Goal: Task Accomplishment & Management: Manage account settings

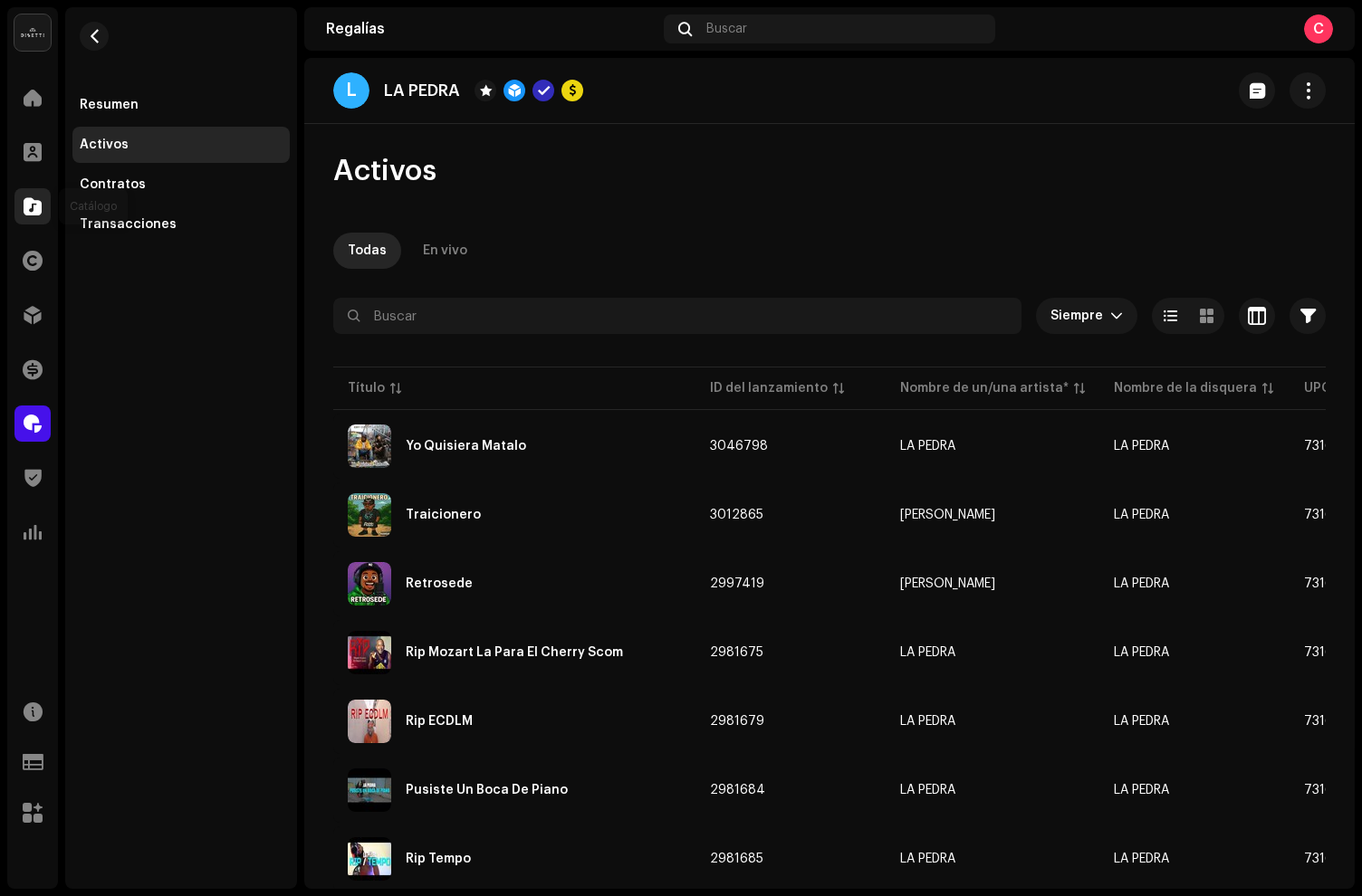
click at [36, 208] on span at bounding box center [33, 206] width 18 height 15
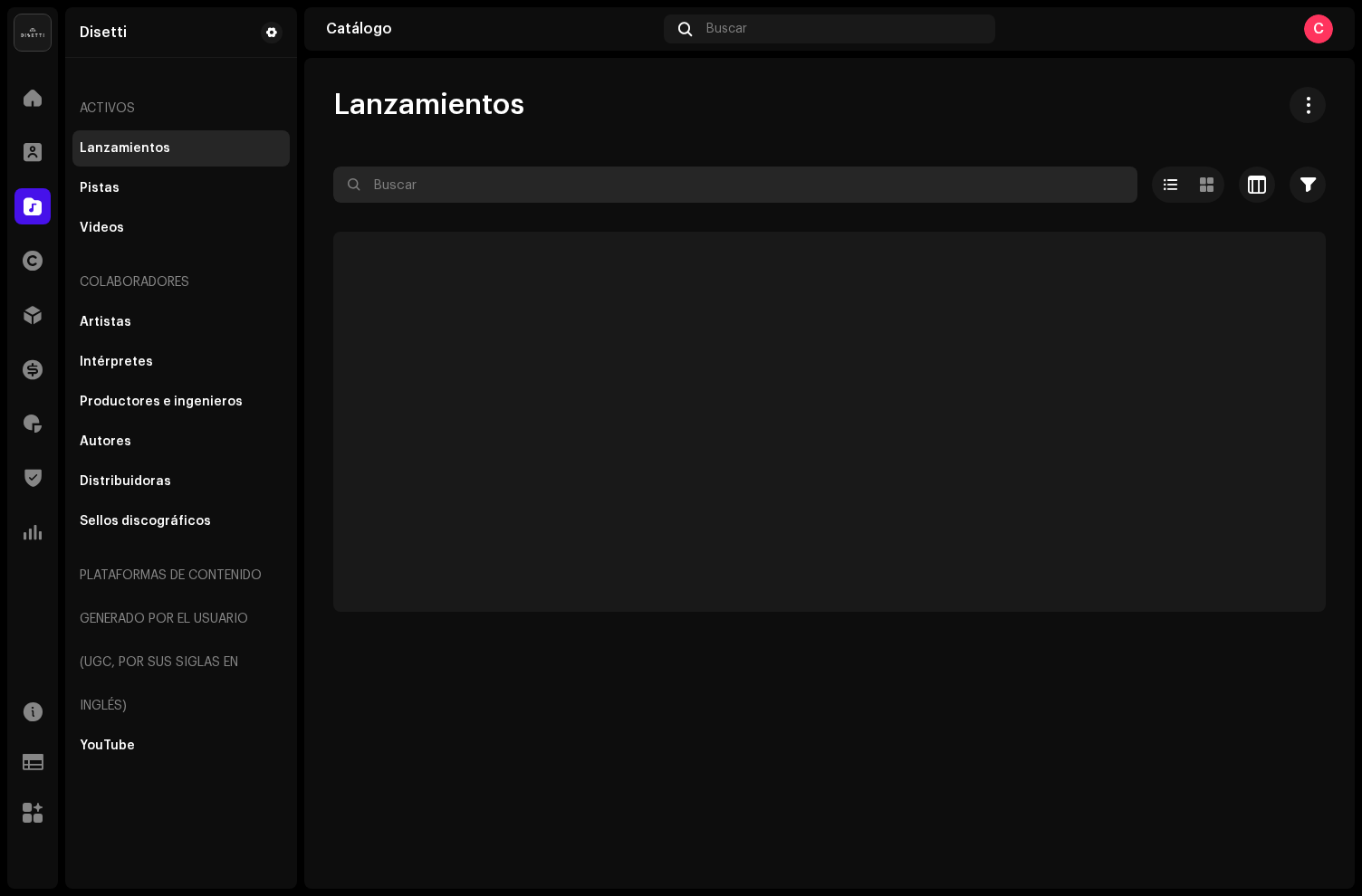
click at [440, 189] on input "text" at bounding box center [736, 185] width 804 height 36
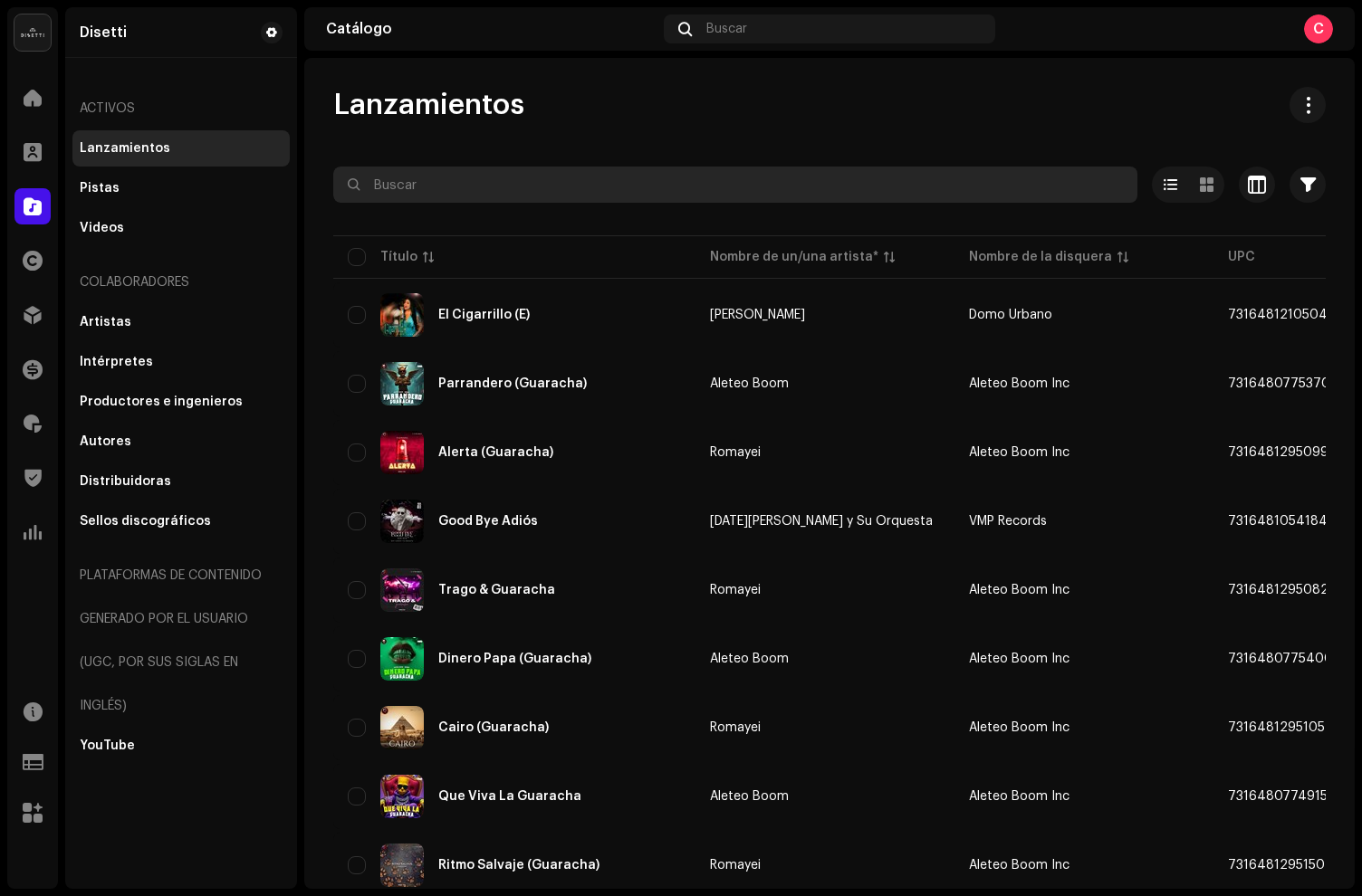
paste input "7316481057208"
type input "7316481057208"
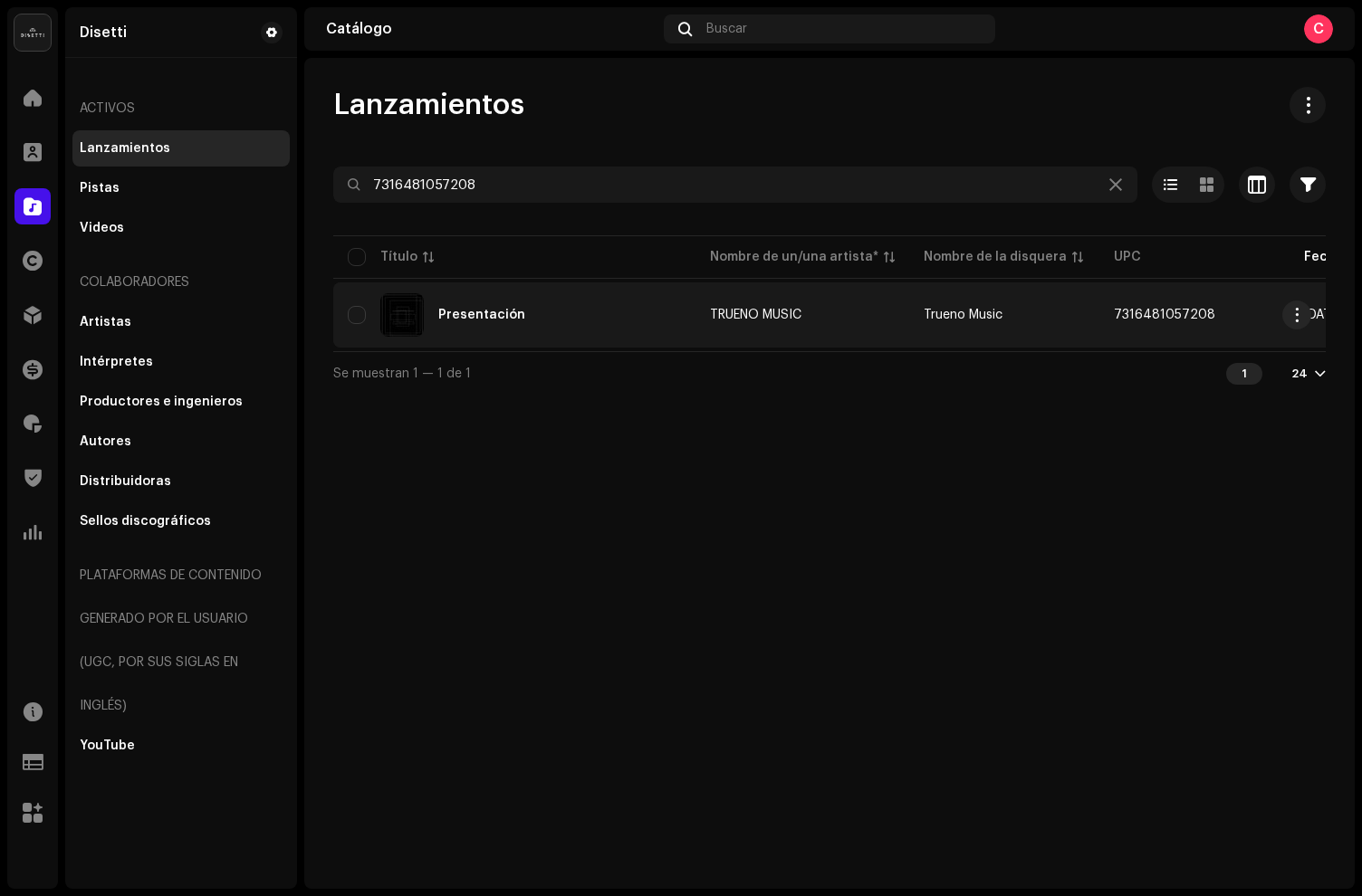
click at [573, 319] on div "Presentación" at bounding box center [514, 316] width 334 height 44
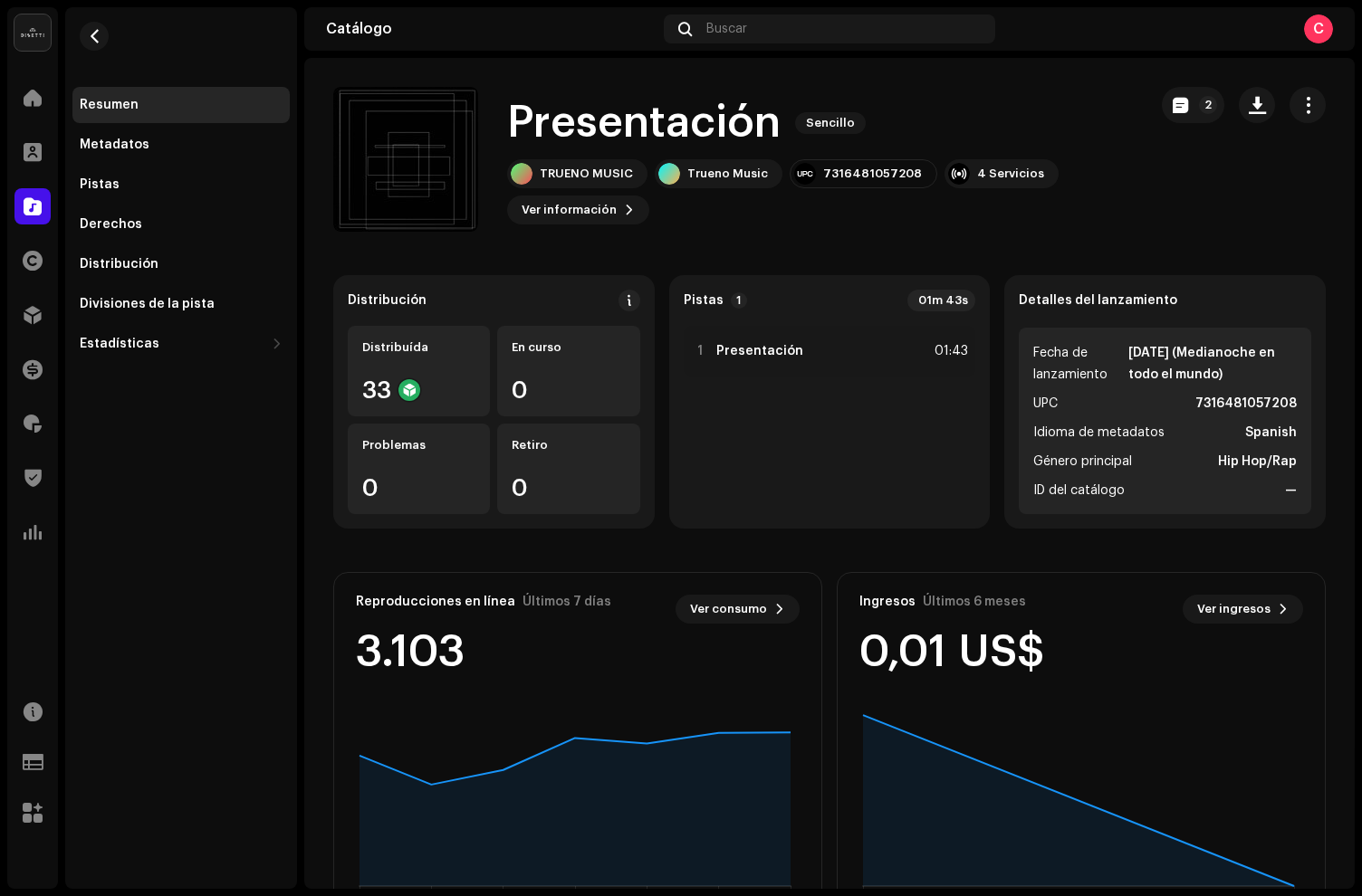
click at [1191, 202] on div "2" at bounding box center [1243, 160] width 164 height 145
click at [1299, 107] on span "button" at bounding box center [1307, 105] width 17 height 15
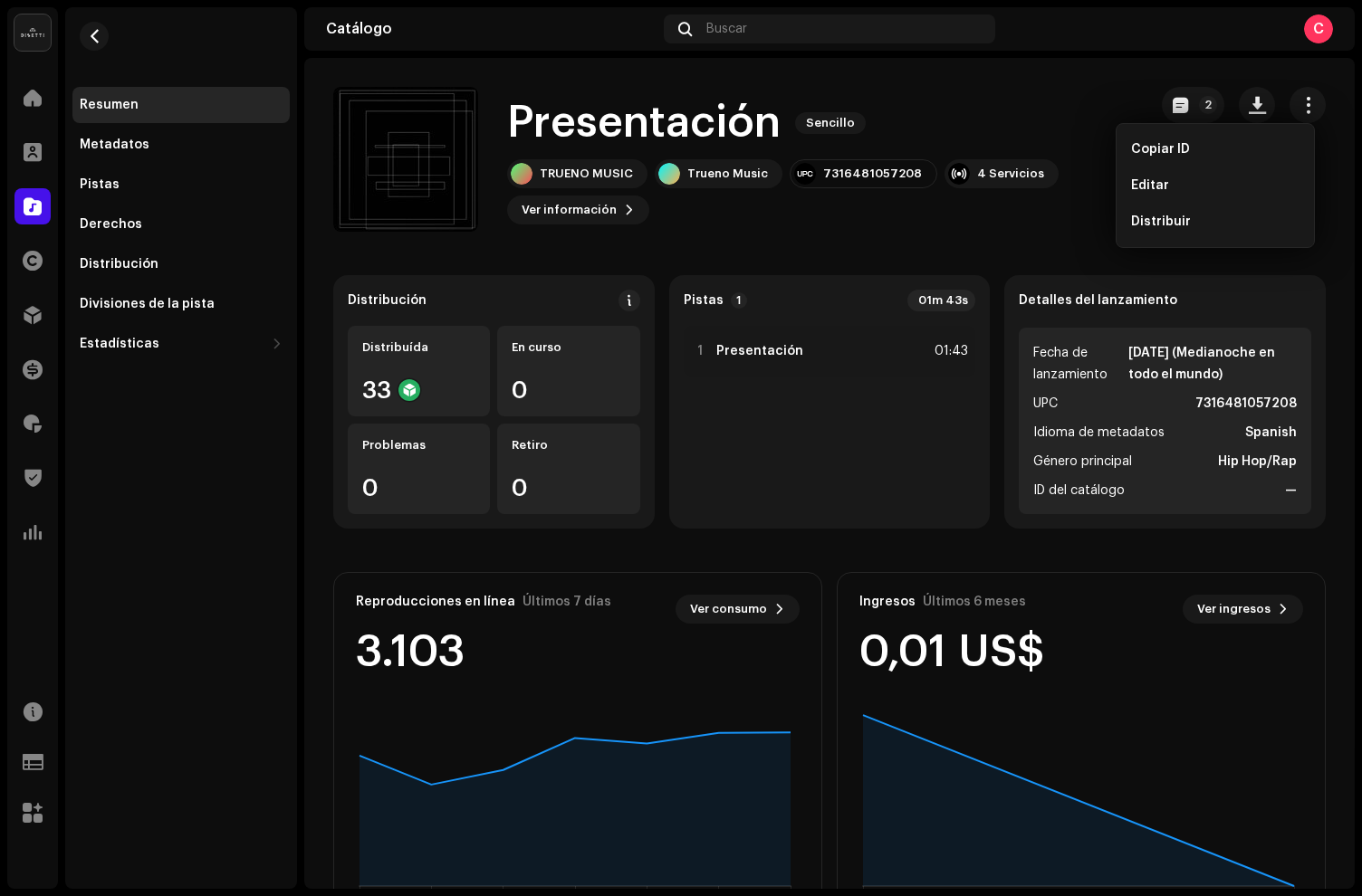
click at [990, 102] on div "Presentación Sencillo" at bounding box center [820, 123] width 625 height 58
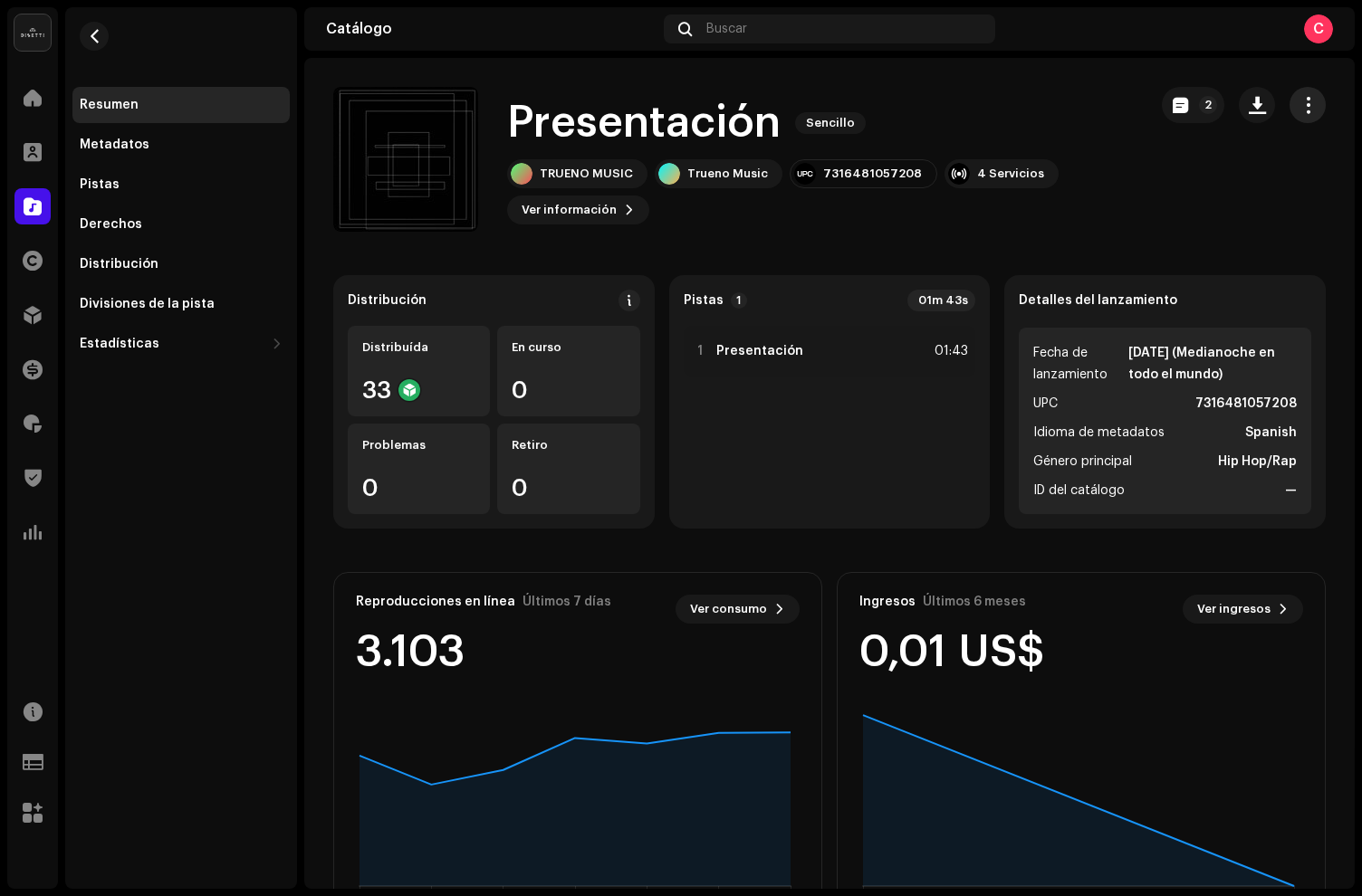
click at [1305, 108] on button "button" at bounding box center [1307, 105] width 36 height 36
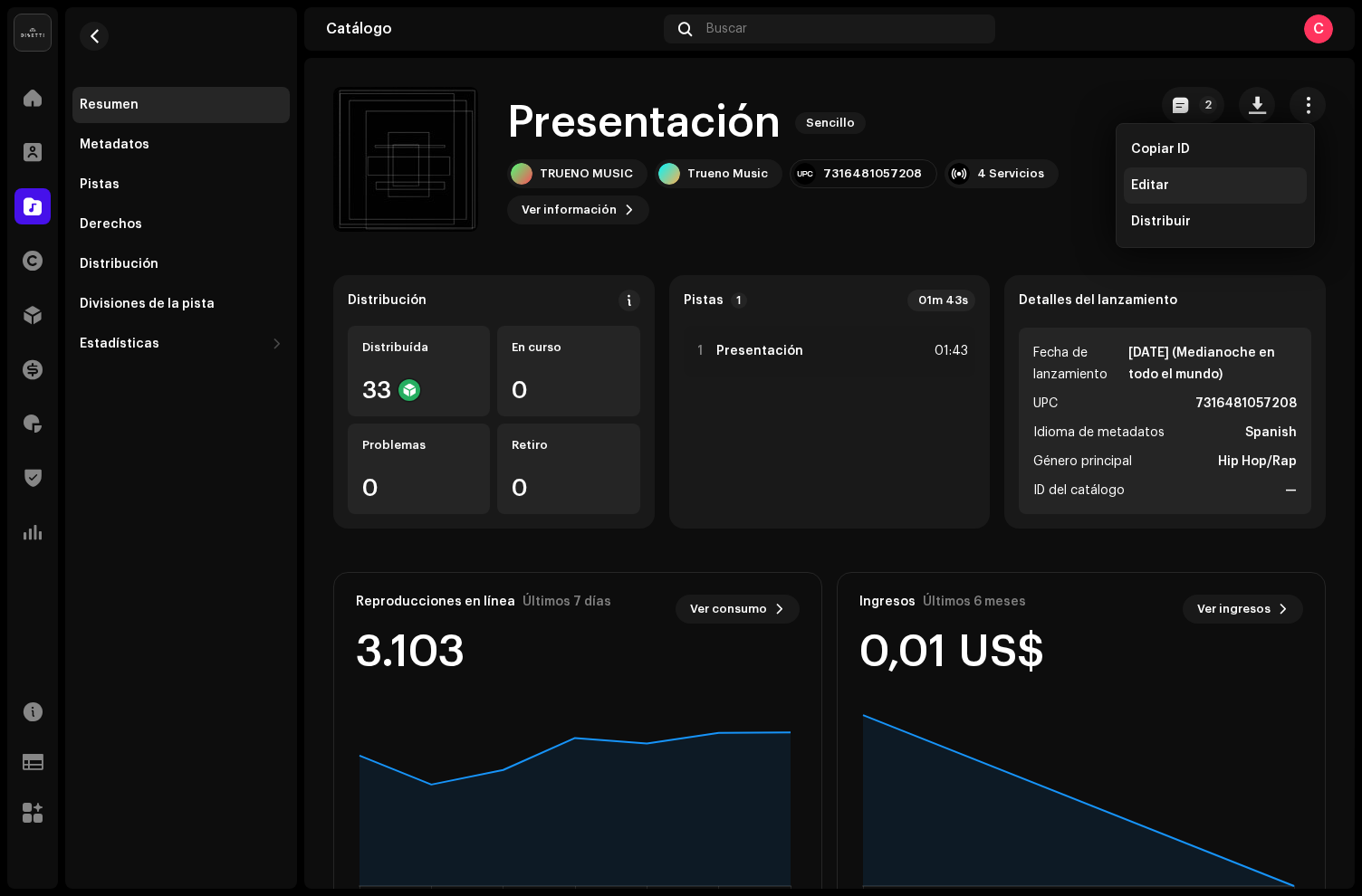
click at [1169, 186] on div "Editar" at bounding box center [1215, 186] width 169 height 15
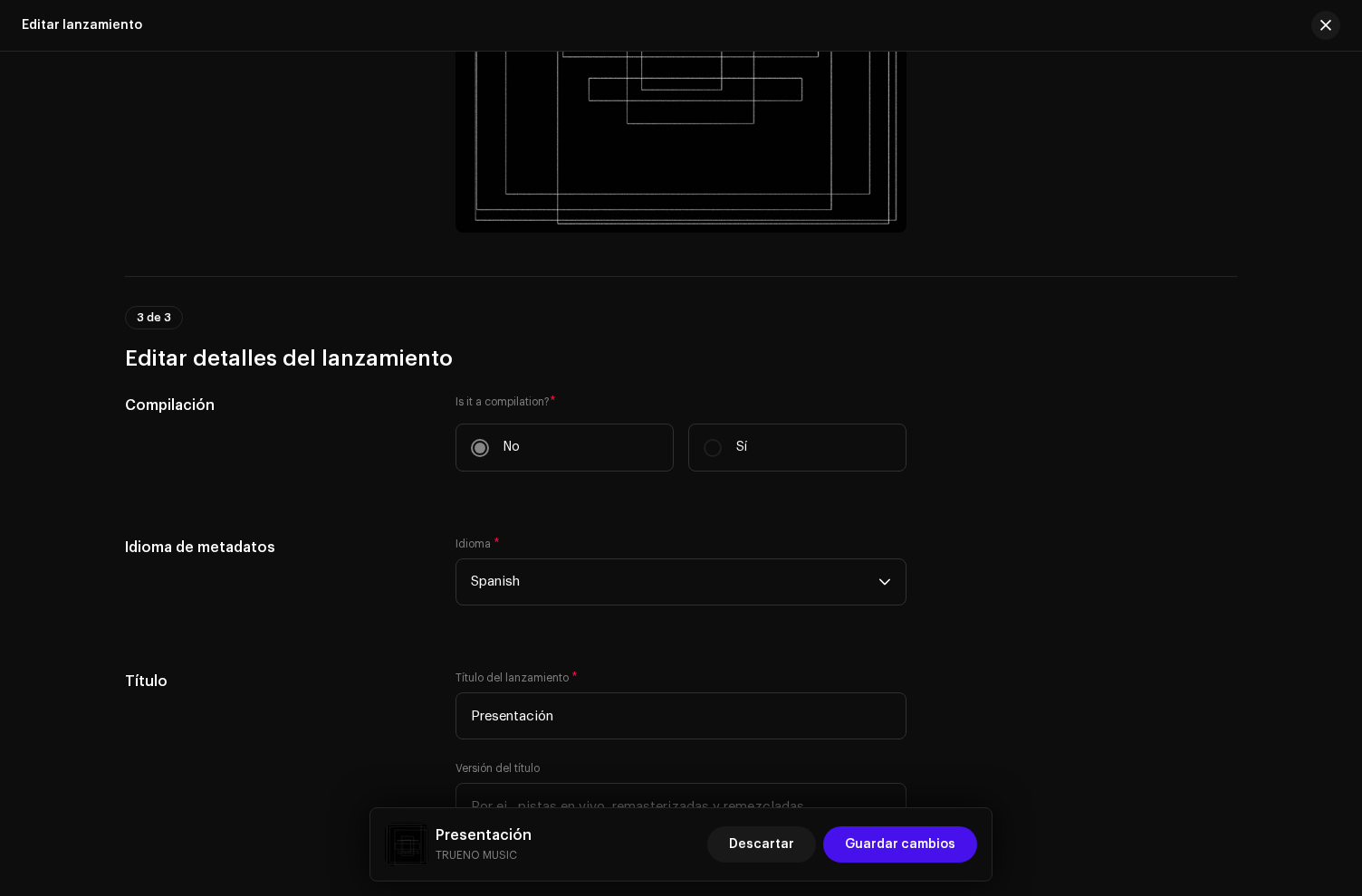
scroll to position [762, 0]
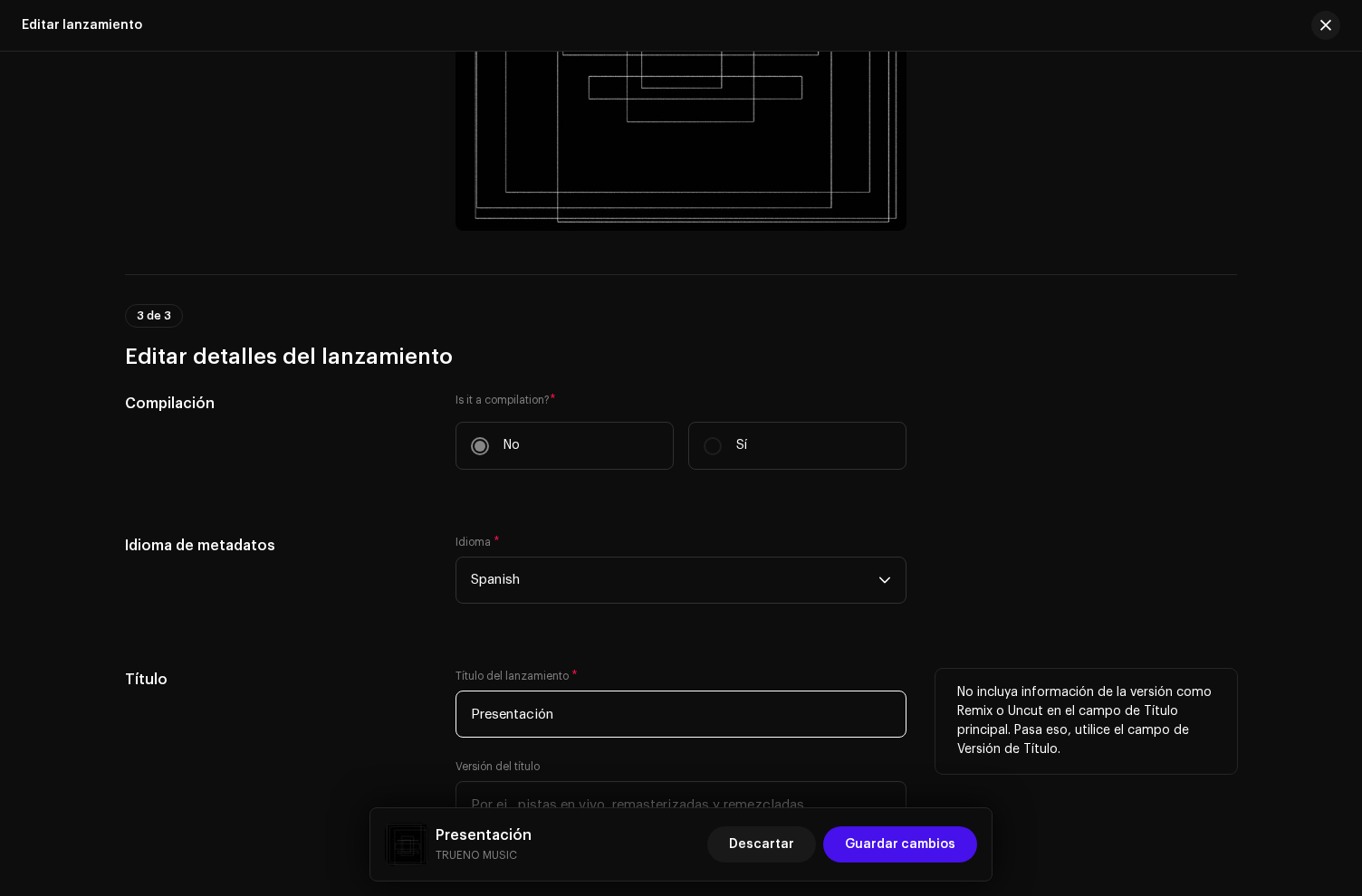
click at [613, 716] on input "Presentación" at bounding box center [681, 713] width 451 height 47
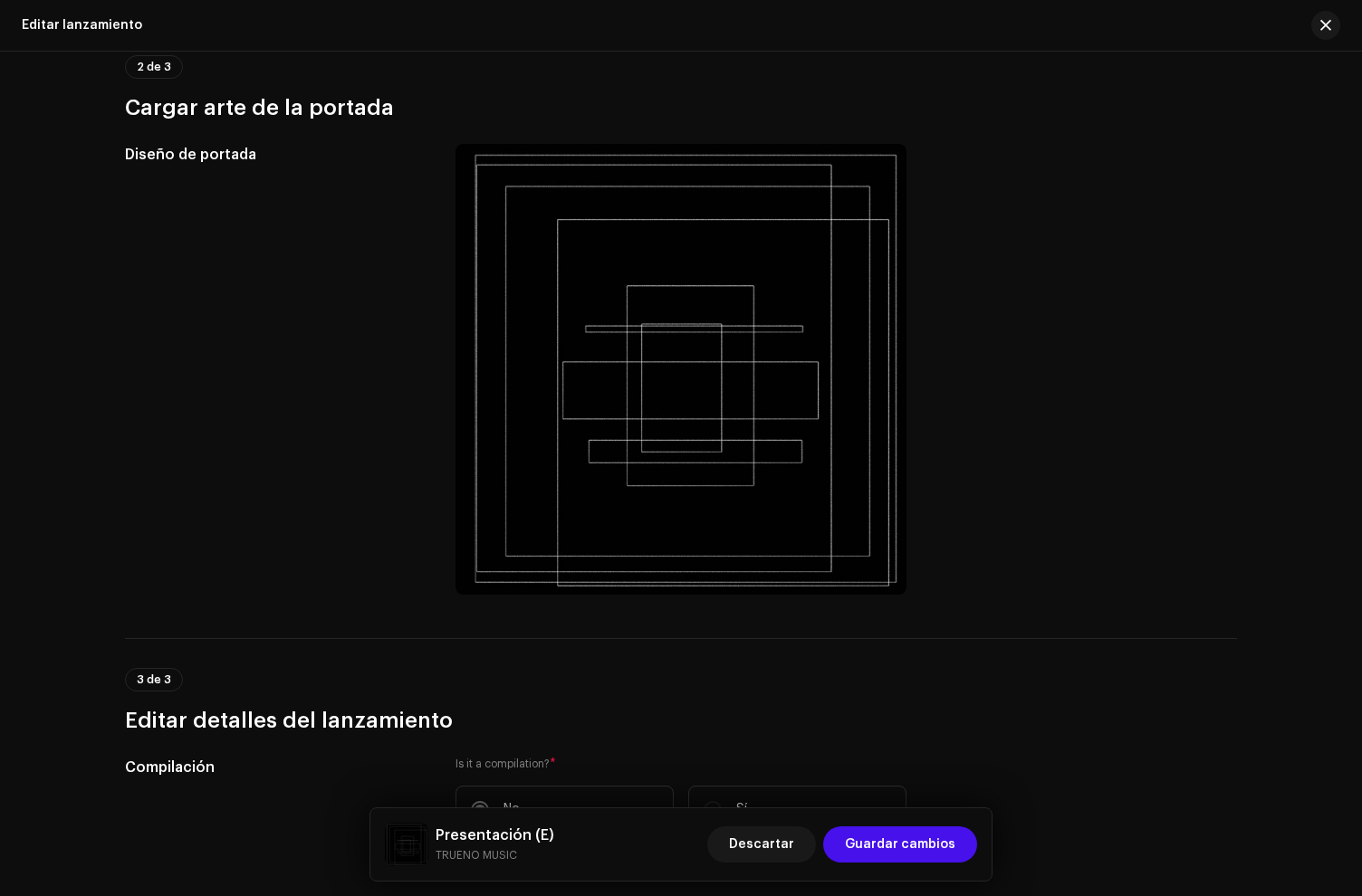
scroll to position [0, 0]
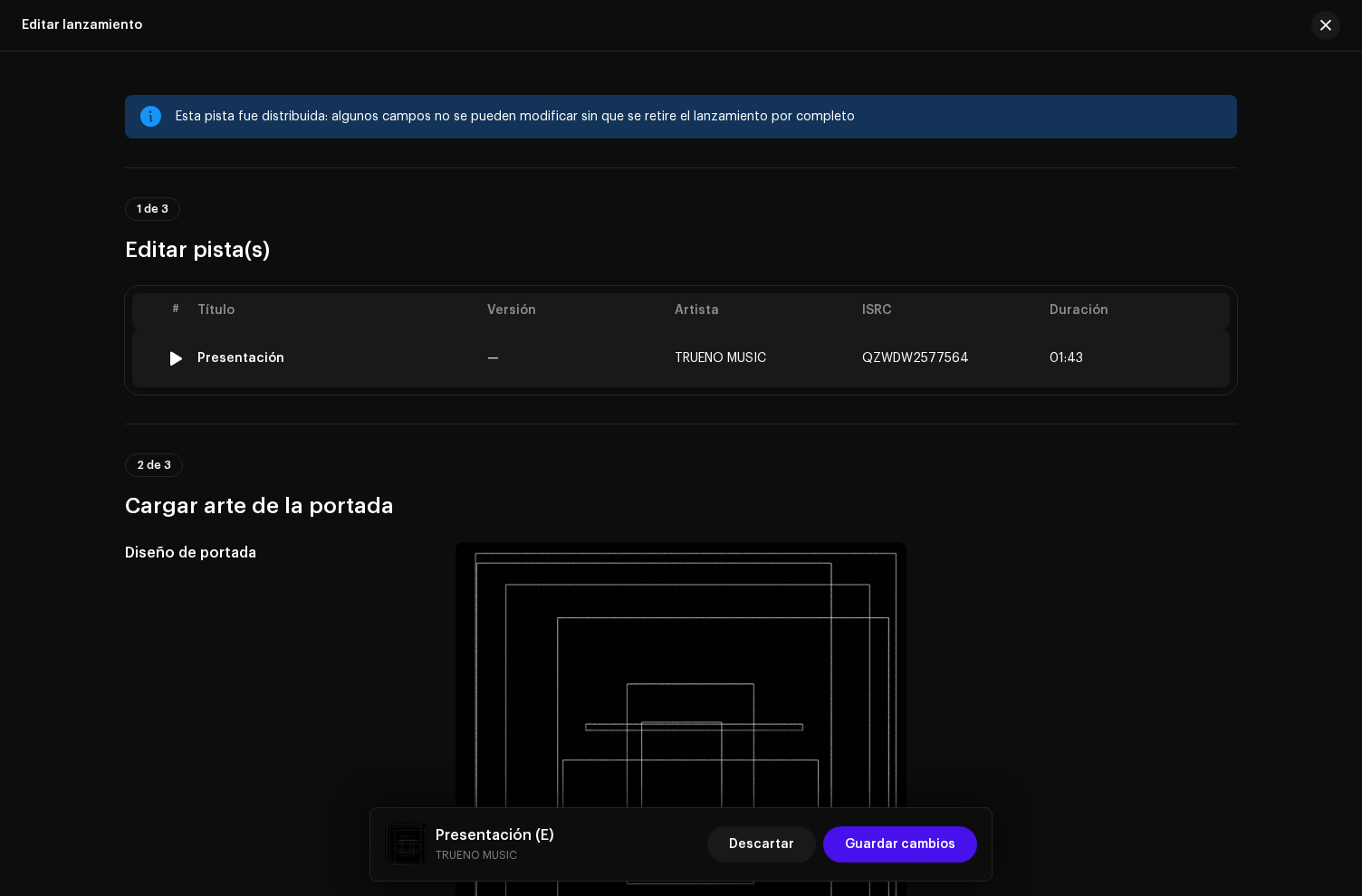
type input "Presentación (E)"
click at [344, 356] on div "Presentación" at bounding box center [335, 358] width 275 height 15
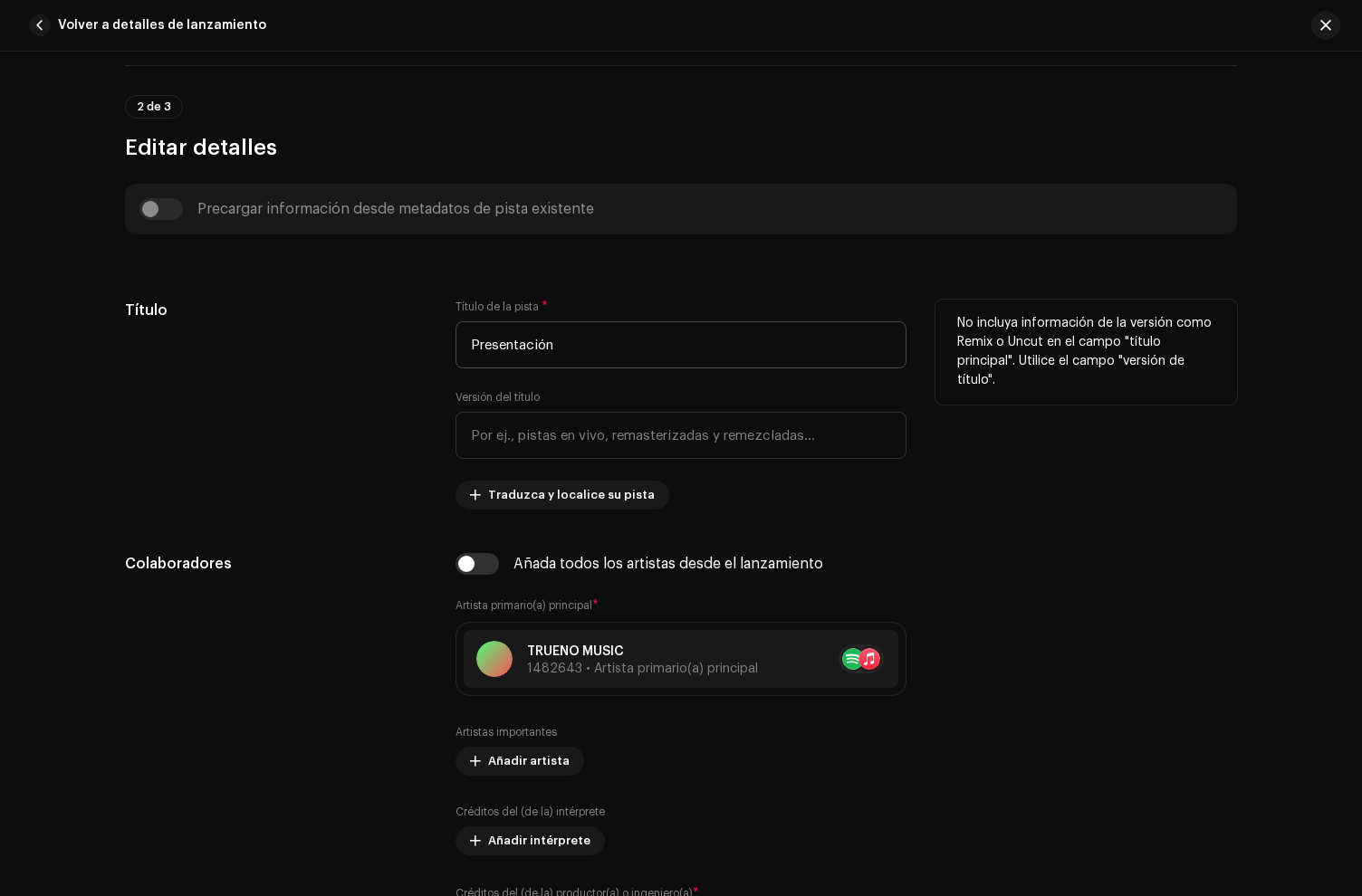
scroll to position [561, 0]
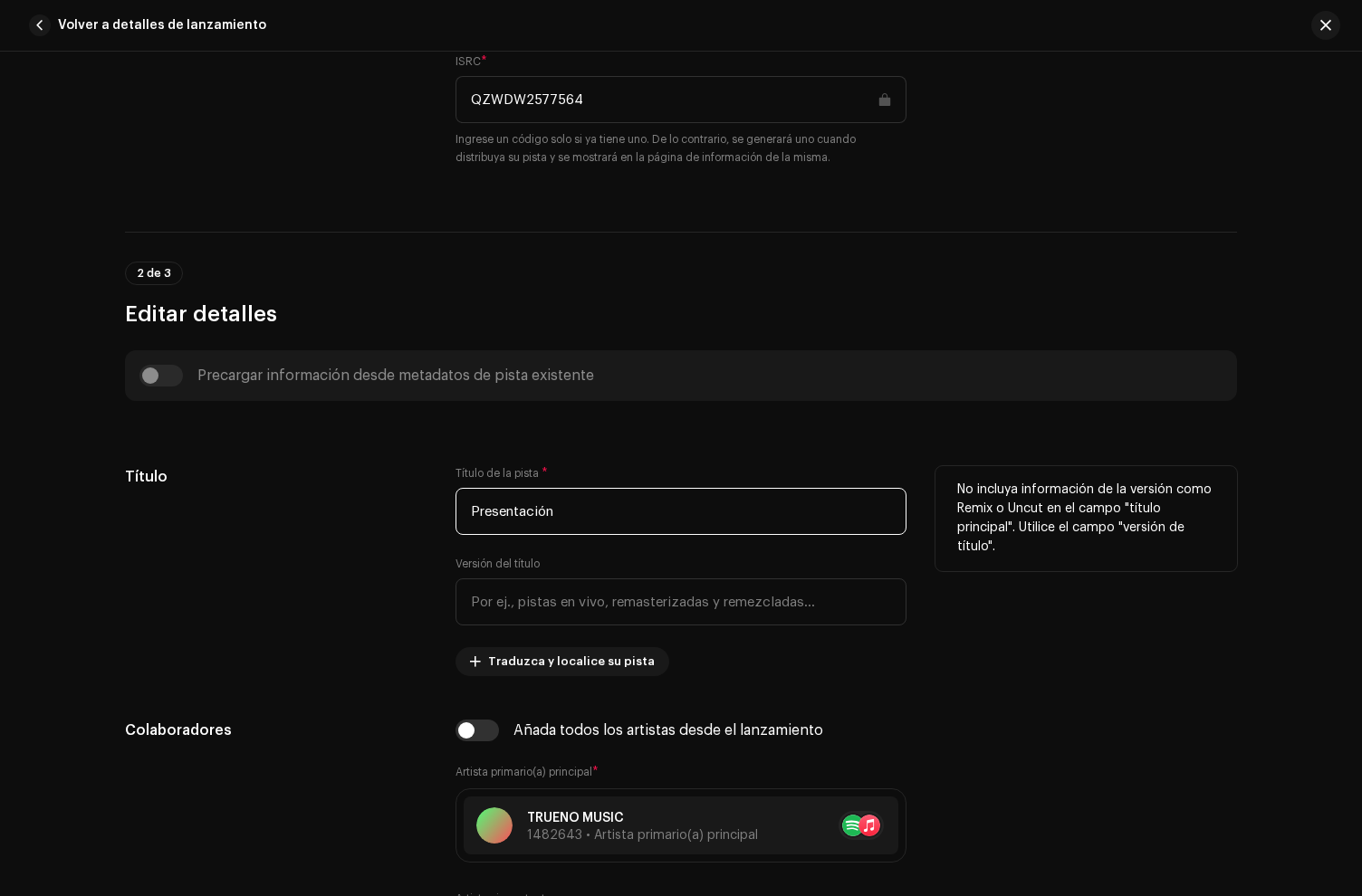
click at [644, 509] on input "Presentación" at bounding box center [681, 511] width 451 height 47
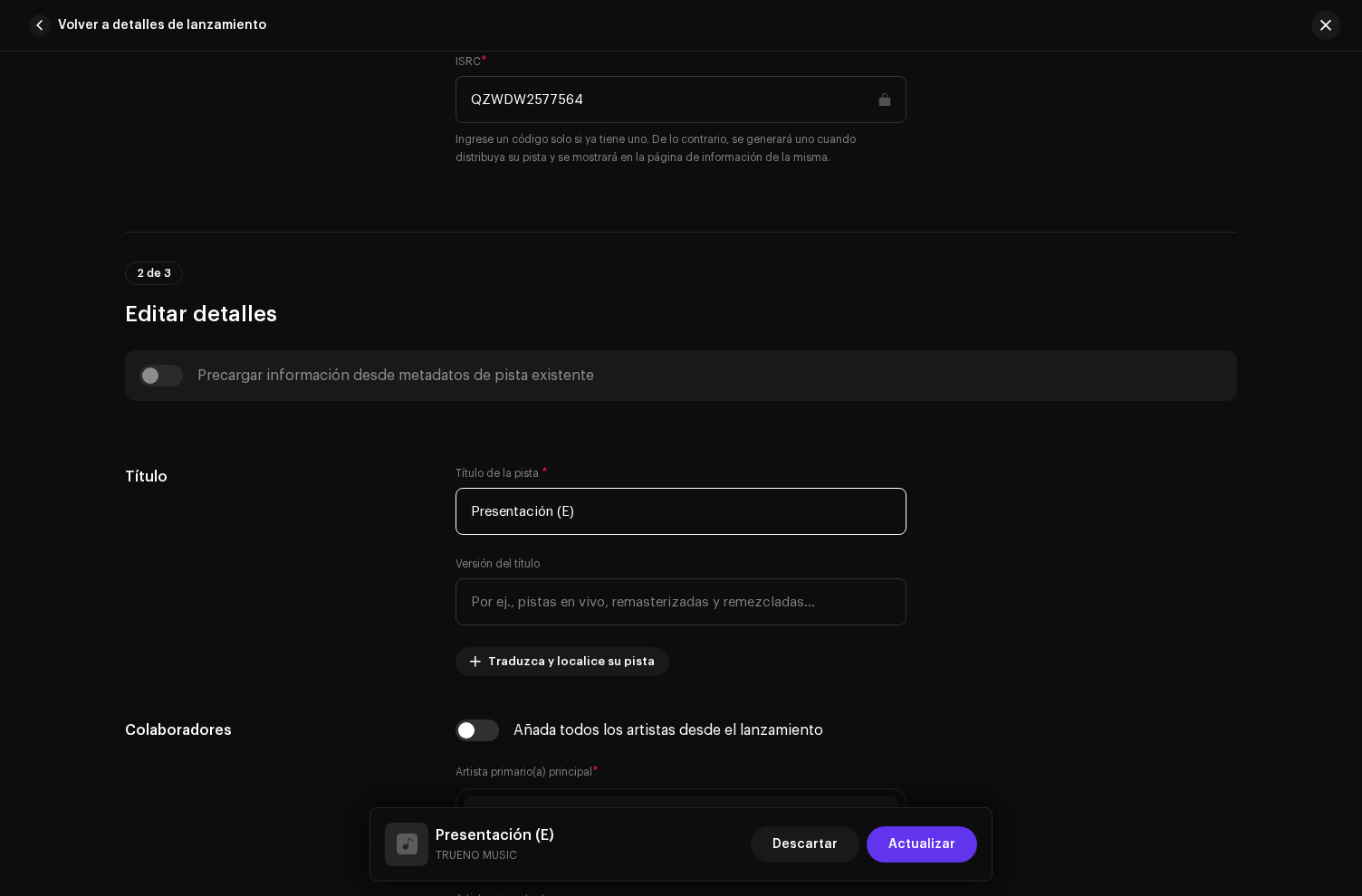
type input "Presentación (E)"
click at [903, 840] on span "Actualizar" at bounding box center [922, 844] width 68 height 36
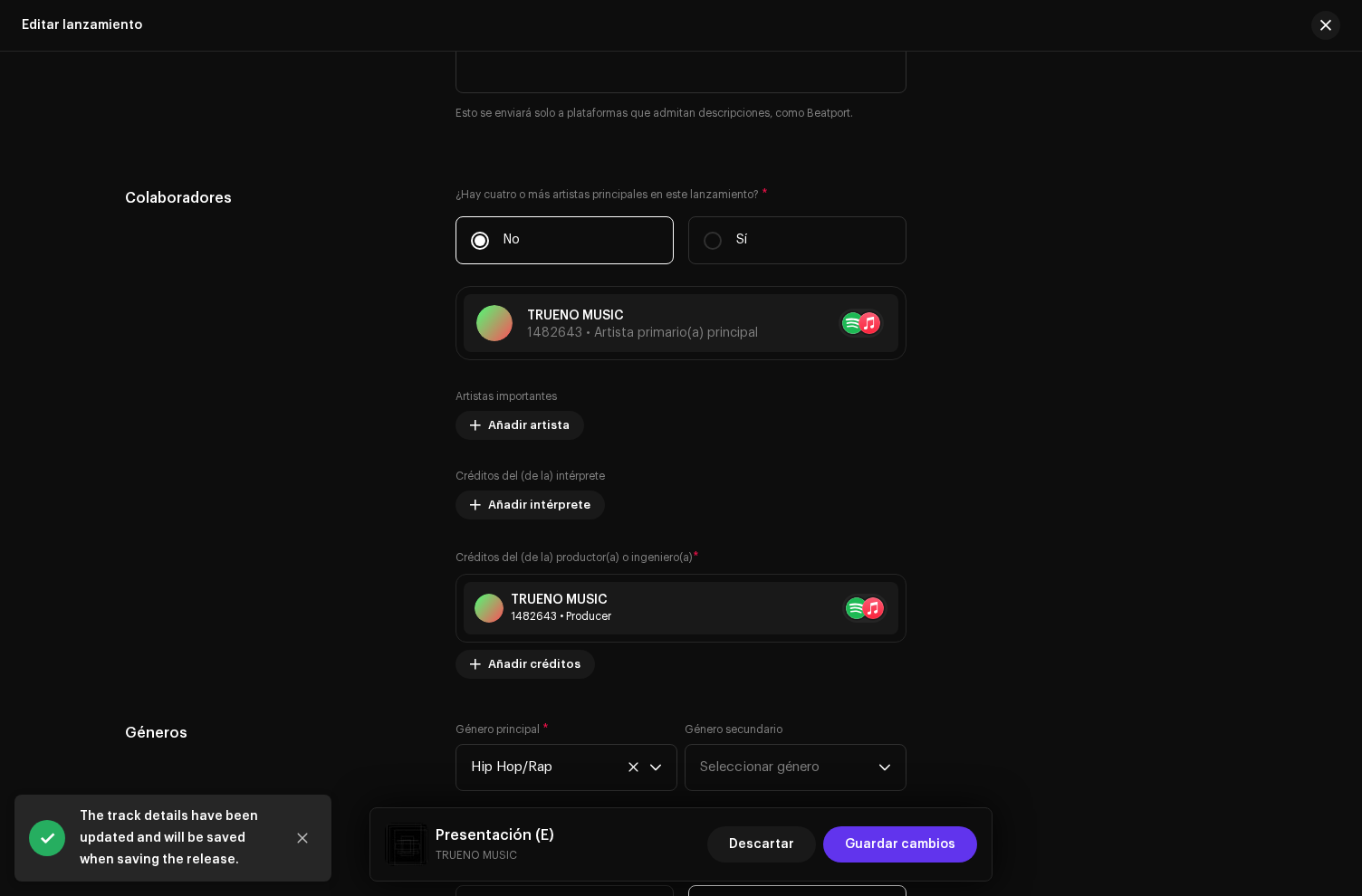
scroll to position [1729, 0]
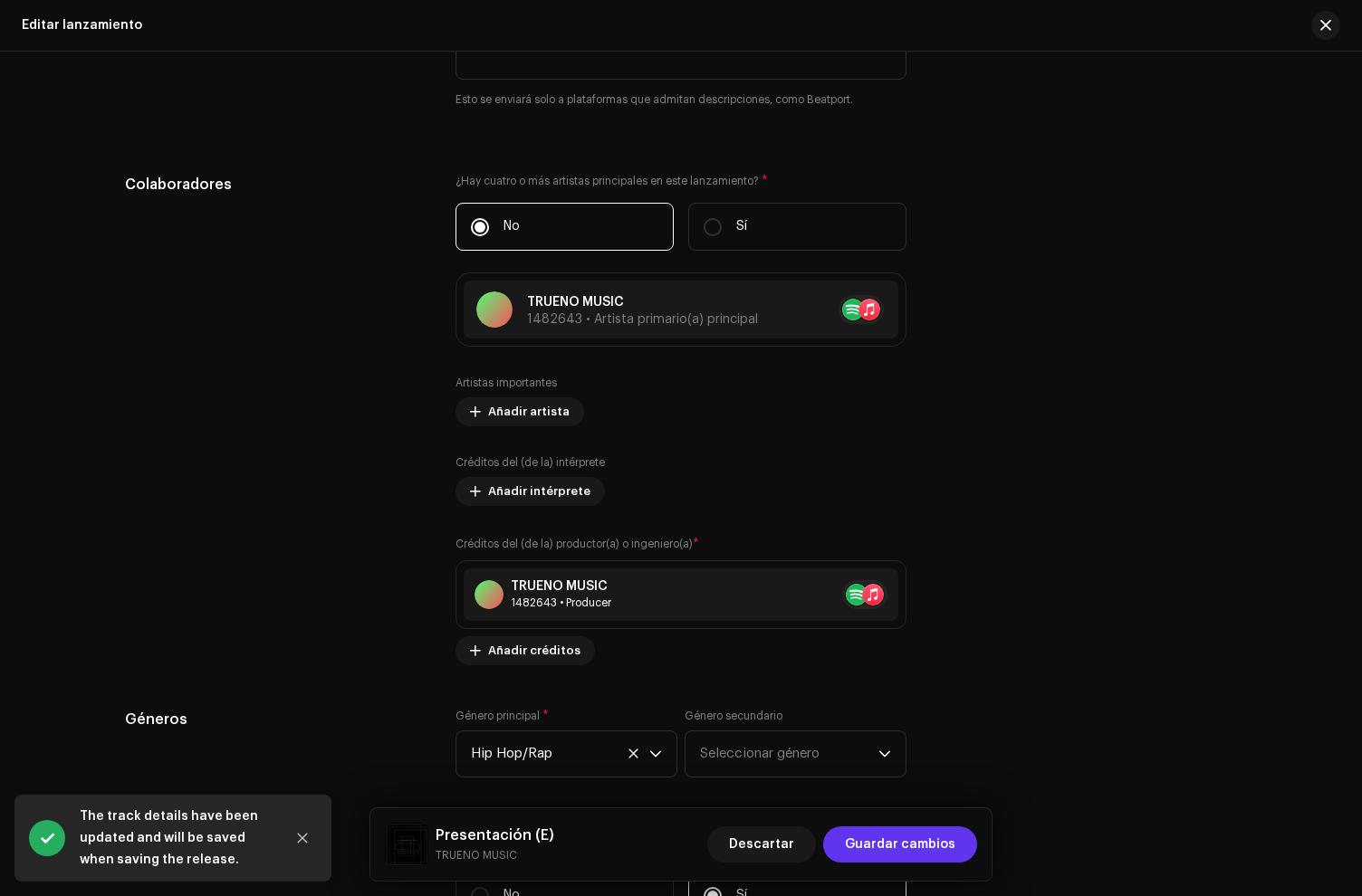
click at [921, 840] on span "Guardar cambios" at bounding box center [899, 844] width 110 height 36
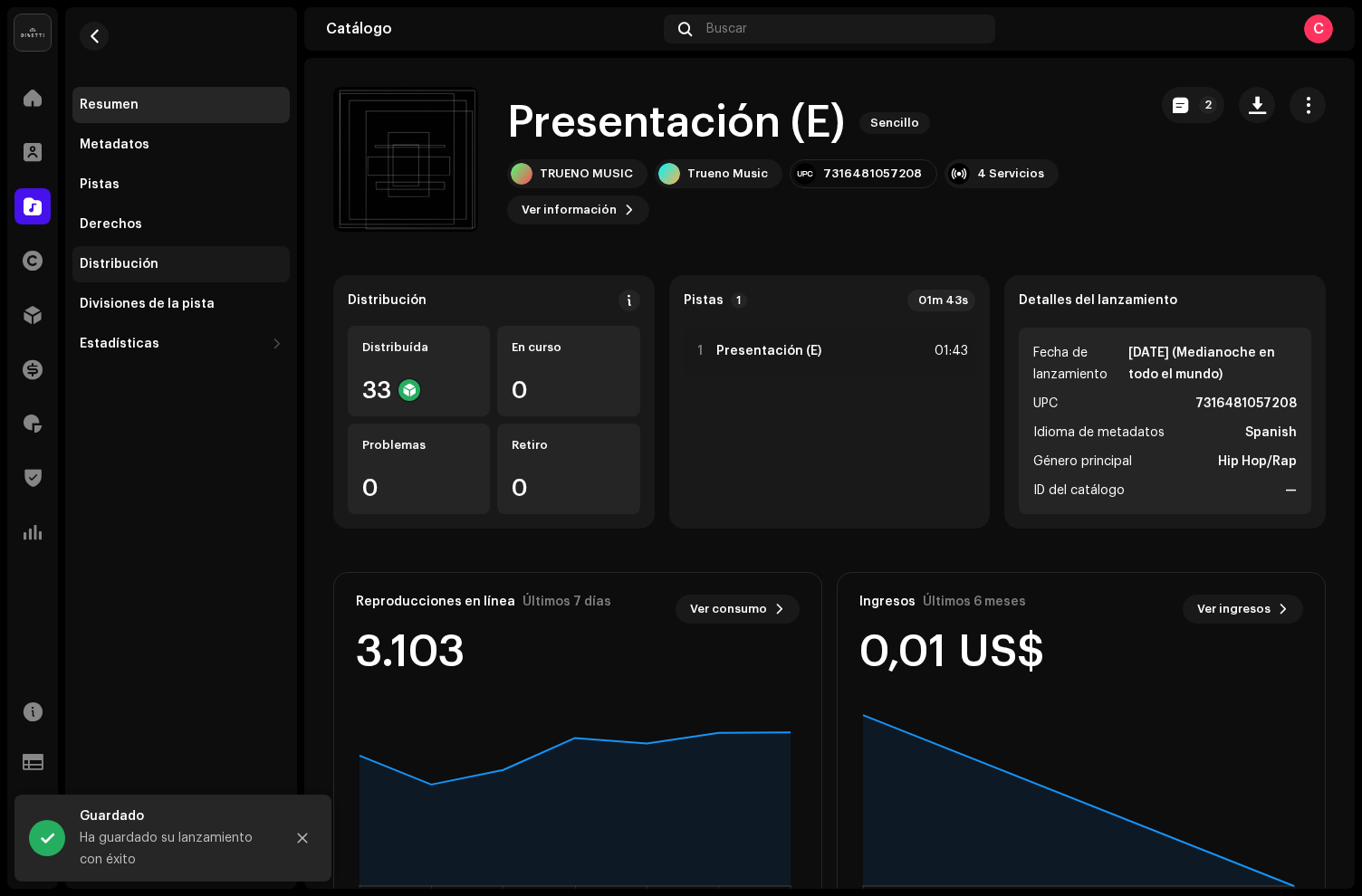
click at [192, 277] on div "Distribución" at bounding box center [181, 264] width 217 height 36
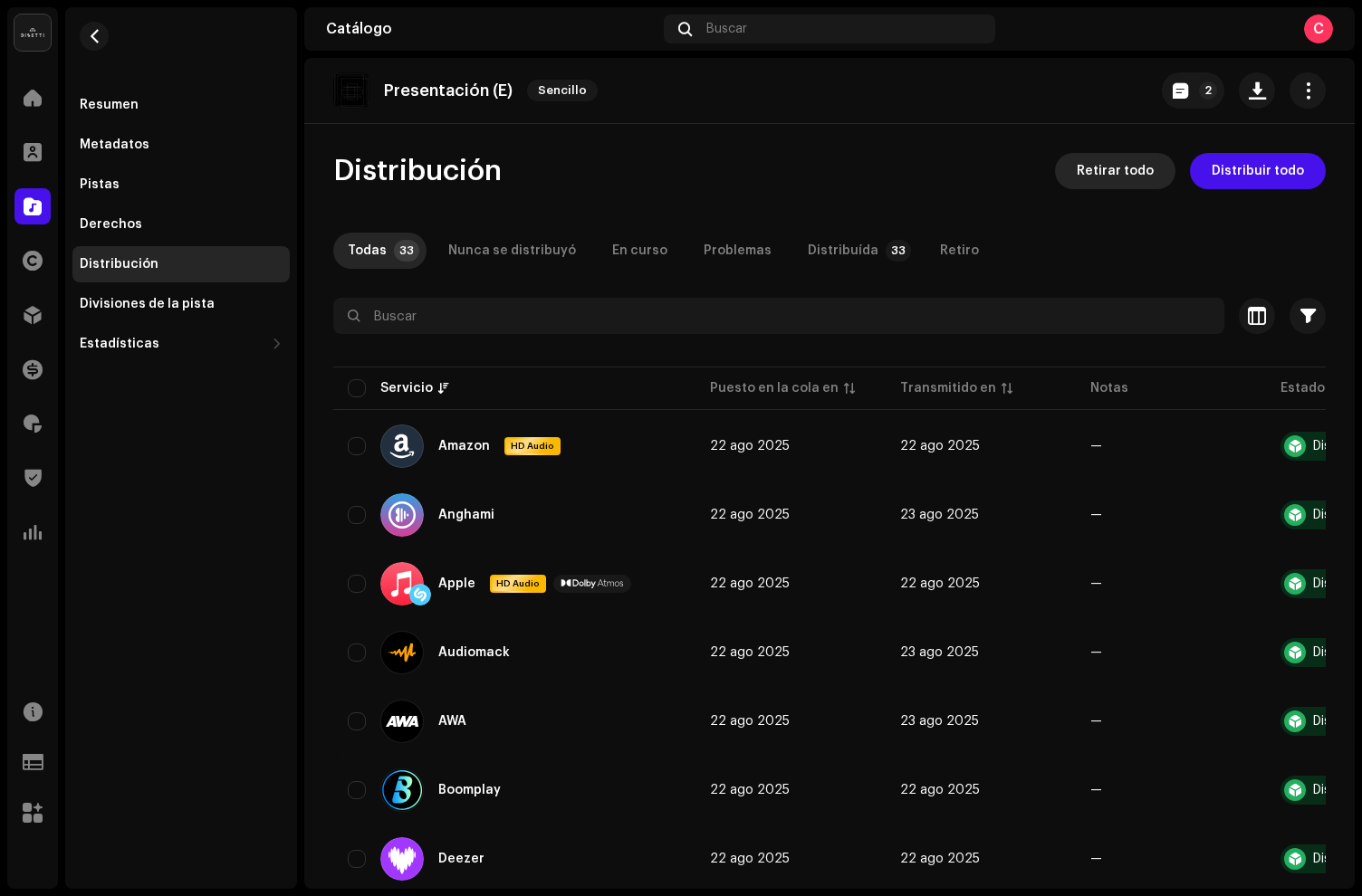
click at [1105, 171] on span "Retirar todo" at bounding box center [1116, 171] width 77 height 36
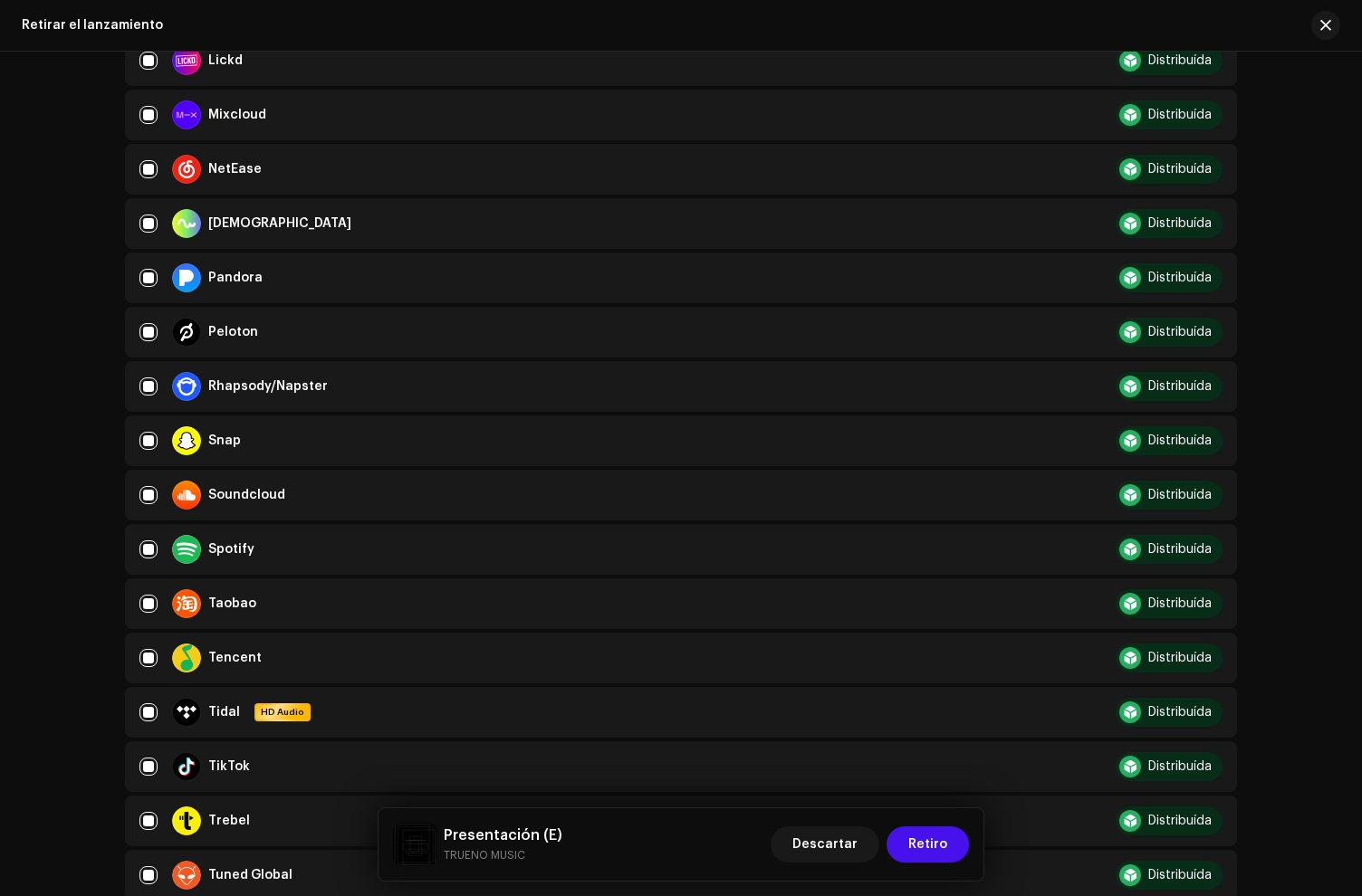
scroll to position [1500, 0]
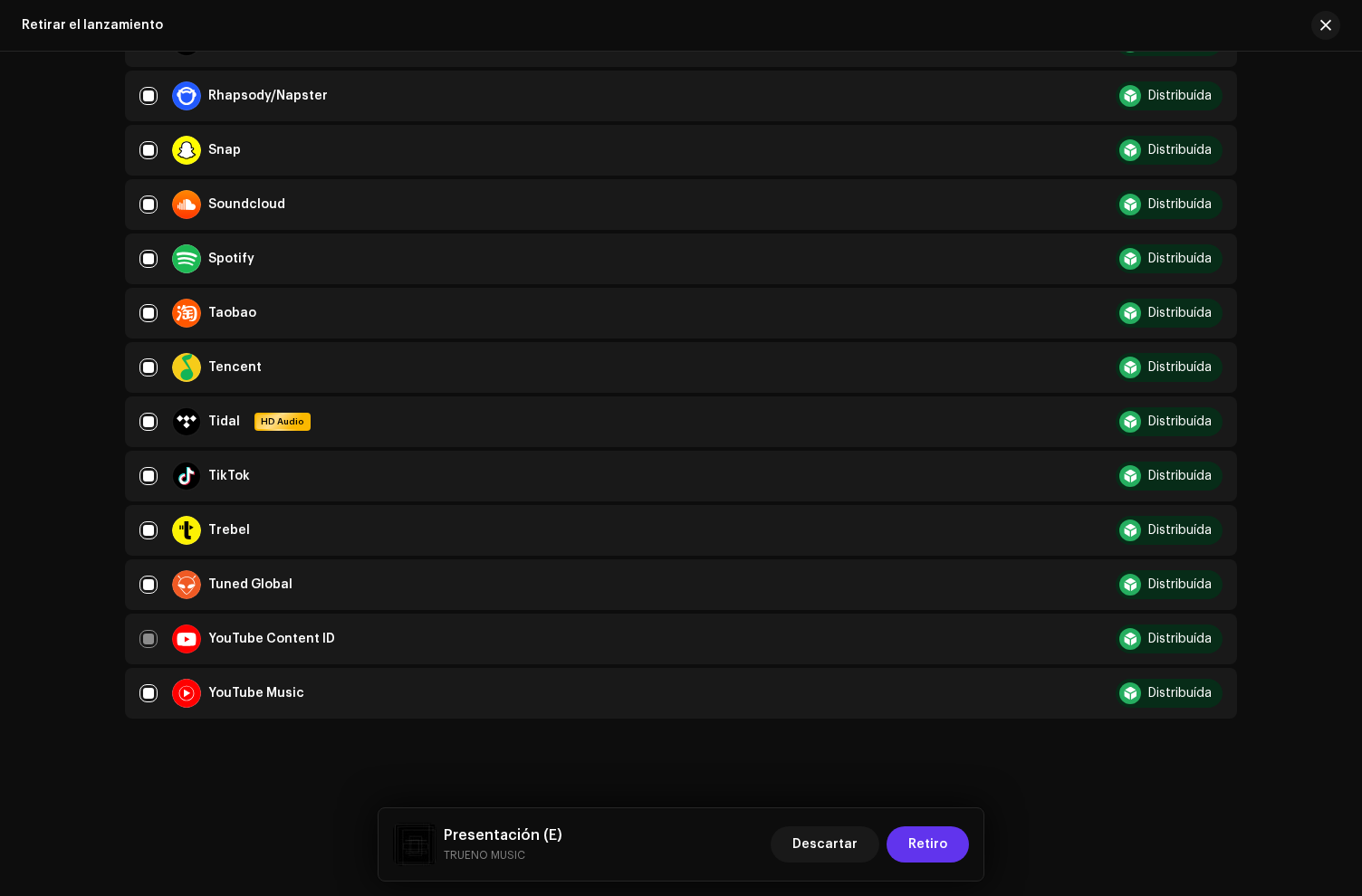
click at [935, 848] on span "Retiro" at bounding box center [927, 844] width 39 height 36
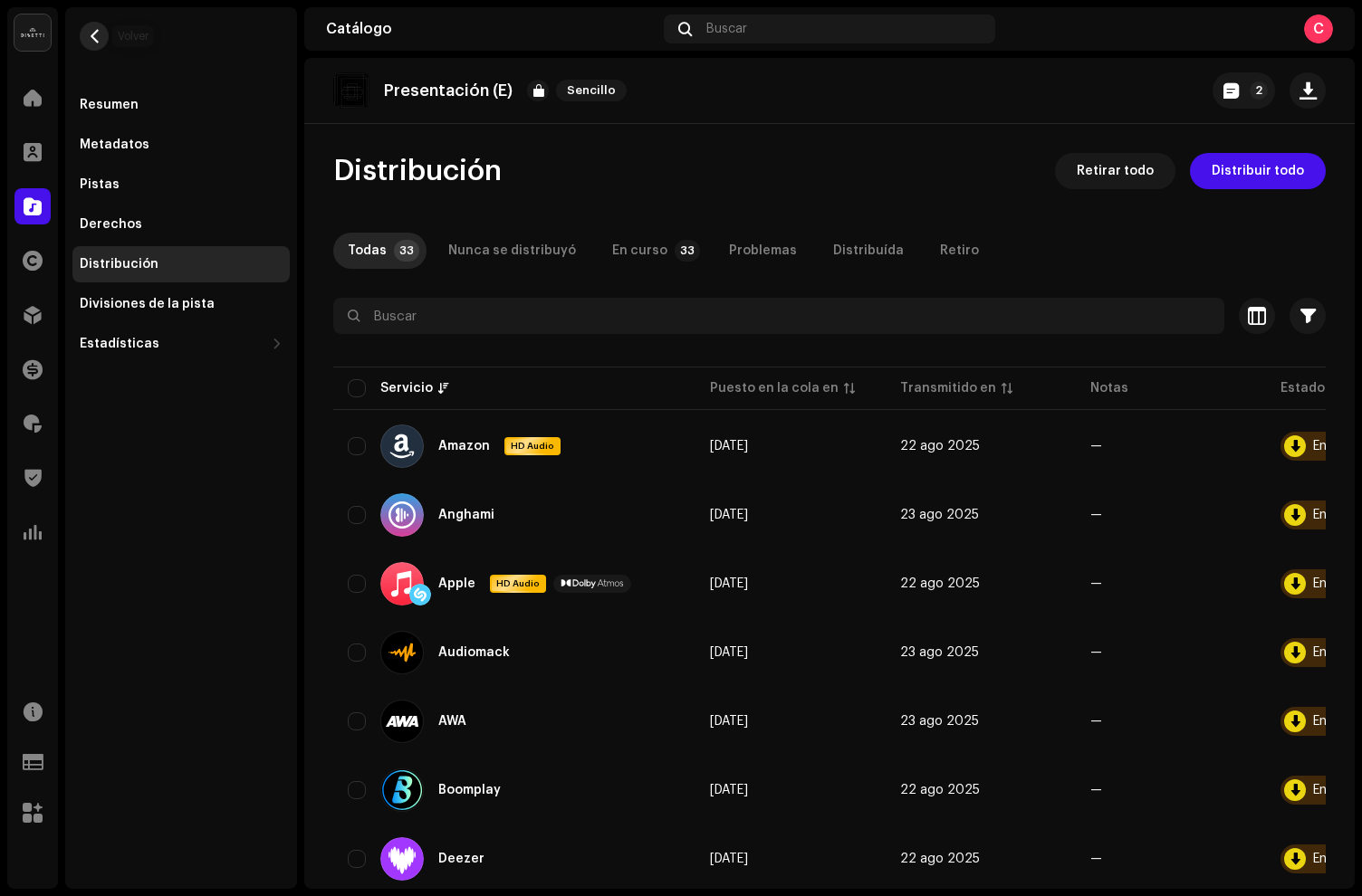
click at [98, 36] on span "button" at bounding box center [94, 36] width 14 height 15
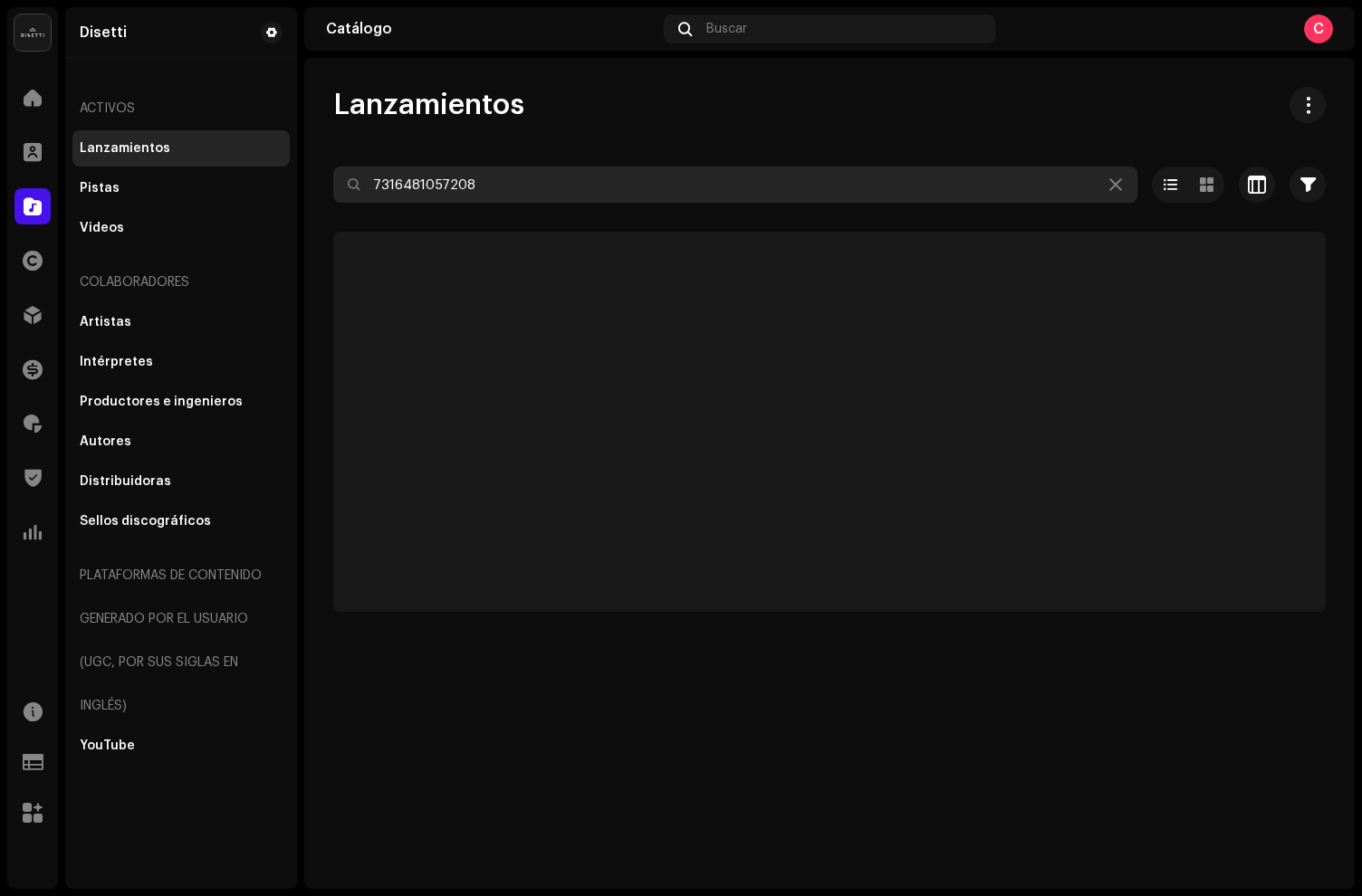
click at [544, 192] on input "7316481057208" at bounding box center [736, 185] width 804 height 36
drag, startPoint x: 544, startPoint y: 192, endPoint x: 62, endPoint y: 101, distance: 490.5
click at [91, 100] on div "[PERSON_NAME] Inicio Clientes Catálogo Derechos Distribución Financiar Regalías…" at bounding box center [681, 448] width 1362 height 896
paste input "7316481057215"
type input "7316481057215"
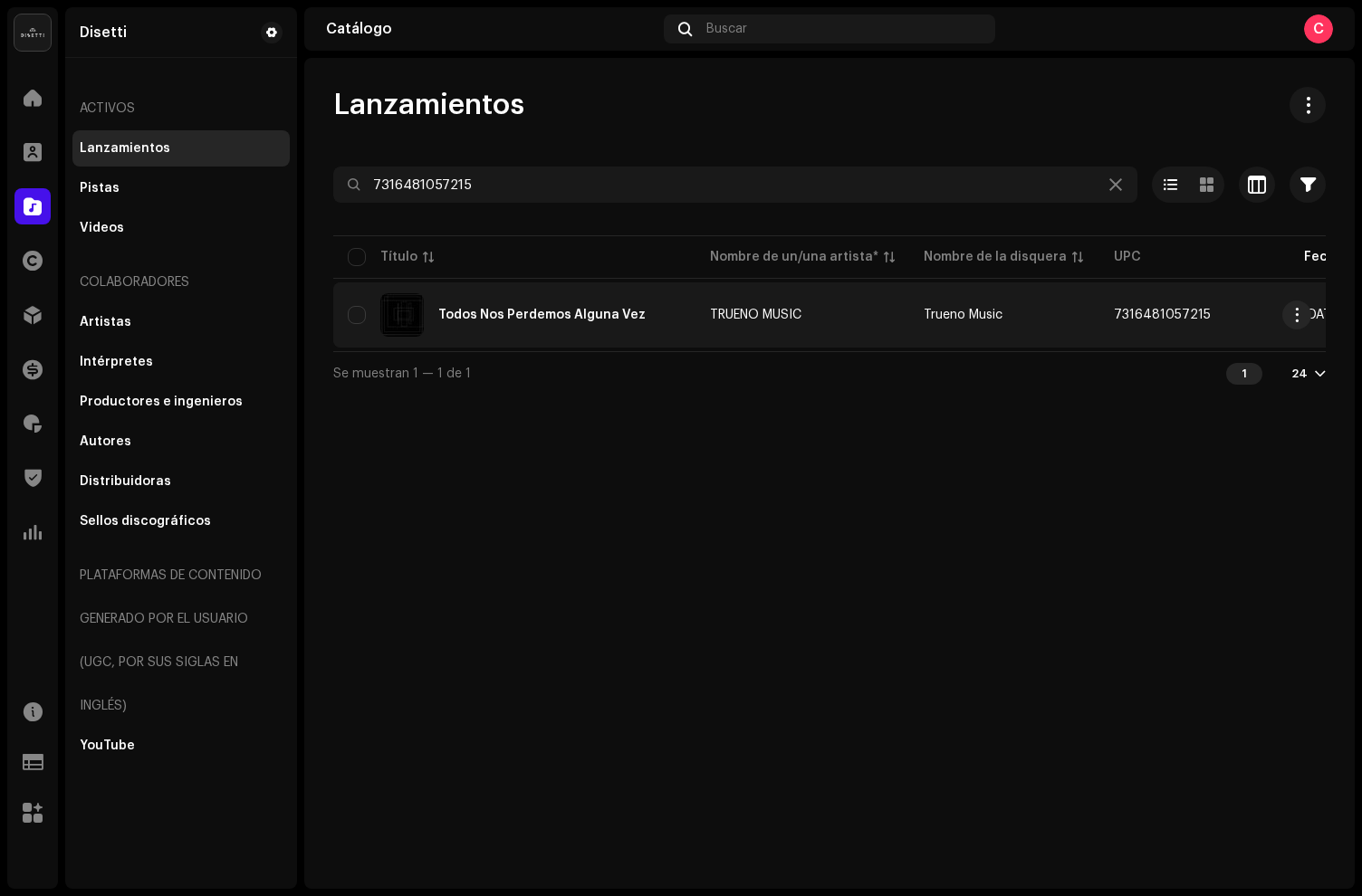
click at [674, 317] on div "Todos Nos Perdemos Alguna Vez" at bounding box center [514, 316] width 334 height 44
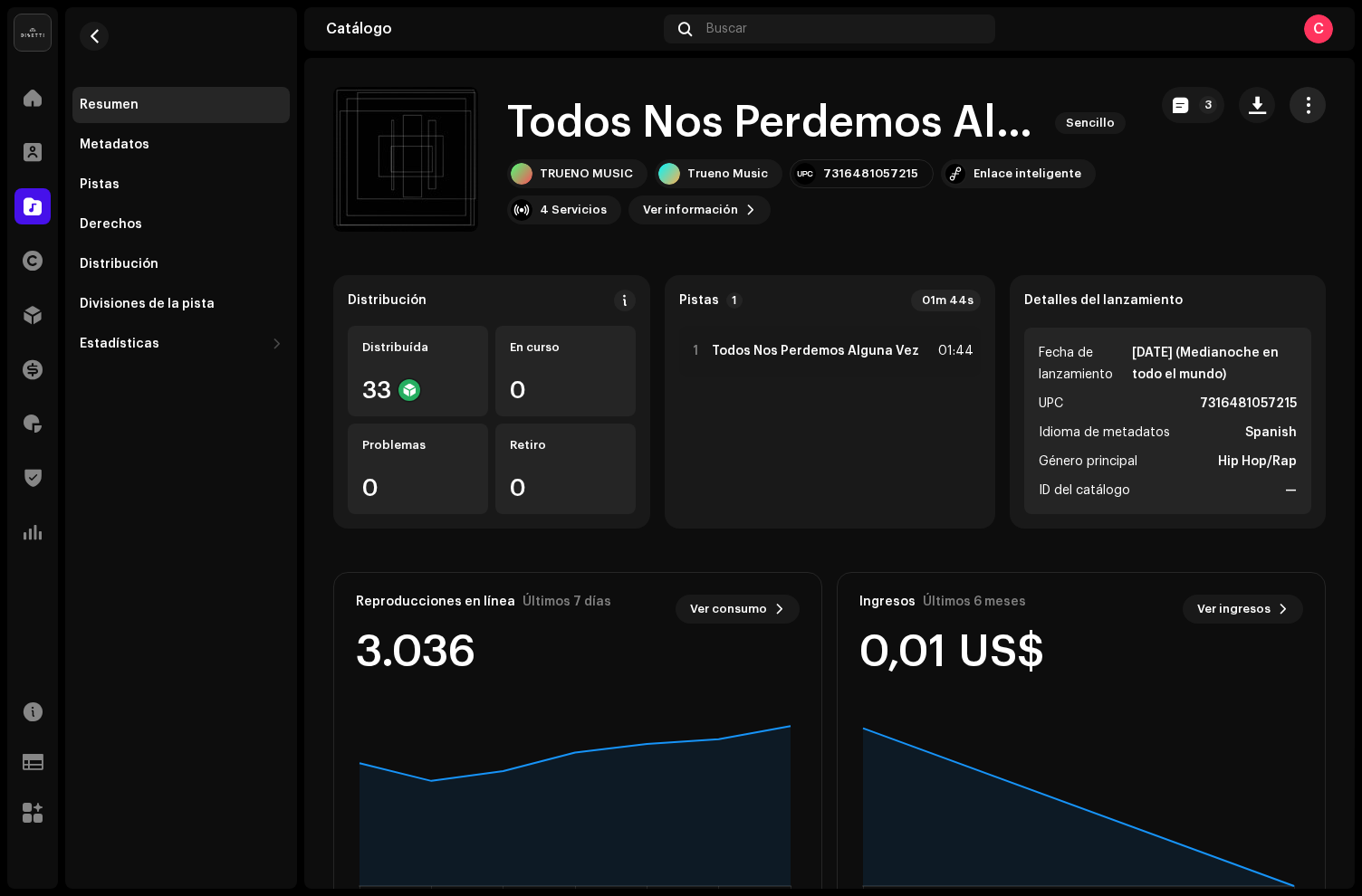
click at [1300, 109] on span "button" at bounding box center [1307, 105] width 17 height 15
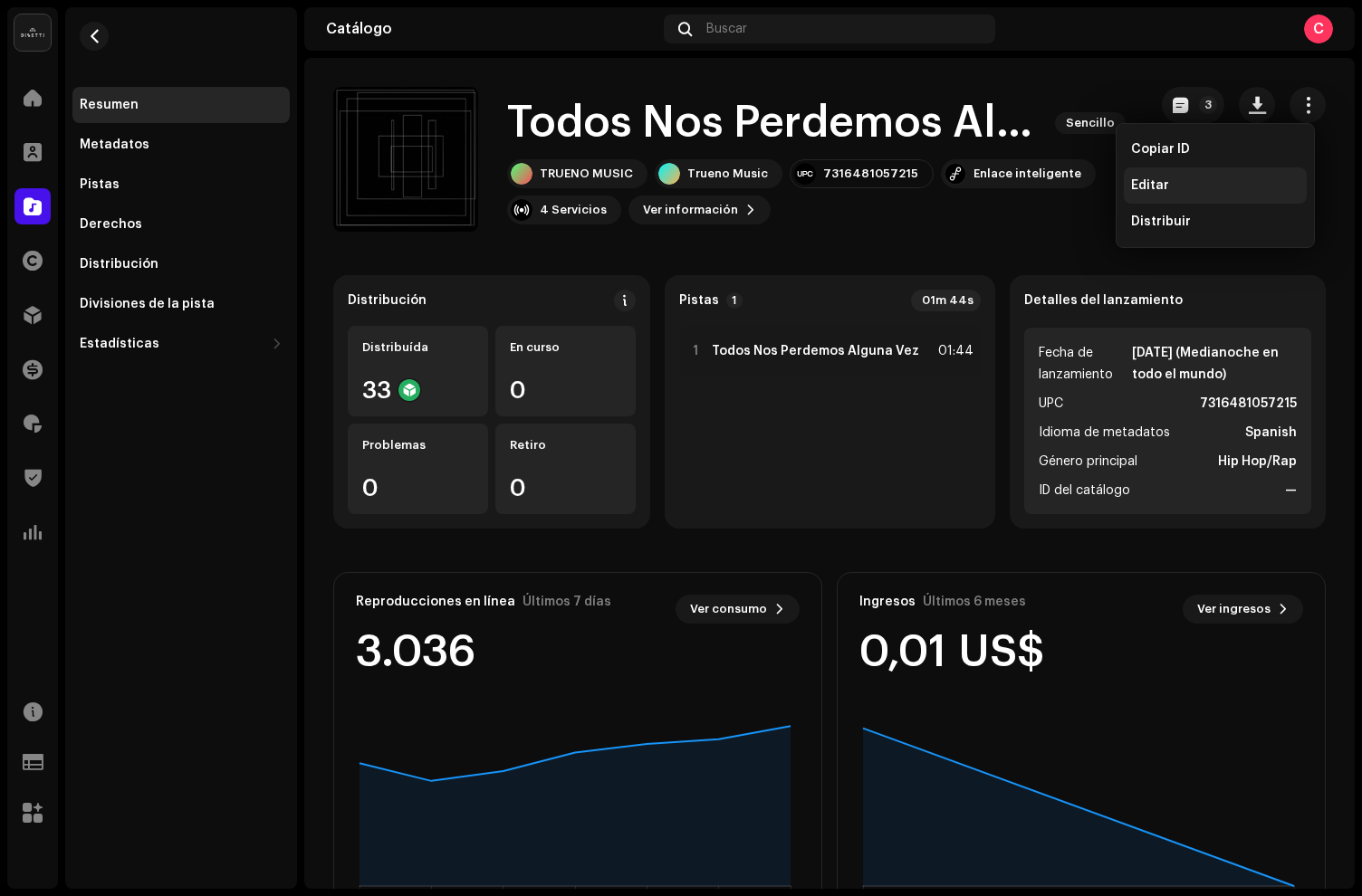
click at [1170, 176] on div "Editar" at bounding box center [1215, 186] width 183 height 36
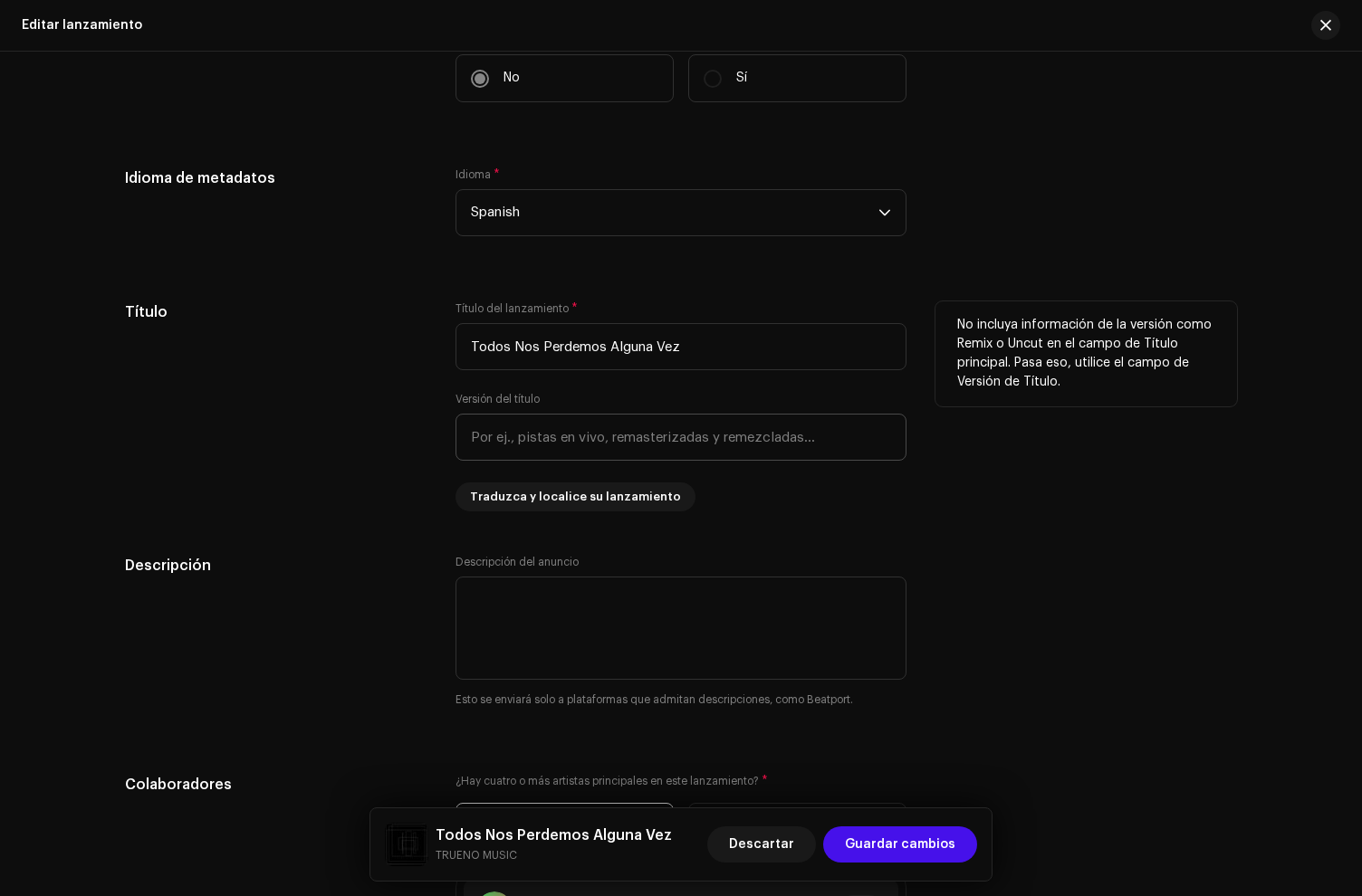
scroll to position [1120, 0]
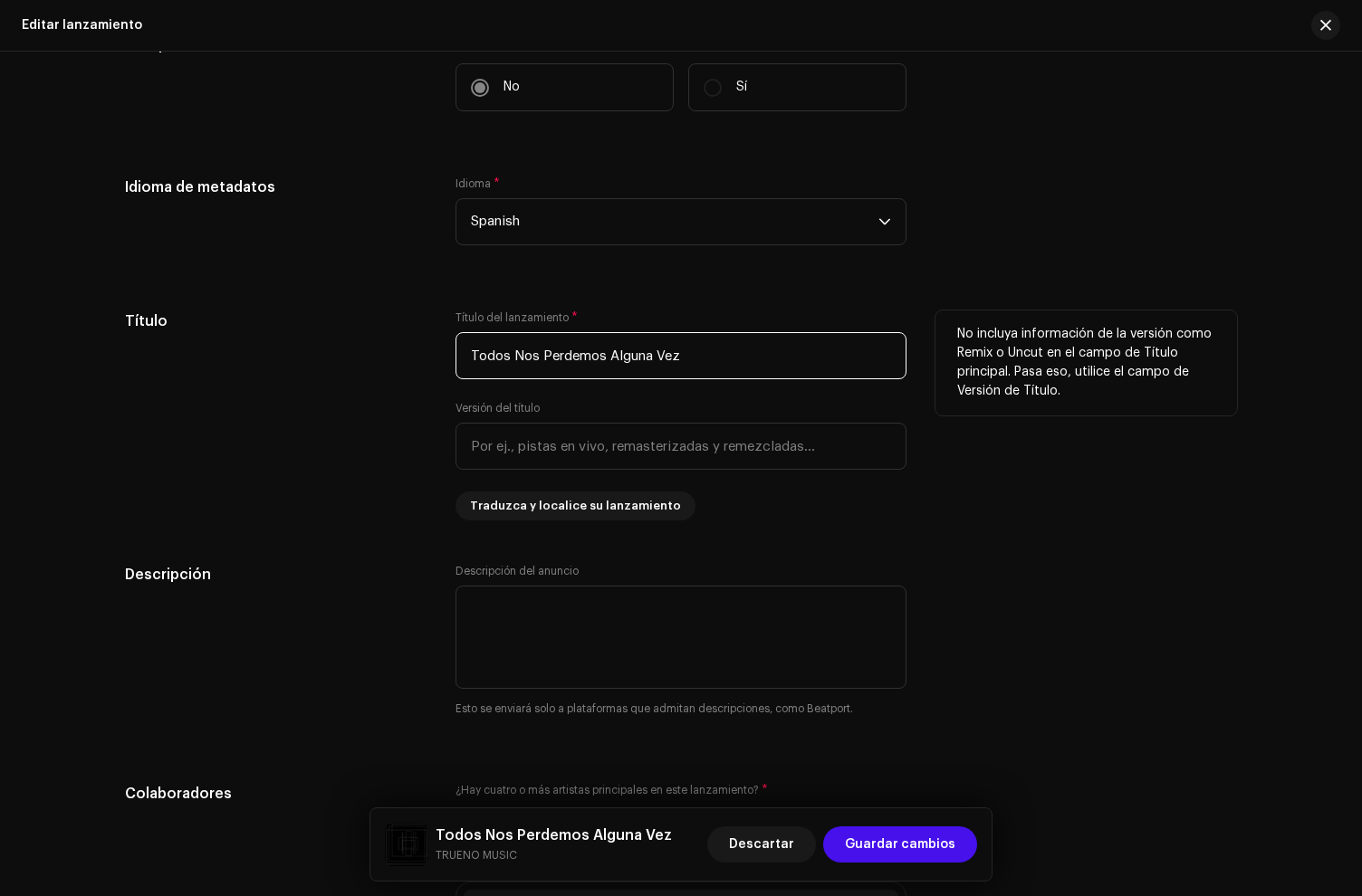
click at [729, 371] on input "Todos Nos Perdemos Alguna Vez" at bounding box center [681, 355] width 451 height 47
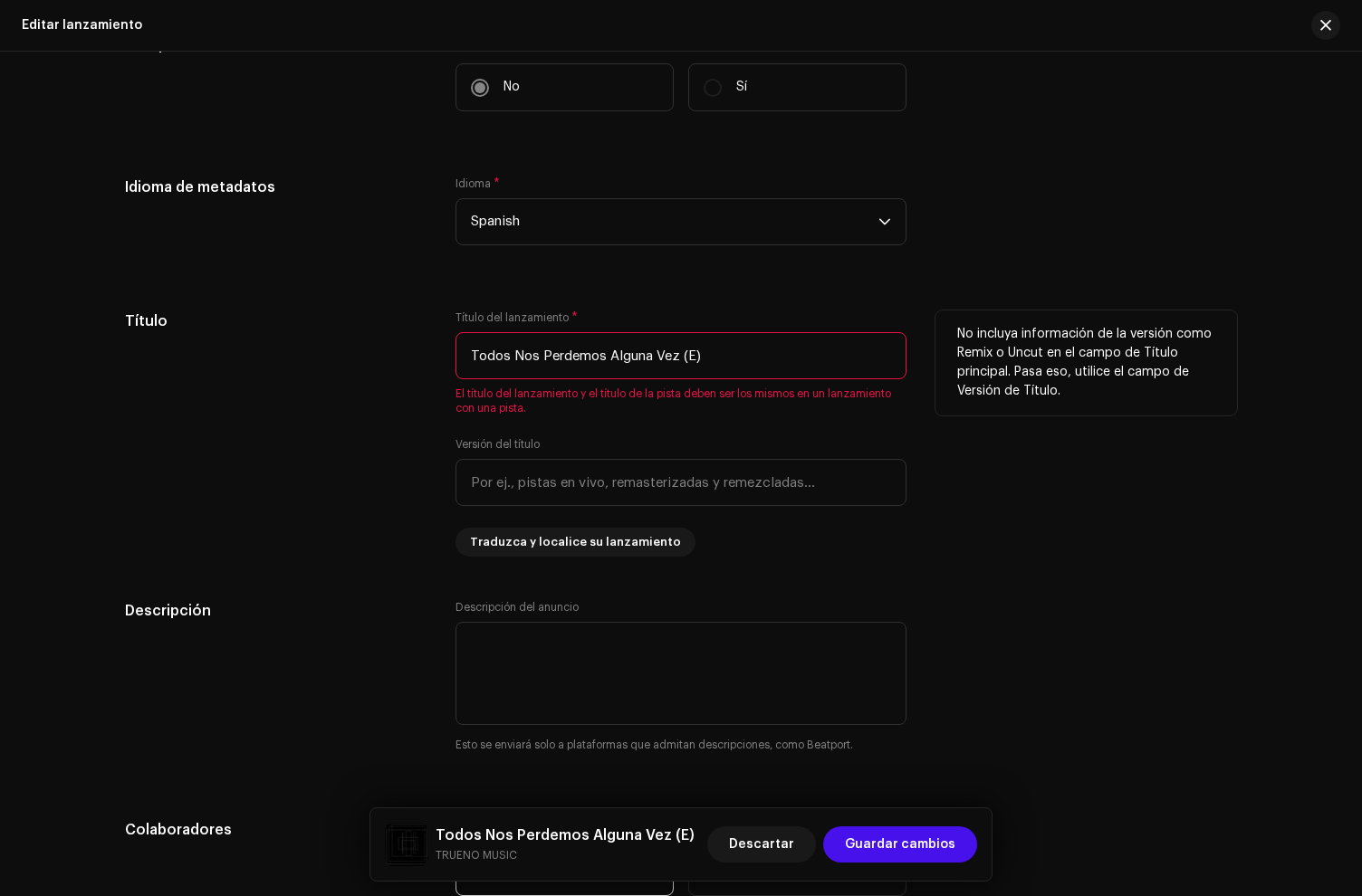
type input "Todos Nos Perdemos Alguna Vez (E)"
click at [704, 317] on div "Título del lanzamiento * Todos Nos Perdemos Alguna Vez (E) El título del lanzam…" at bounding box center [681, 363] width 451 height 105
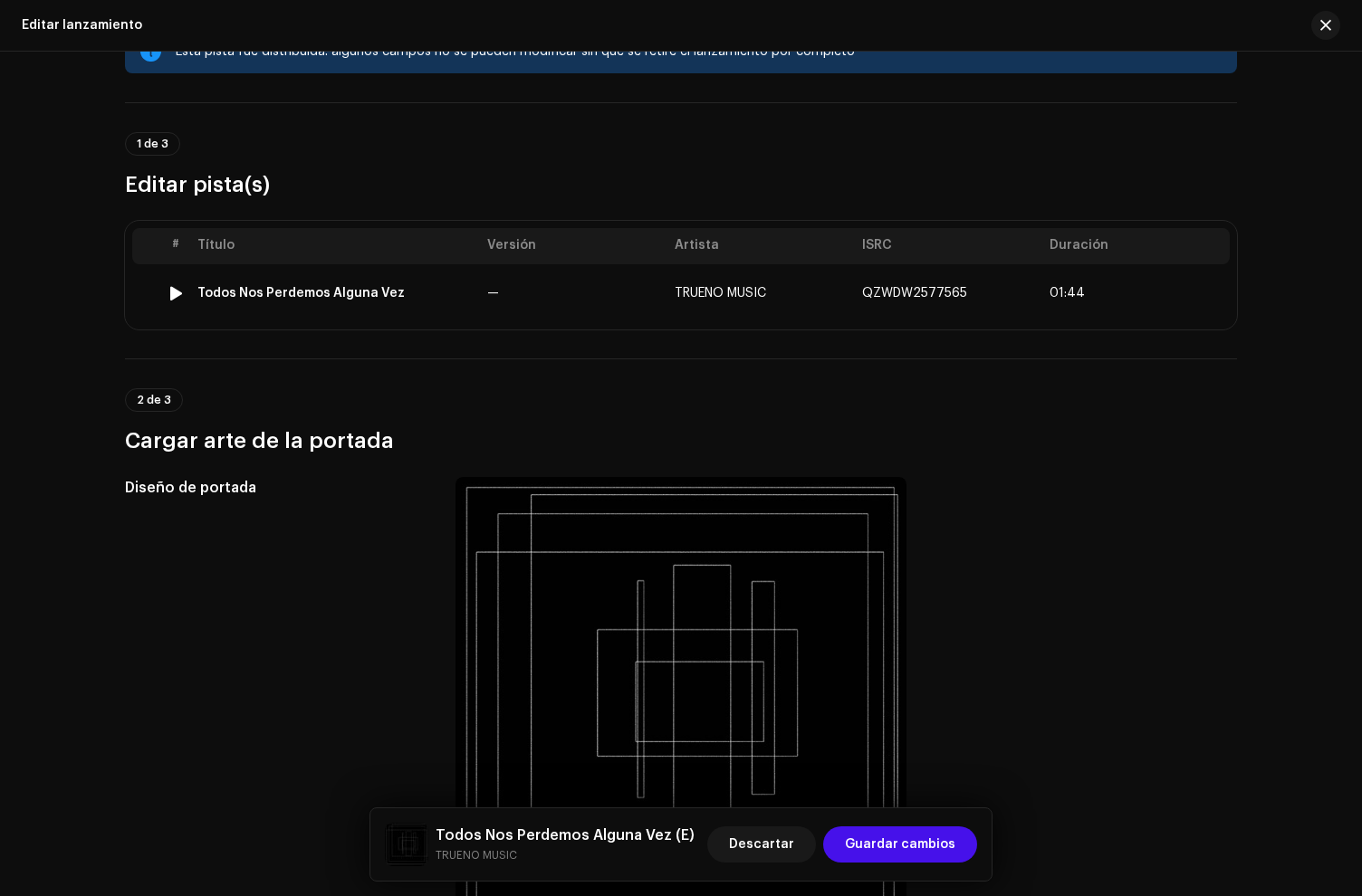
scroll to position [0, 0]
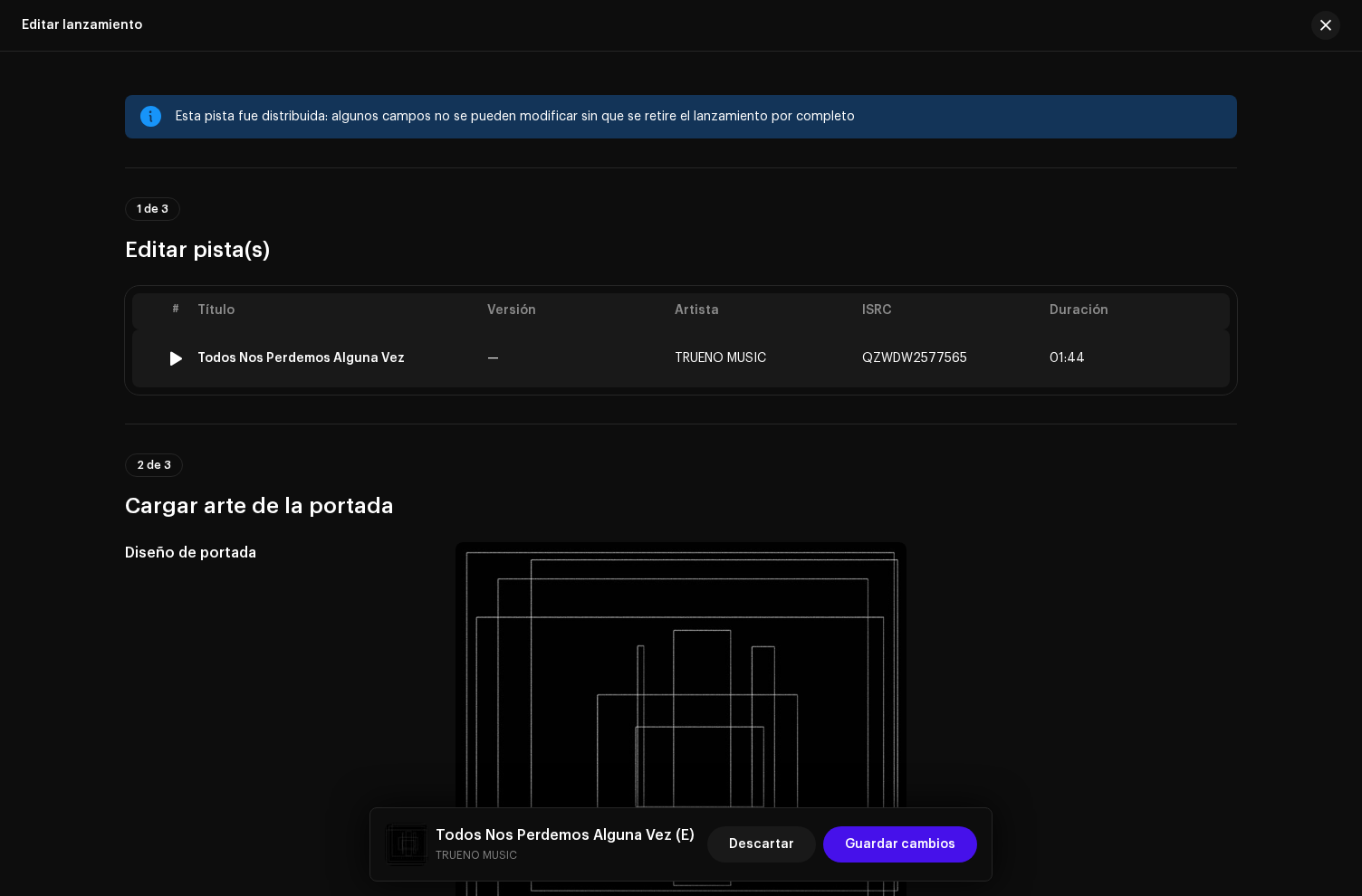
click at [372, 366] on td "Todos Nos Perdemos Alguna Vez" at bounding box center [336, 358] width 290 height 58
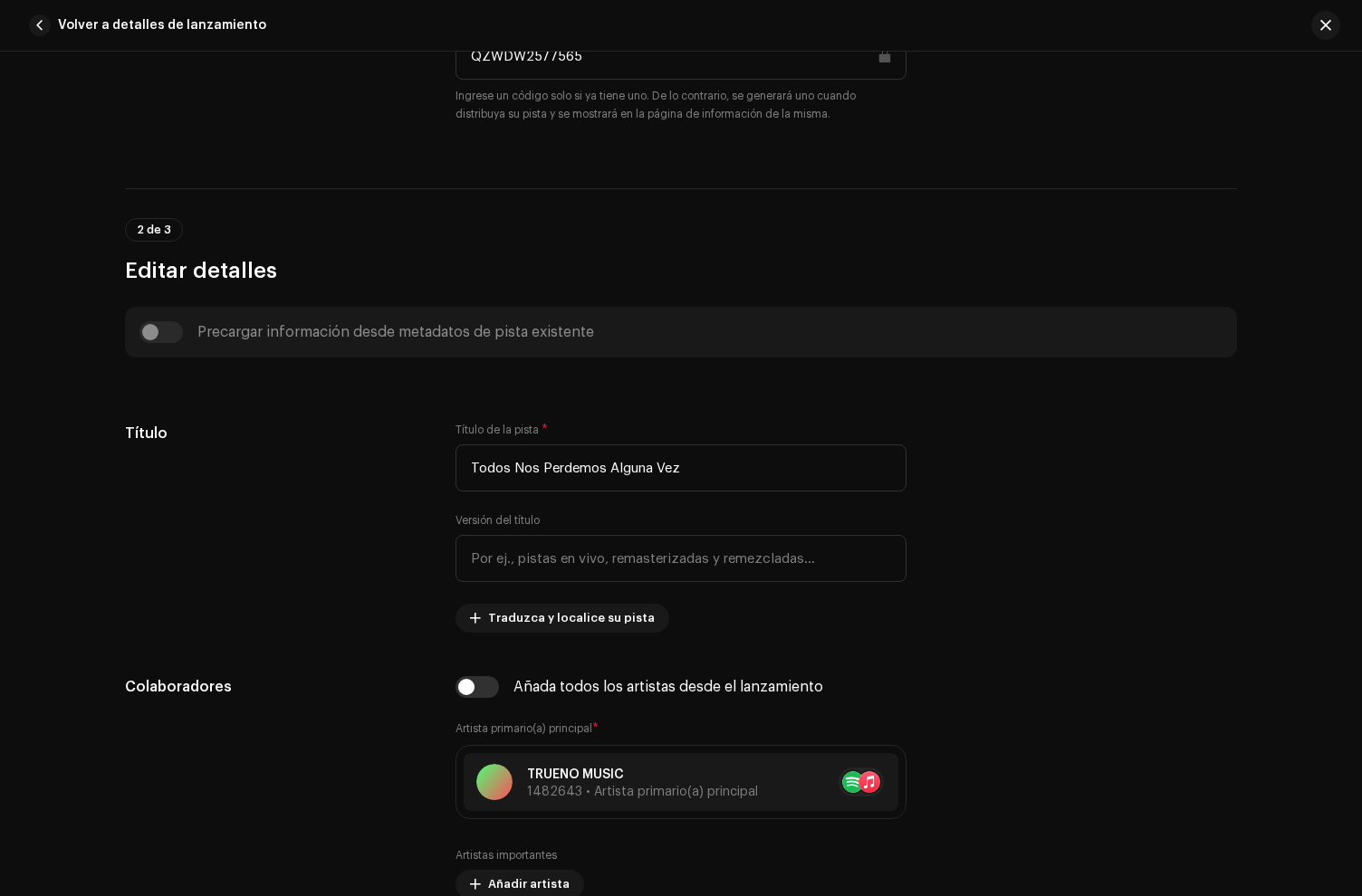
scroll to position [717, 0]
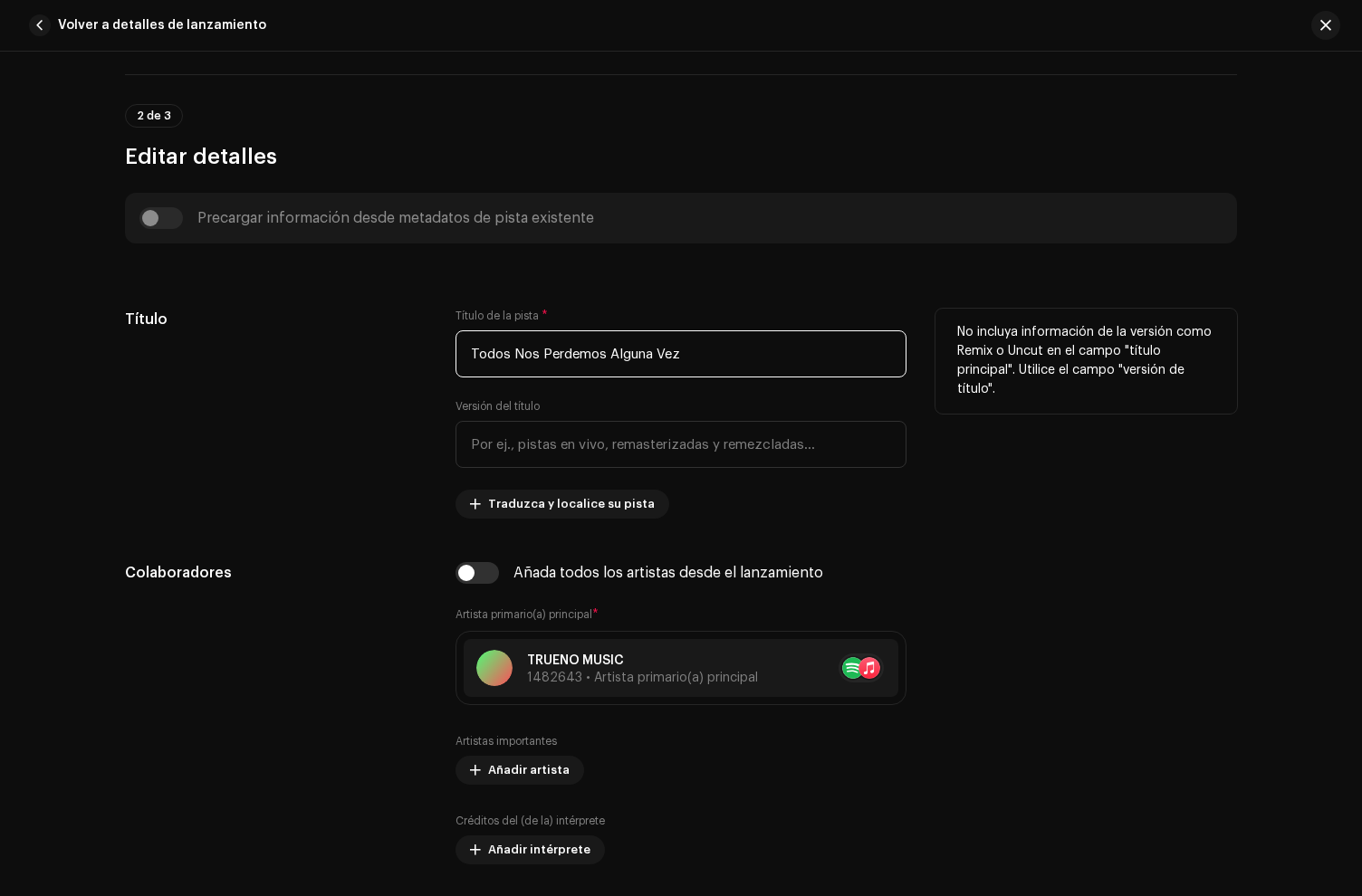
click at [708, 358] on input "Todos Nos Perdemos Alguna Vez" at bounding box center [681, 353] width 451 height 47
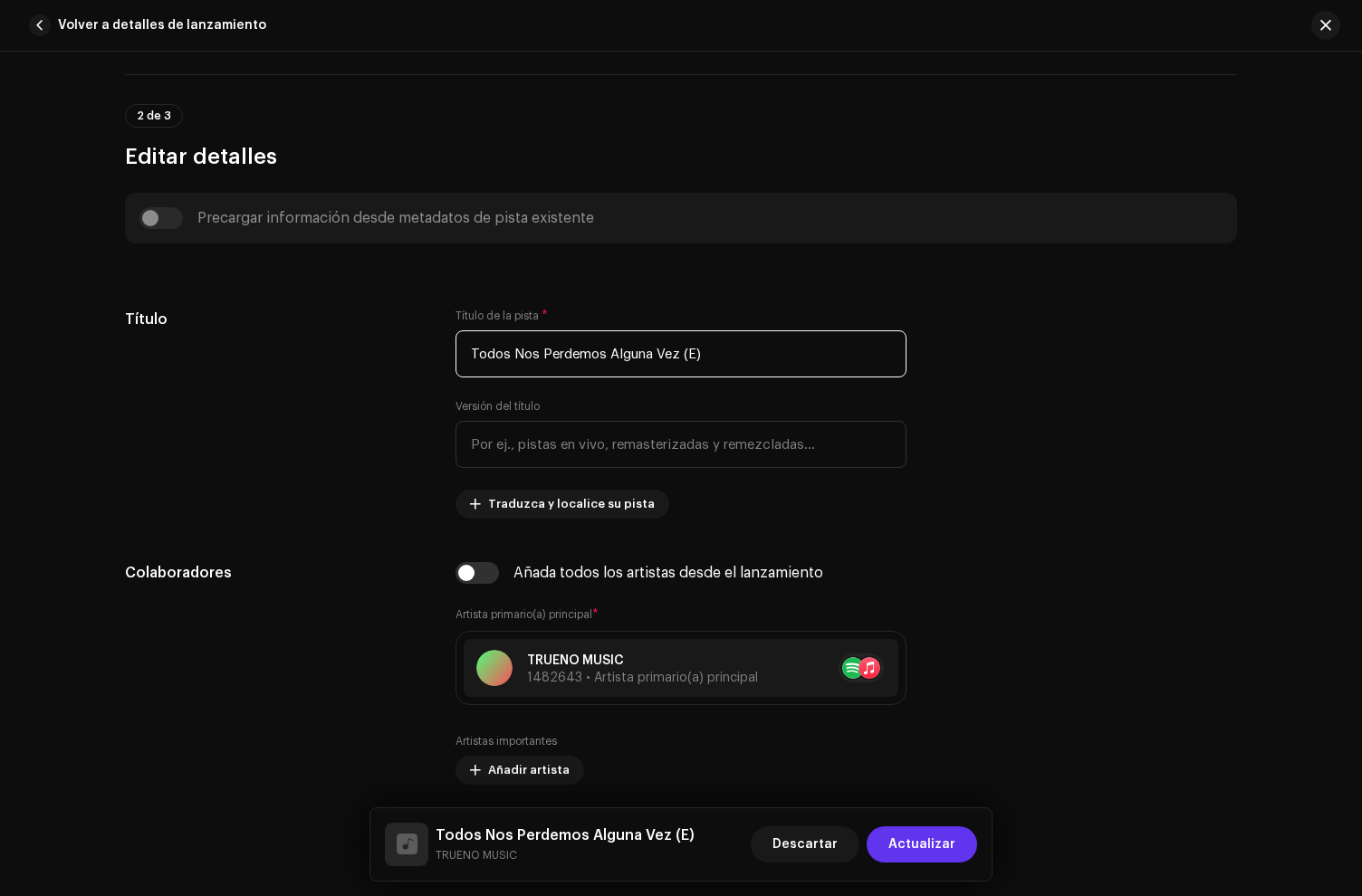
type input "Todos Nos Perdemos Alguna Vez (E)"
click at [898, 854] on span "Actualizar" at bounding box center [922, 844] width 68 height 36
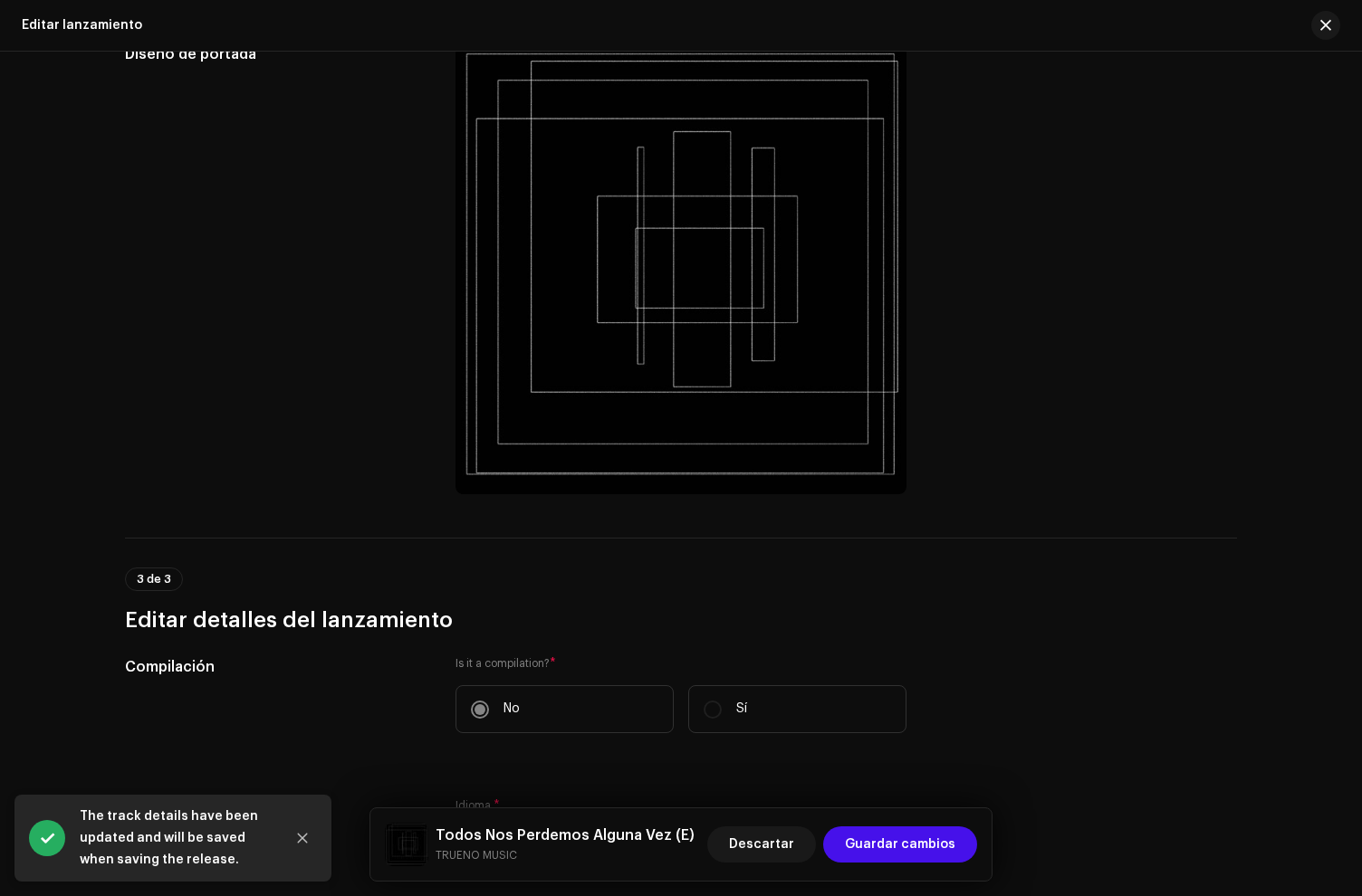
scroll to position [571, 0]
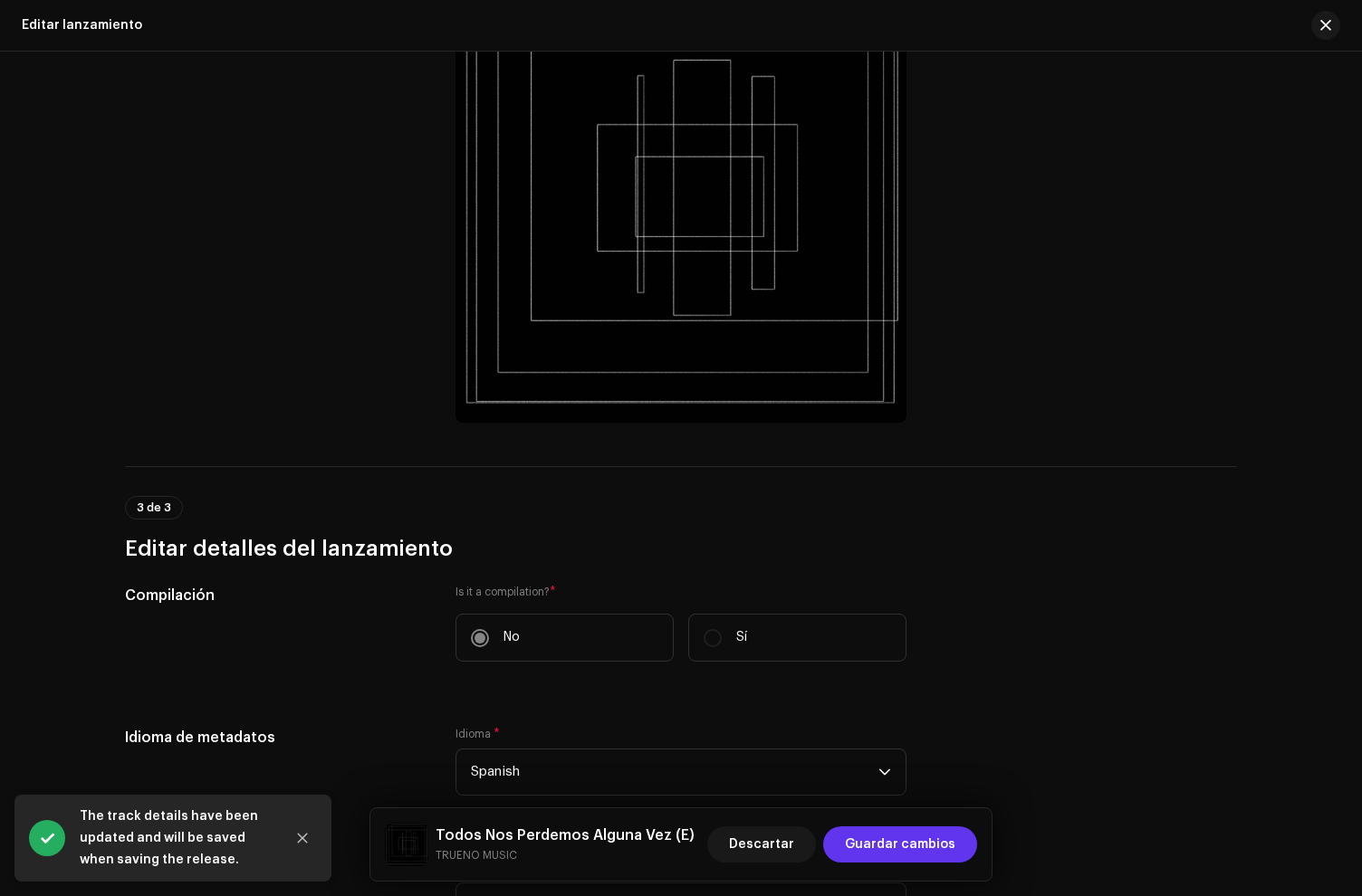
click at [904, 836] on span "Guardar cambios" at bounding box center [899, 844] width 110 height 36
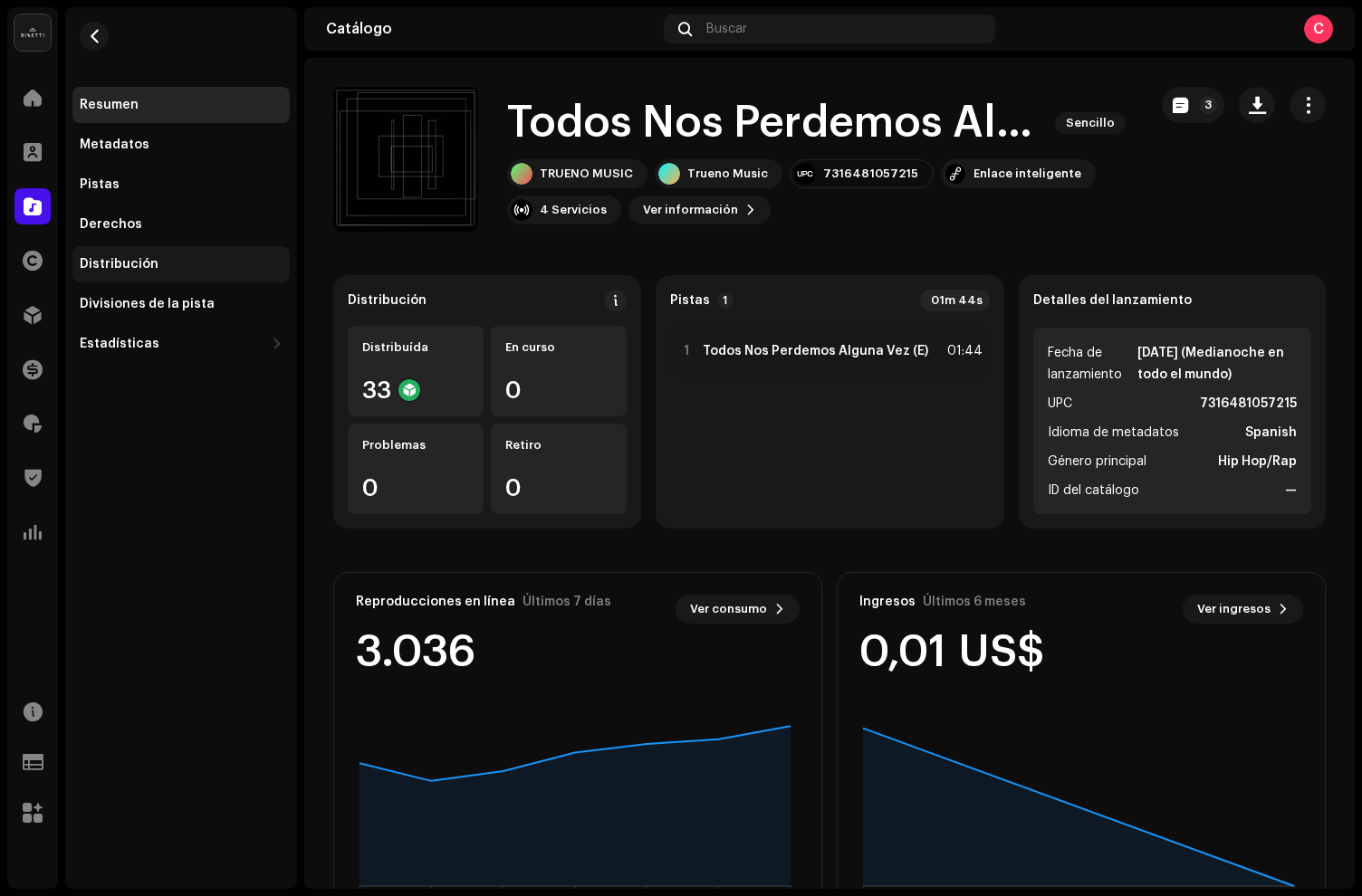
click at [143, 253] on div "Distribución" at bounding box center [181, 264] width 217 height 36
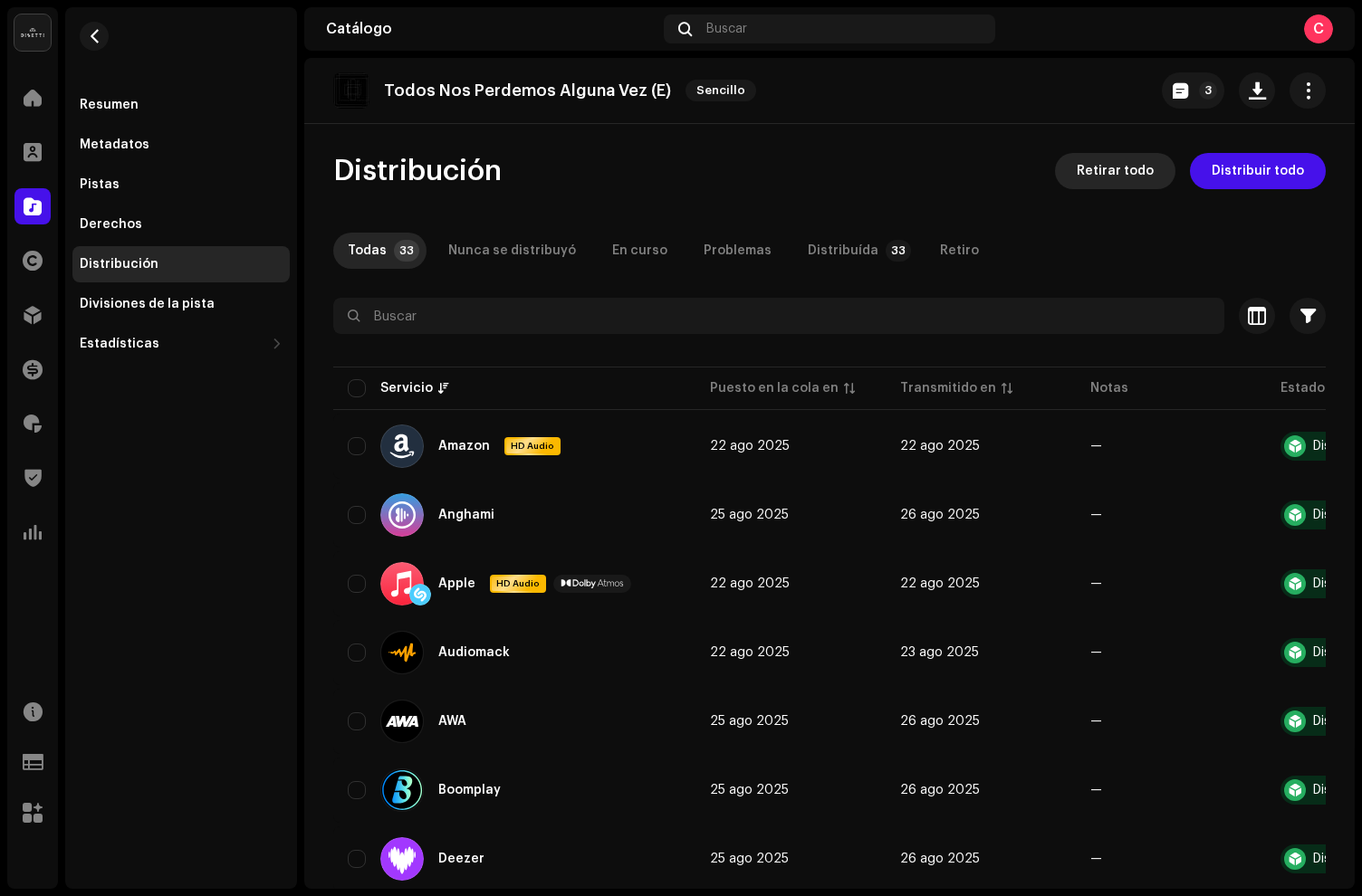
click at [1117, 175] on span "Retirar todo" at bounding box center [1116, 171] width 77 height 36
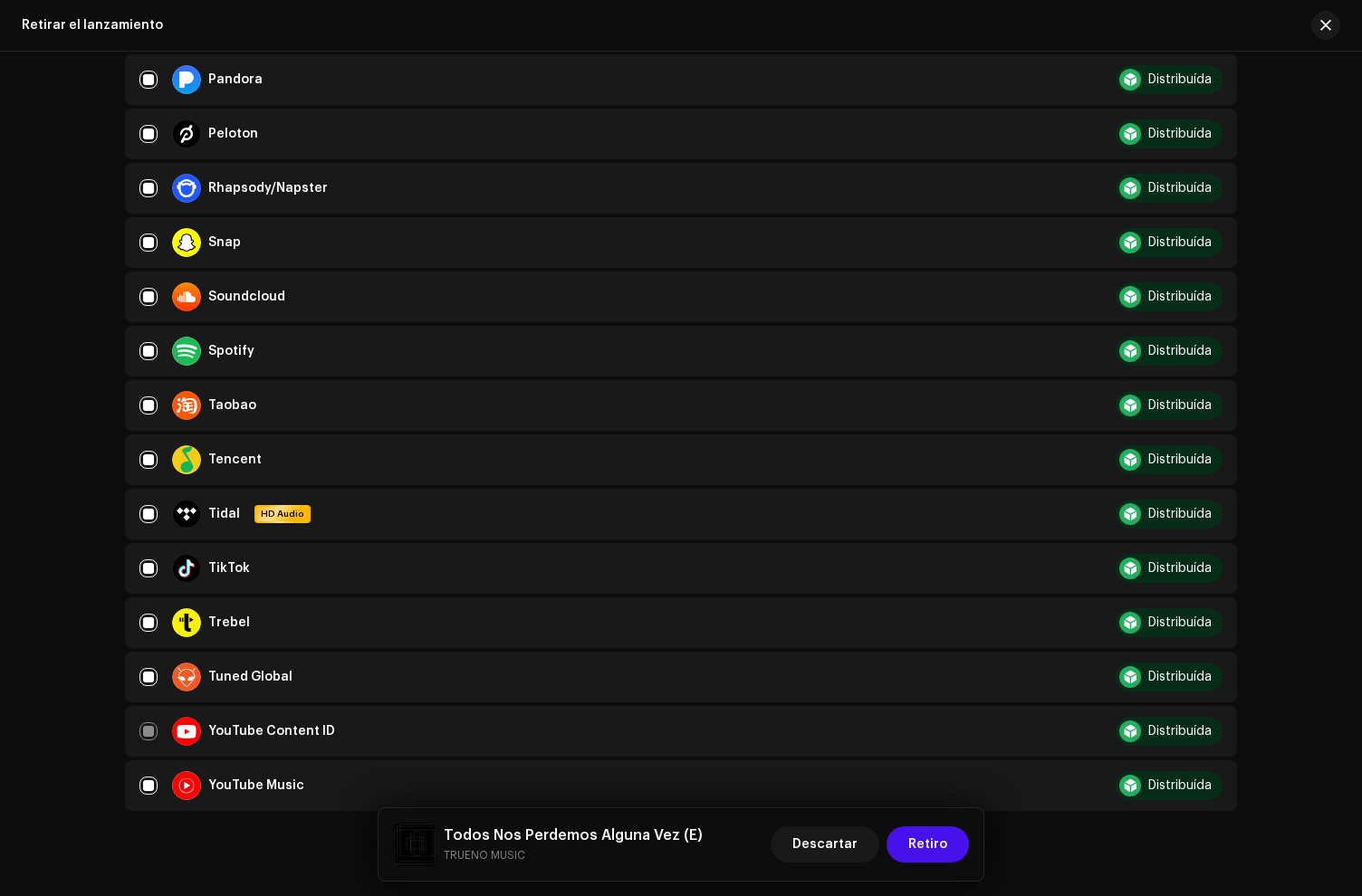
scroll to position [1500, 0]
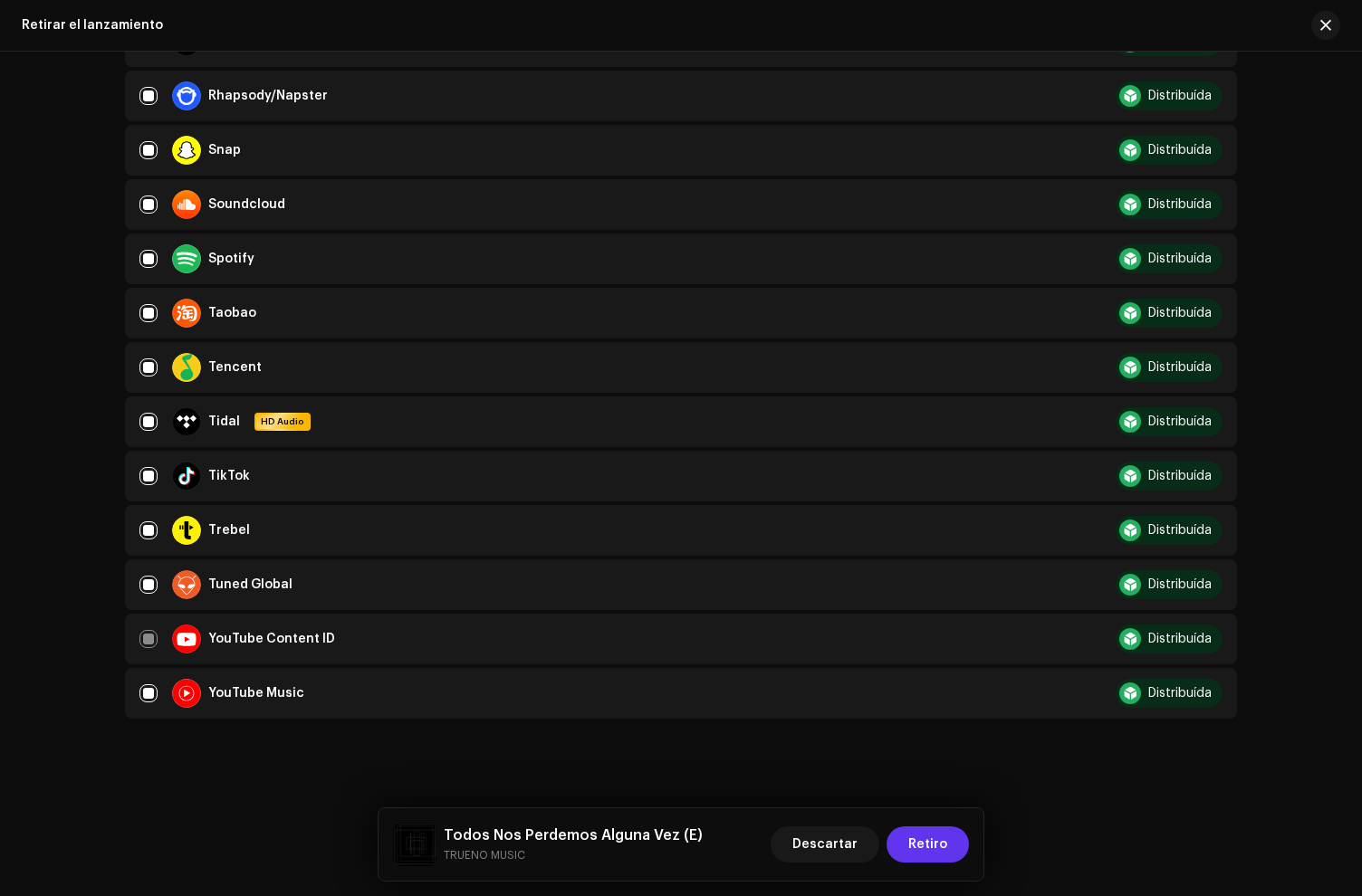
click at [935, 850] on span "Retiro" at bounding box center [927, 844] width 39 height 36
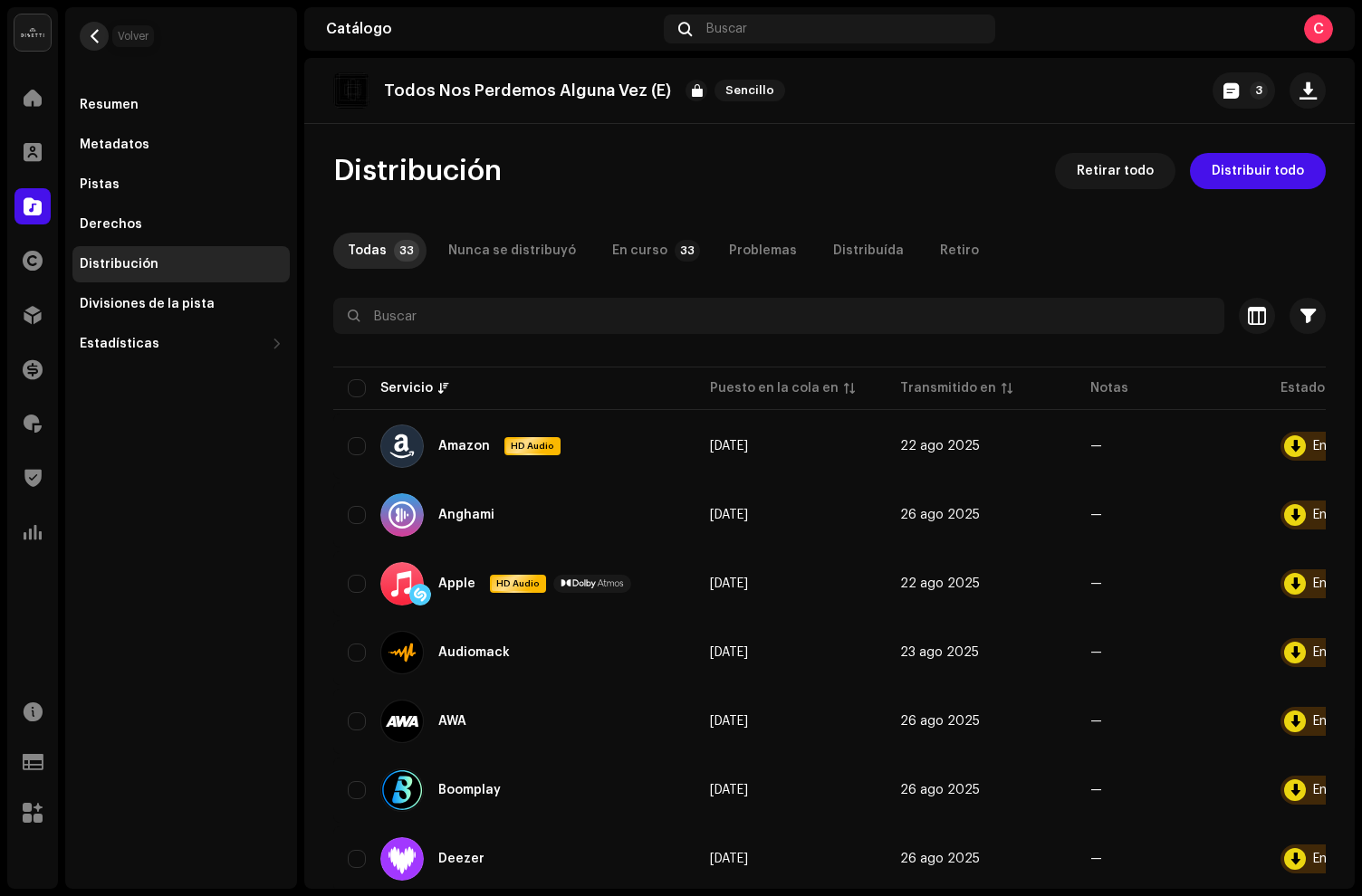
click at [90, 32] on span "button" at bounding box center [94, 36] width 14 height 15
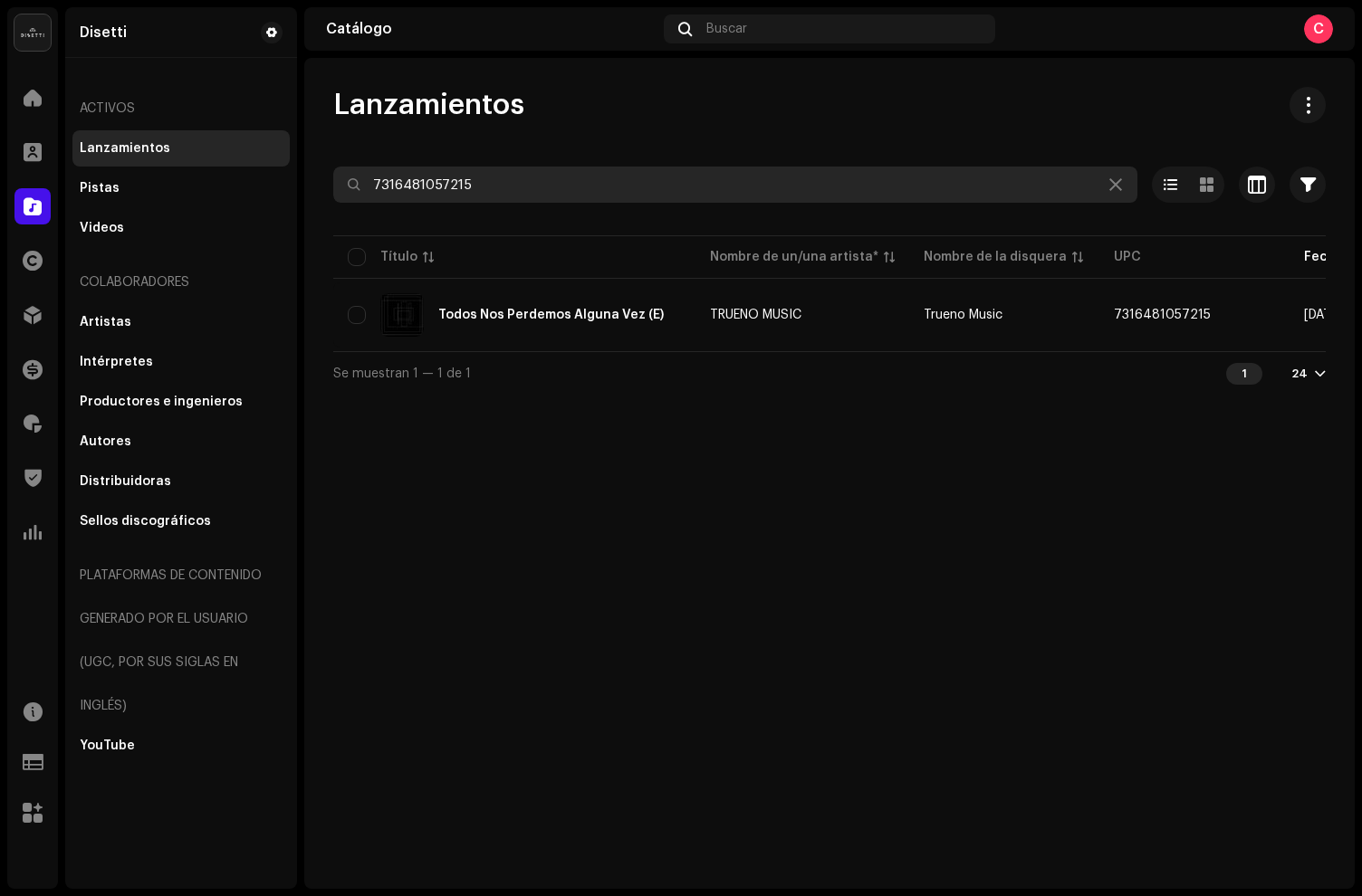
drag, startPoint x: 531, startPoint y: 185, endPoint x: 259, endPoint y: 150, distance: 274.2
click at [259, 152] on div "[PERSON_NAME] Inicio Clientes Catálogo Derechos Distribución Financiar Regalías…" at bounding box center [681, 448] width 1362 height 896
paste input "8021"
type input "7316481058021"
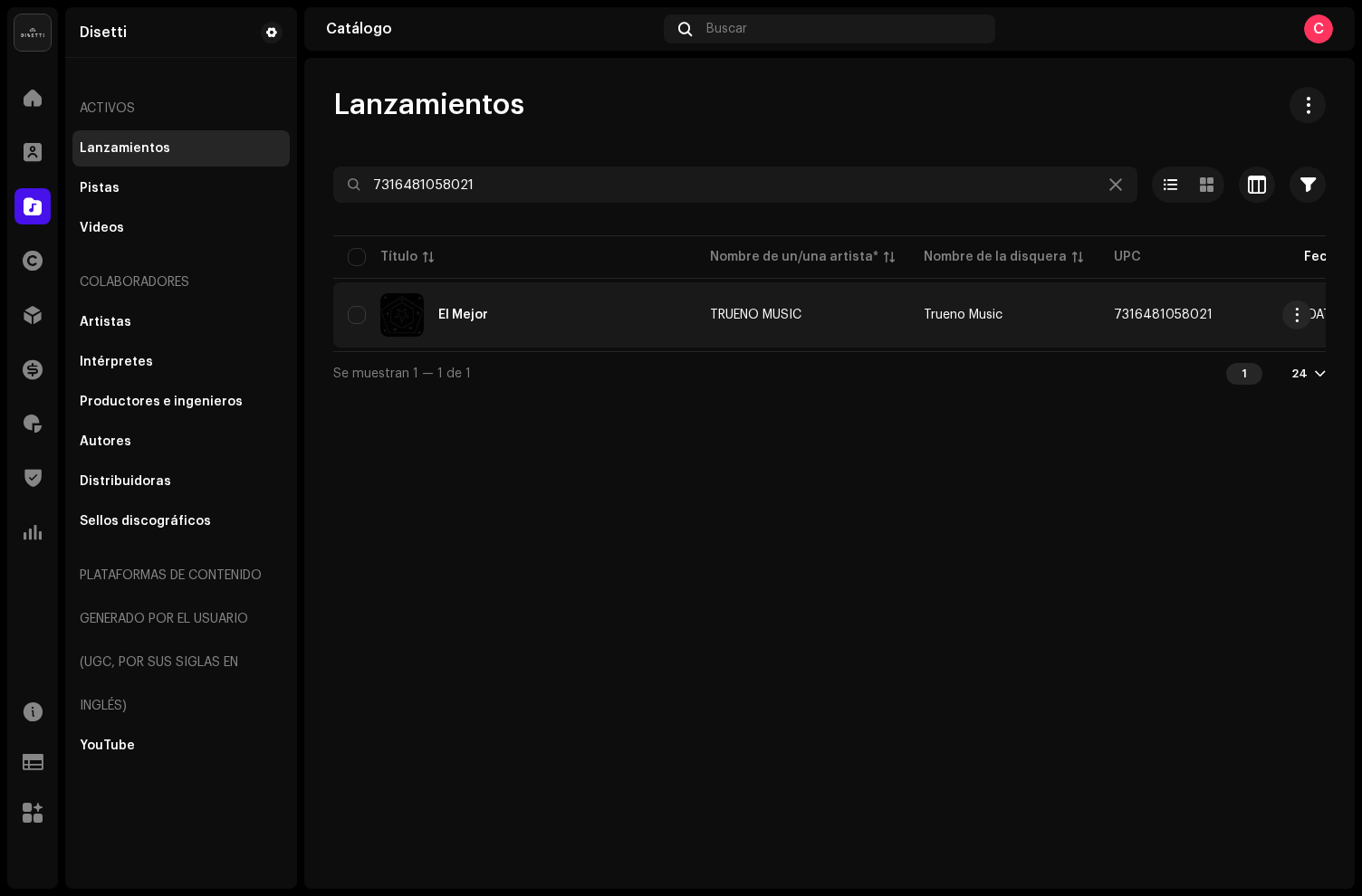
click at [614, 336] on td "El Mejor" at bounding box center [514, 316] width 362 height 65
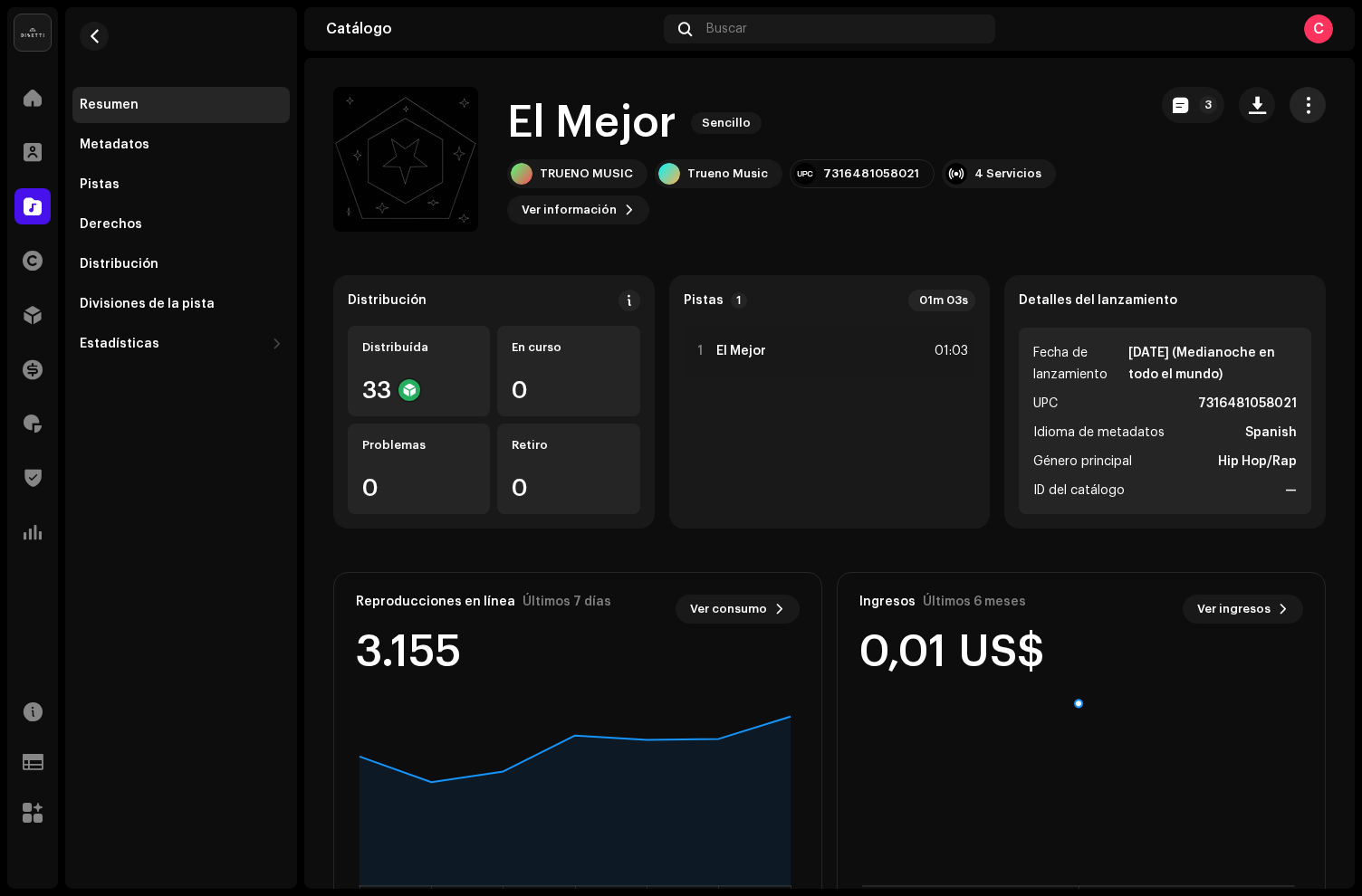
click at [1301, 98] on span "button" at bounding box center [1307, 105] width 17 height 15
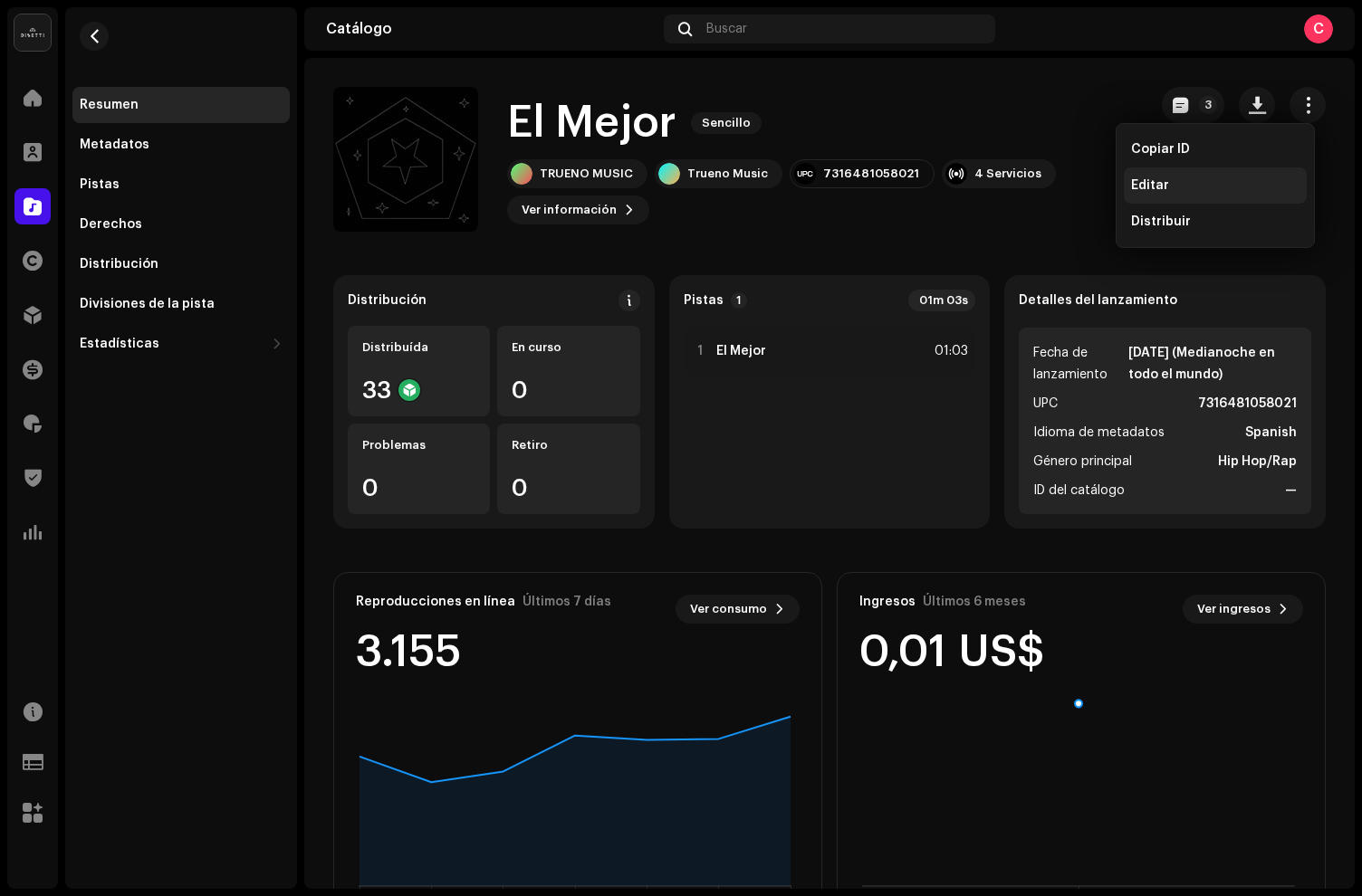
click at [1160, 177] on div "Editar" at bounding box center [1215, 186] width 183 height 36
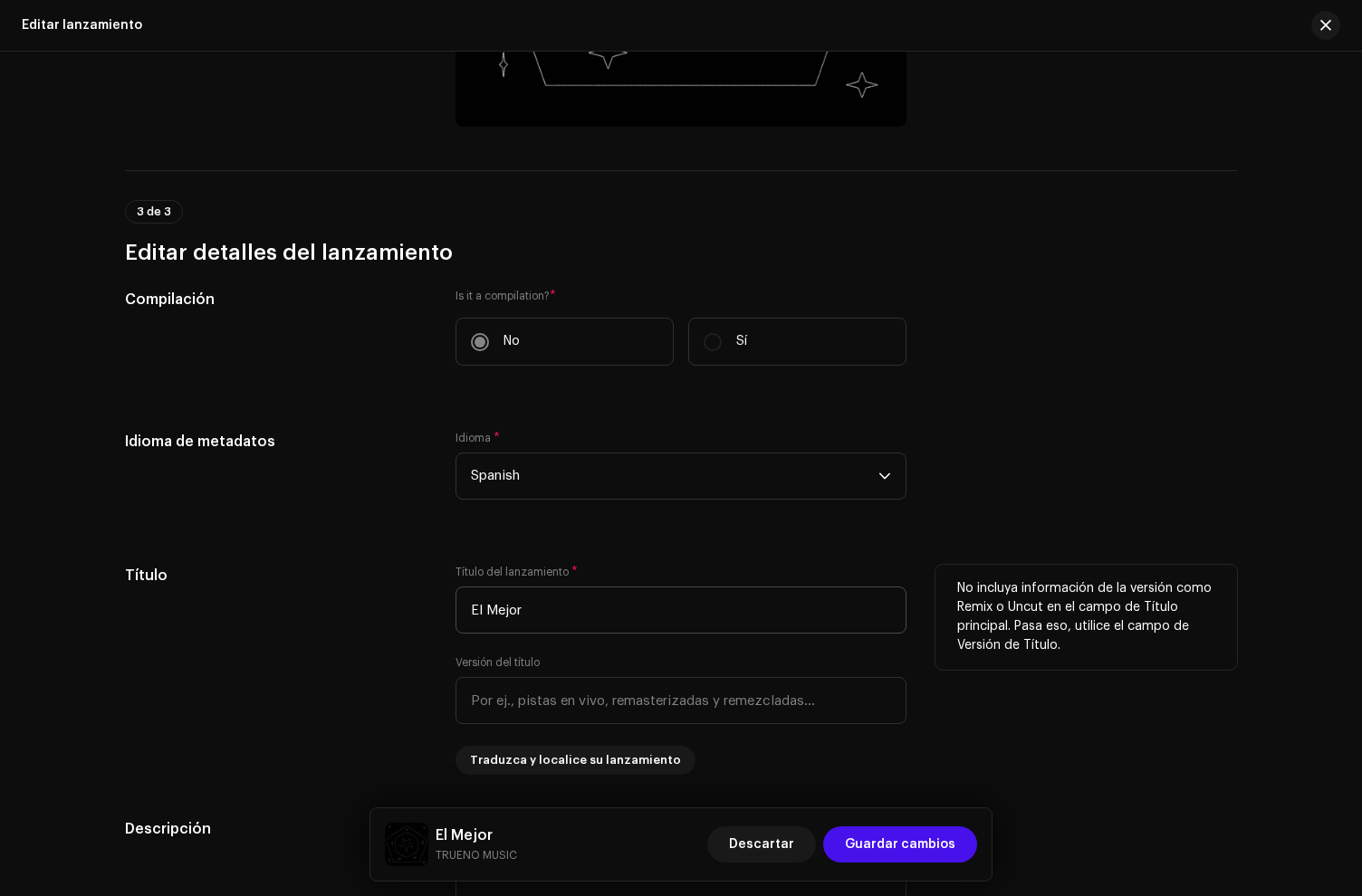
scroll to position [868, 0]
click at [566, 622] on input "El Mejor" at bounding box center [681, 607] width 451 height 47
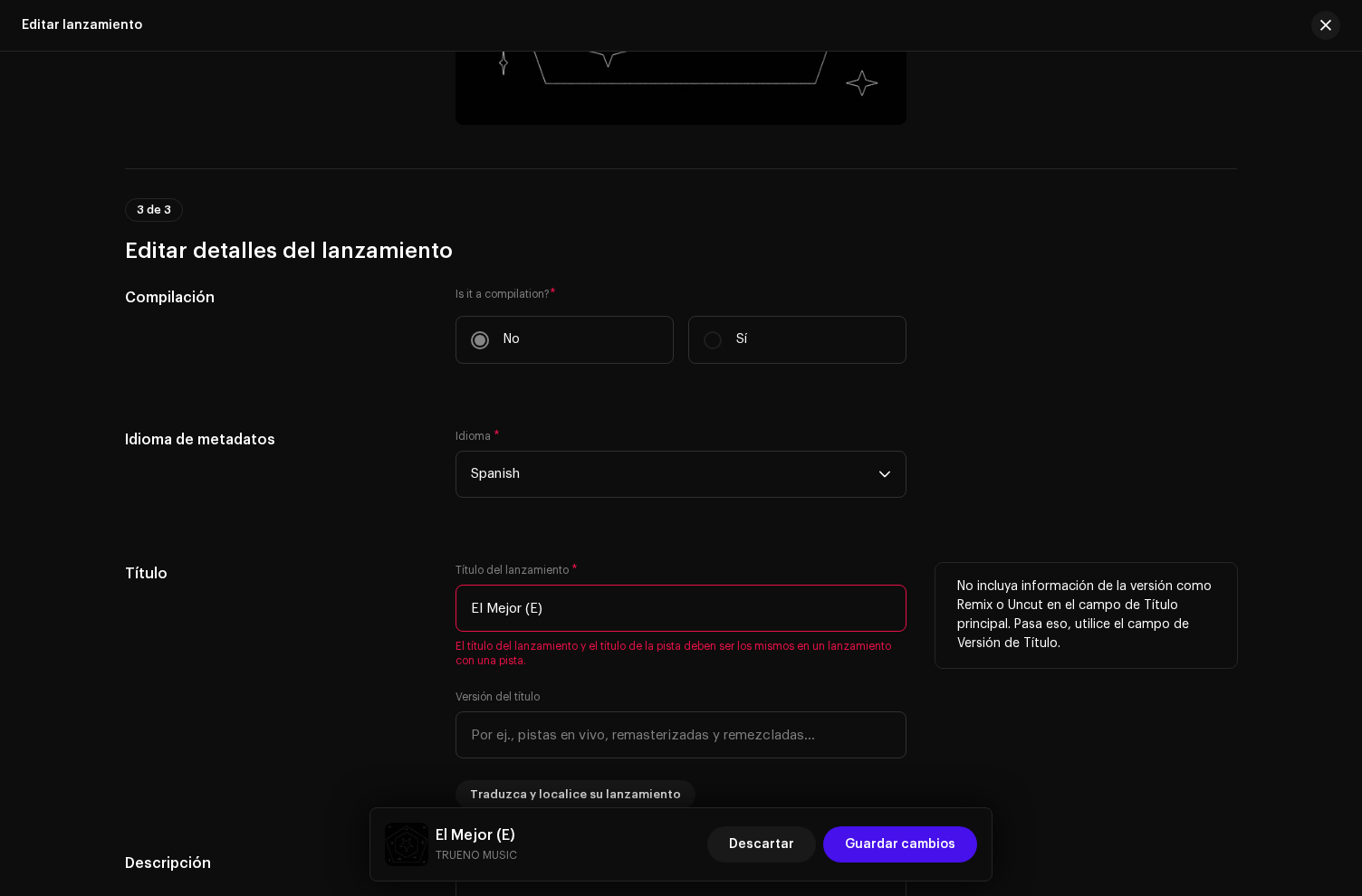
type input "El Mejor (E)"
click at [556, 569] on label "Título del lanzamiento *" at bounding box center [516, 570] width 122 height 15
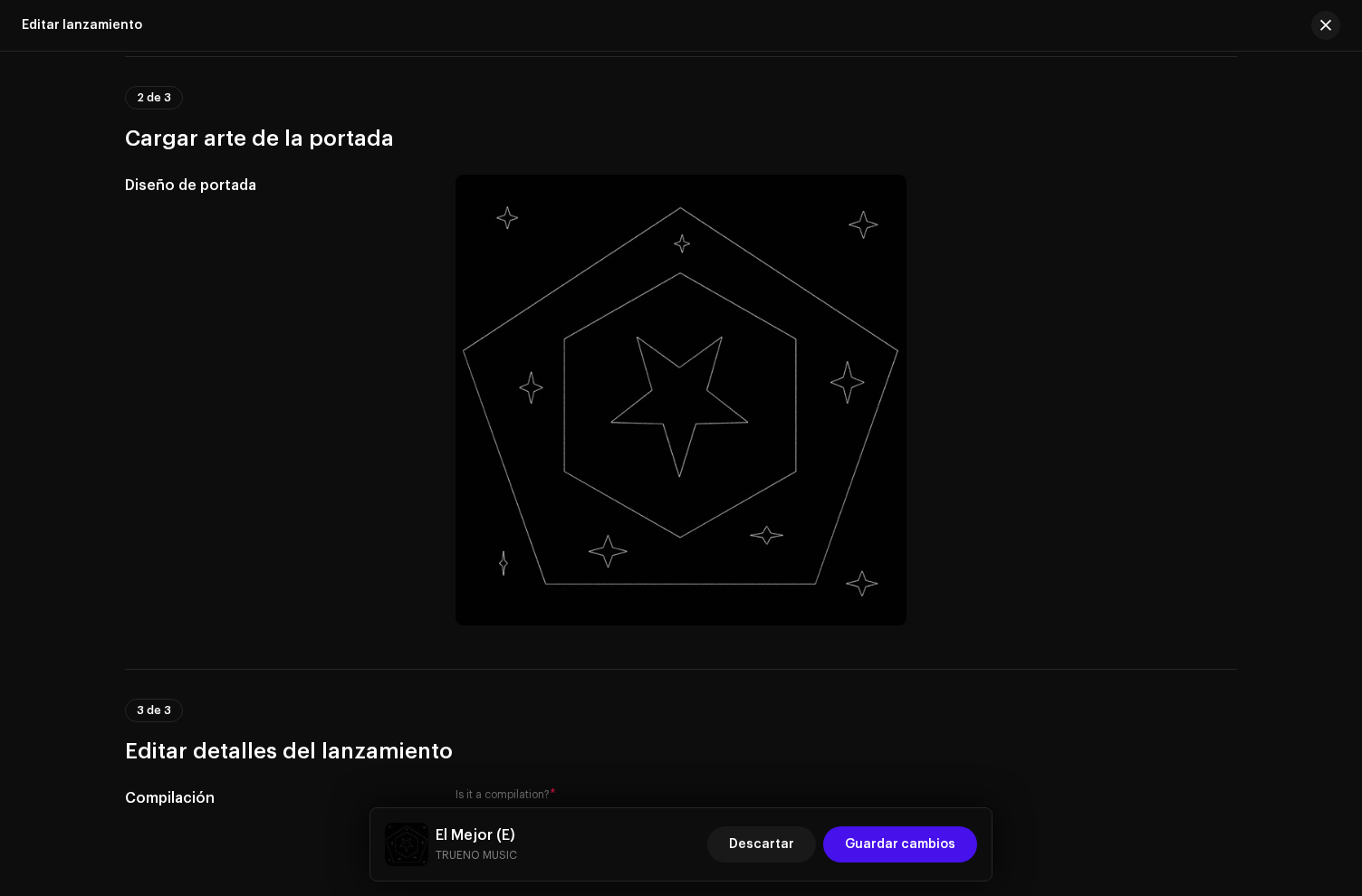
scroll to position [0, 0]
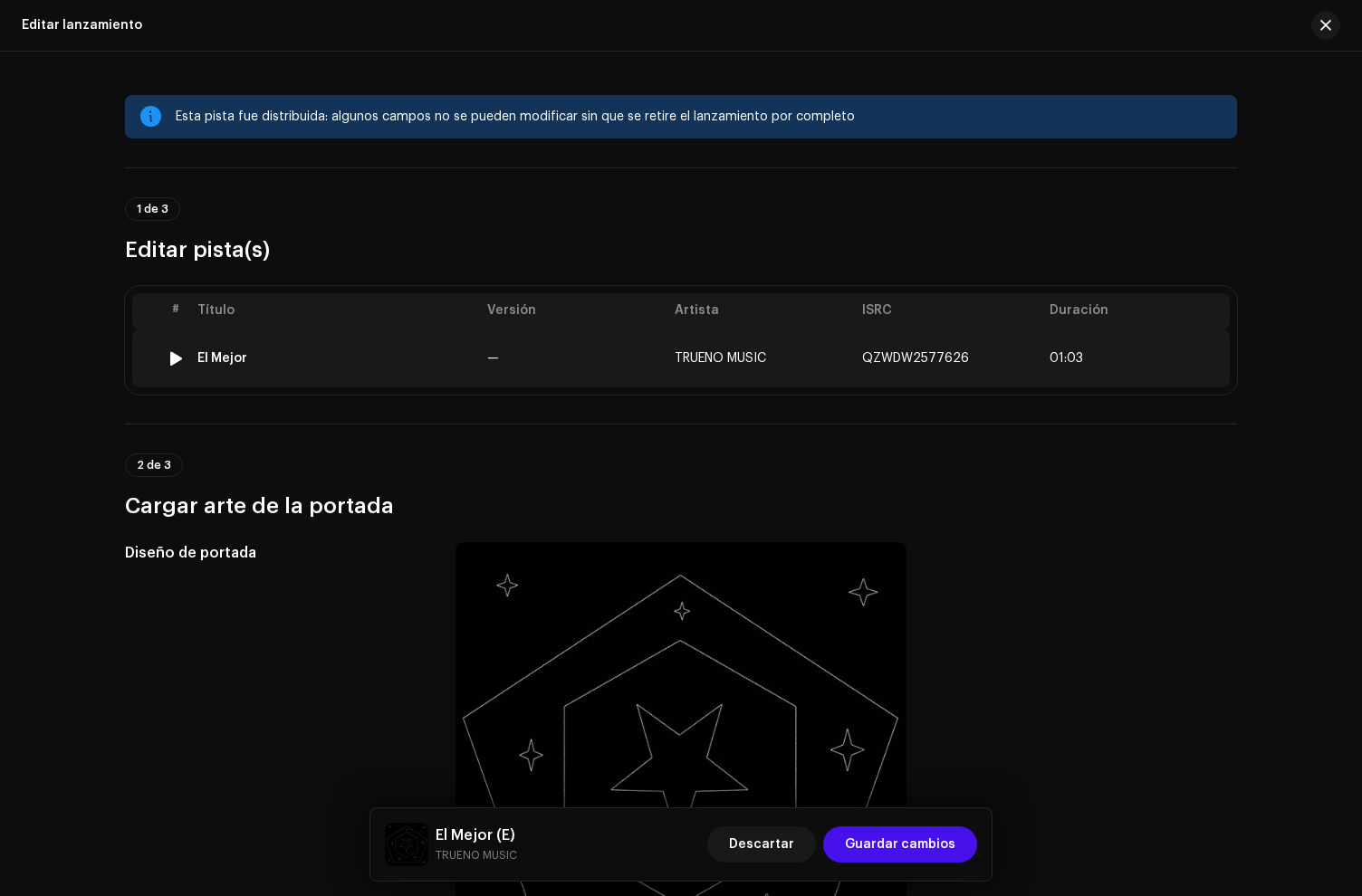
click at [378, 364] on div "El Mejor" at bounding box center [335, 358] width 275 height 15
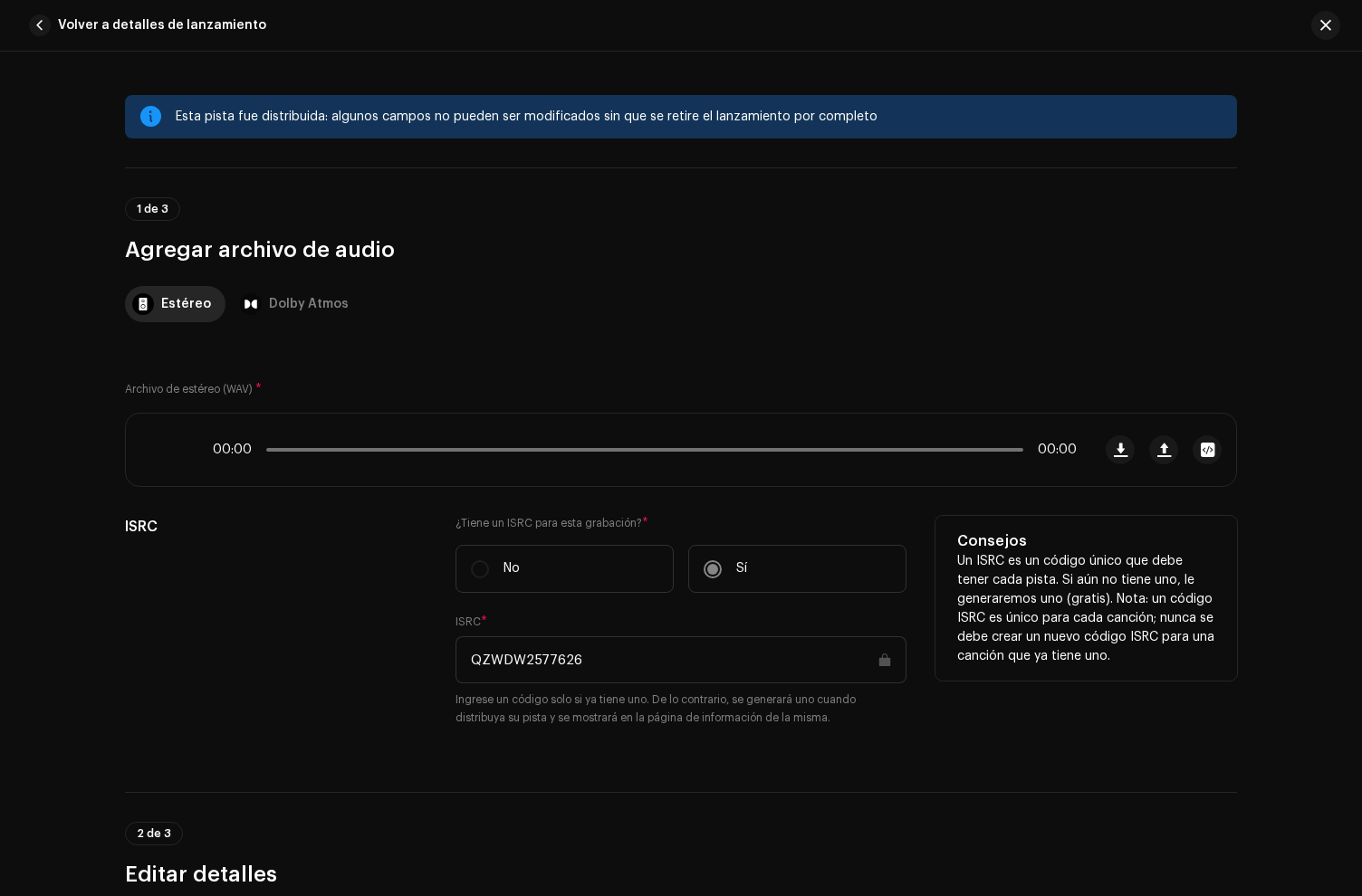
scroll to position [387, 0]
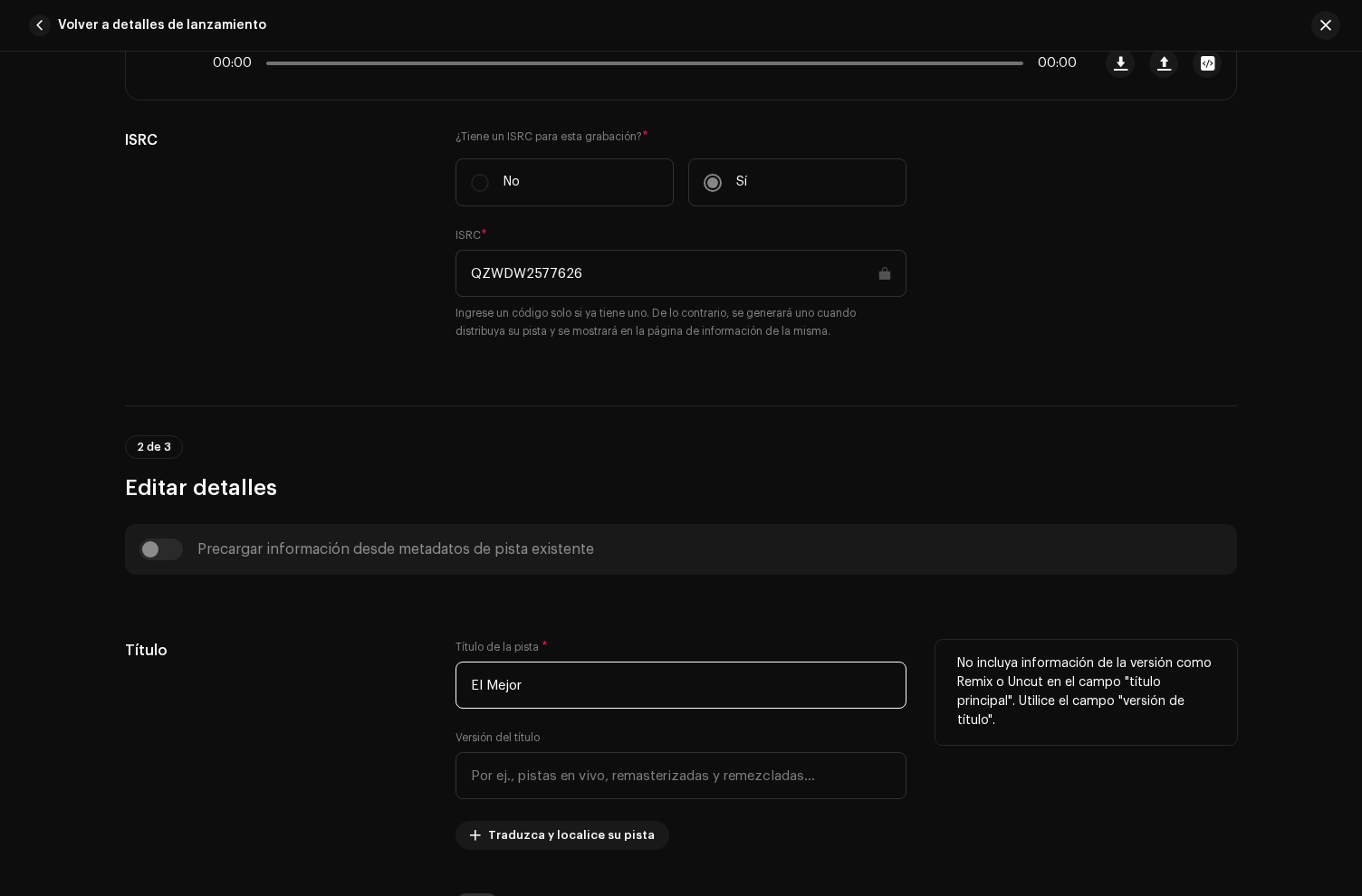
click at [575, 694] on input "El Mejor" at bounding box center [681, 685] width 451 height 47
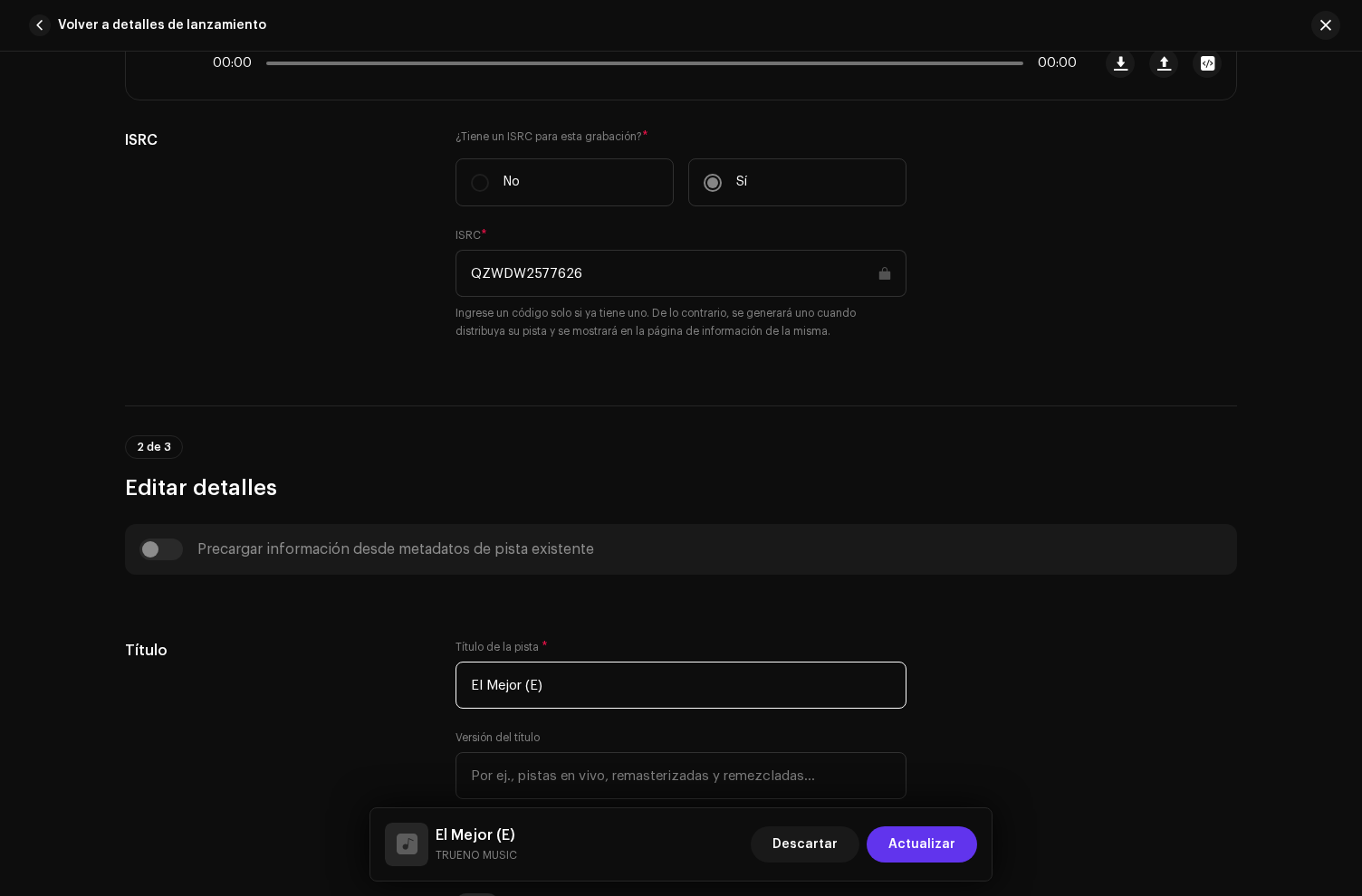
type input "El Mejor (E)"
click at [917, 832] on span "Actualizar" at bounding box center [922, 844] width 68 height 36
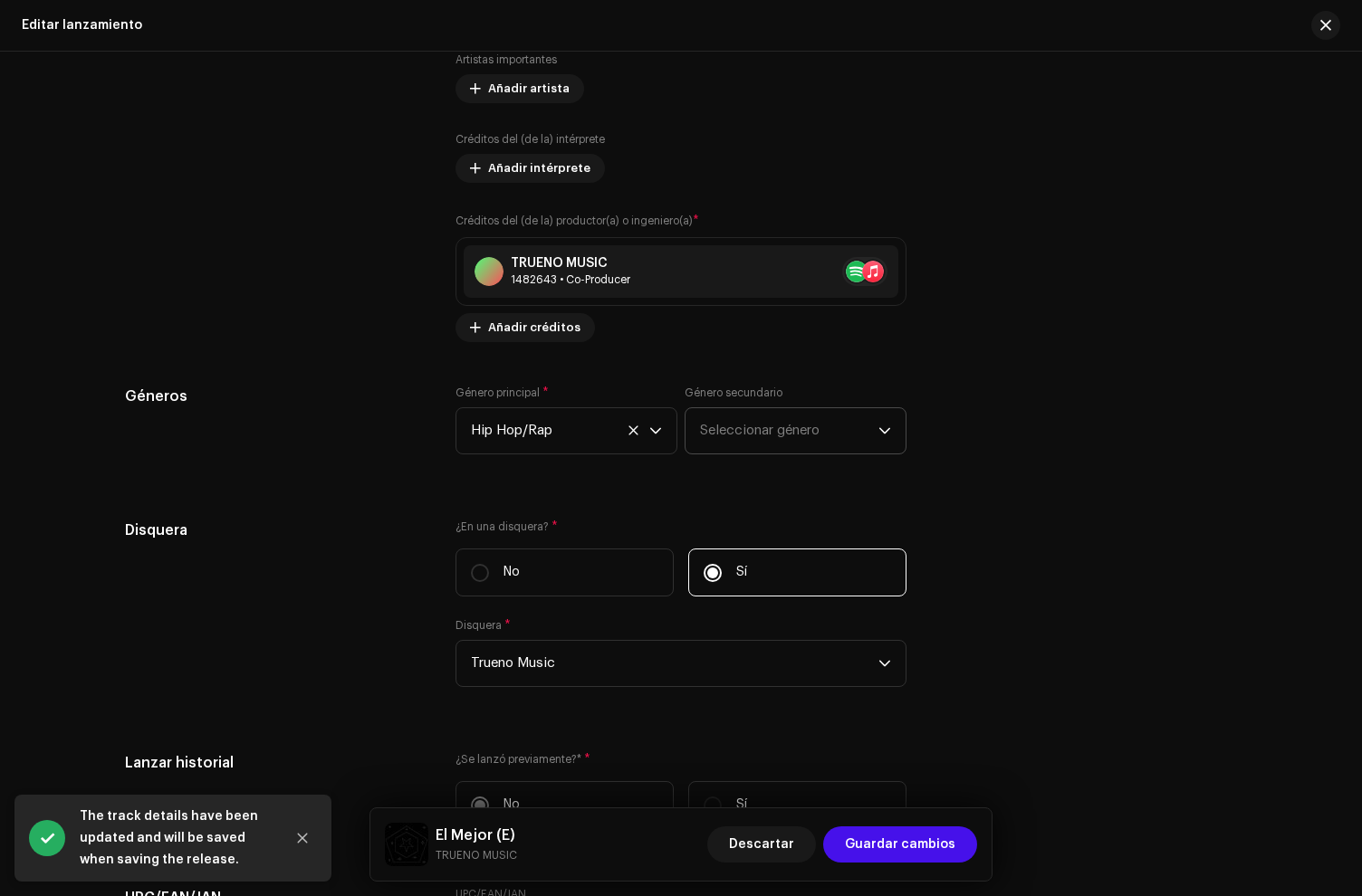
scroll to position [1514, 0]
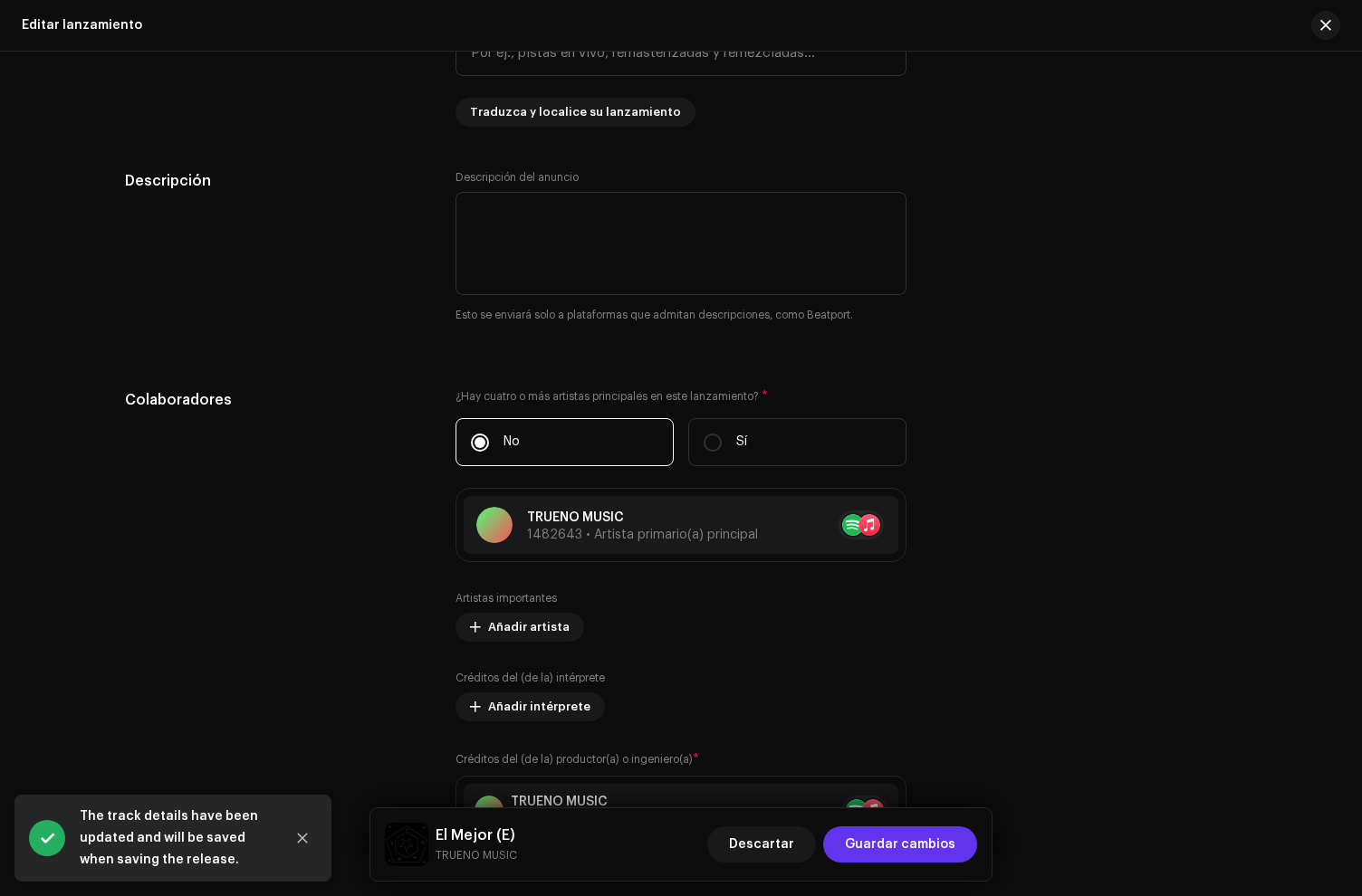
click at [939, 833] on span "Guardar cambios" at bounding box center [899, 844] width 110 height 36
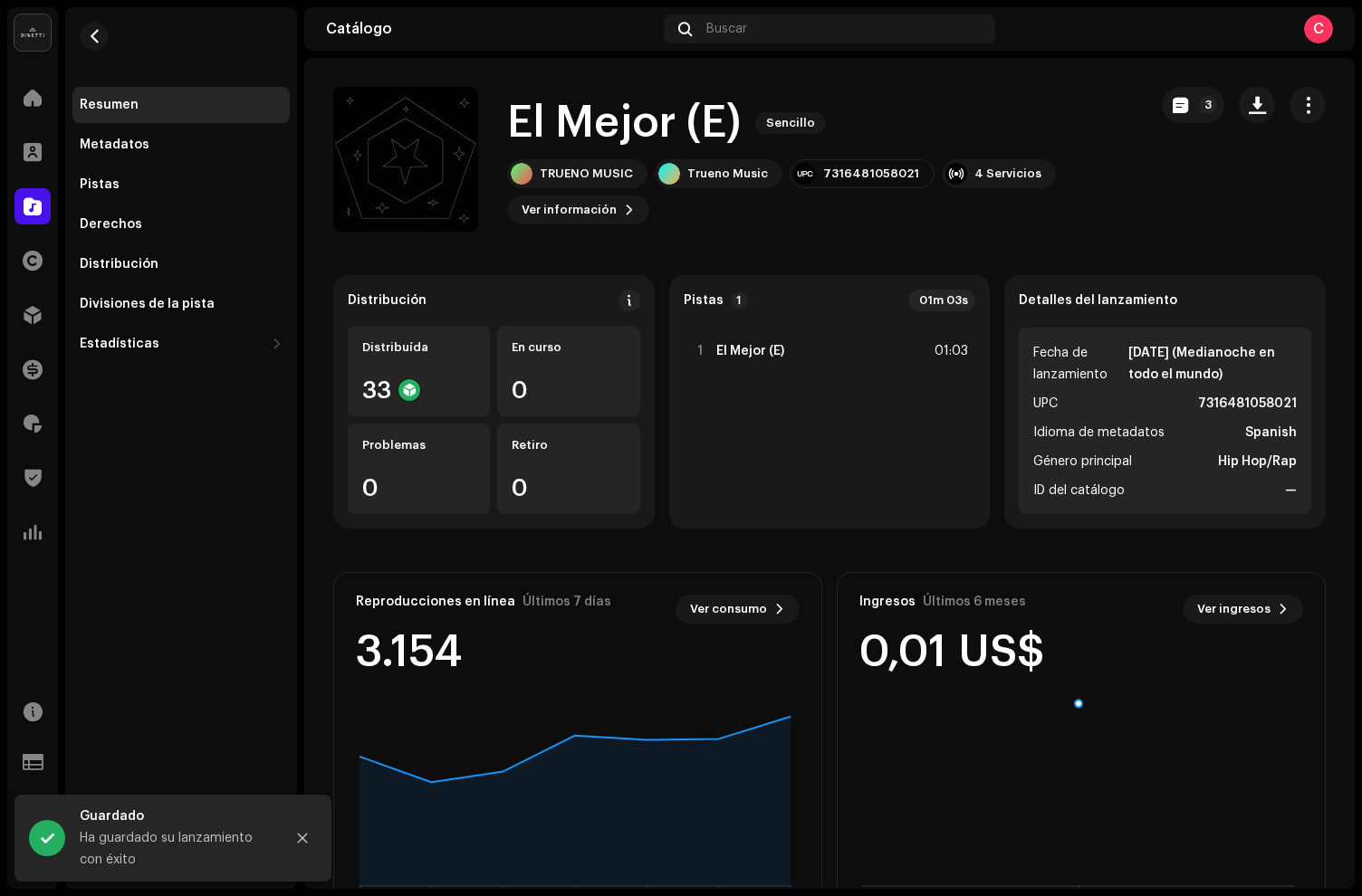
scroll to position [1, 0]
click at [146, 282] on div "Distribución" at bounding box center [181, 264] width 217 height 36
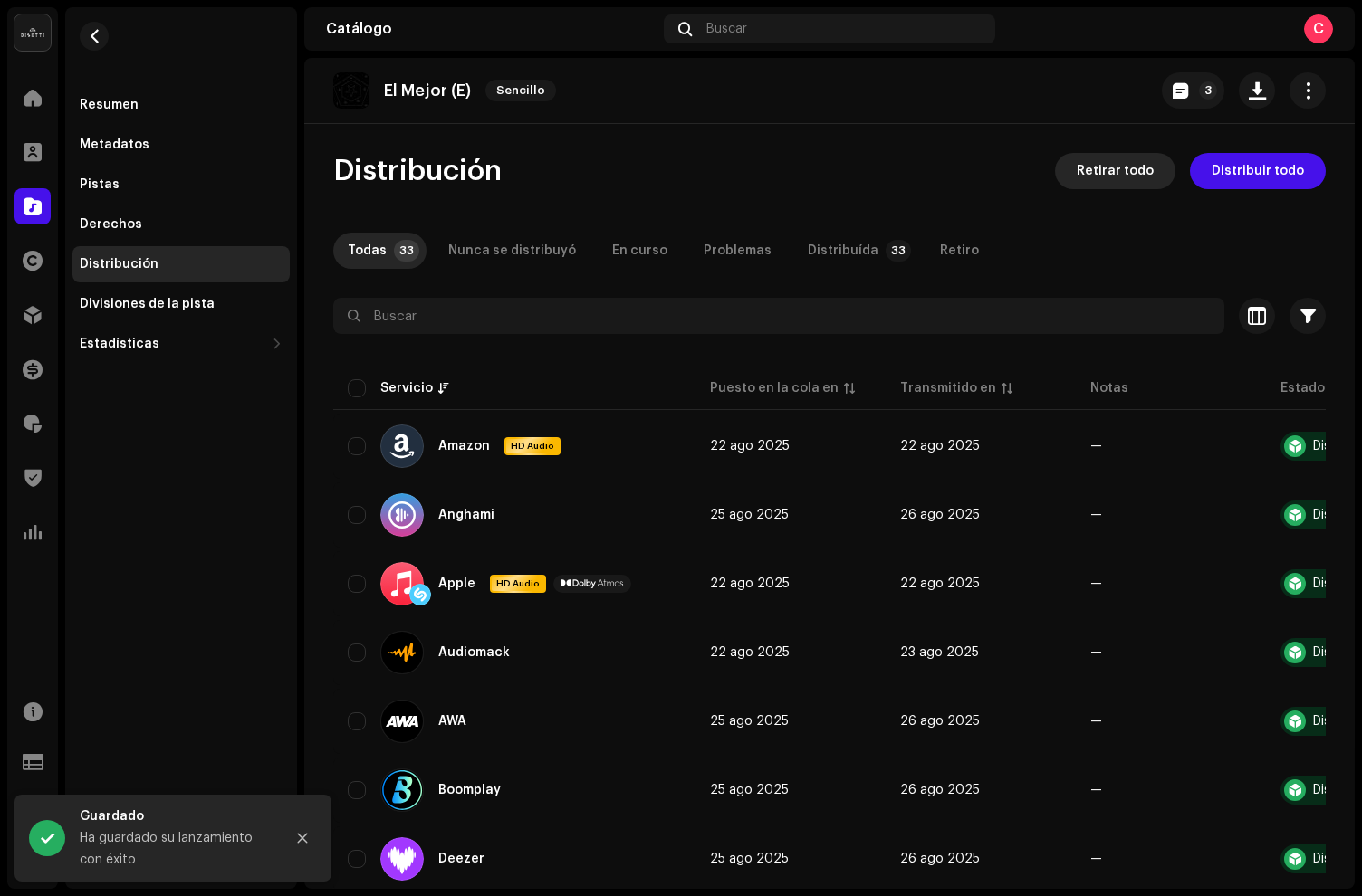
click at [1119, 164] on span "Retirar todo" at bounding box center [1116, 171] width 77 height 36
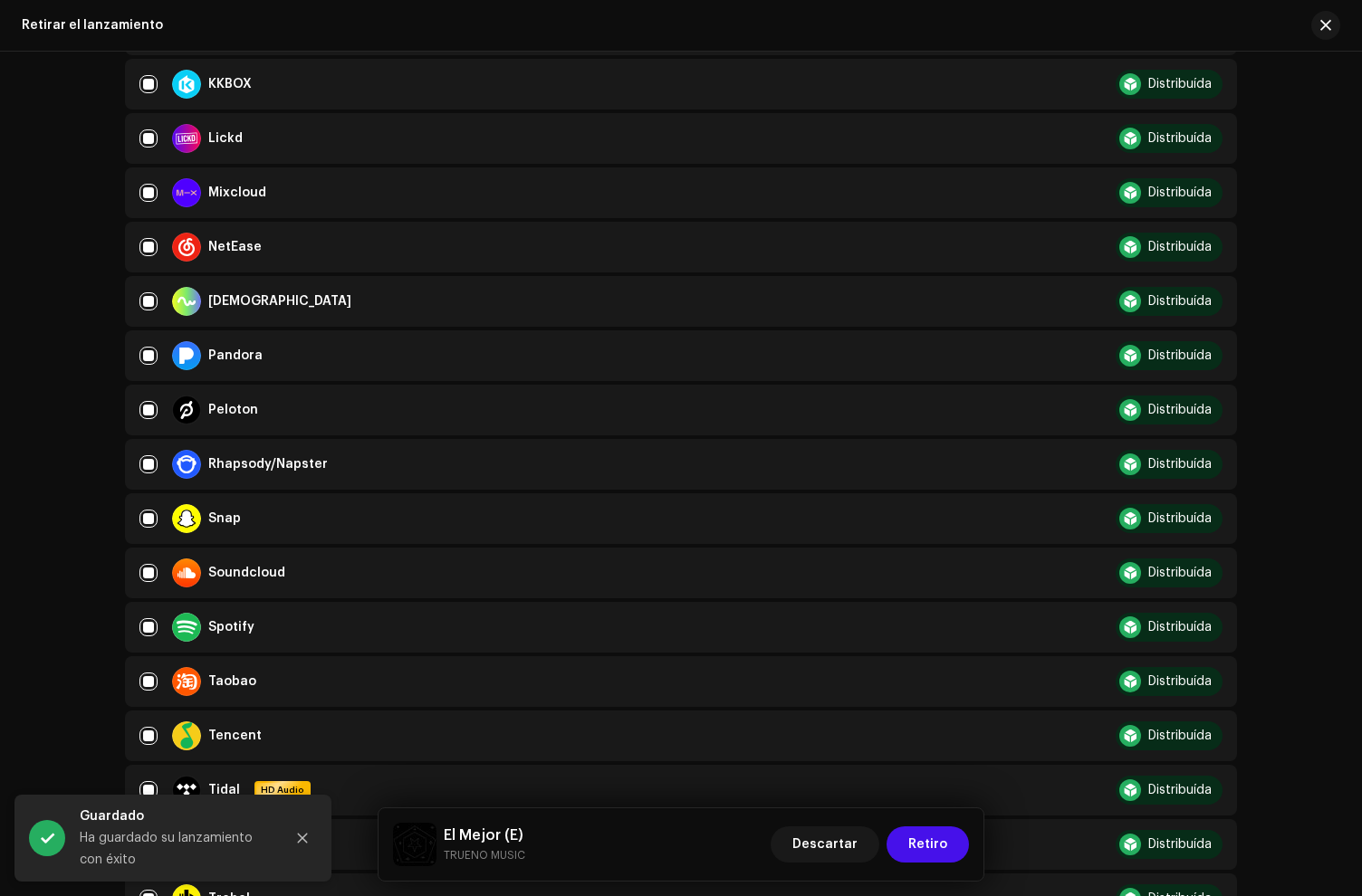
scroll to position [1500, 0]
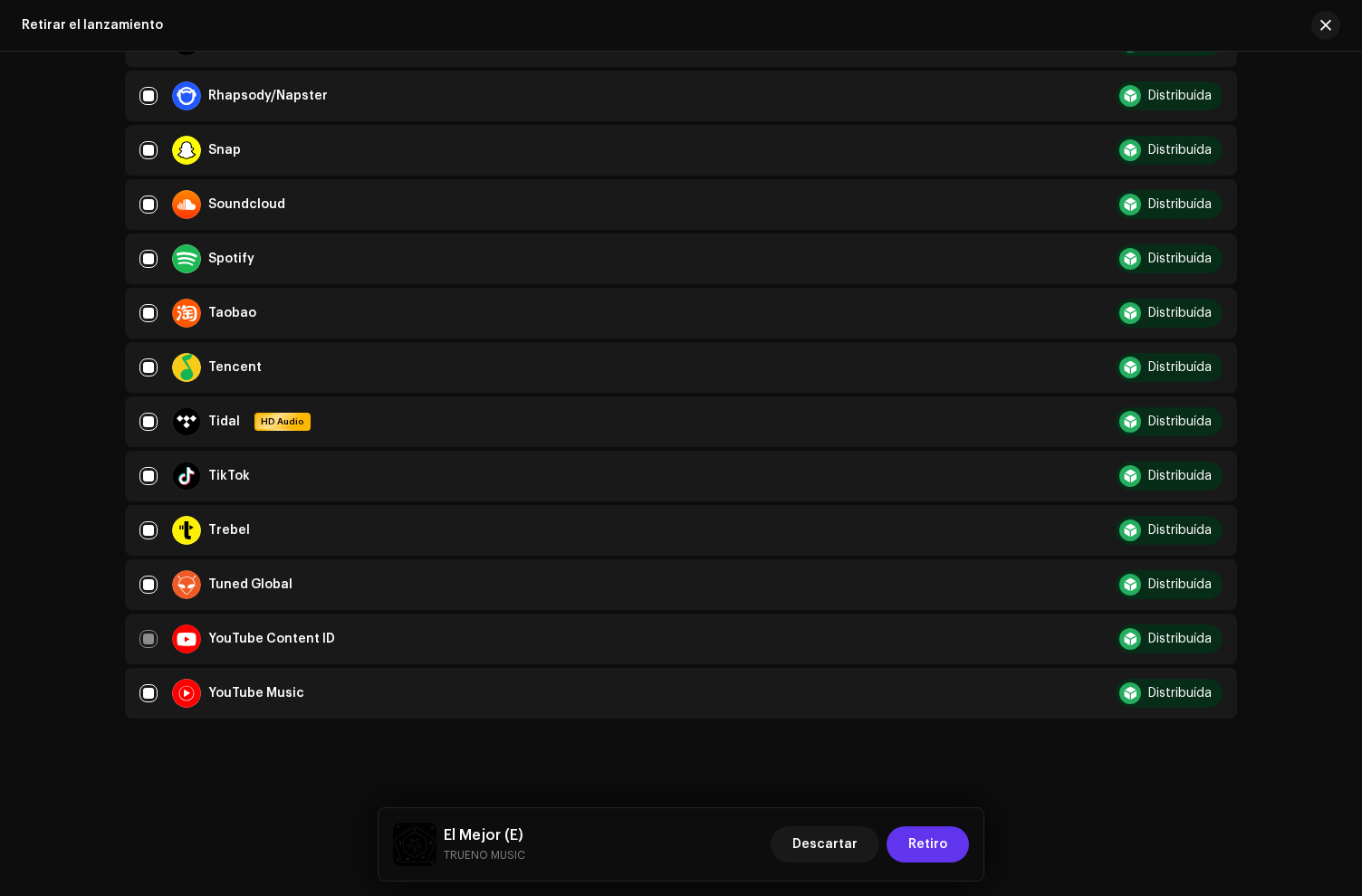
click at [934, 830] on span "Retiro" at bounding box center [927, 844] width 39 height 36
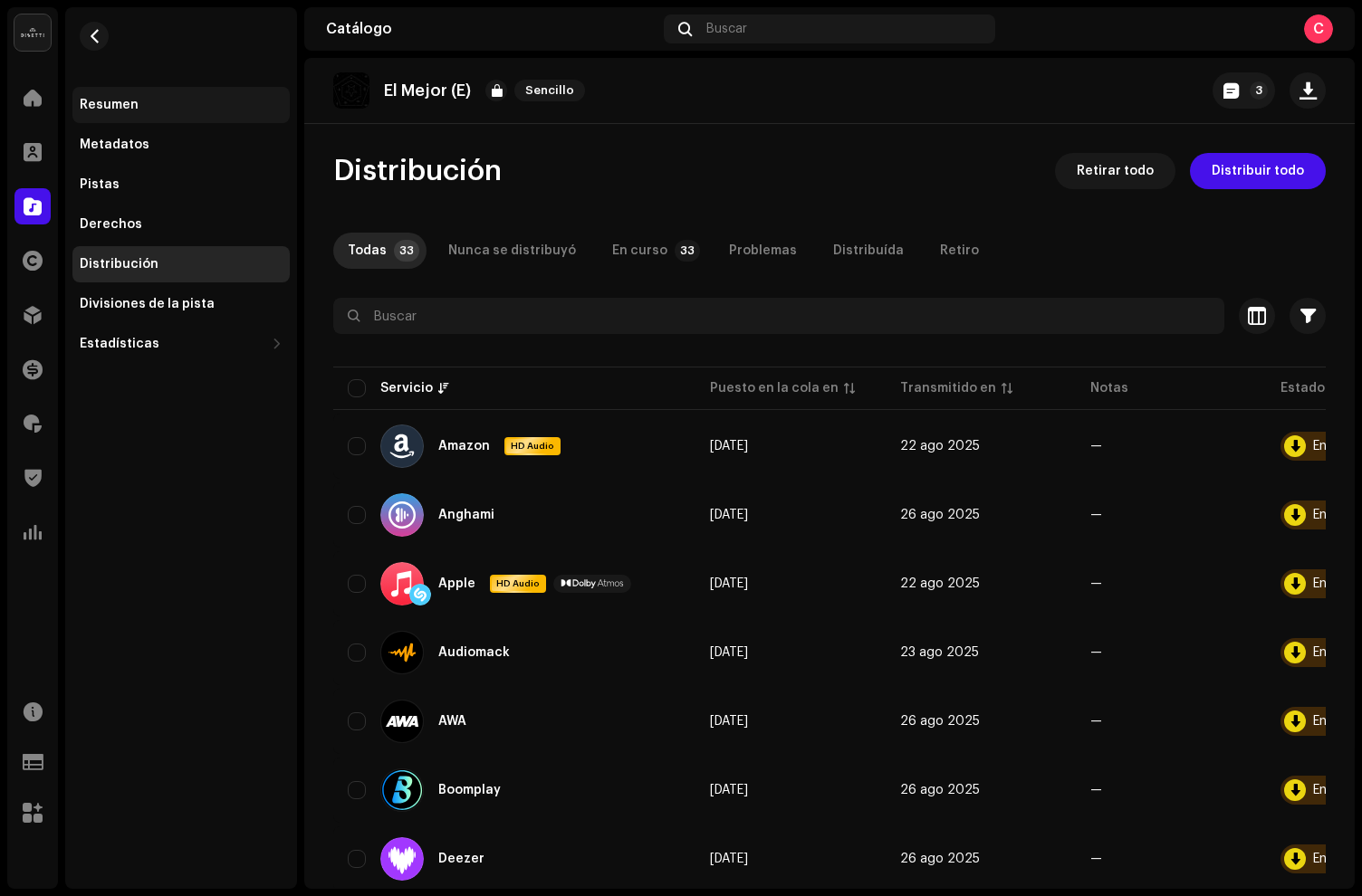
click at [120, 99] on div "Resumen" at bounding box center [108, 105] width 59 height 15
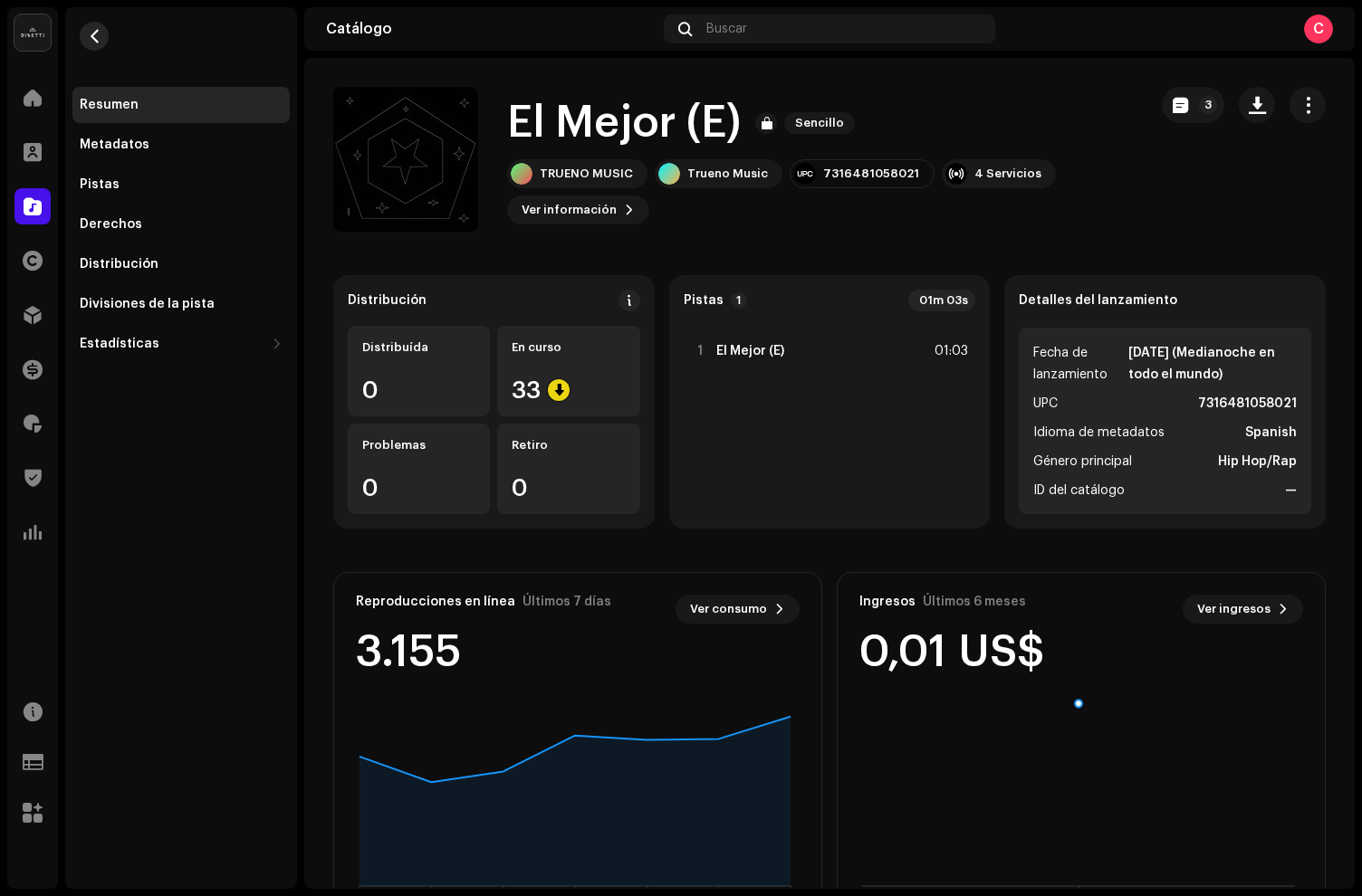
click at [93, 32] on span "button" at bounding box center [94, 36] width 14 height 15
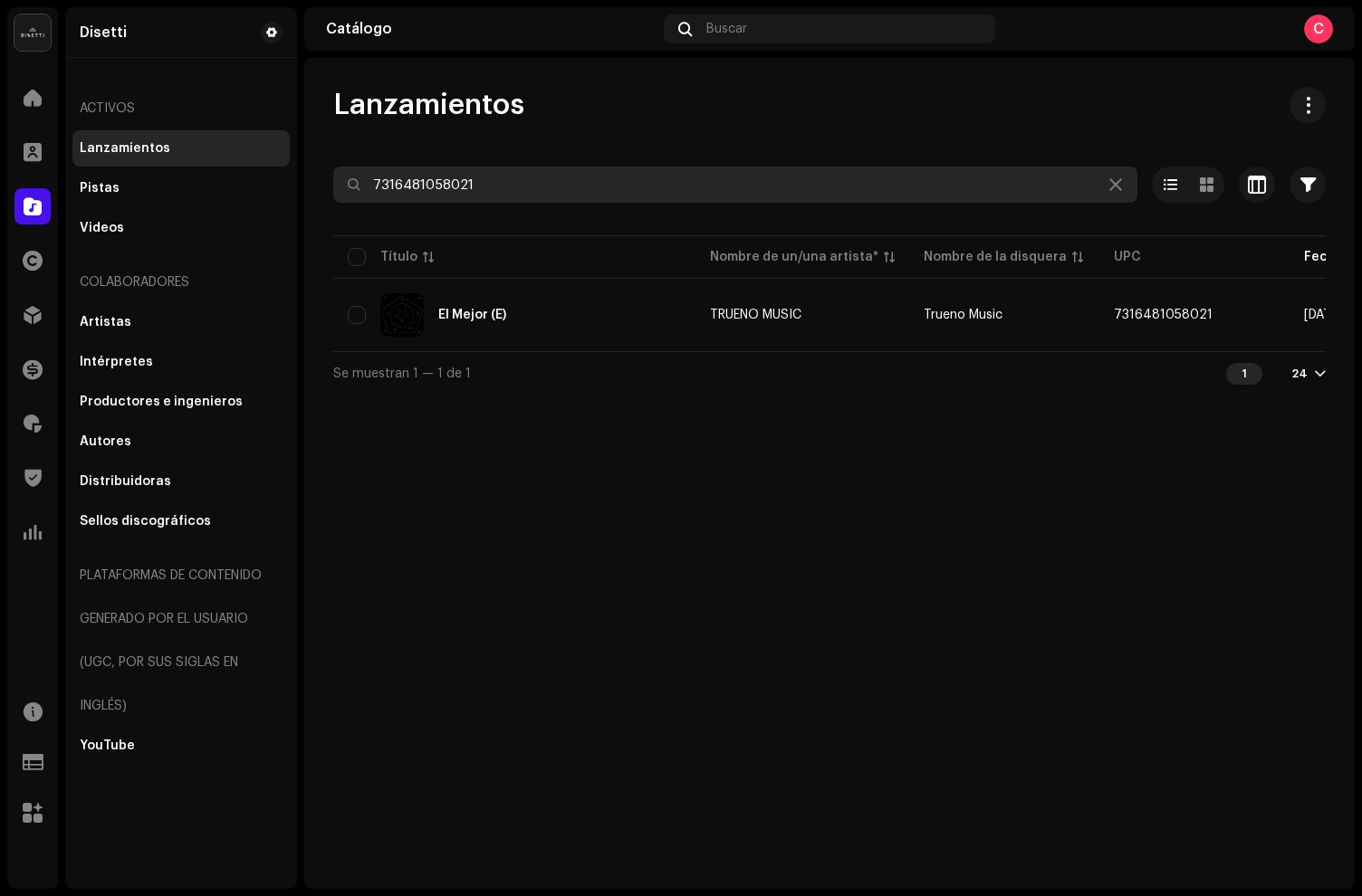
drag, startPoint x: 157, startPoint y: 131, endPoint x: 0, endPoint y: 87, distance: 163.0
click at [3, 96] on div "[PERSON_NAME] Inicio Clientes Catálogo Derechos Distribución Financiar Regalías…" at bounding box center [681, 448] width 1362 height 896
paste input "7316481057161"
type input "7316481057161"
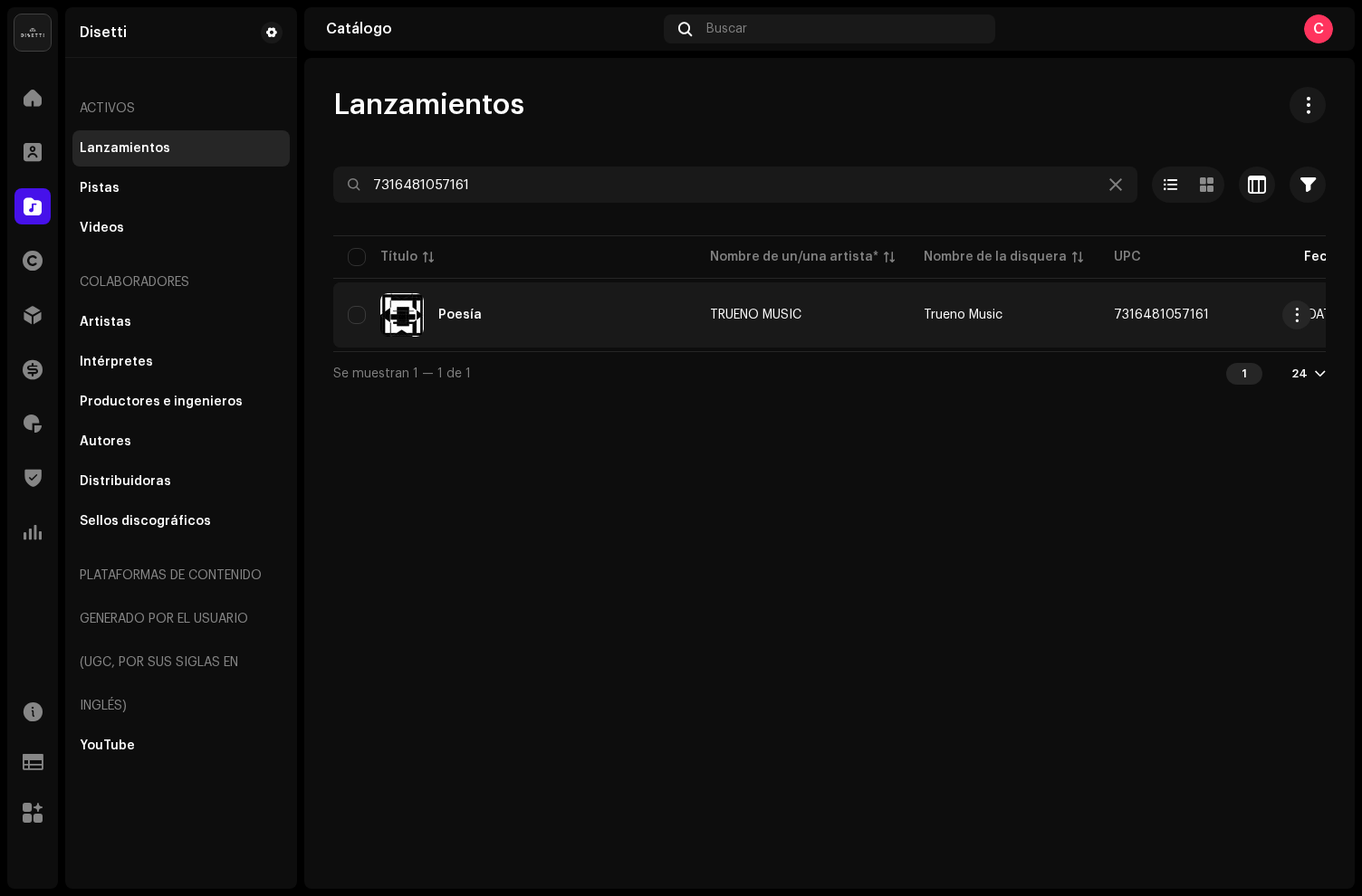
click at [570, 313] on div "Poesía" at bounding box center [514, 316] width 334 height 44
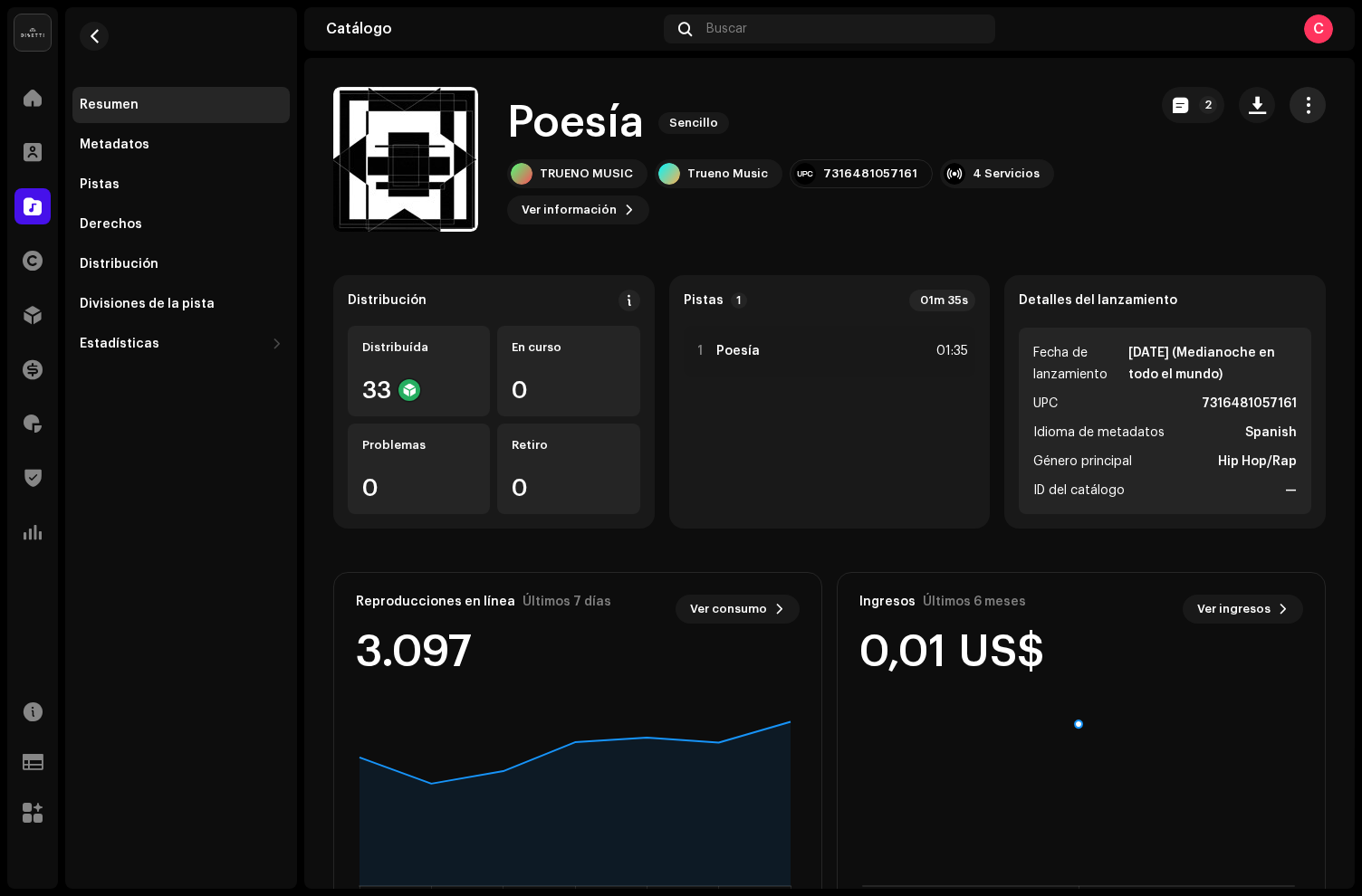
click at [1304, 112] on span "button" at bounding box center [1307, 105] width 17 height 15
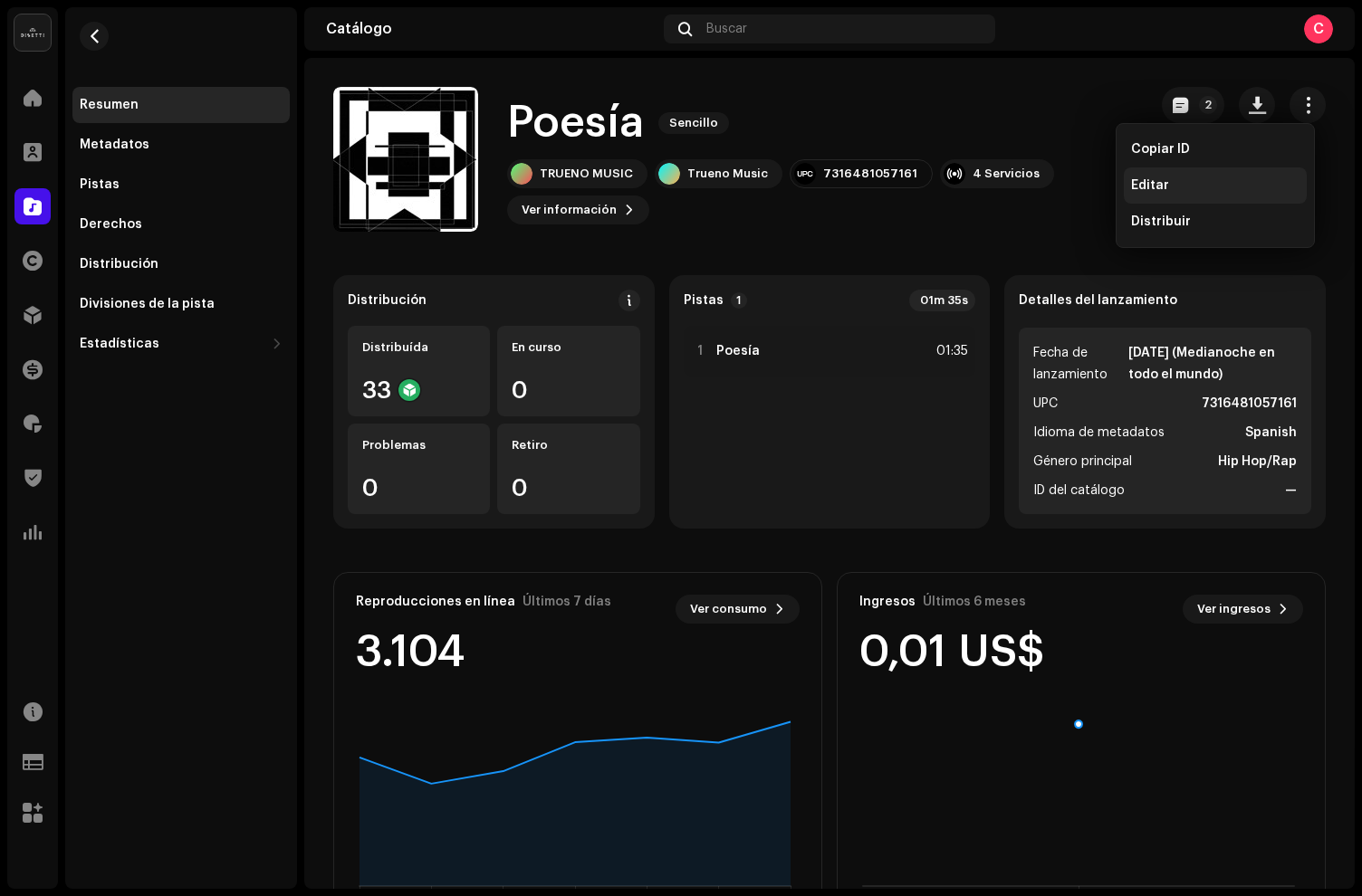
click at [1164, 186] on span "Editar" at bounding box center [1150, 186] width 38 height 15
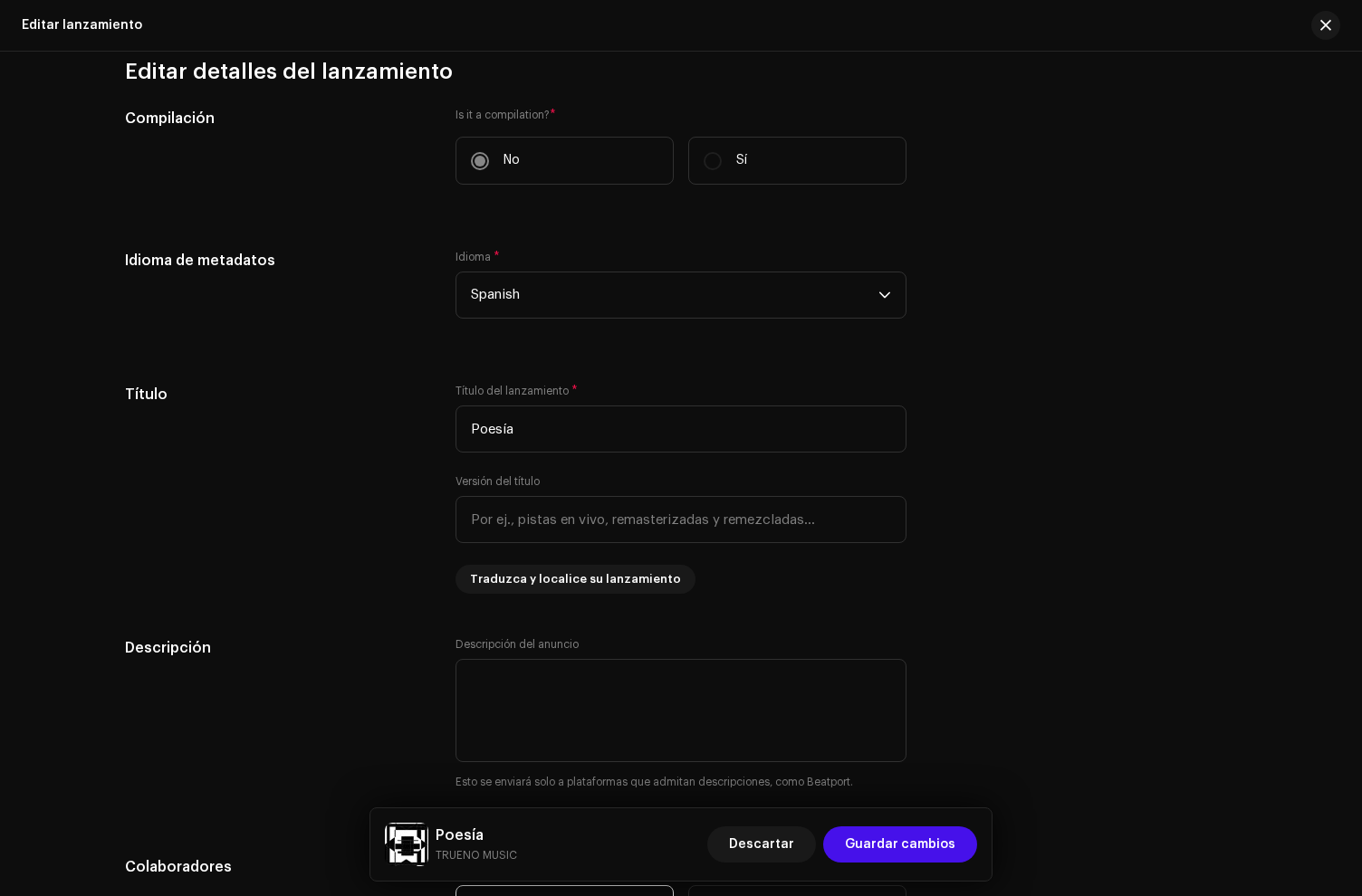
scroll to position [1120, 0]
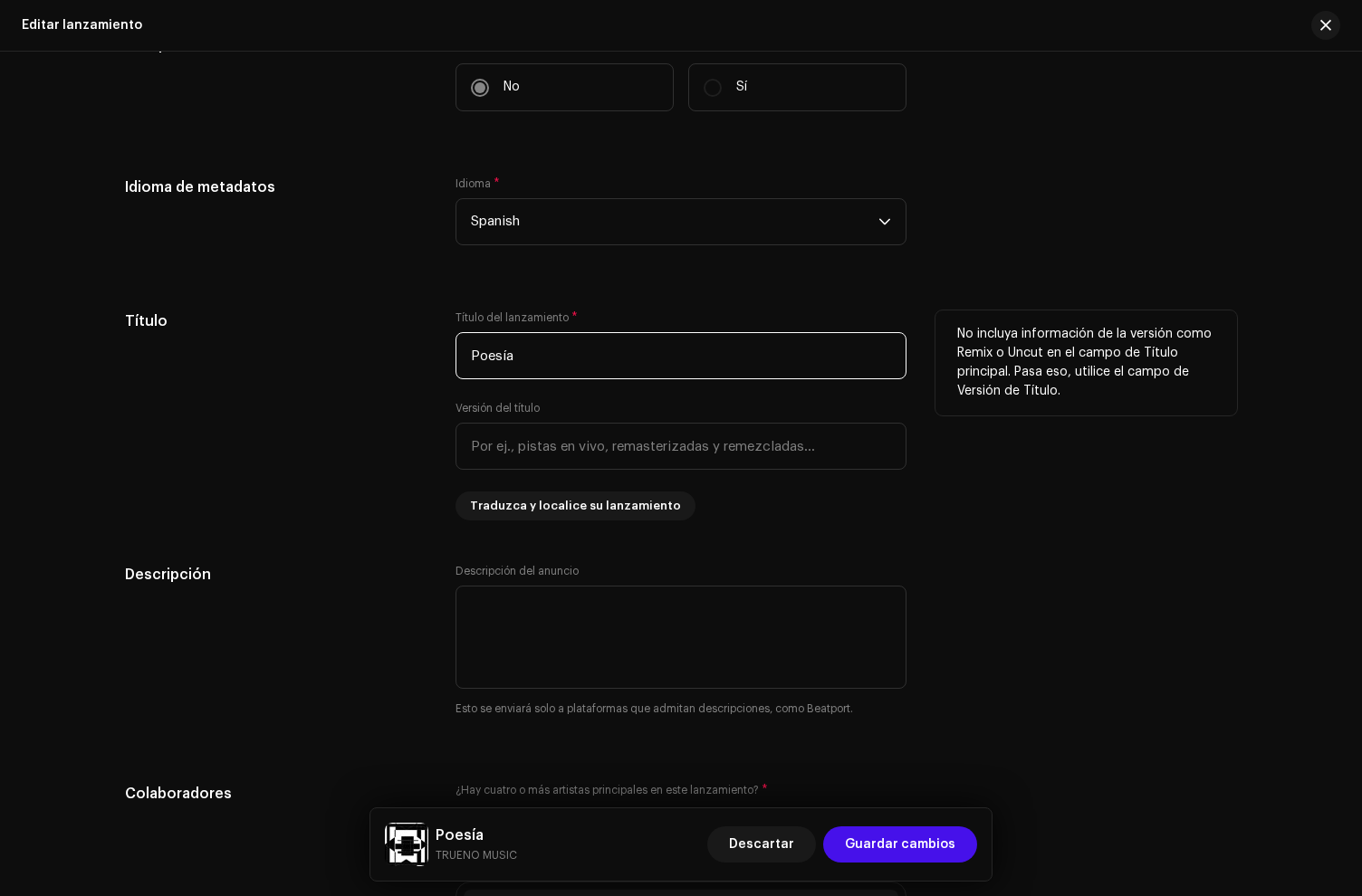
click at [556, 356] on input "Poesía" at bounding box center [681, 355] width 451 height 47
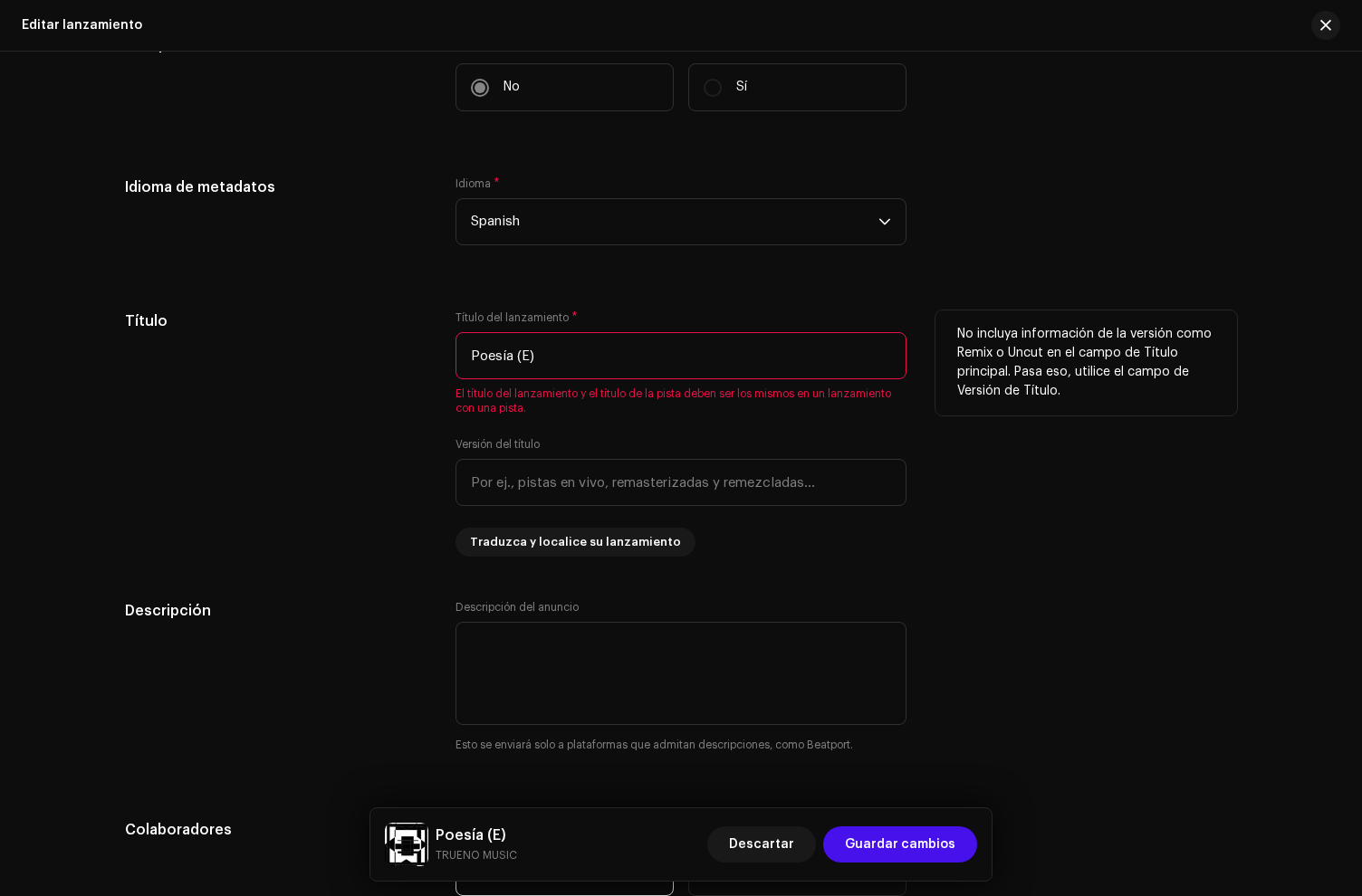
type input "Poesía (E)"
drag, startPoint x: 329, startPoint y: 343, endPoint x: 355, endPoint y: 376, distance: 42.0
click at [325, 347] on div "Título" at bounding box center [276, 434] width 302 height 246
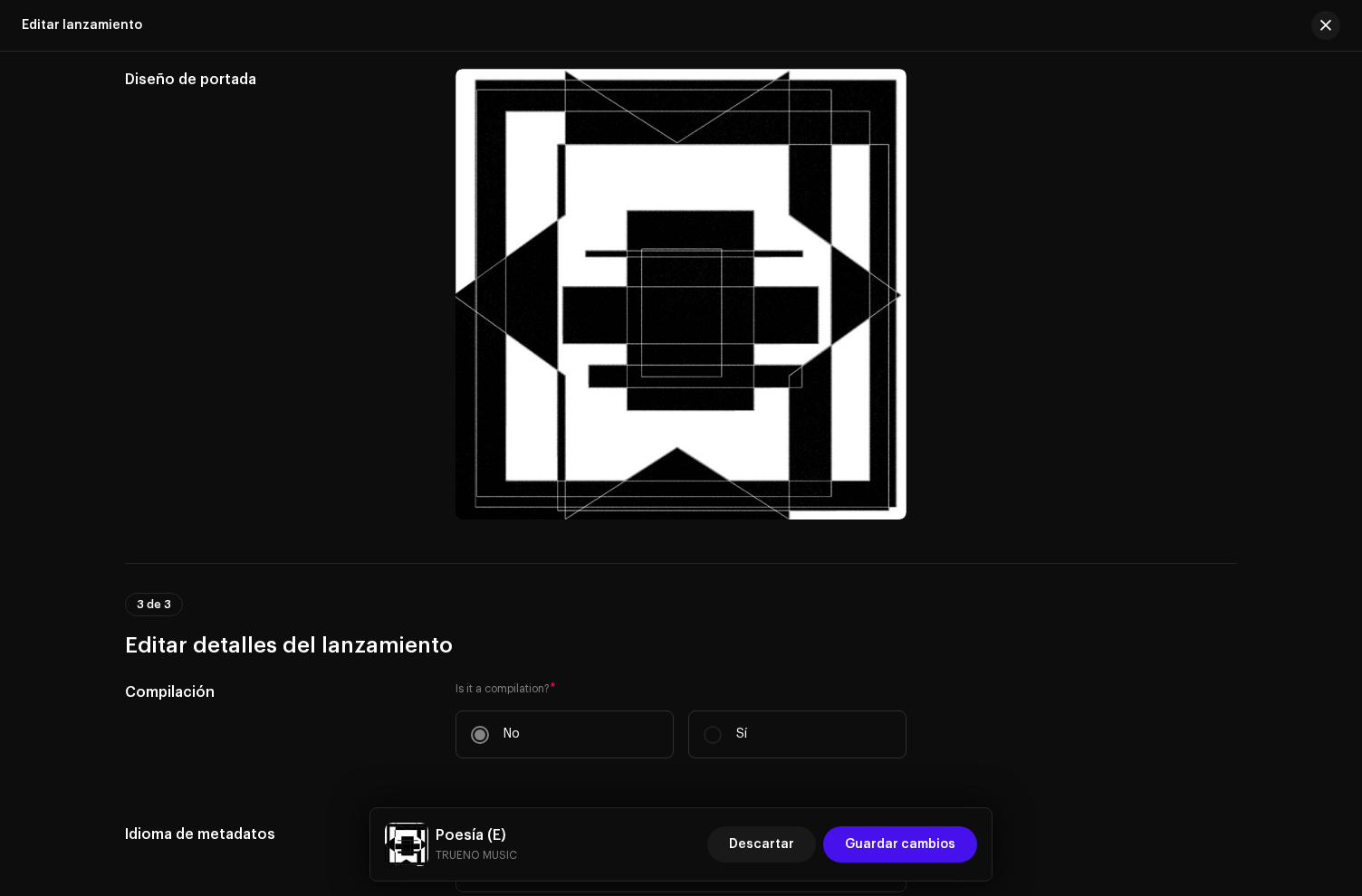
scroll to position [0, 0]
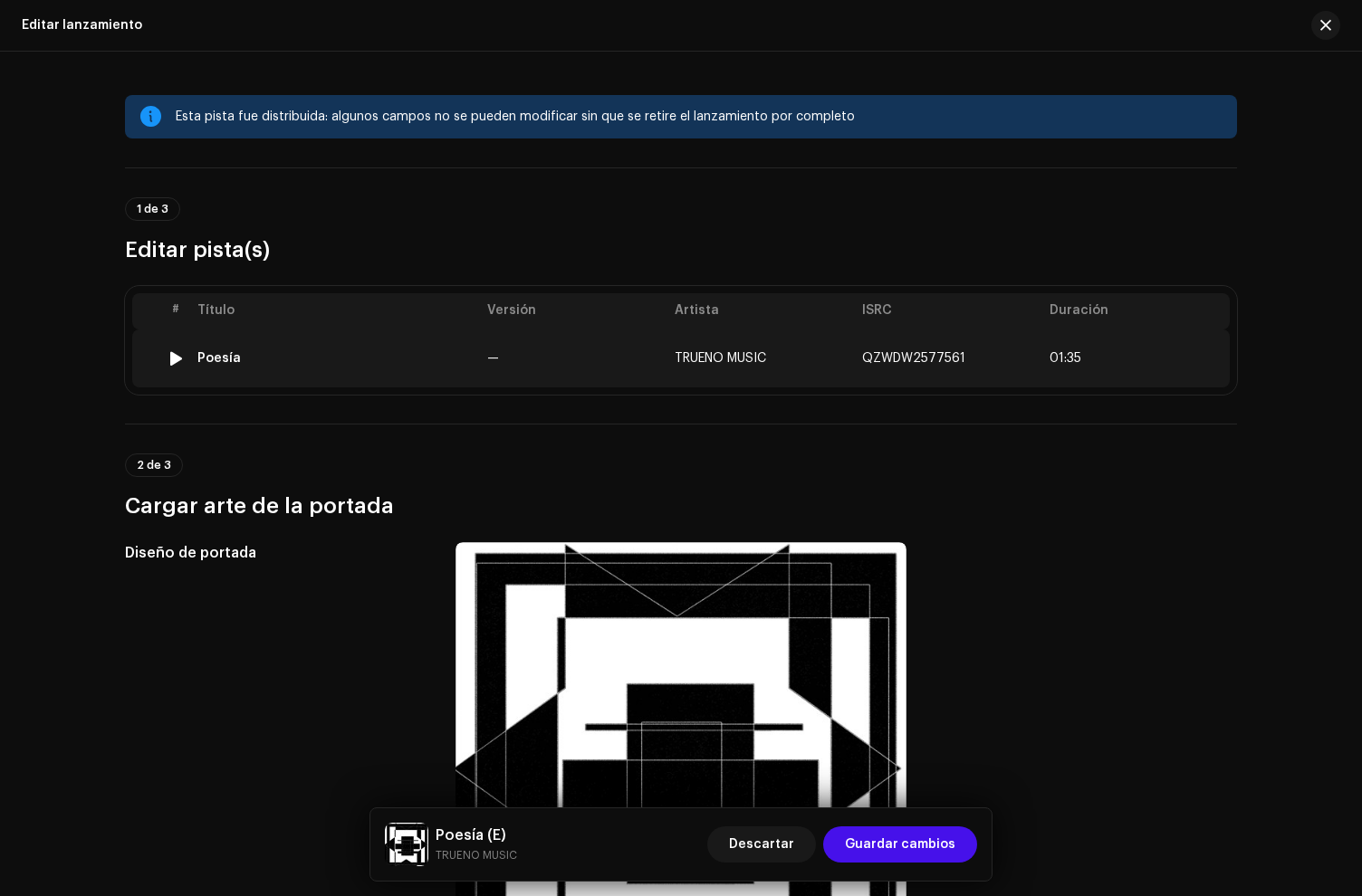
click at [366, 365] on div "Poesía" at bounding box center [335, 358] width 275 height 15
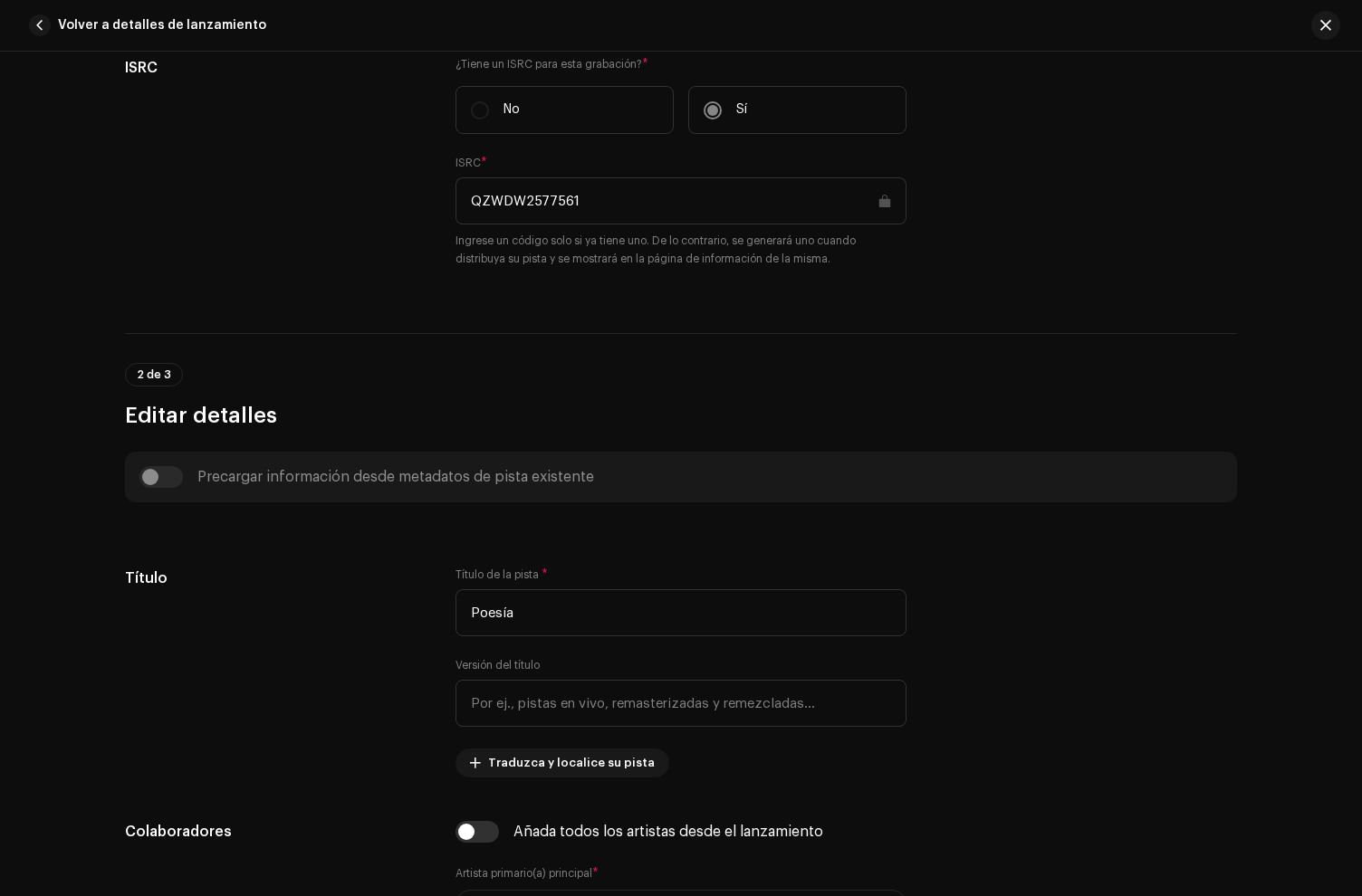
scroll to position [776, 0]
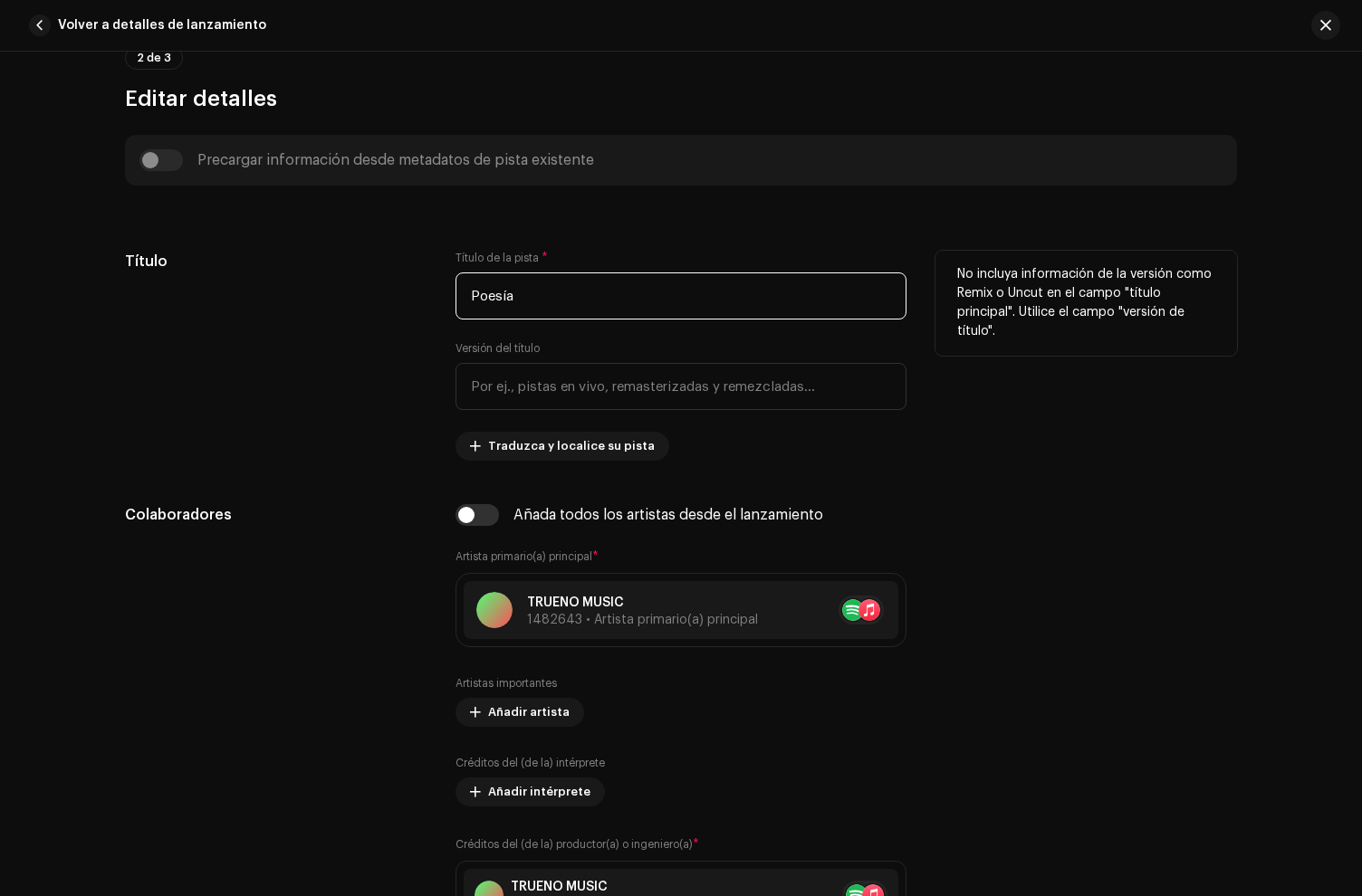
click at [597, 296] on input "Poesía" at bounding box center [681, 296] width 451 height 47
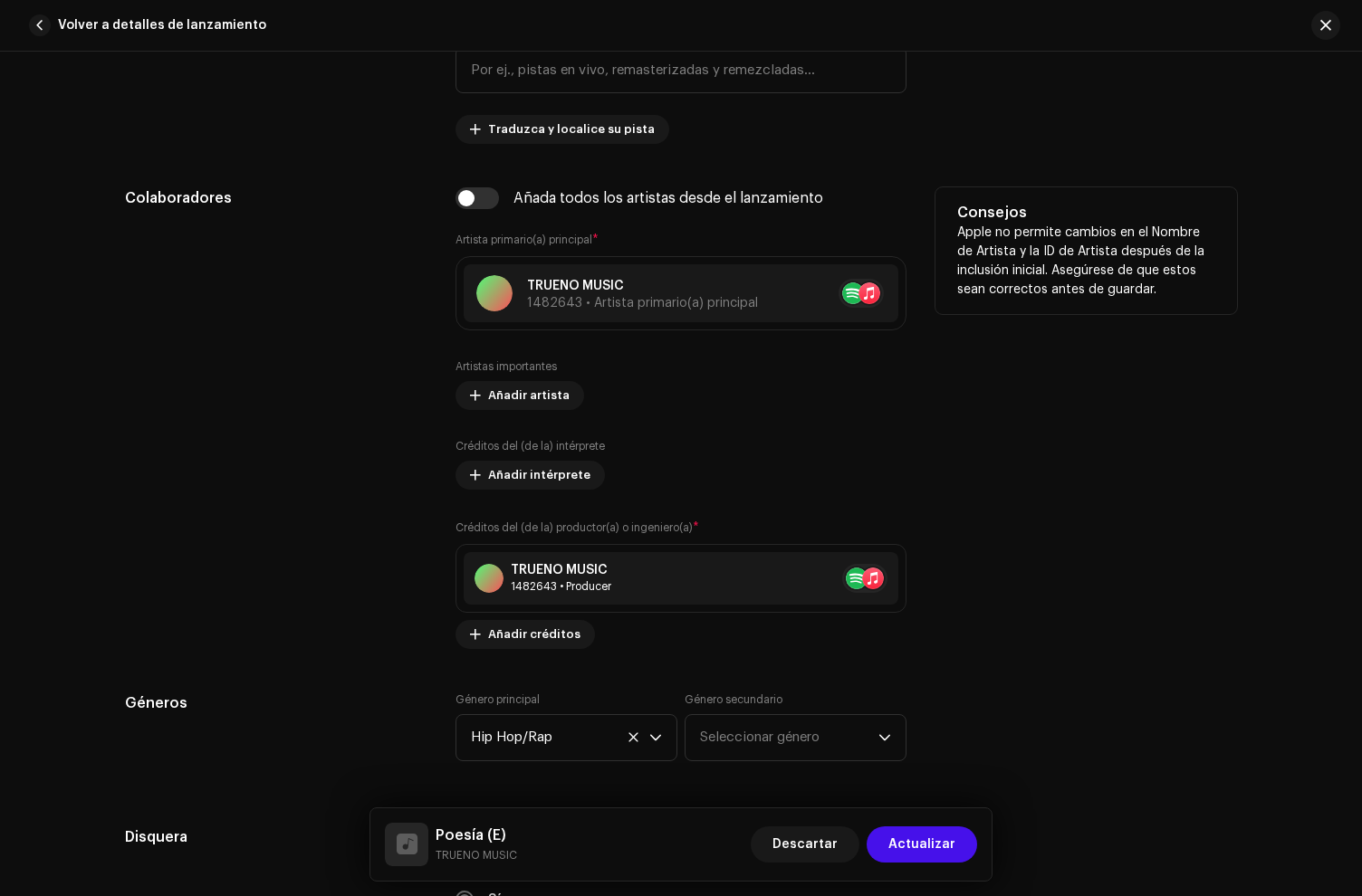
scroll to position [1310, 0]
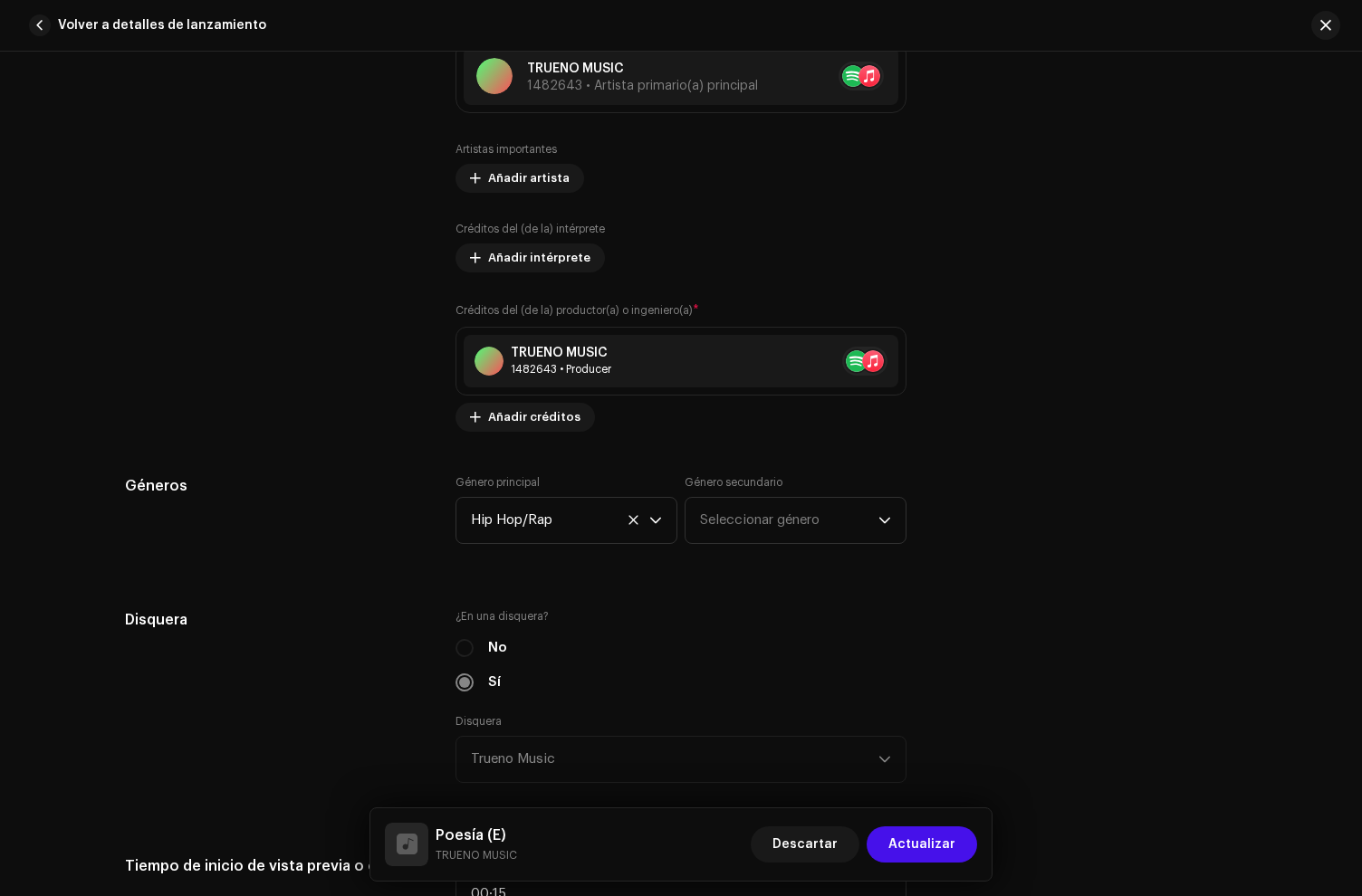
type input "Poesía (E)"
click at [937, 835] on span "Actualizar" at bounding box center [922, 844] width 68 height 36
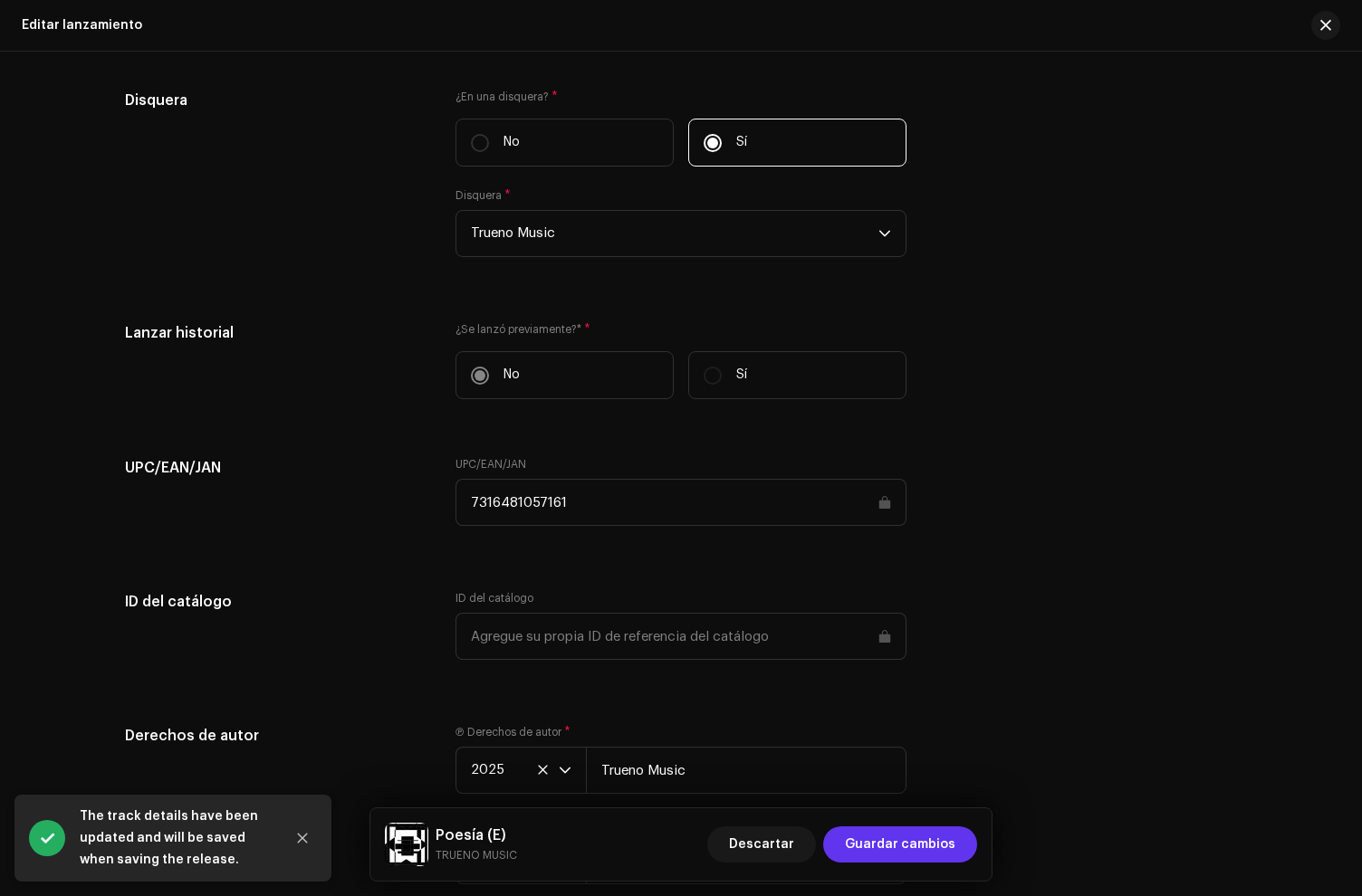
scroll to position [2554, 0]
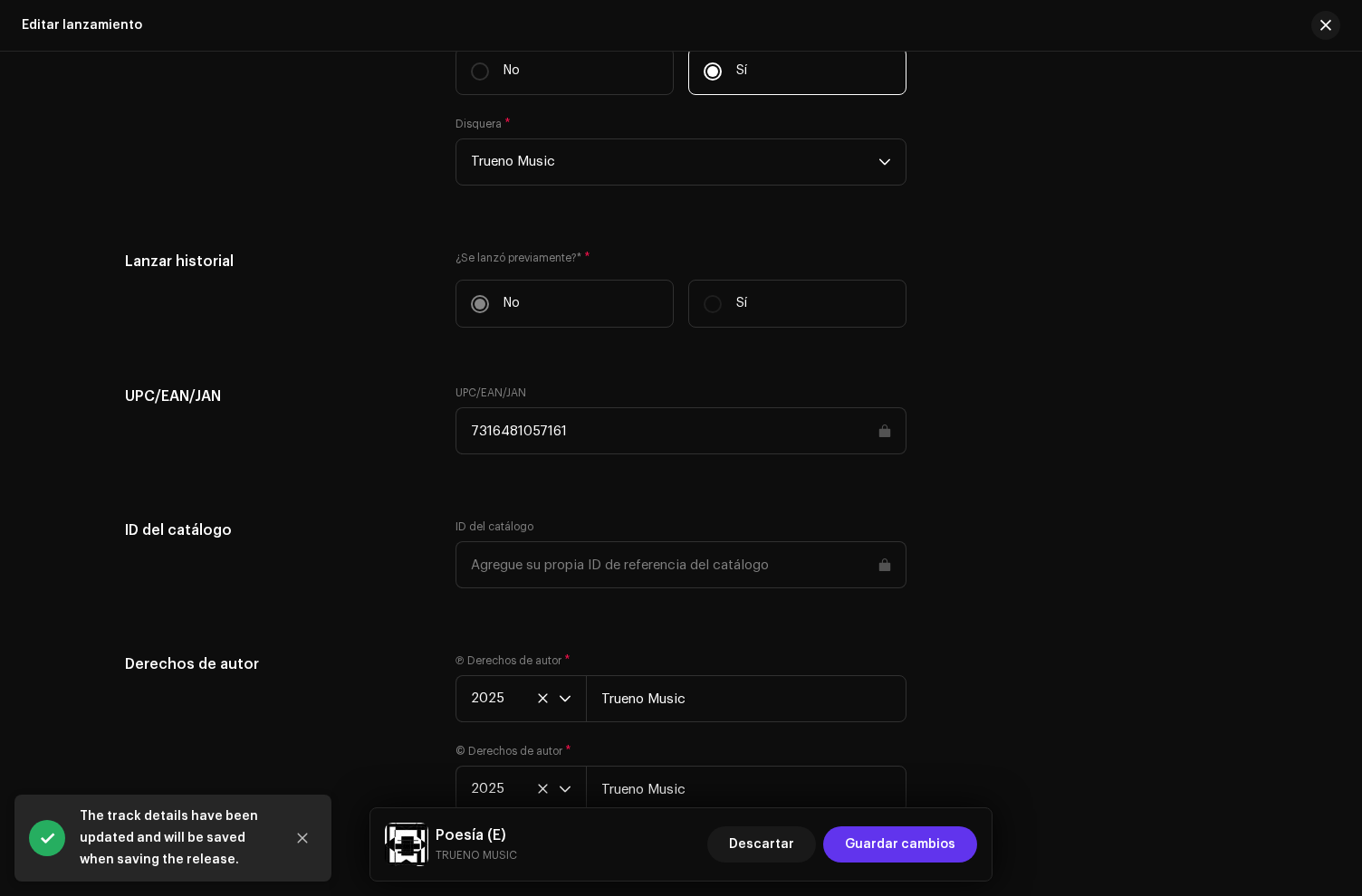
click at [923, 836] on span "Guardar cambios" at bounding box center [899, 844] width 110 height 36
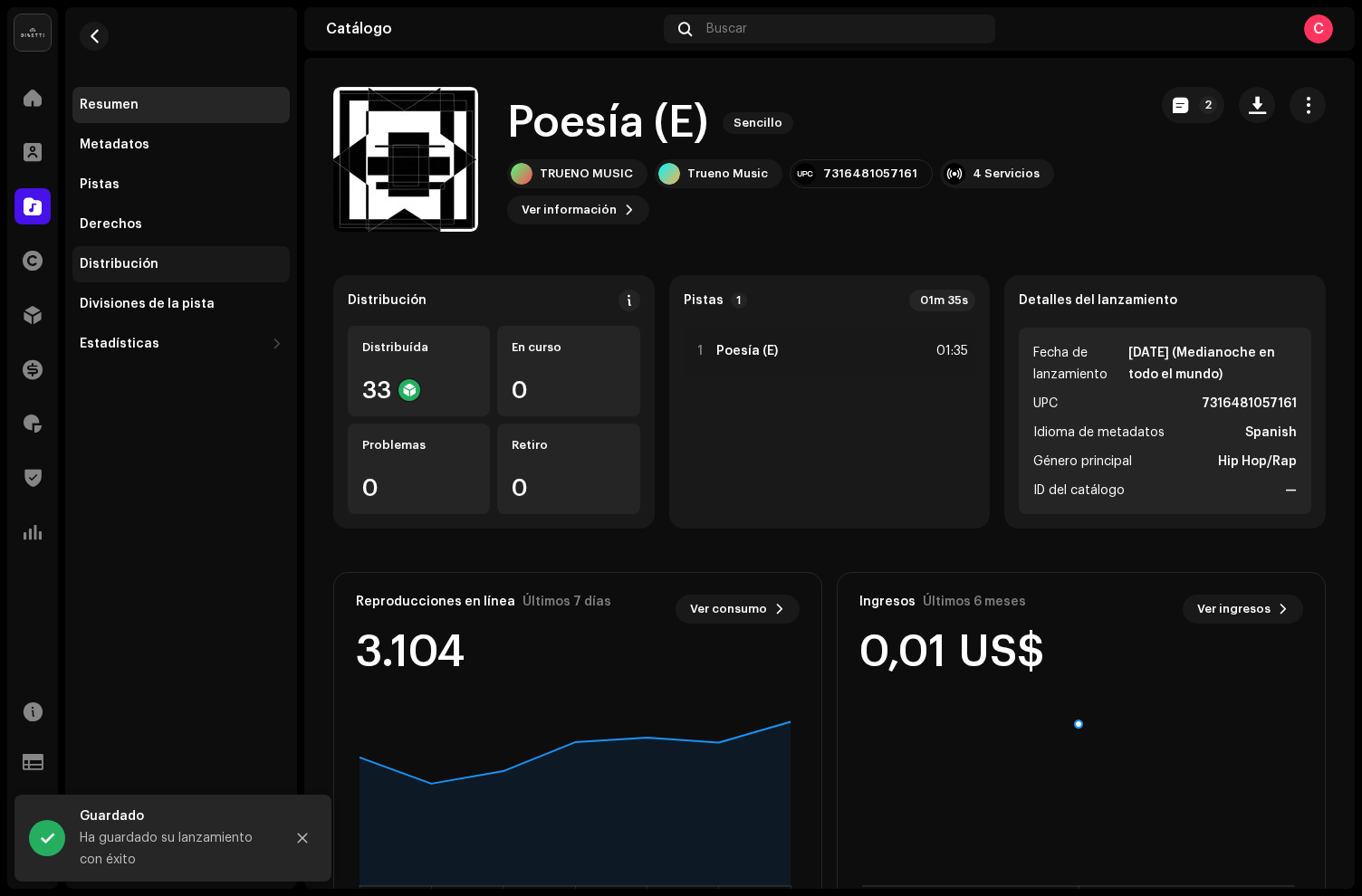
click at [150, 269] on div "Distribución" at bounding box center [118, 264] width 78 height 15
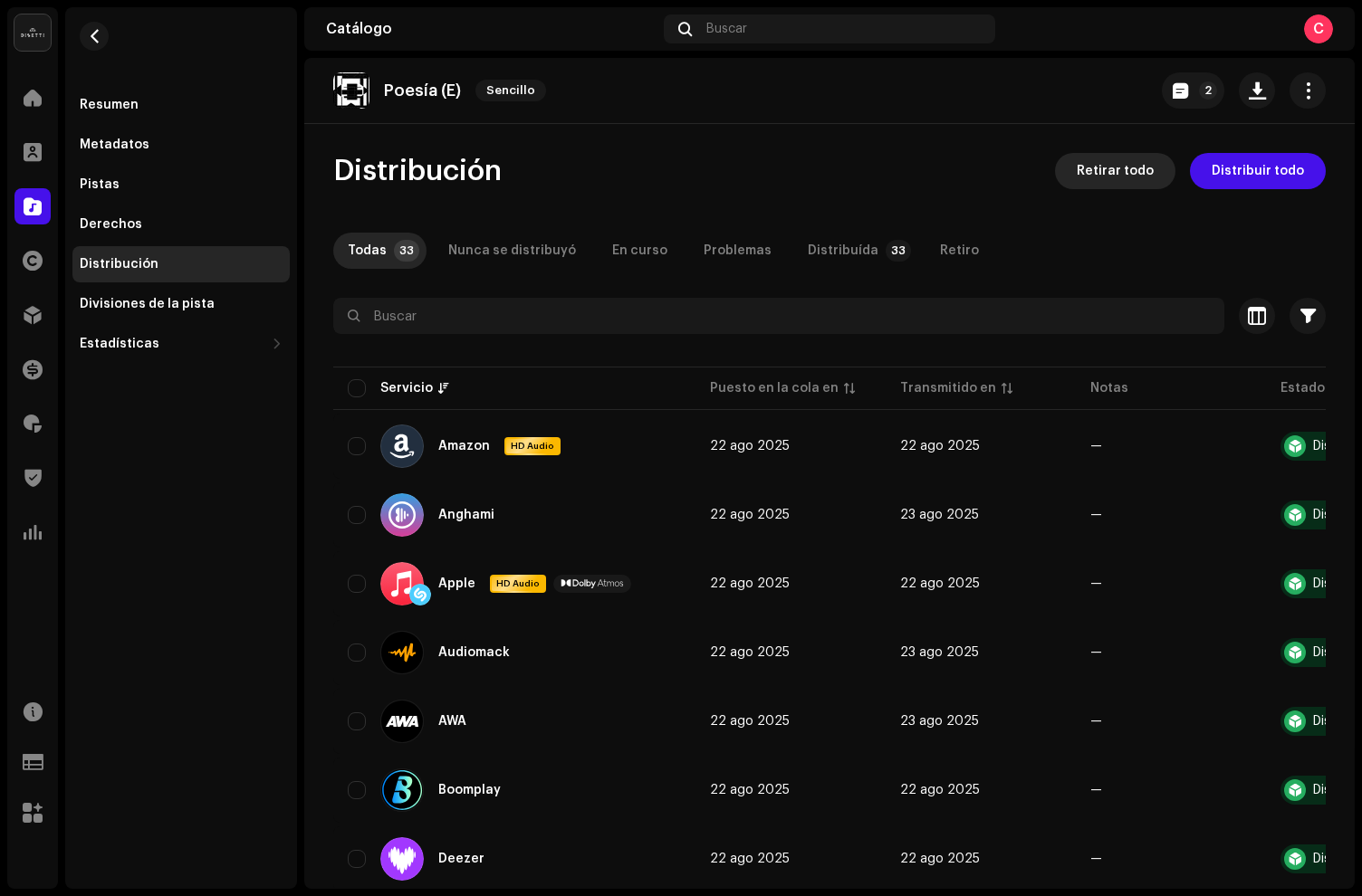
click at [1129, 178] on span "Retirar todo" at bounding box center [1116, 171] width 77 height 36
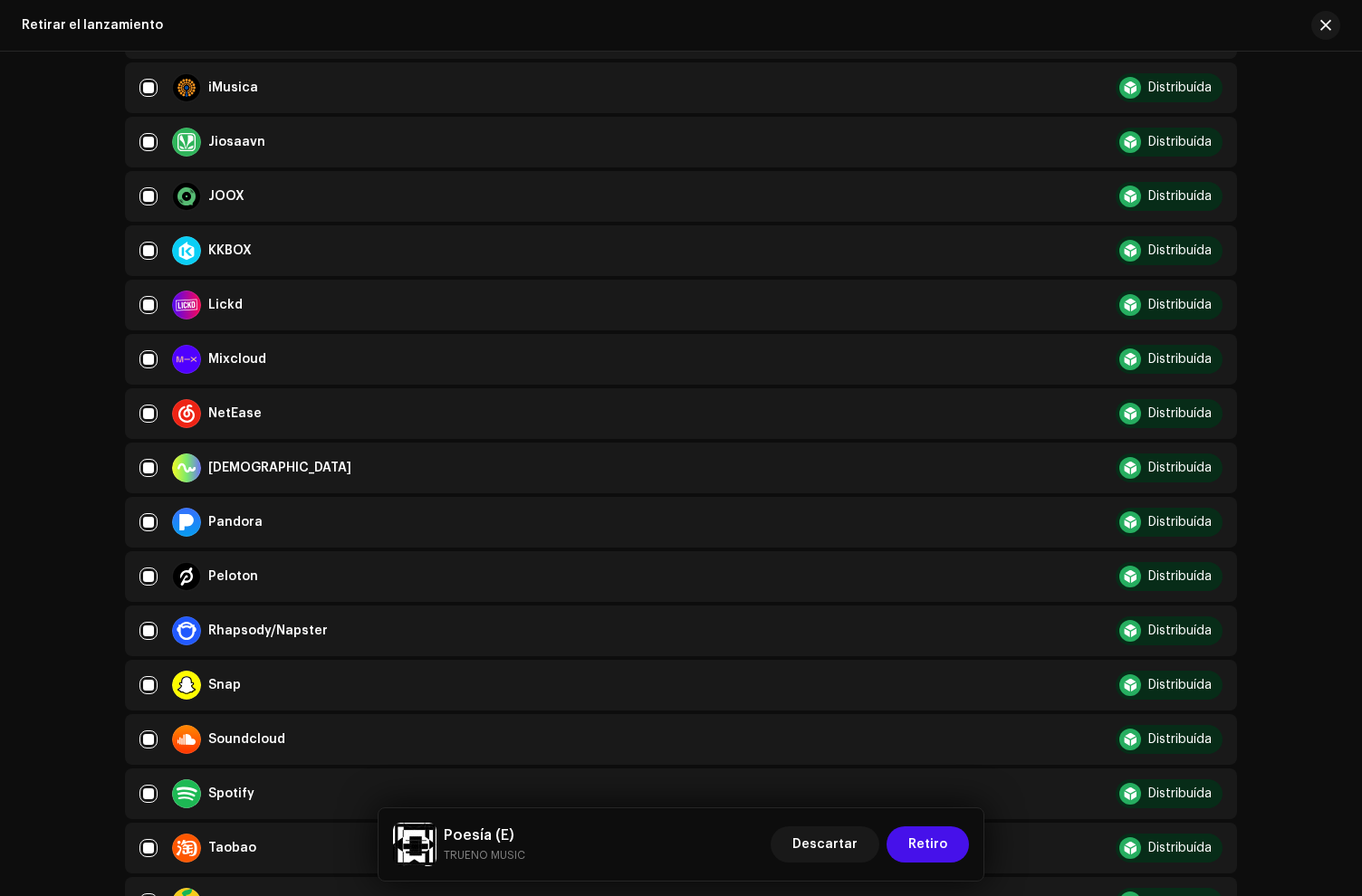
scroll to position [1500, 0]
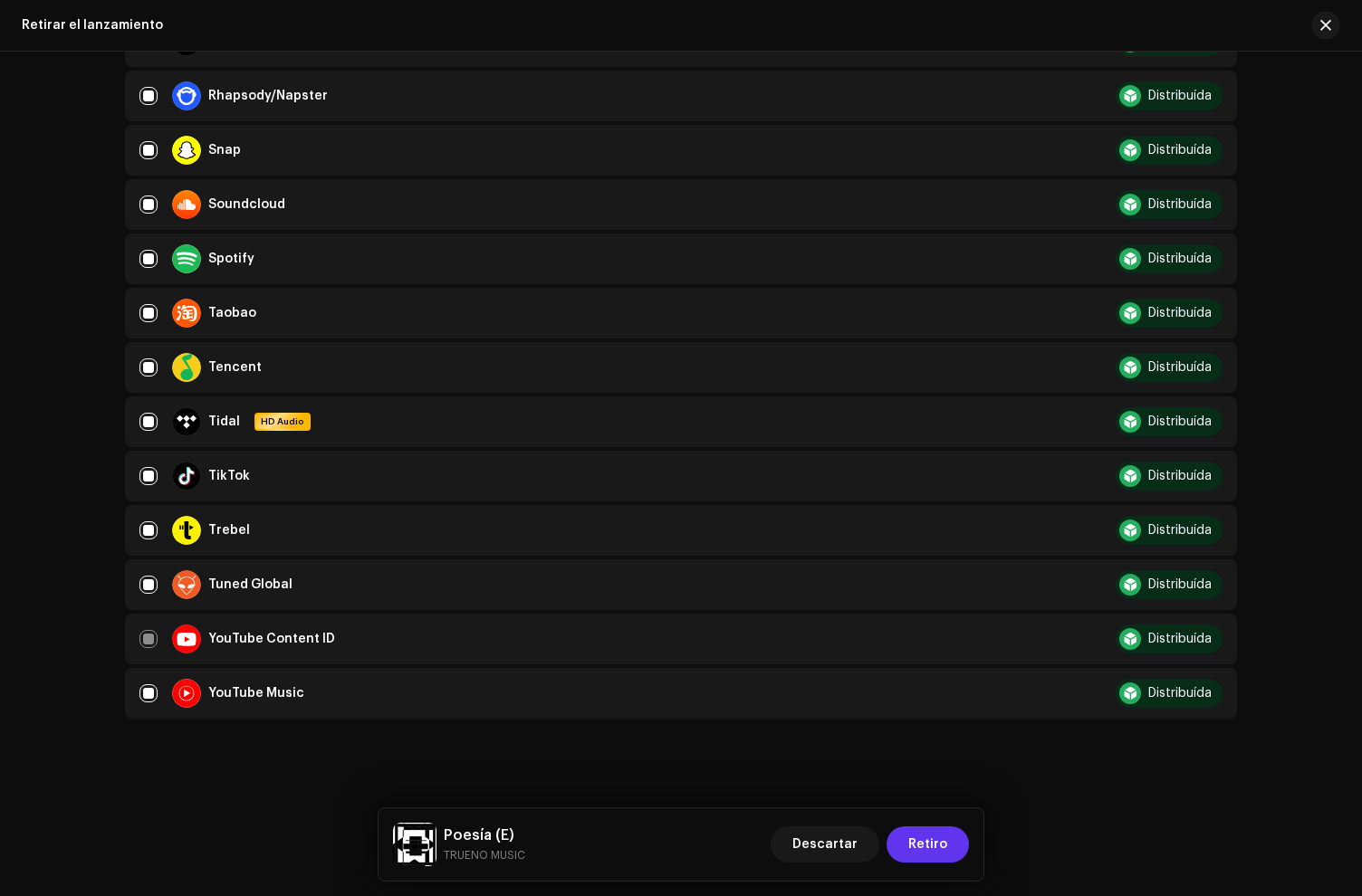
click at [931, 835] on span "Retiro" at bounding box center [927, 844] width 39 height 36
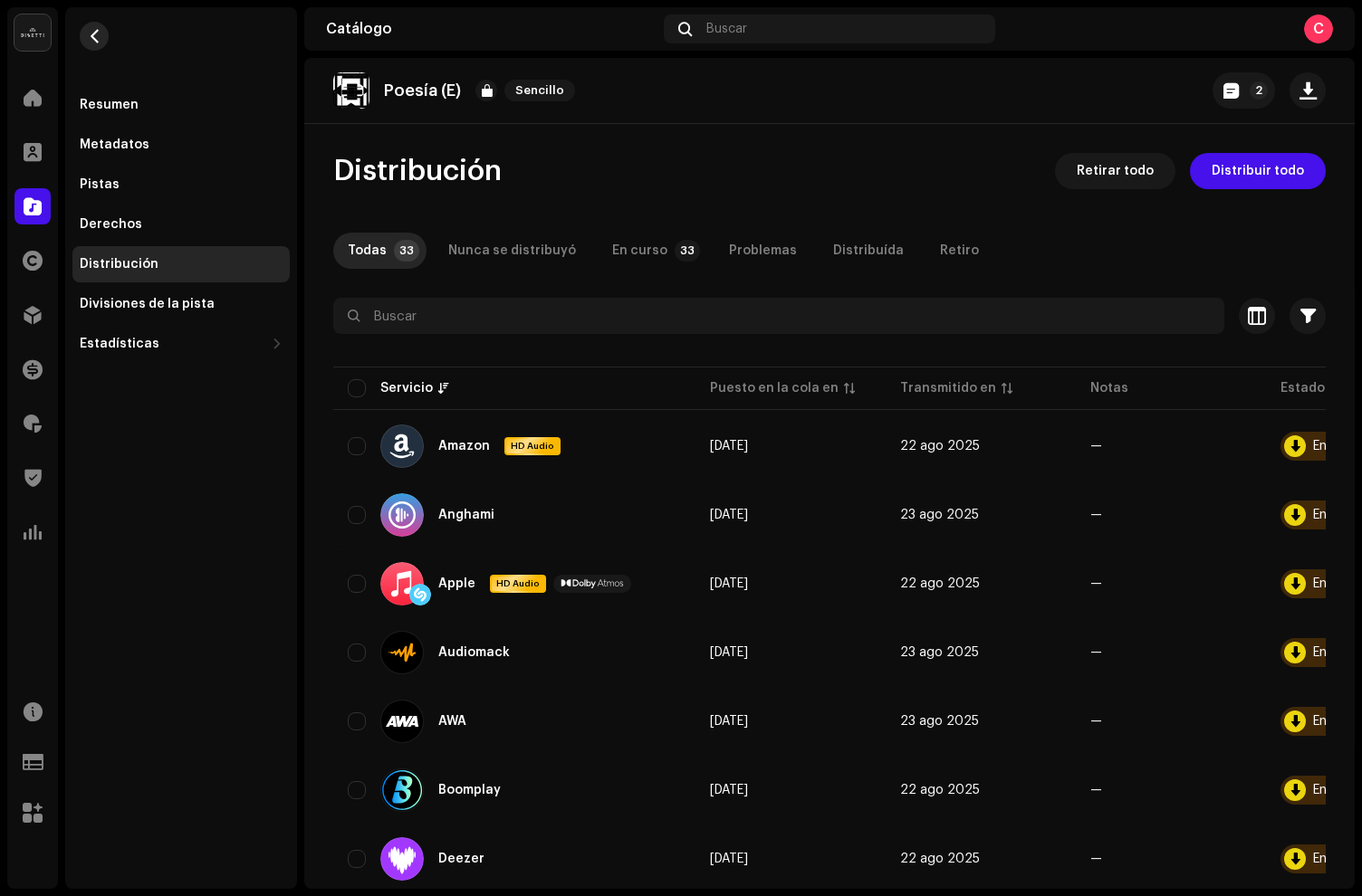
click at [96, 39] on span "button" at bounding box center [94, 36] width 14 height 15
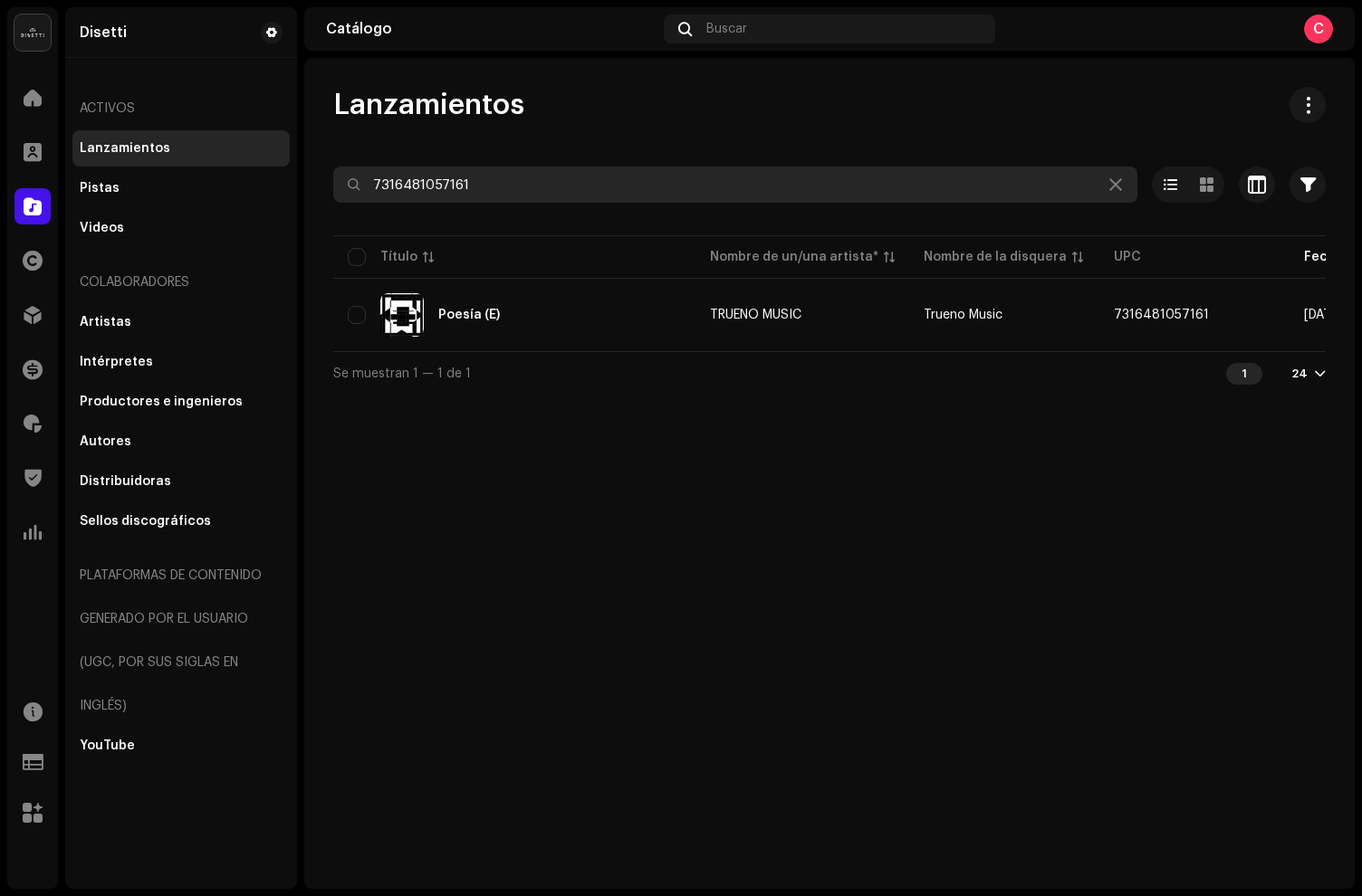
drag, startPoint x: 552, startPoint y: 191, endPoint x: 0, endPoint y: 85, distance: 562.1
click at [0, 98] on div "[PERSON_NAME] Inicio Clientes Catálogo Derechos Distribución Financiar Regalías…" at bounding box center [681, 448] width 1362 height 896
paste input "260"
type input "7316481057260"
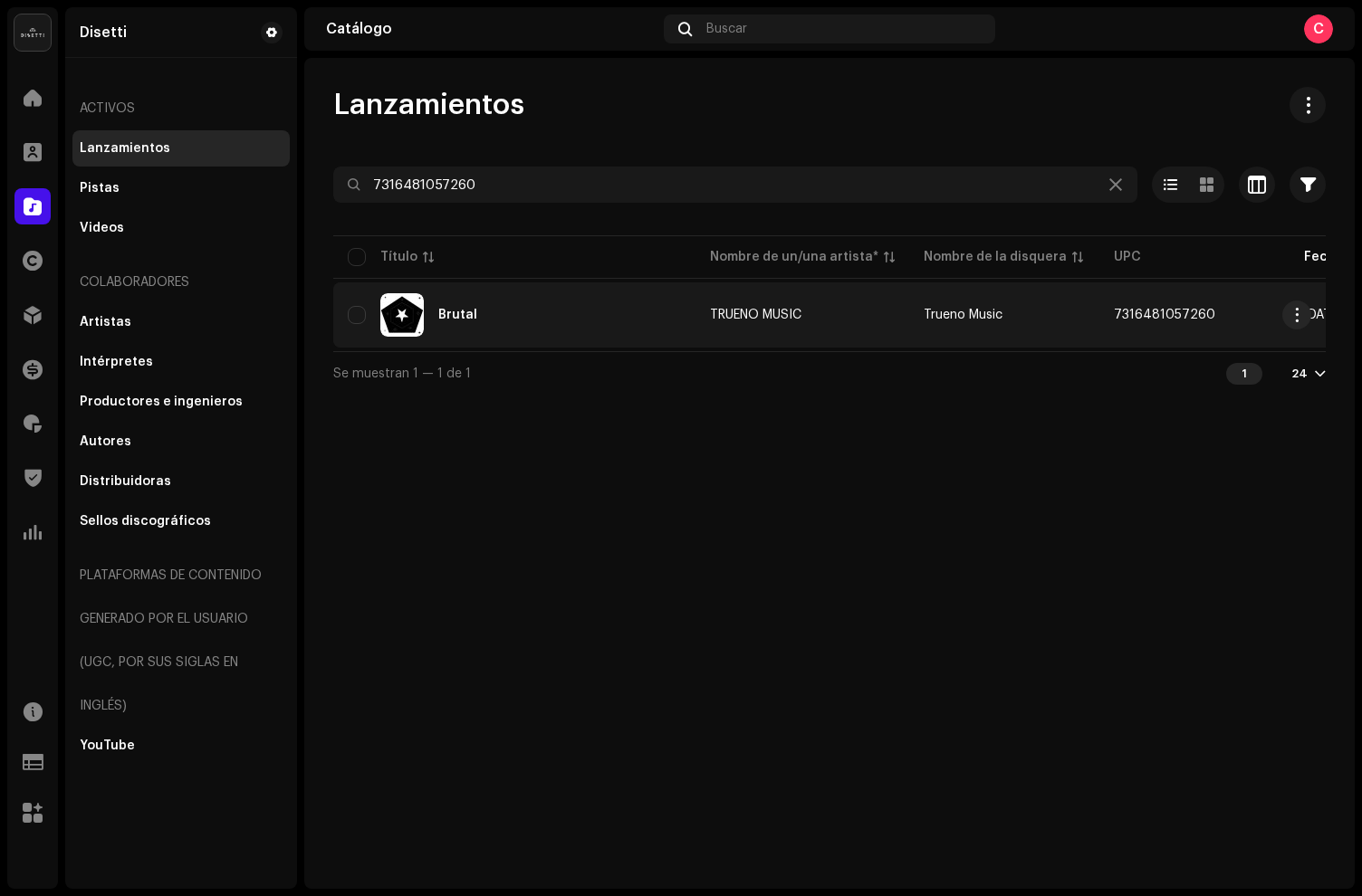
click at [561, 290] on td "Brutal" at bounding box center [514, 316] width 362 height 65
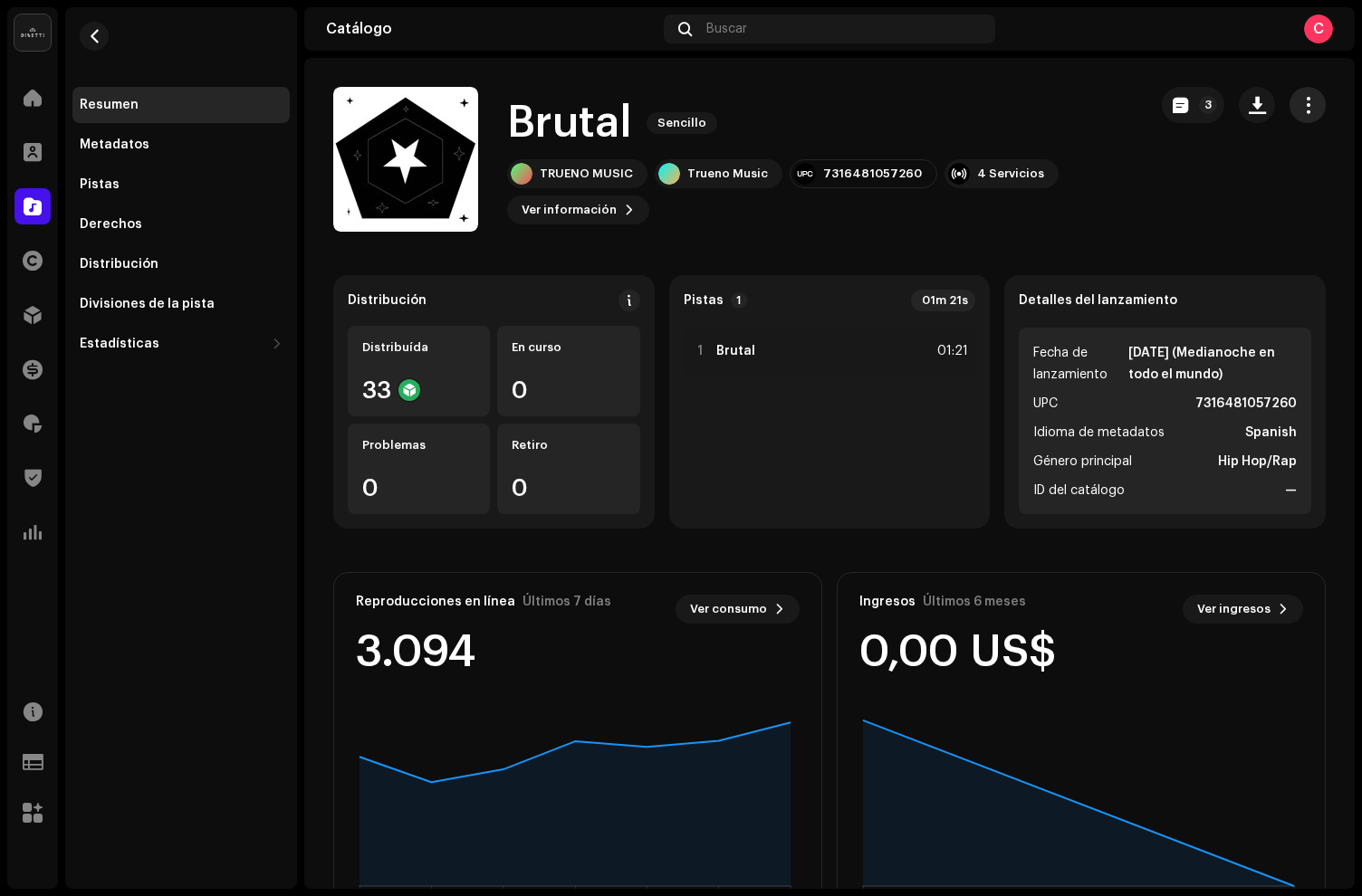
click at [1304, 108] on span "button" at bounding box center [1307, 105] width 17 height 15
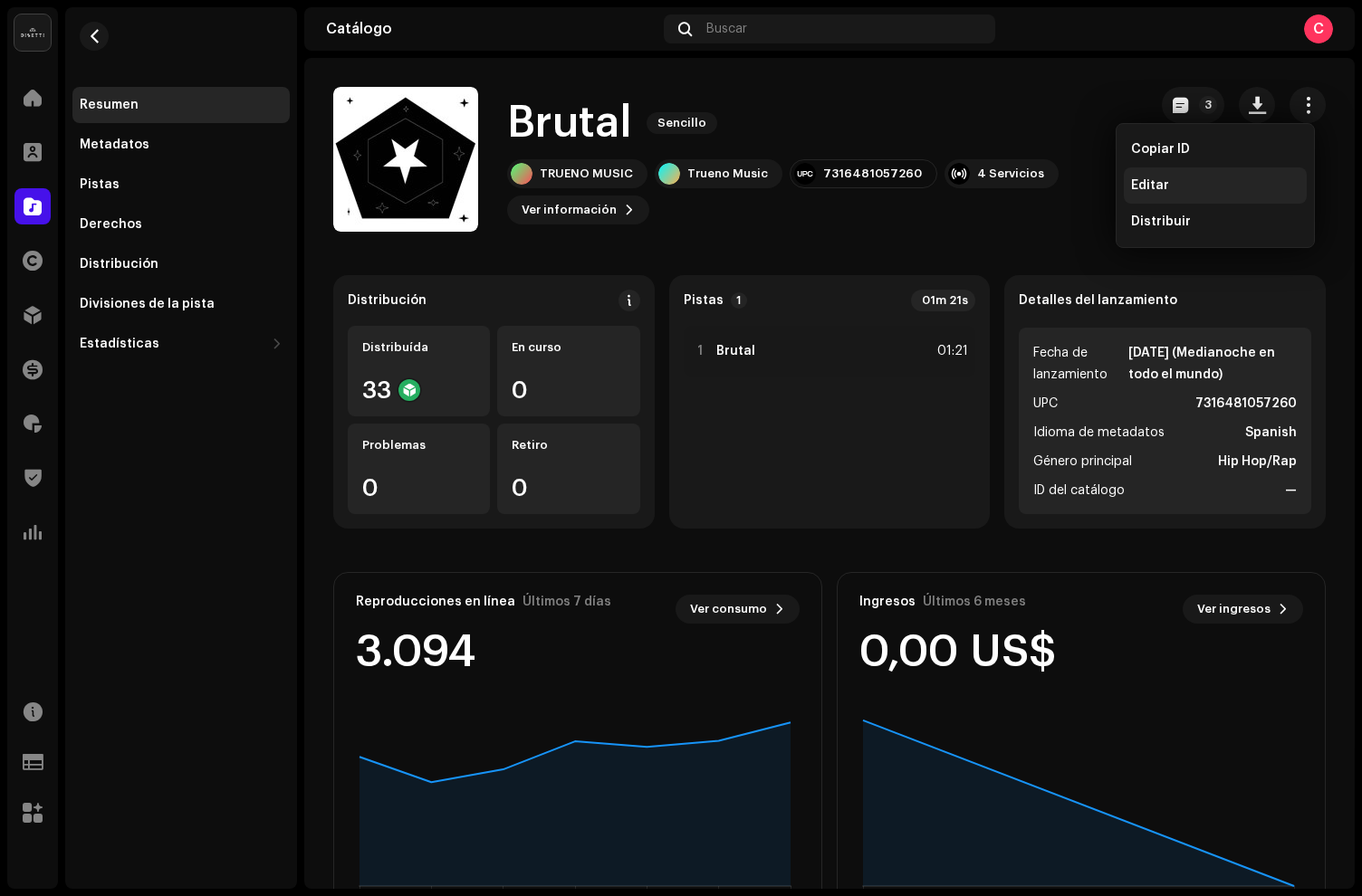
click at [1147, 183] on span "Editar" at bounding box center [1150, 186] width 38 height 15
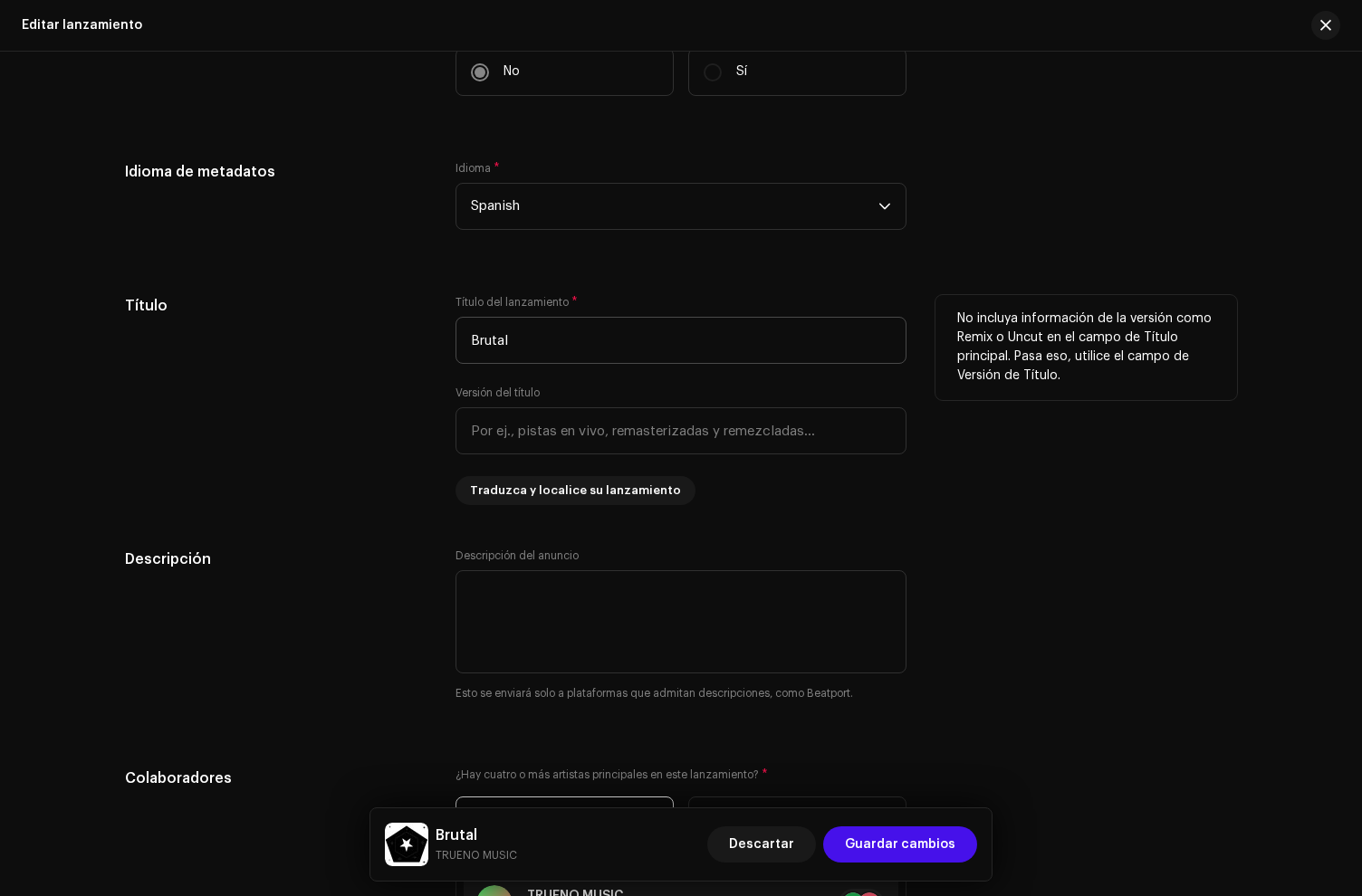
scroll to position [1304, 0]
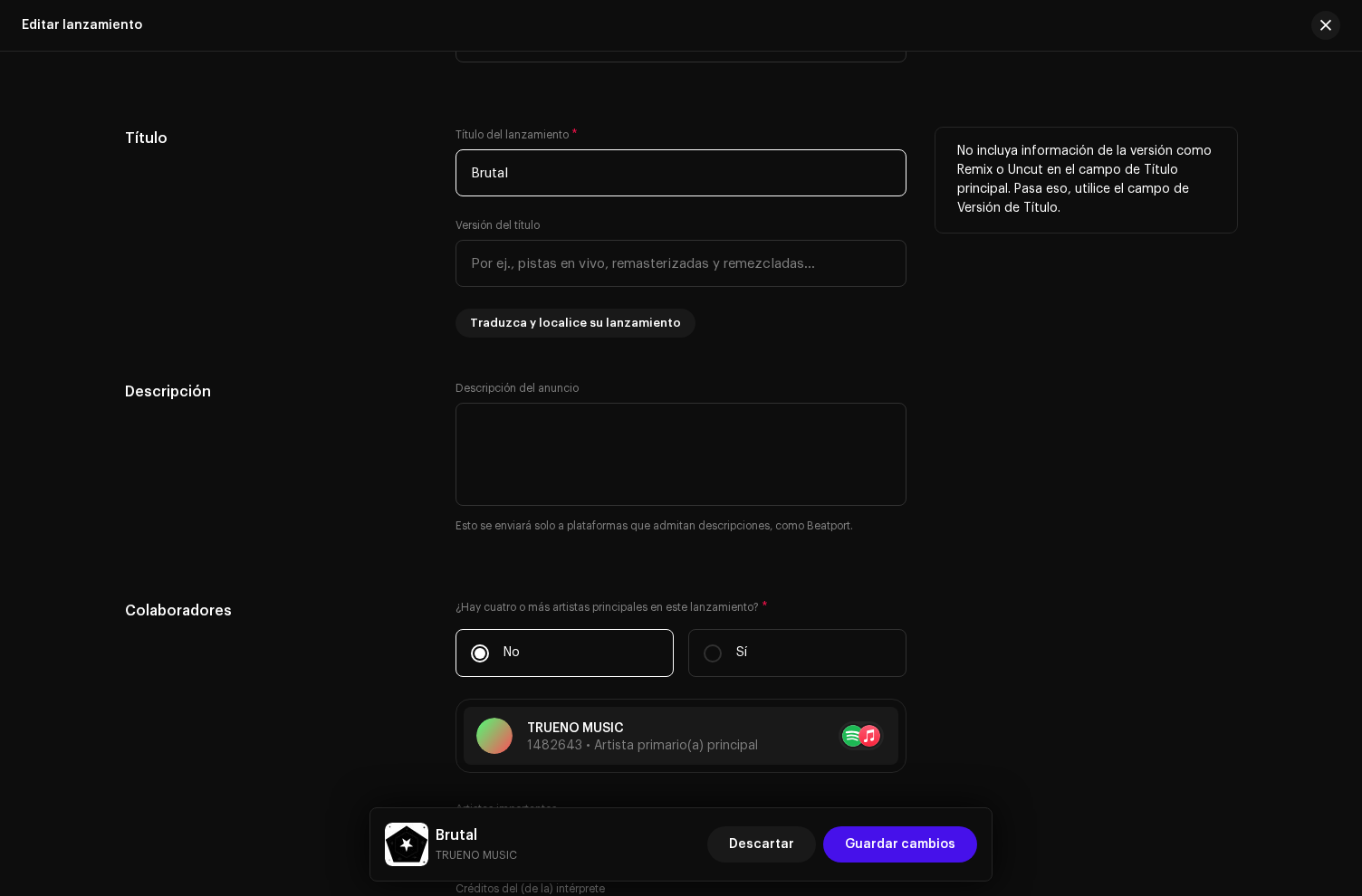
click at [566, 191] on input "Brutal" at bounding box center [681, 173] width 451 height 47
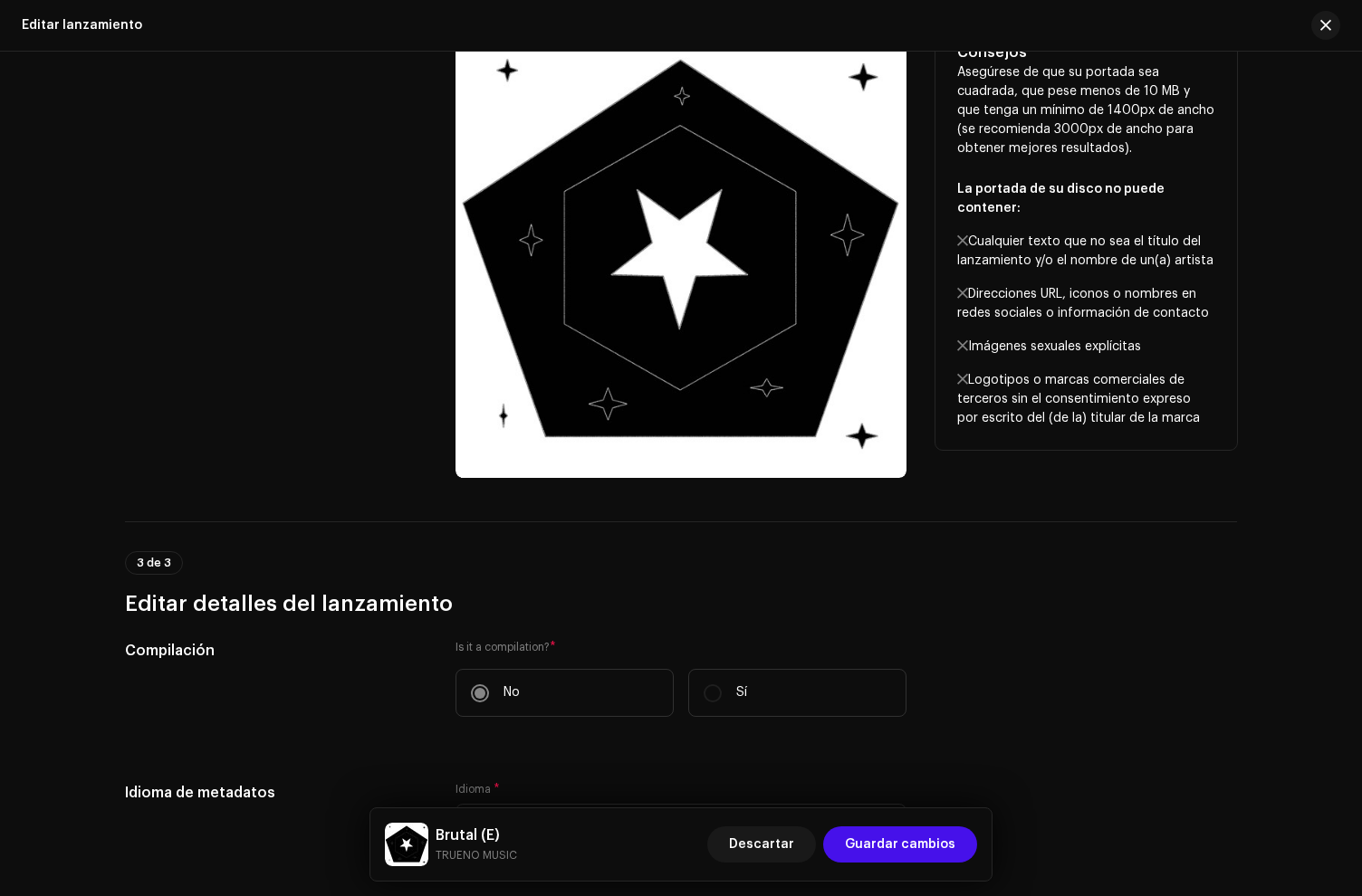
scroll to position [0, 0]
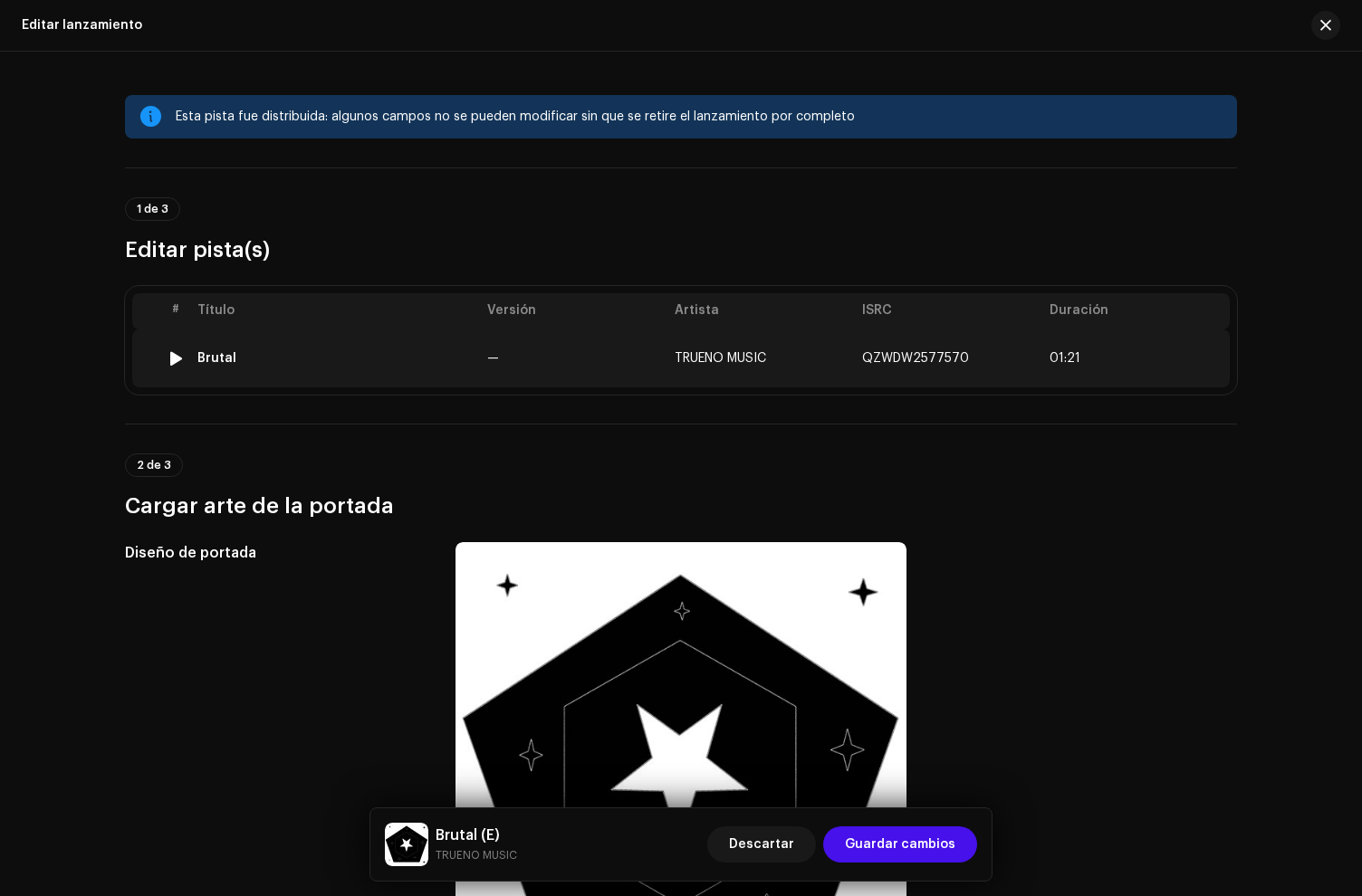
type input "Brutal (E)"
click at [366, 365] on div "Brutal" at bounding box center [335, 358] width 275 height 15
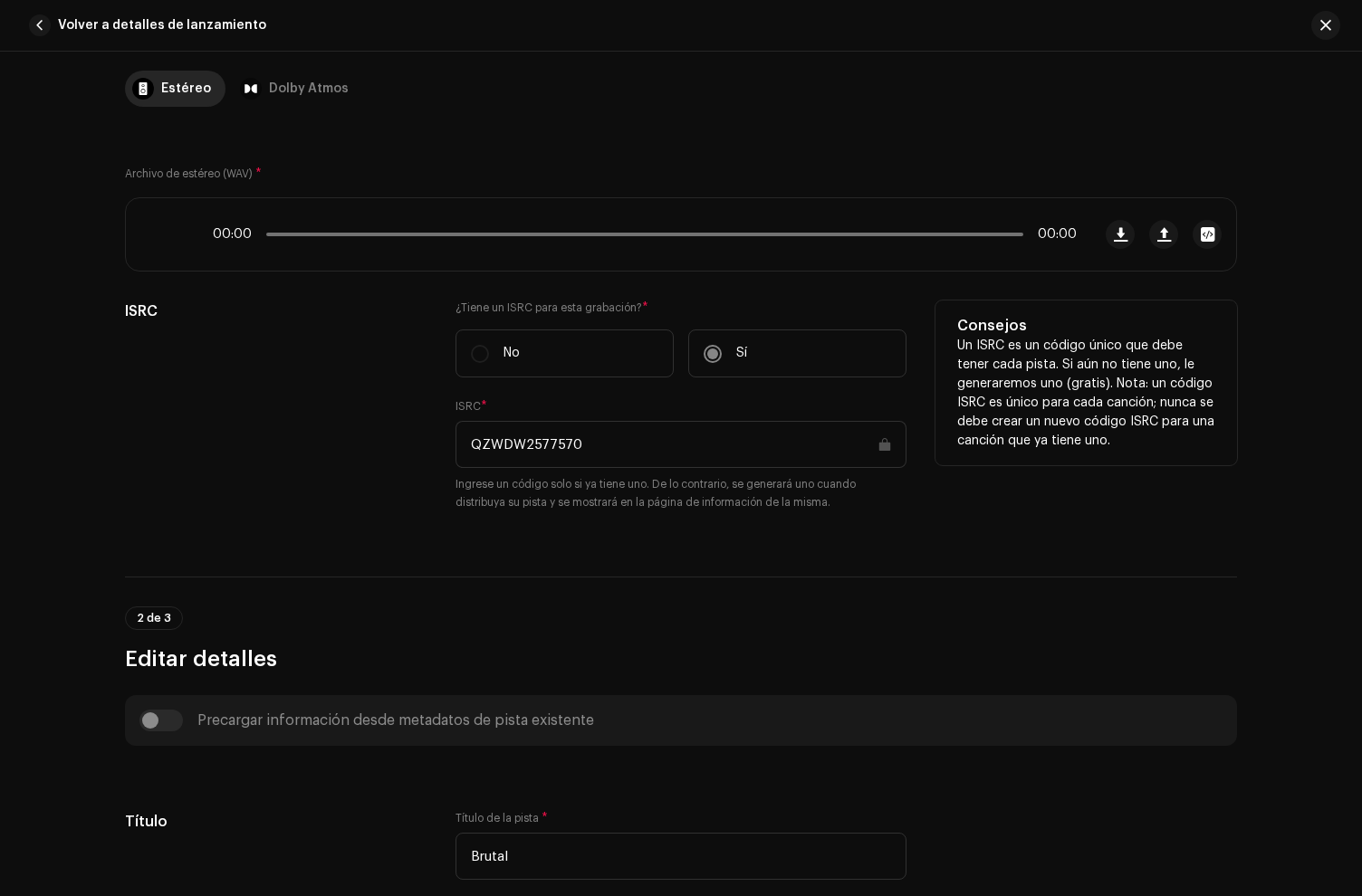
scroll to position [493, 0]
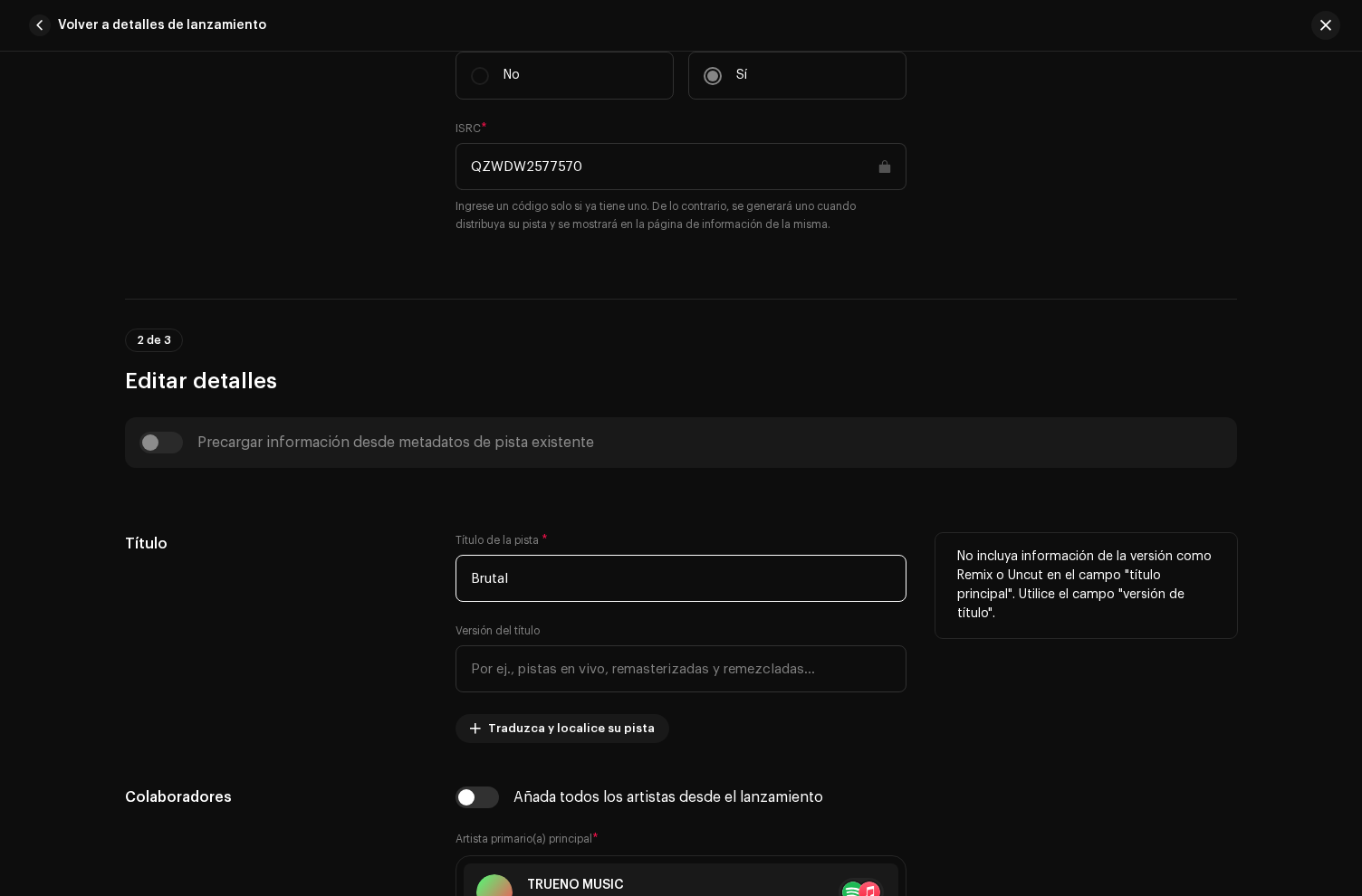
click at [548, 575] on input "Brutal" at bounding box center [681, 577] width 451 height 47
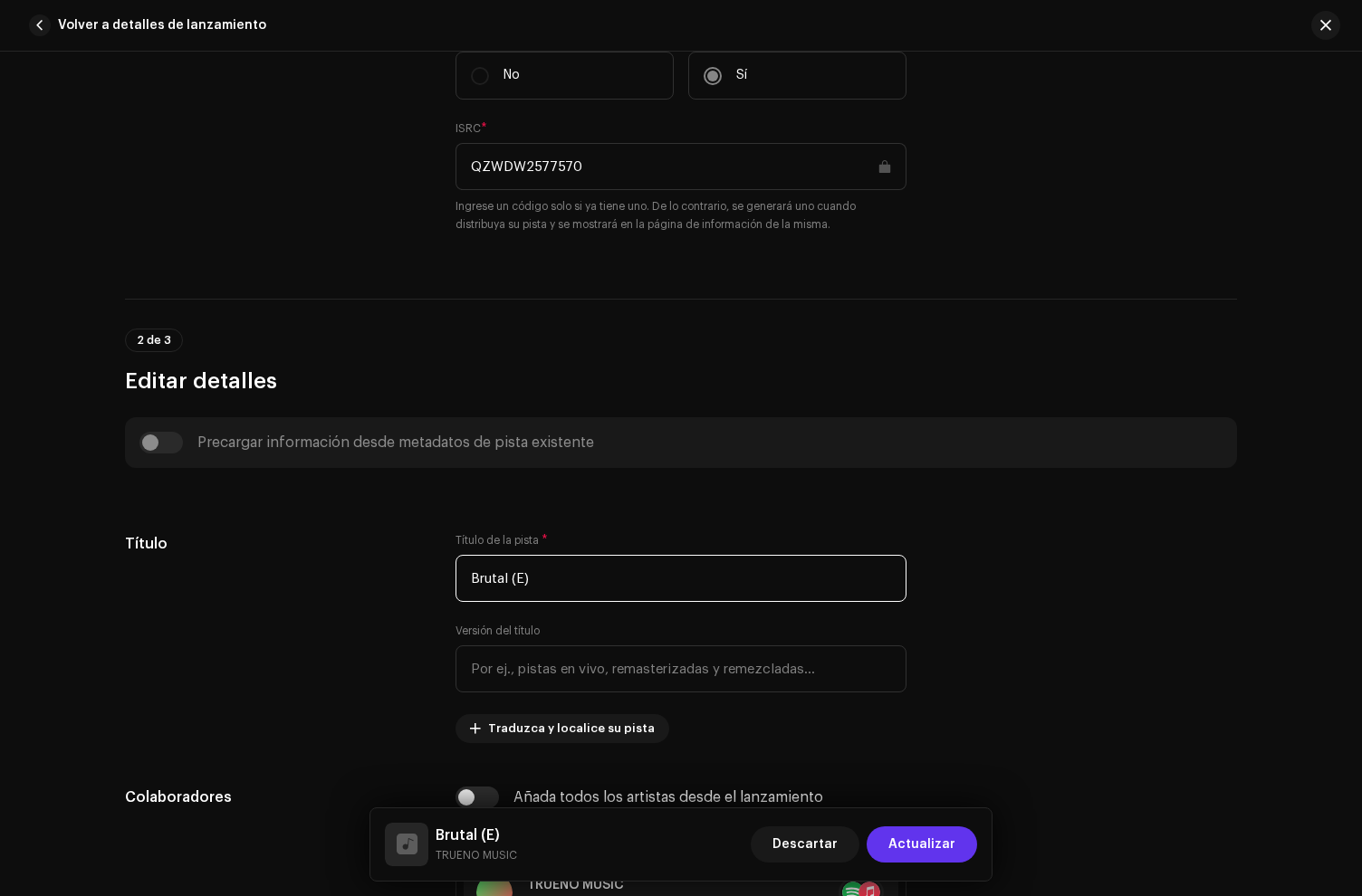
type input "Brutal (E)"
click at [949, 840] on span "Actualizar" at bounding box center [922, 844] width 68 height 36
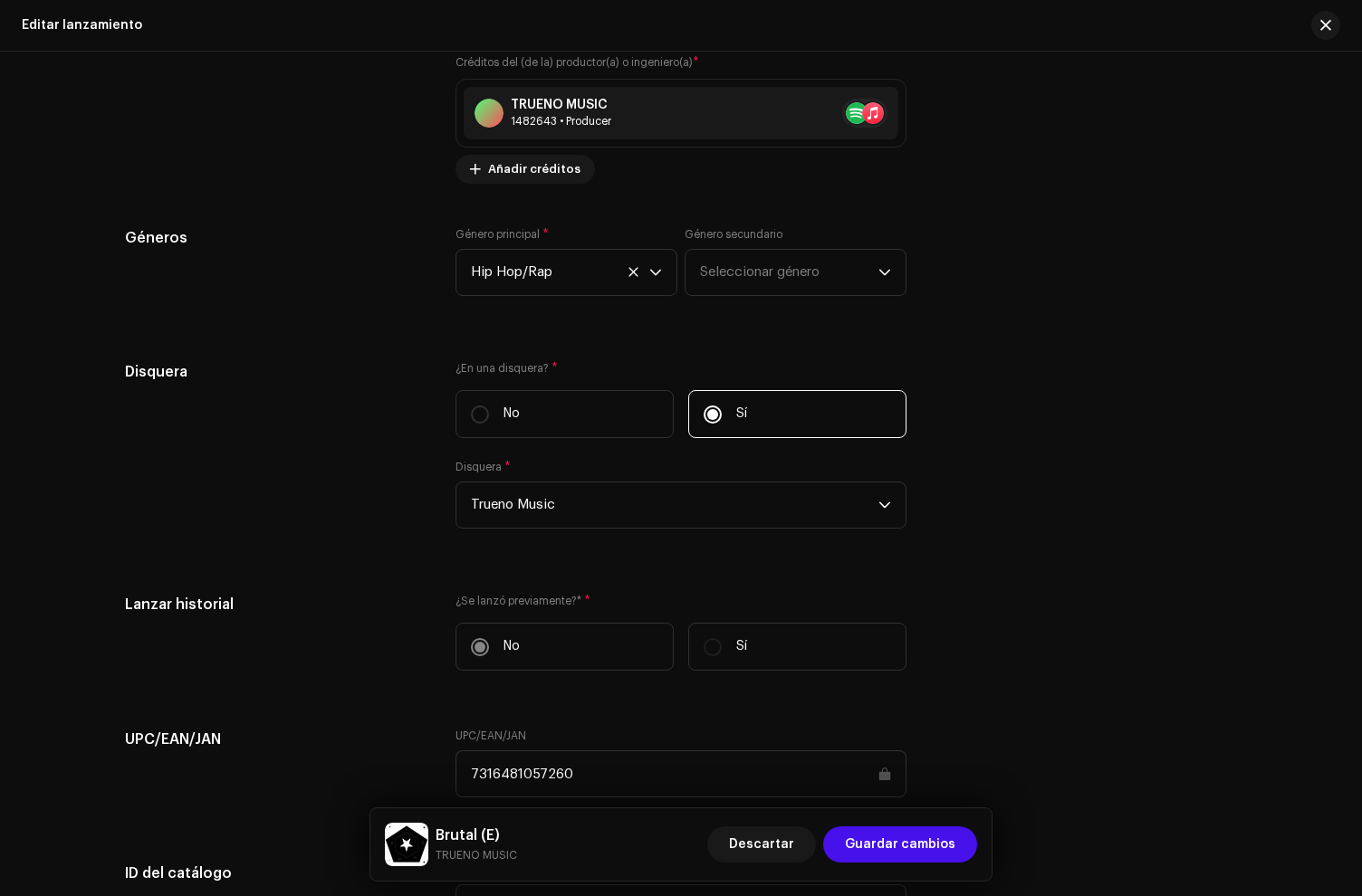
scroll to position [2672, 0]
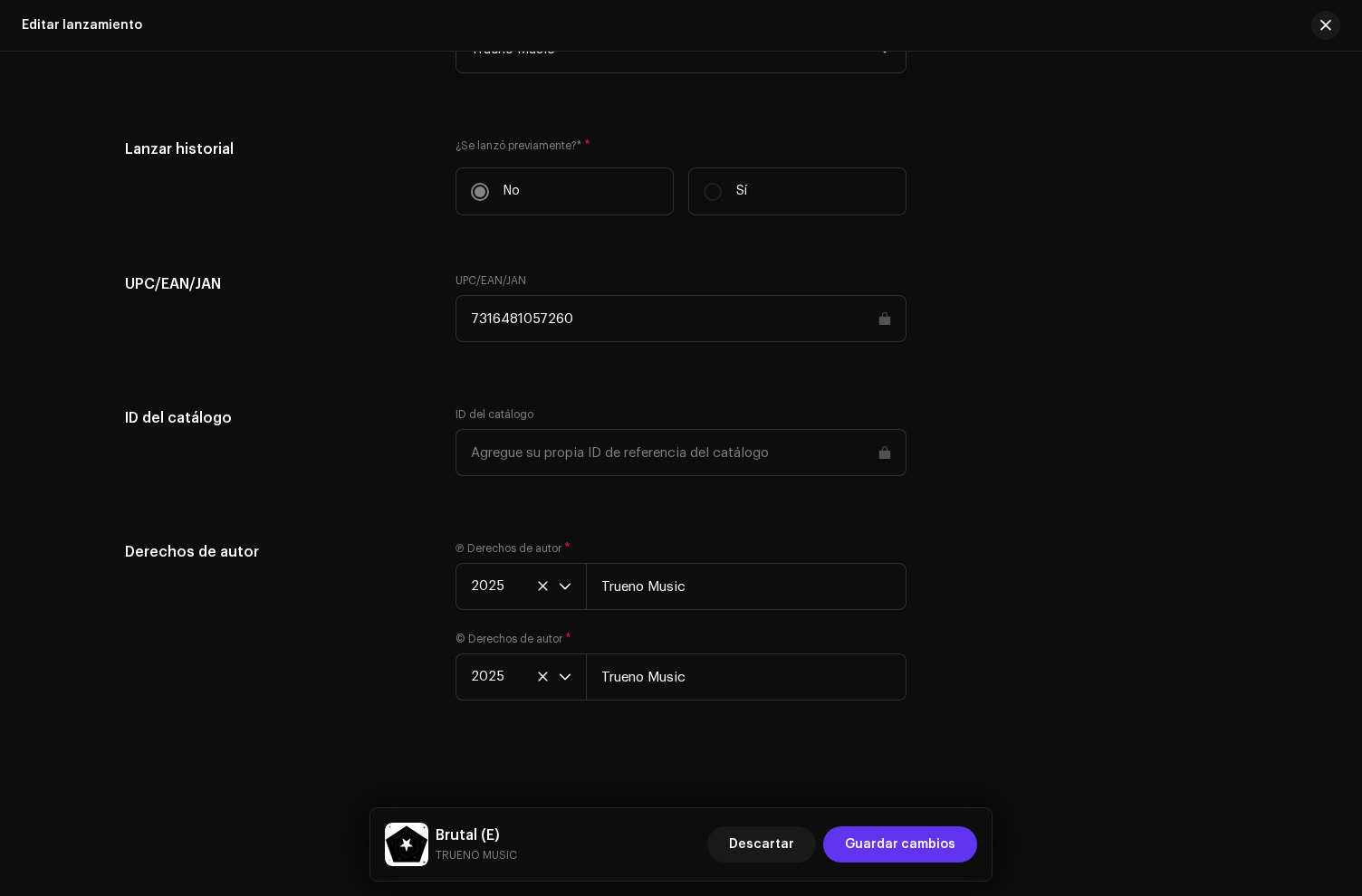
click at [949, 841] on span "Guardar cambios" at bounding box center [899, 844] width 110 height 36
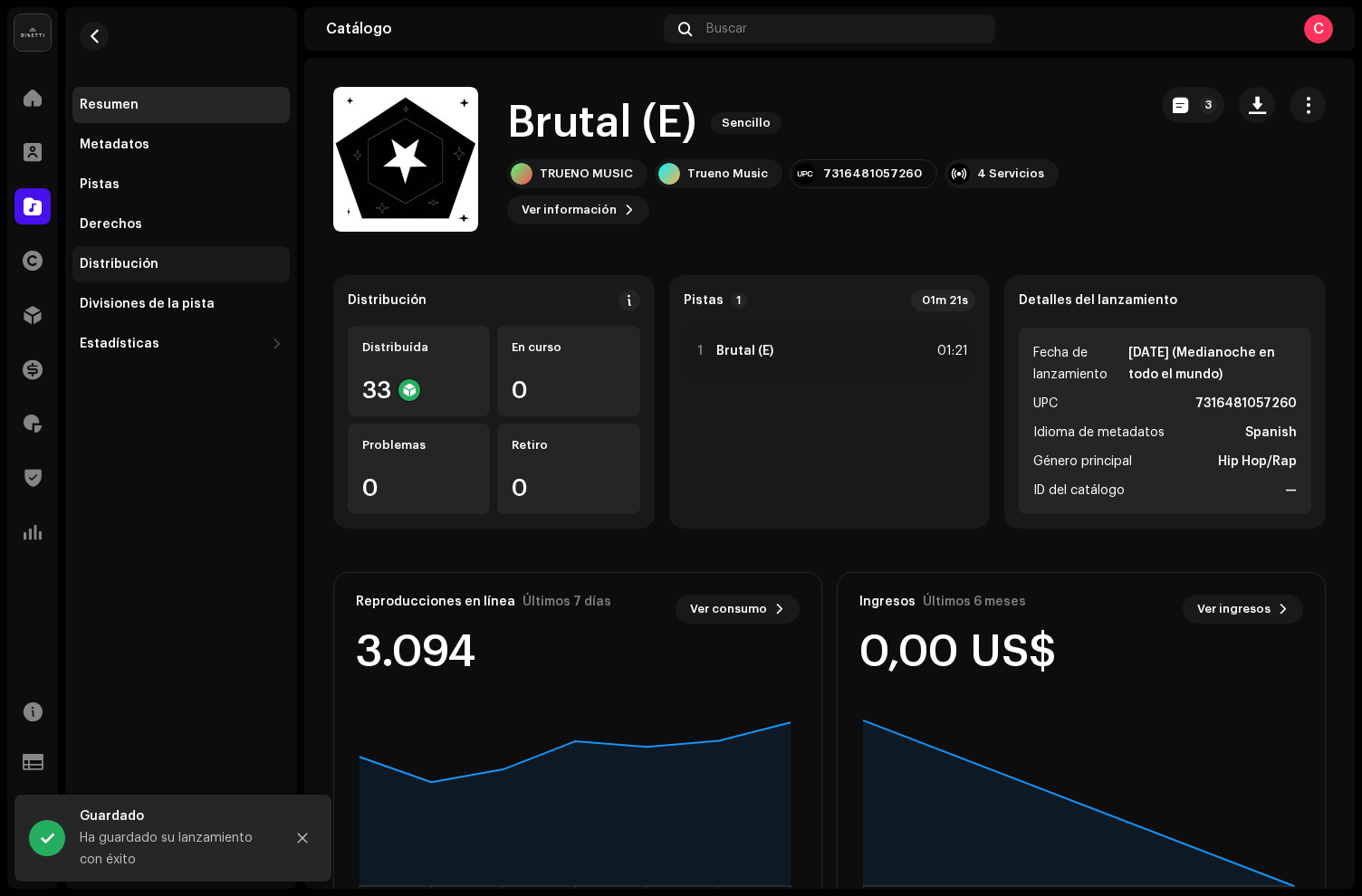
click at [138, 275] on div "Distribución" at bounding box center [181, 264] width 217 height 36
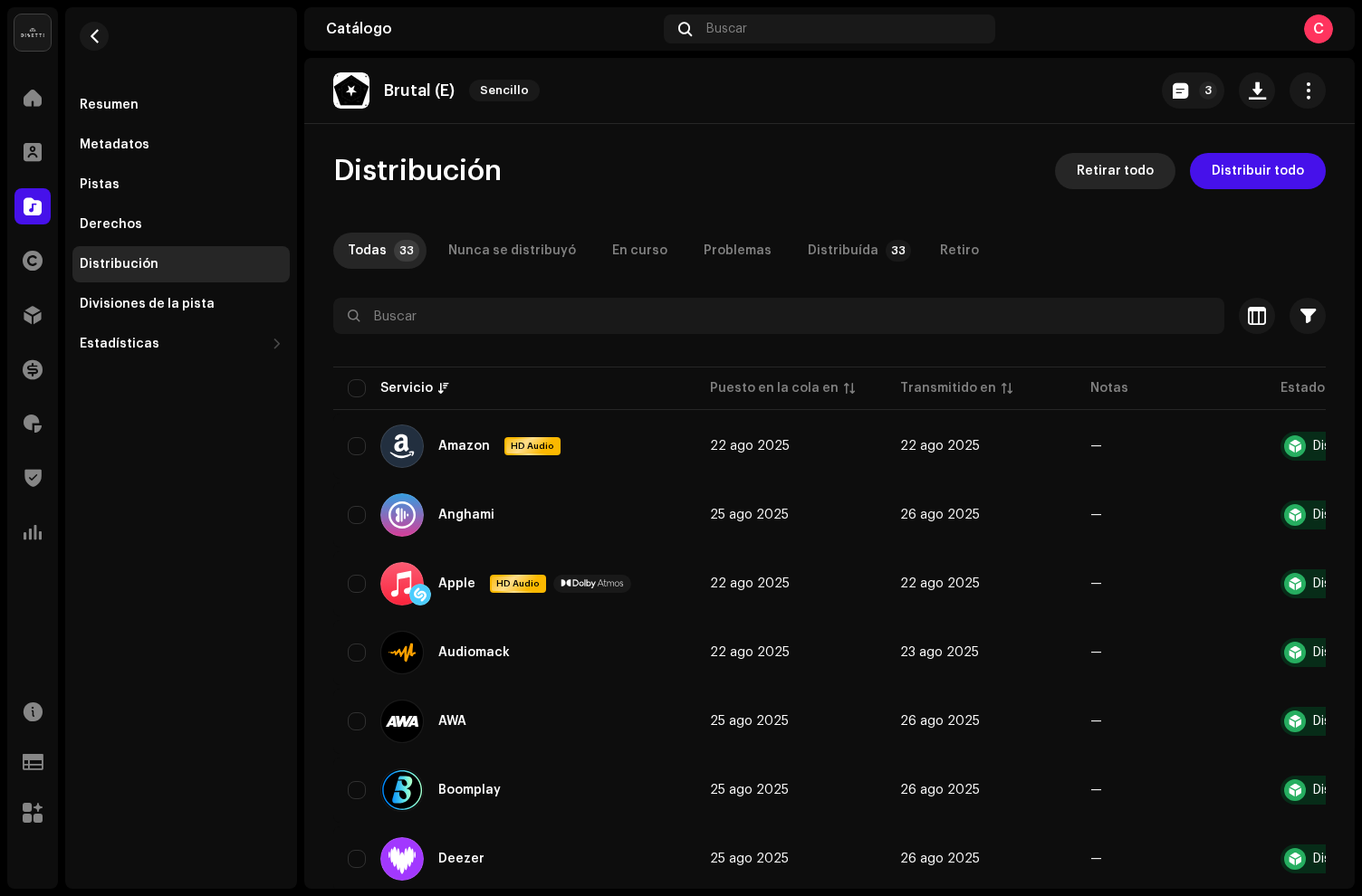
click at [1108, 176] on span "Retirar todo" at bounding box center [1116, 171] width 77 height 36
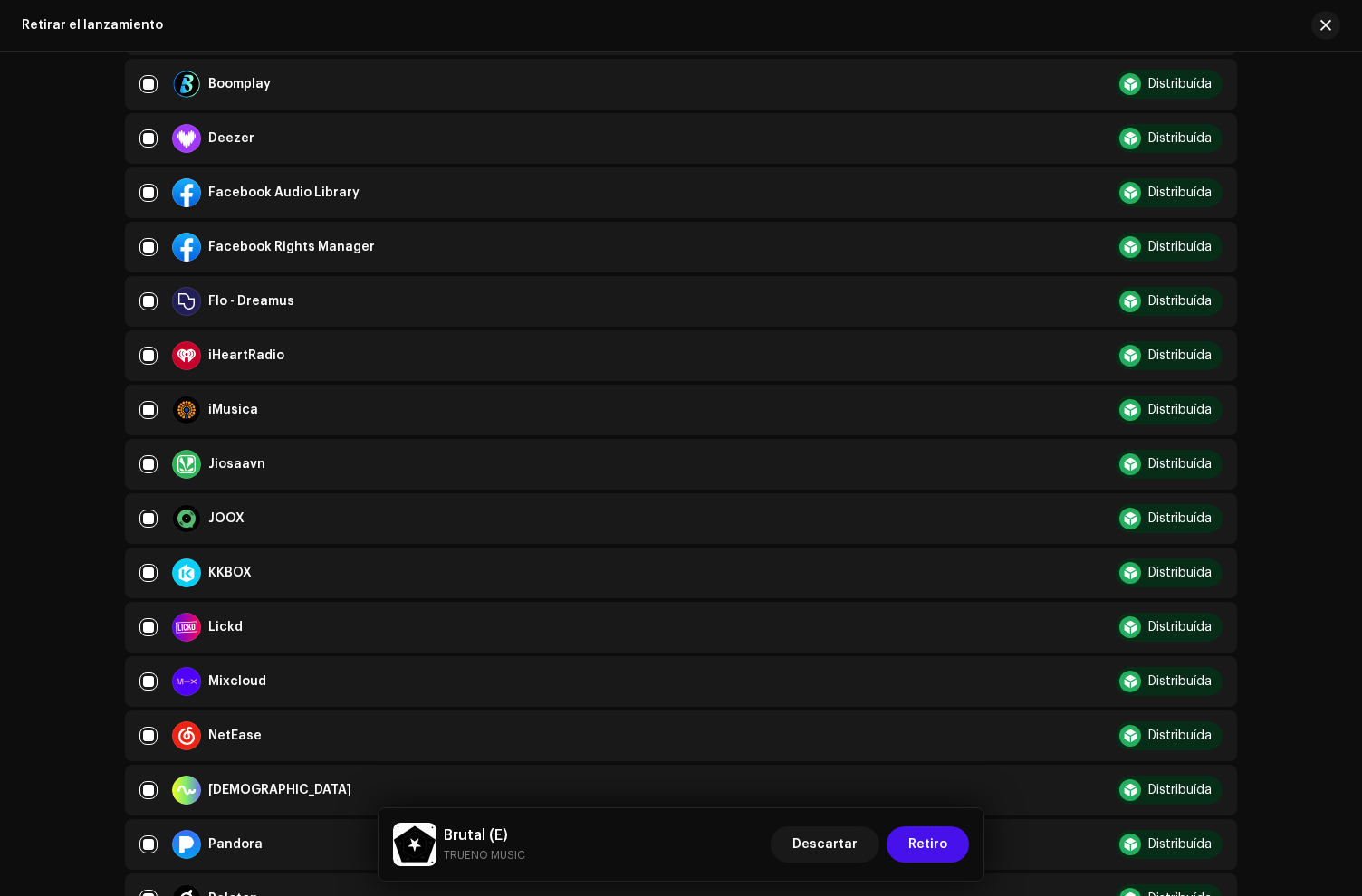
scroll to position [1500, 0]
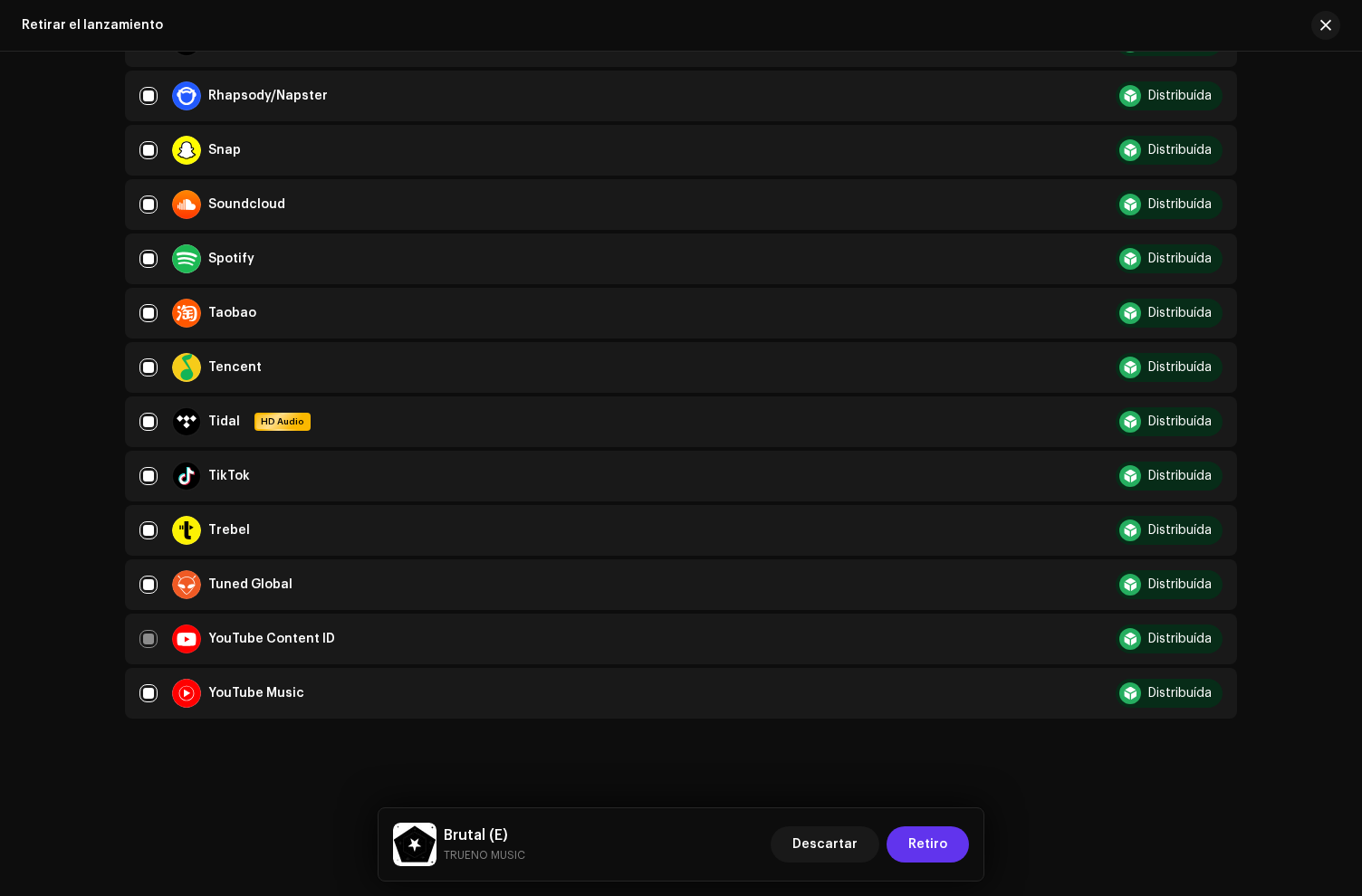
click at [934, 849] on span "Retiro" at bounding box center [927, 844] width 39 height 36
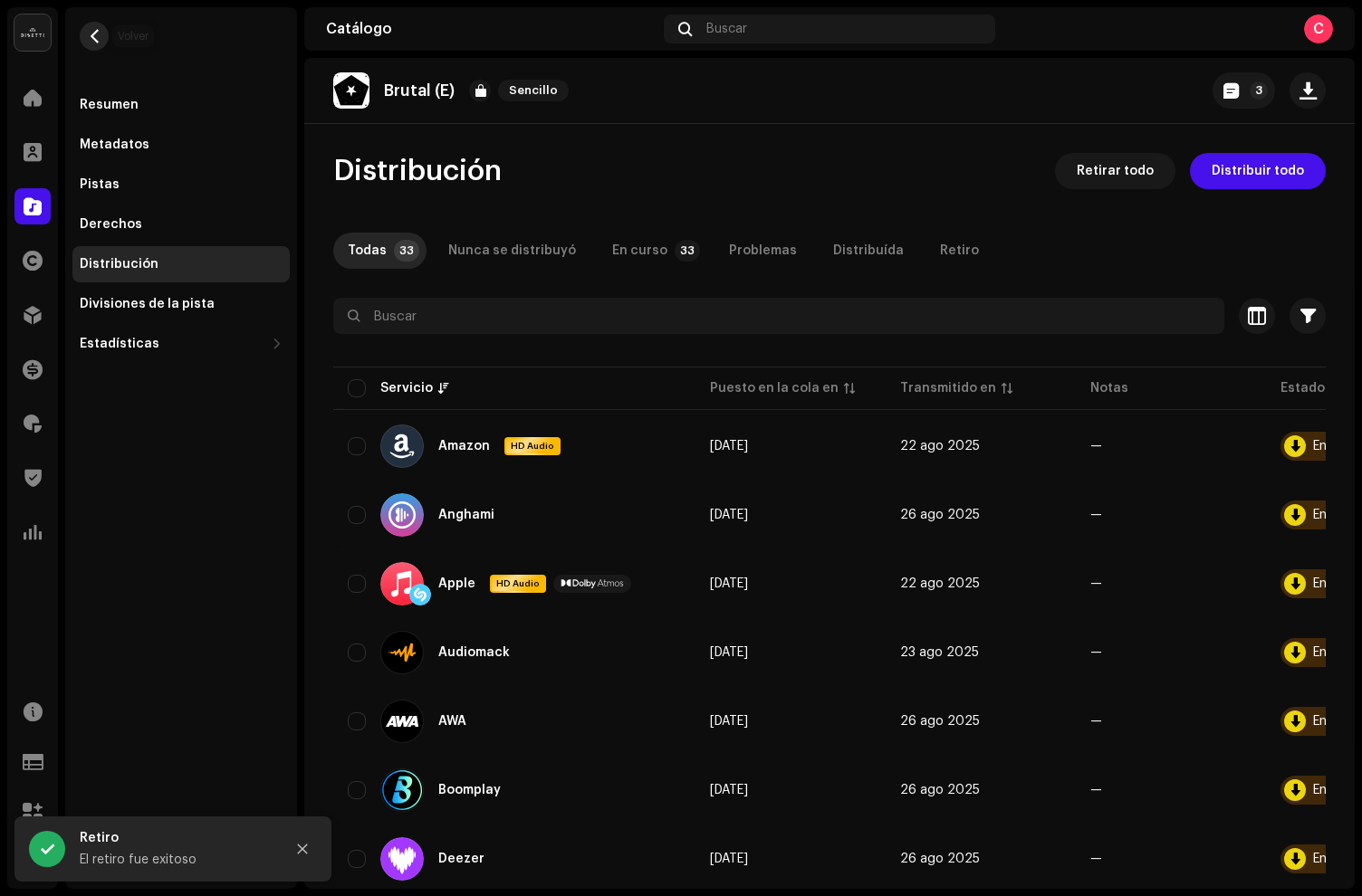
click at [92, 35] on span "button" at bounding box center [94, 36] width 14 height 15
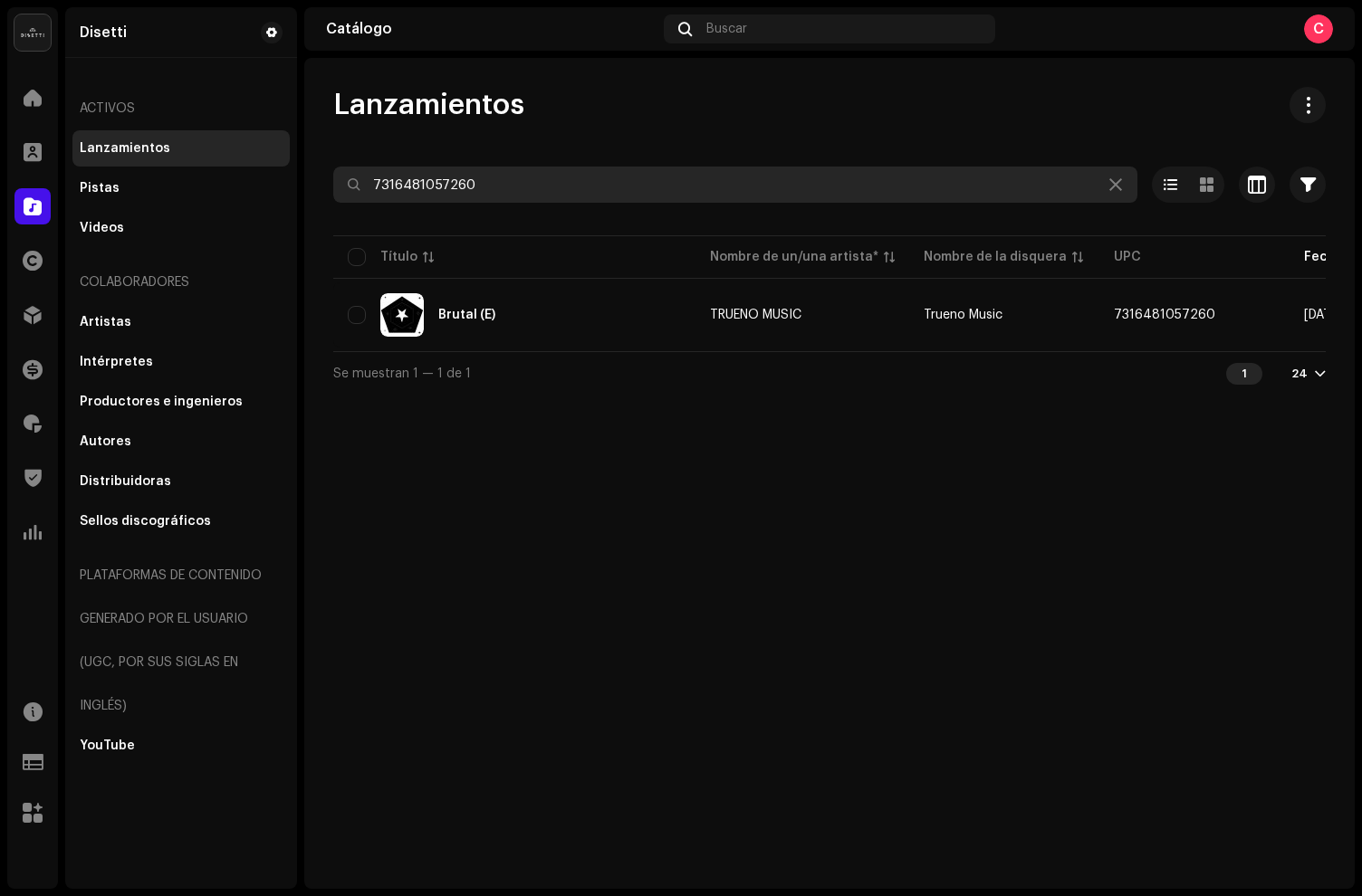
click at [562, 181] on input "7316481057260" at bounding box center [736, 185] width 804 height 36
drag, startPoint x: 518, startPoint y: 181, endPoint x: 137, endPoint y: 154, distance: 382.0
click at [137, 154] on div "Disetti Inicio Clientes Catálogo Derechos Distribución Financiar Regalías Trust…" at bounding box center [681, 448] width 1362 height 896
paste input "7316481057253"
type input "7316481057253"
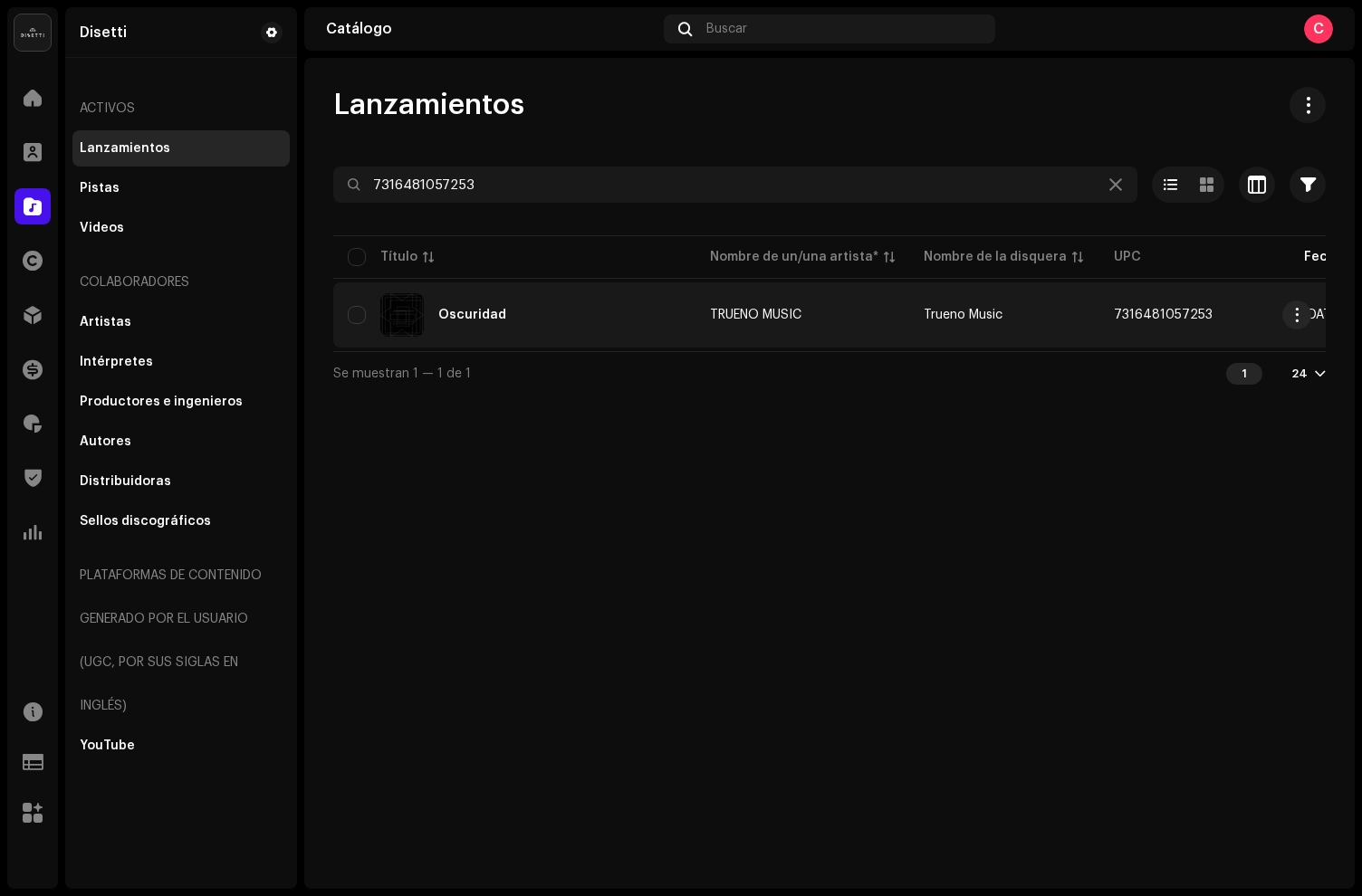
click at [571, 314] on div "Oscuridad" at bounding box center [514, 316] width 334 height 44
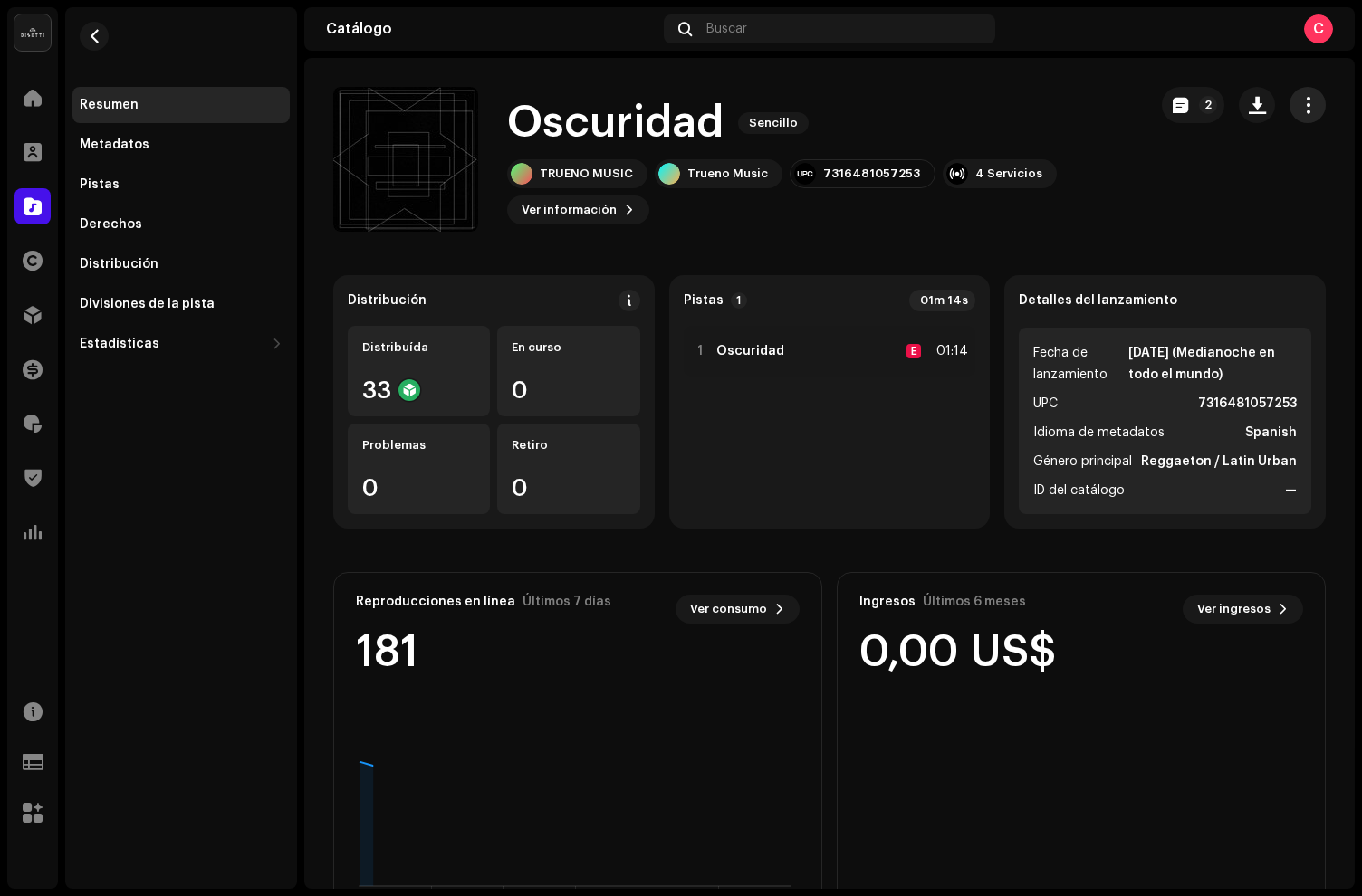
click at [1299, 107] on span "button" at bounding box center [1307, 105] width 17 height 15
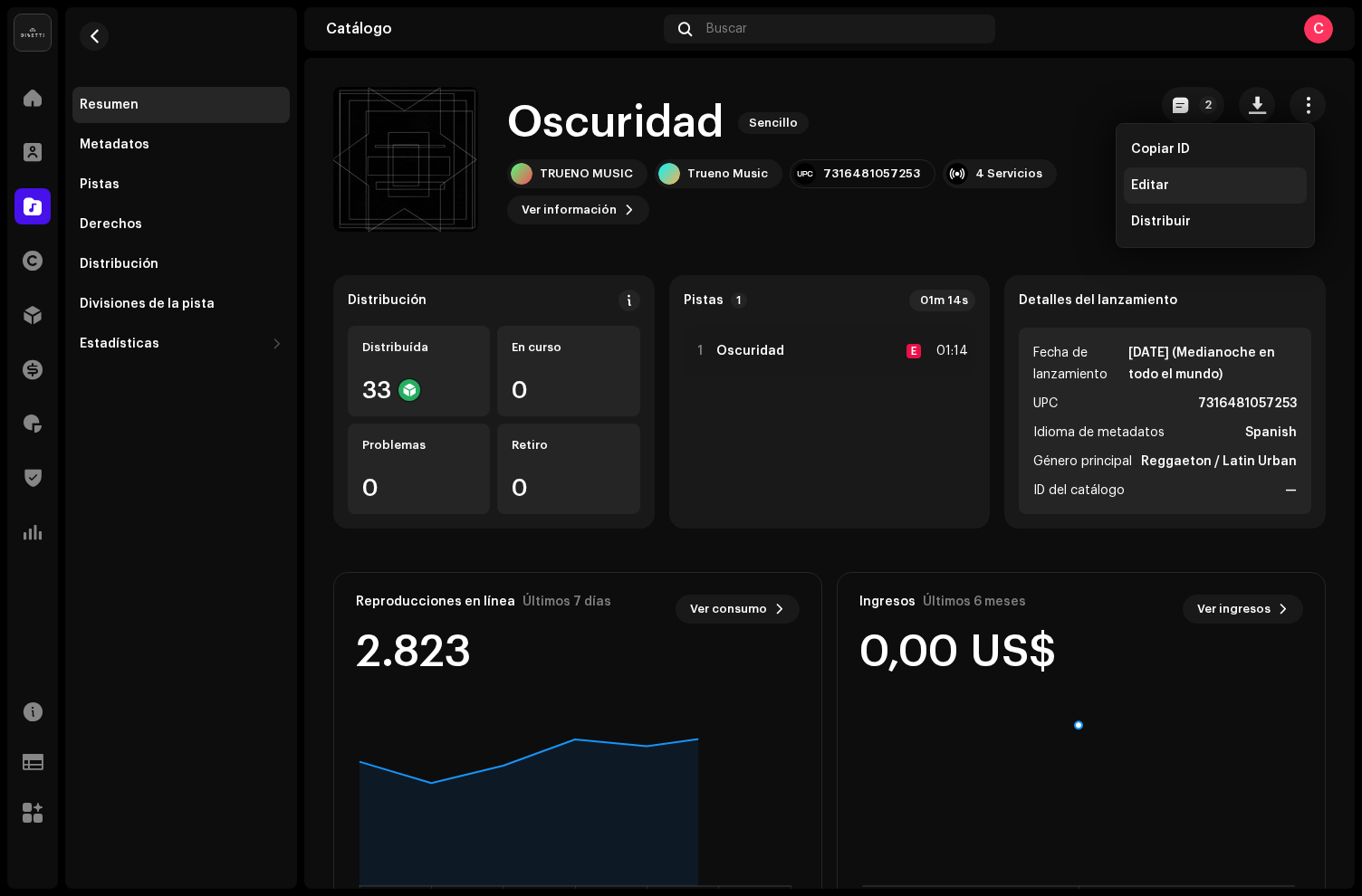
click at [1139, 183] on span "Editar" at bounding box center [1150, 186] width 38 height 15
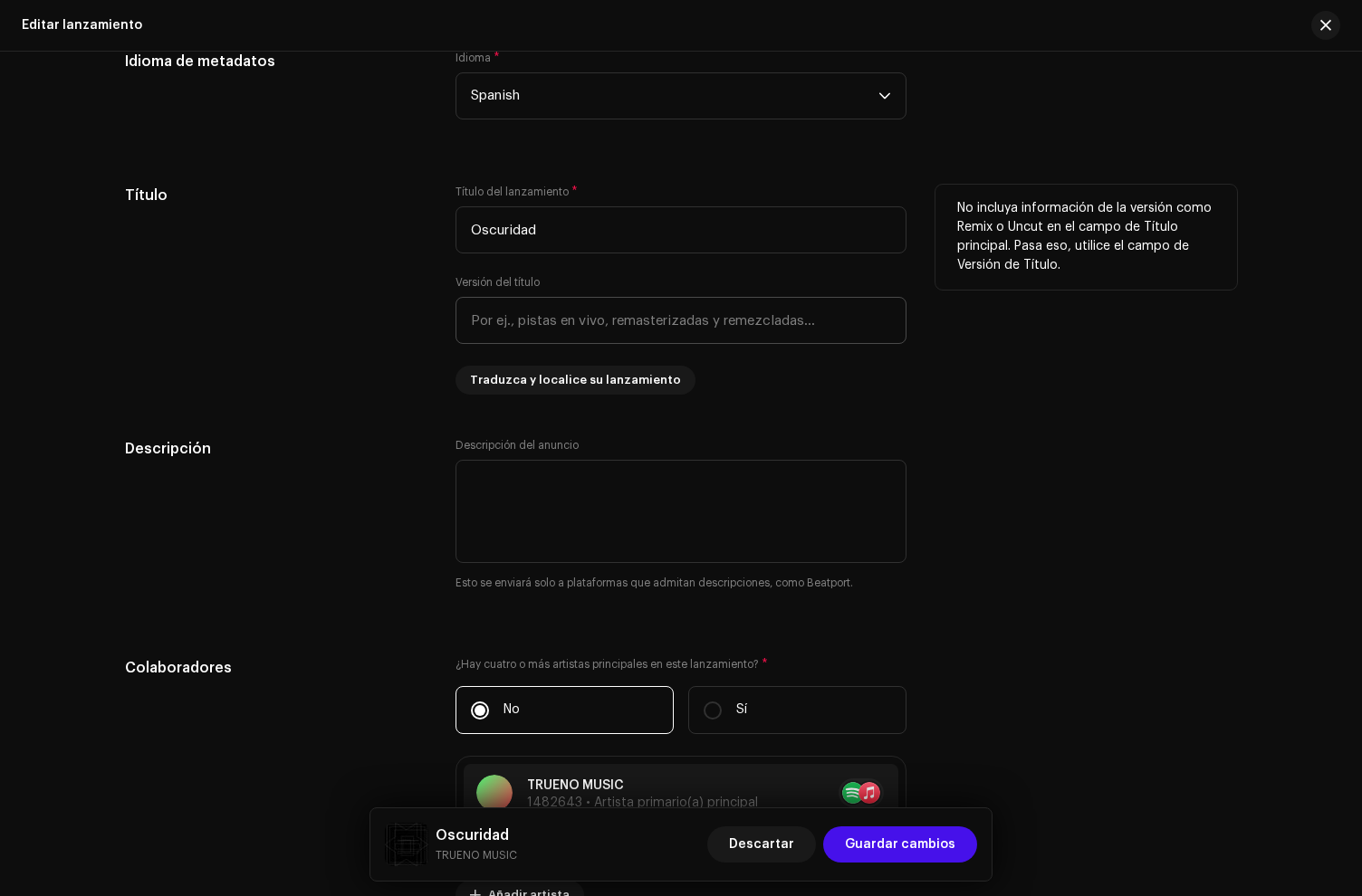
scroll to position [1154, 0]
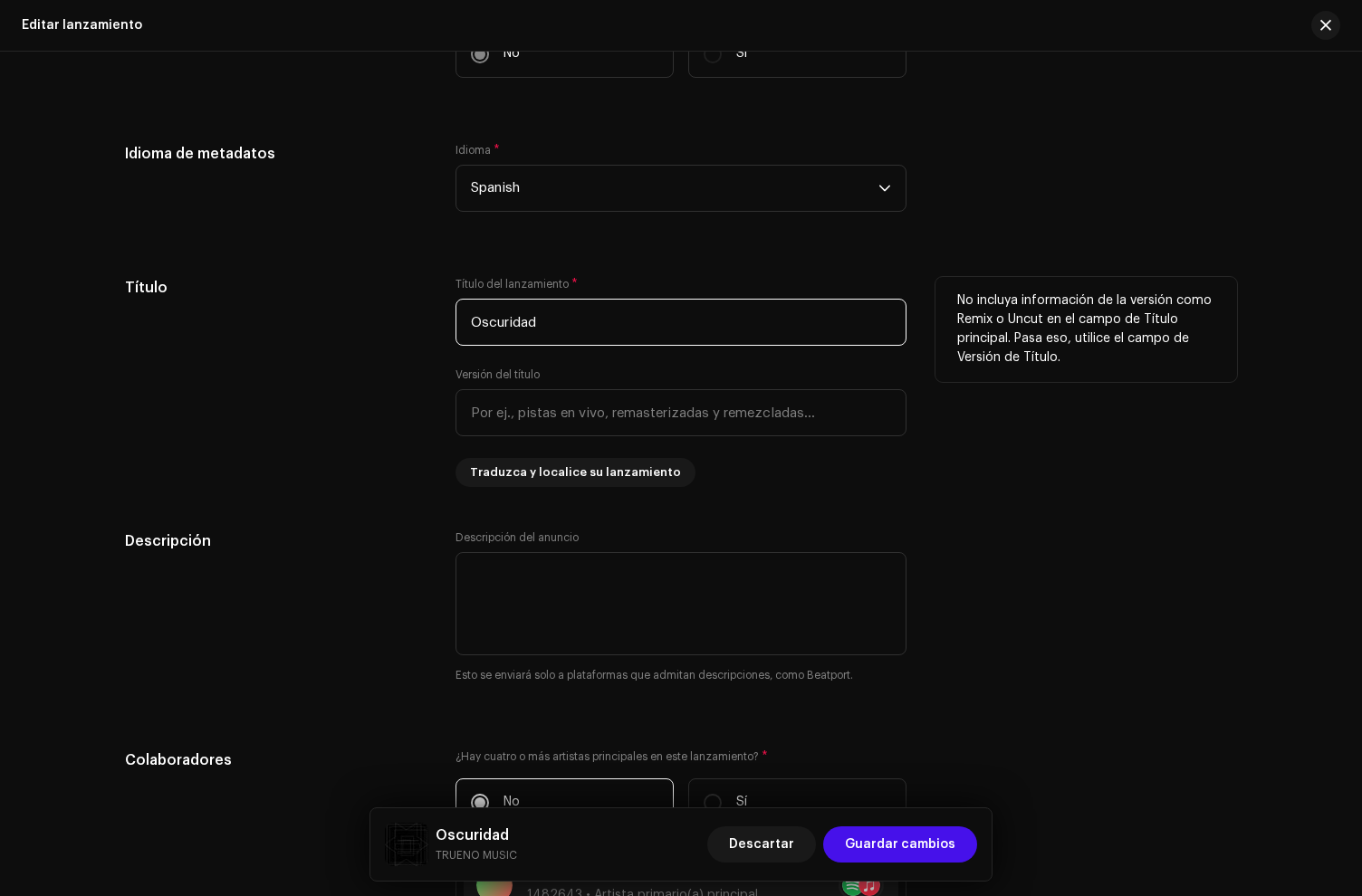
click at [604, 335] on input "Oscuridad" at bounding box center [681, 321] width 451 height 47
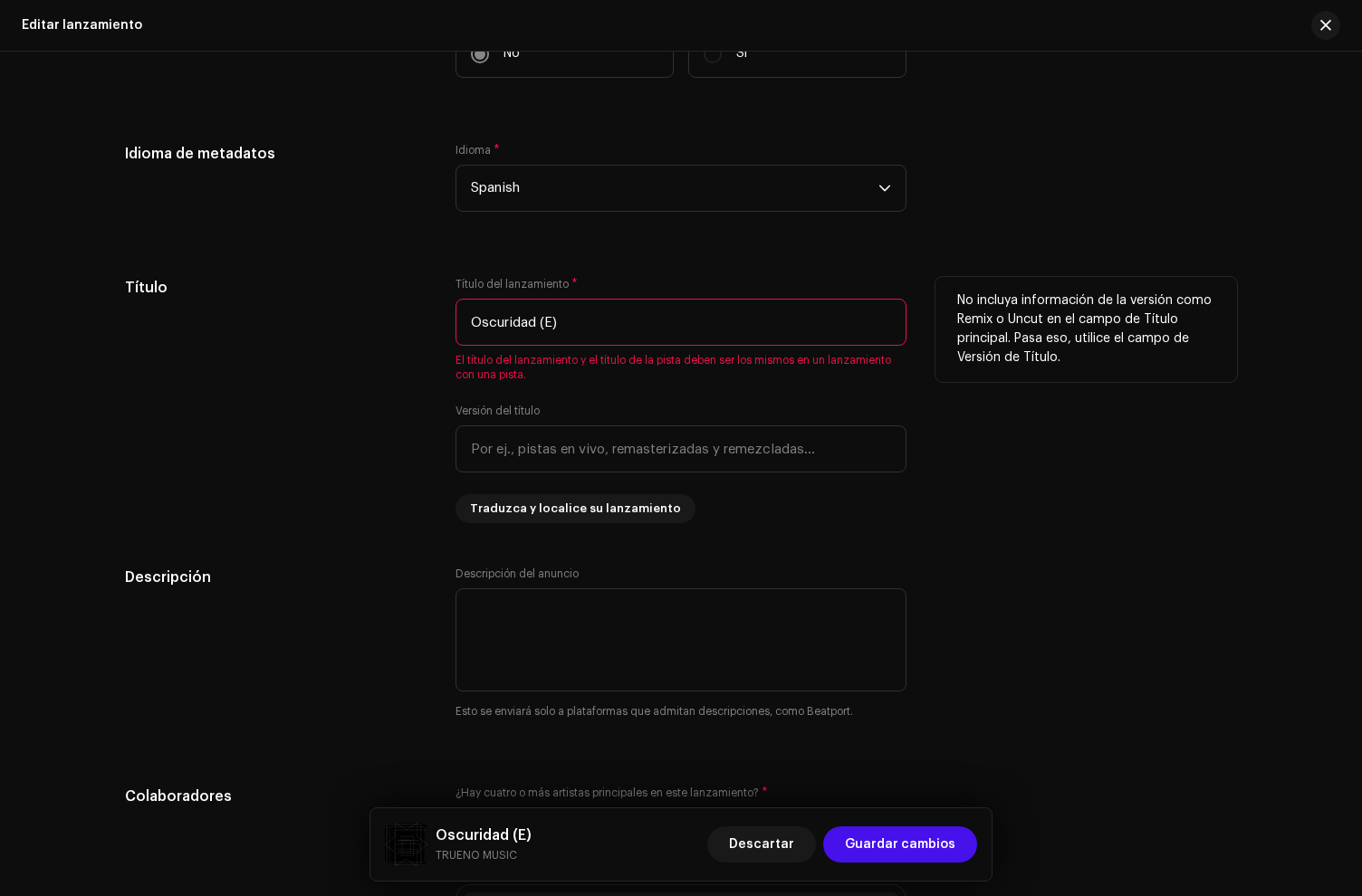
click at [518, 308] on input "Oscuridad (E)" at bounding box center [681, 321] width 451 height 47
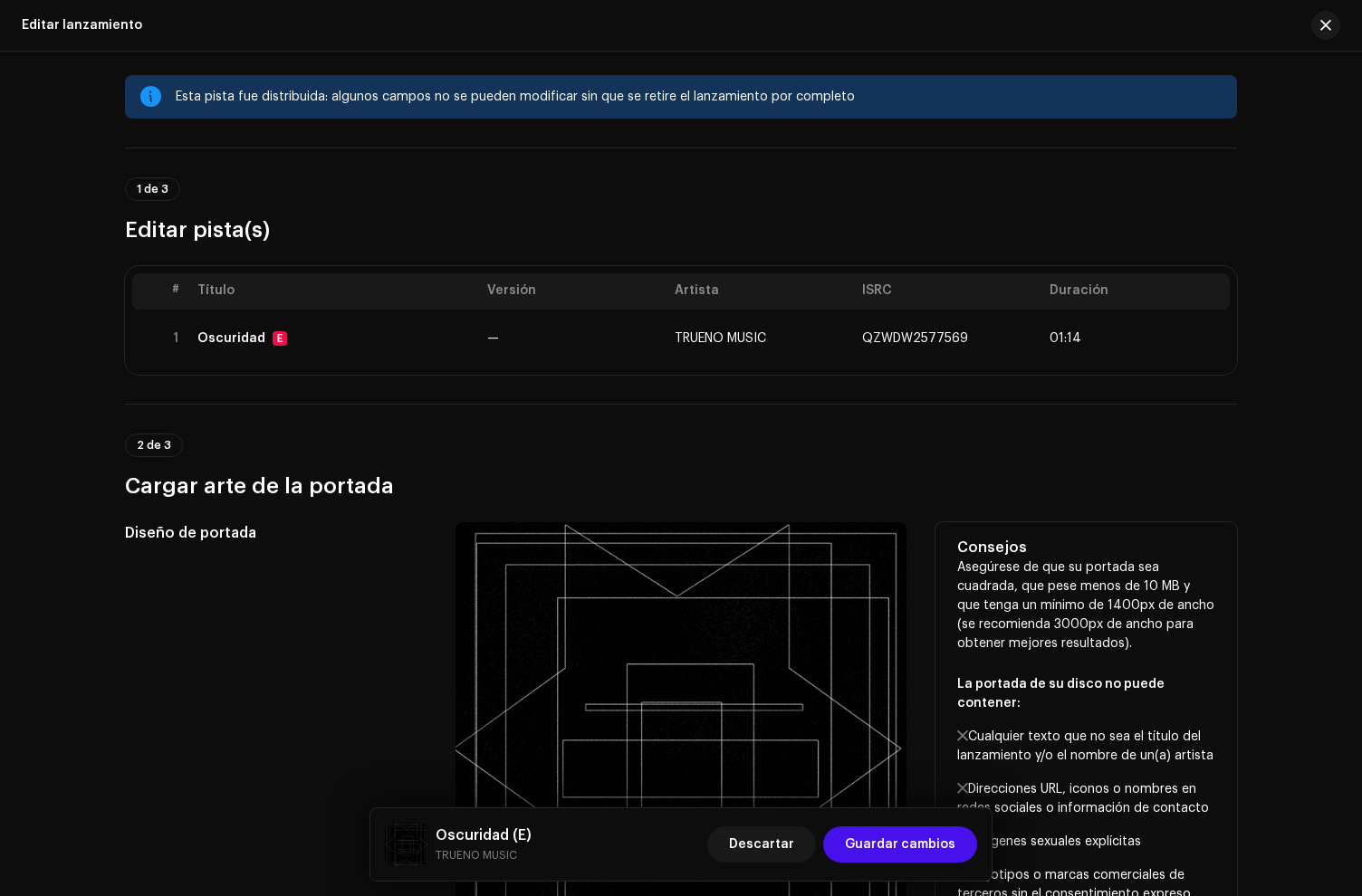
scroll to position [0, 0]
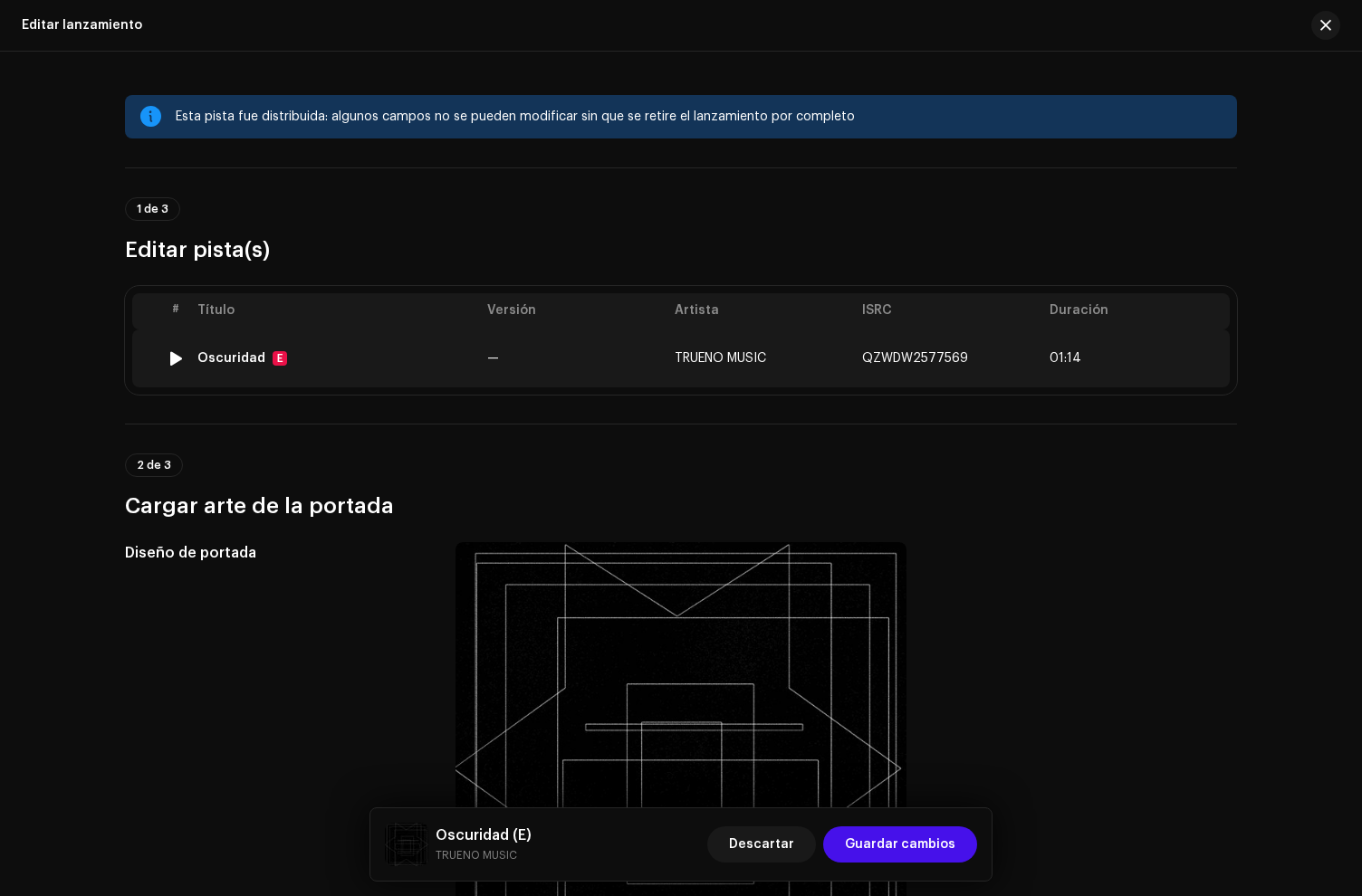
type input "Oscuridad (E)"
click at [340, 359] on div "Oscuridad E" at bounding box center [335, 358] width 275 height 15
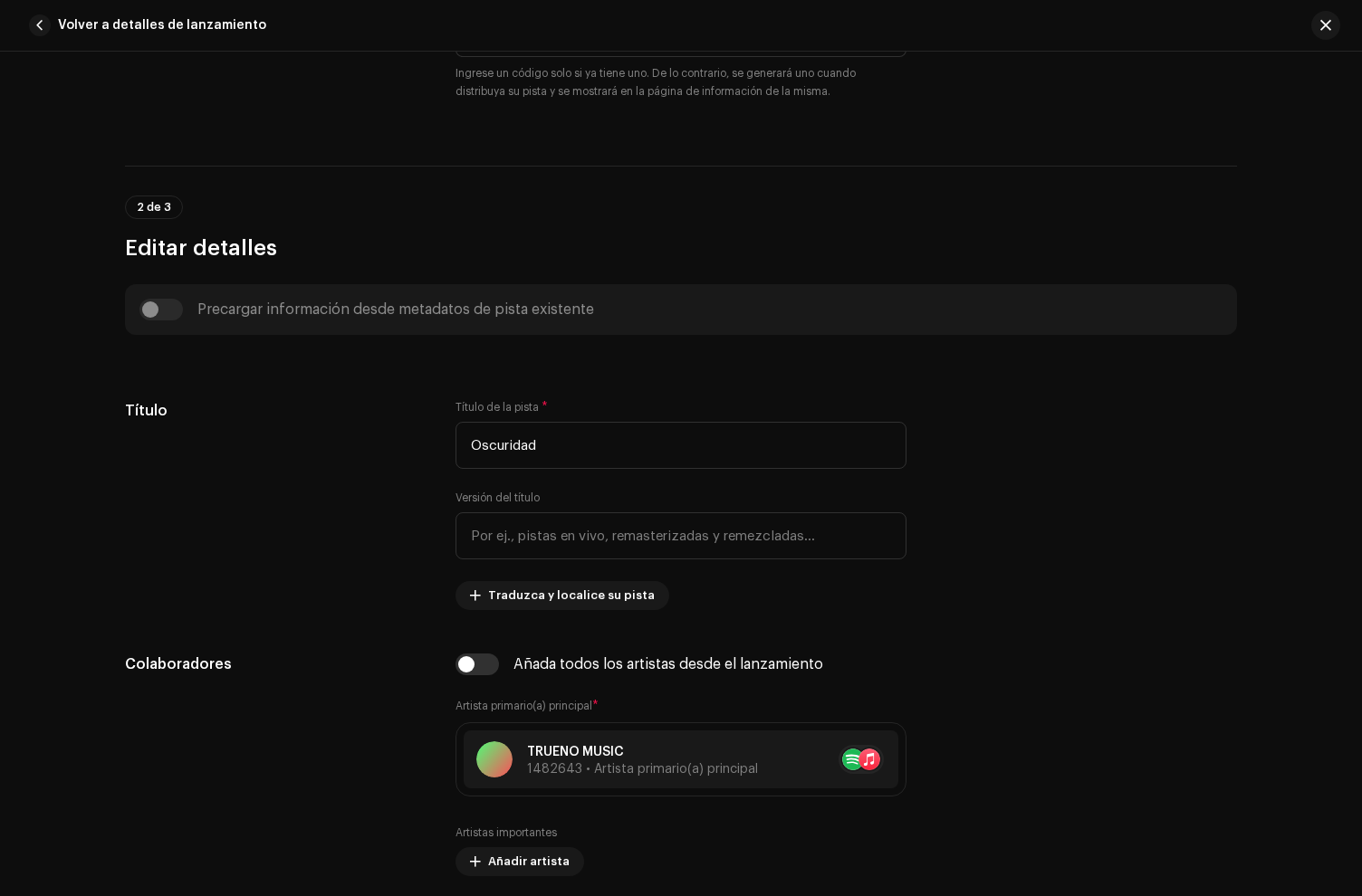
scroll to position [635, 0]
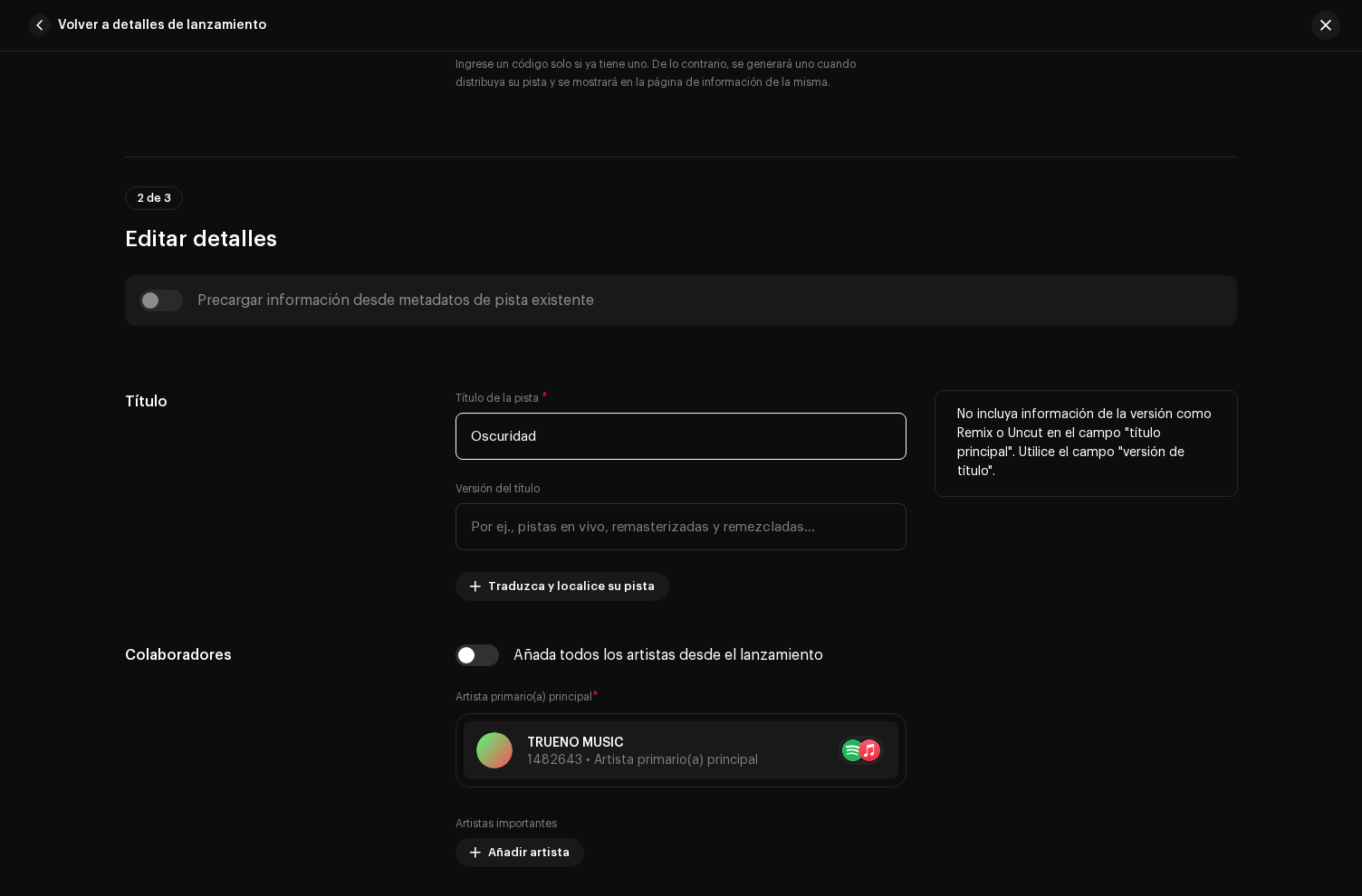
click at [584, 425] on input "Oscuridad" at bounding box center [681, 436] width 451 height 47
click at [590, 441] on input "Oscuridad" at bounding box center [681, 436] width 451 height 47
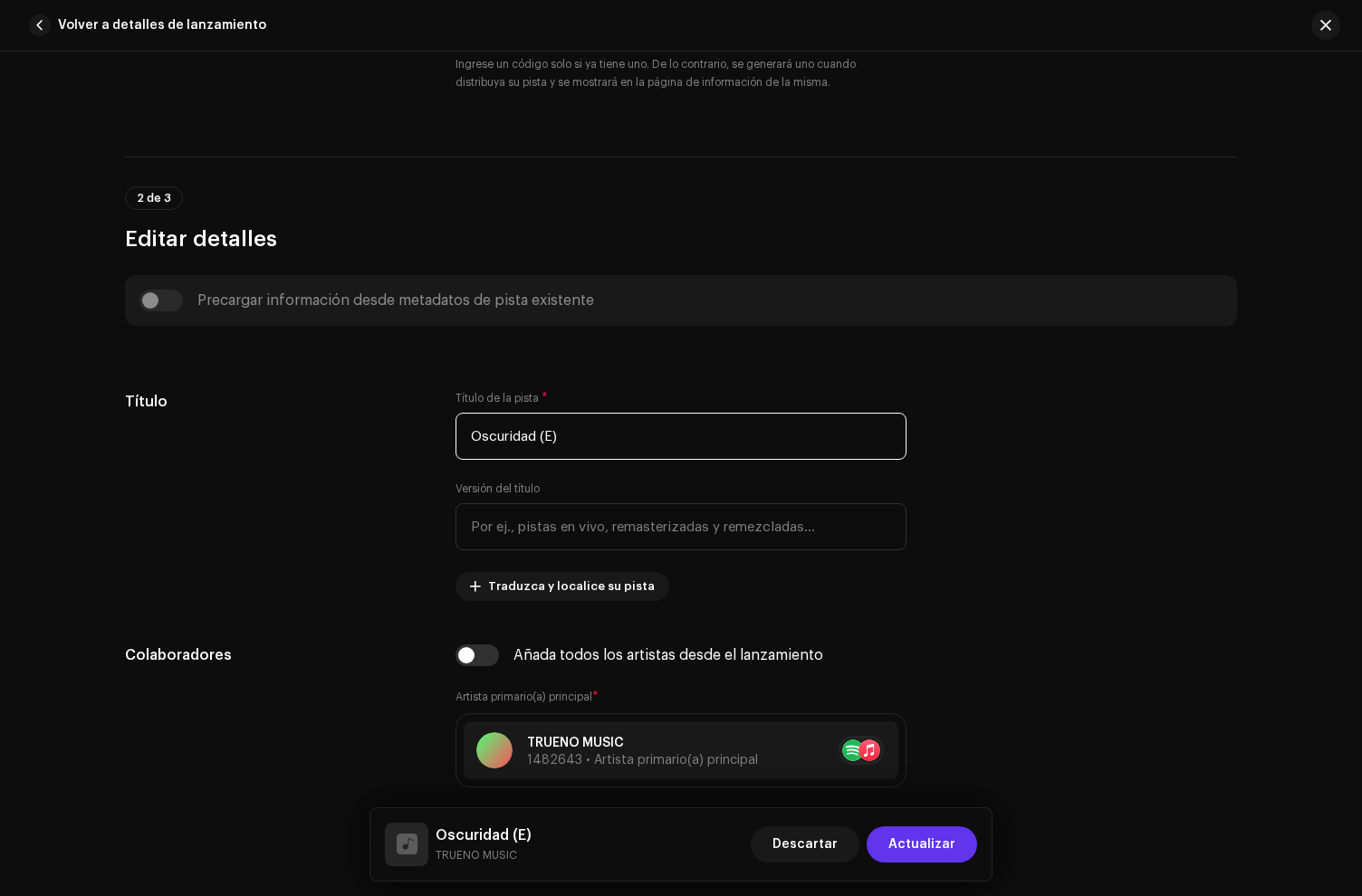
type input "Oscuridad (E)"
click at [952, 861] on span "Actualizar" at bounding box center [922, 844] width 68 height 36
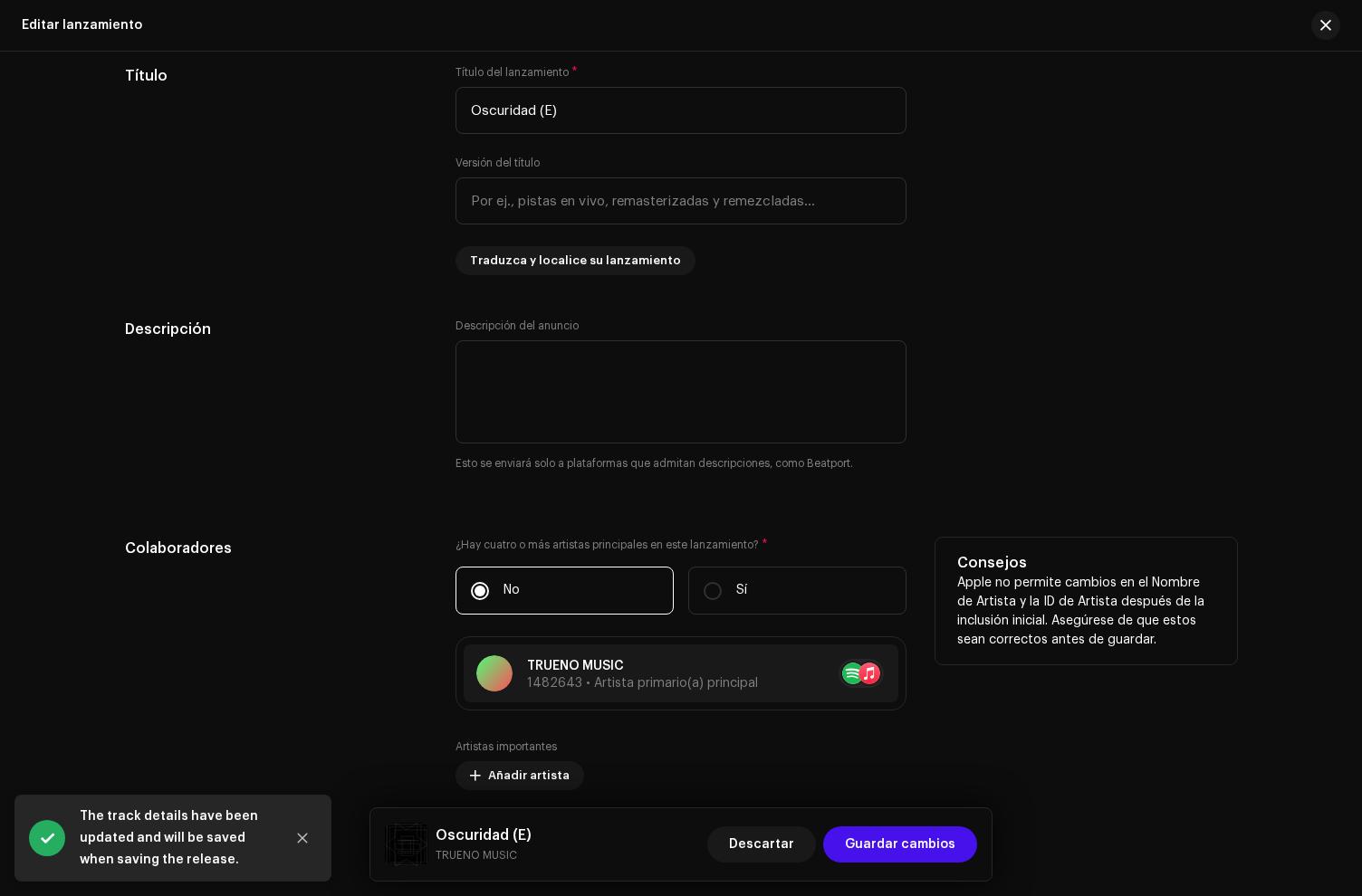
scroll to position [1297, 0]
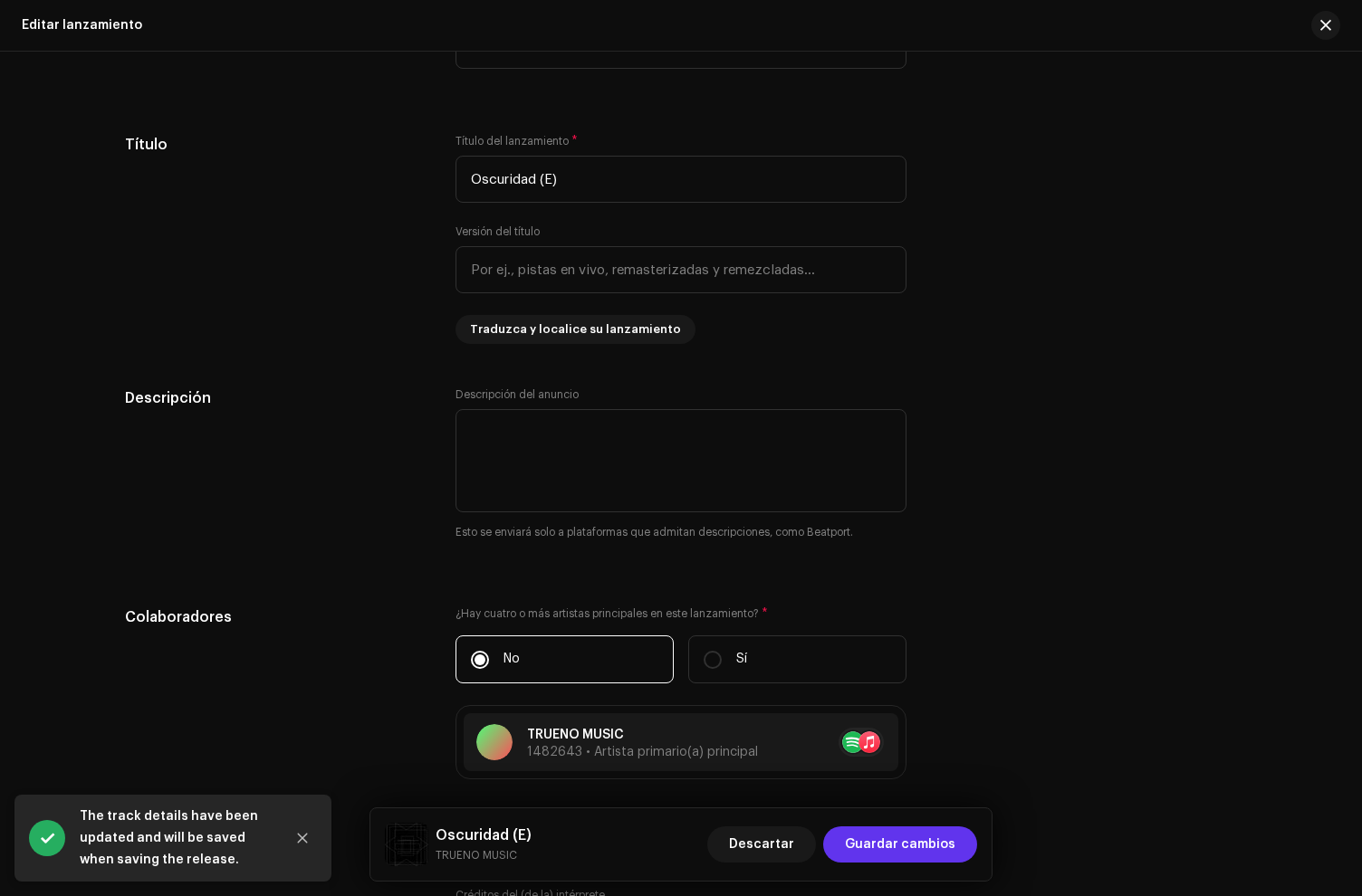
click at [910, 837] on span "Guardar cambios" at bounding box center [899, 844] width 110 height 36
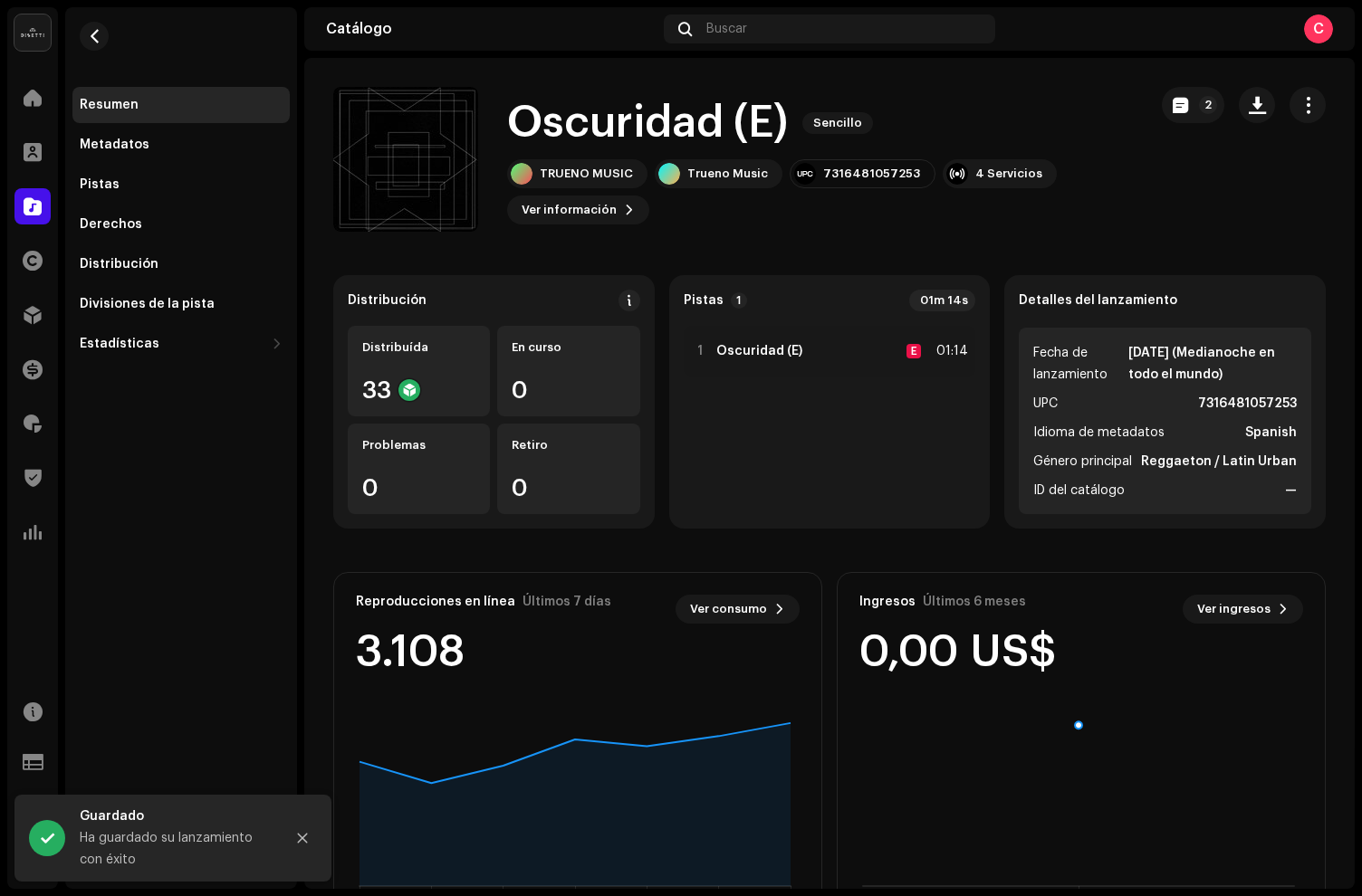
scroll to position [74, 0]
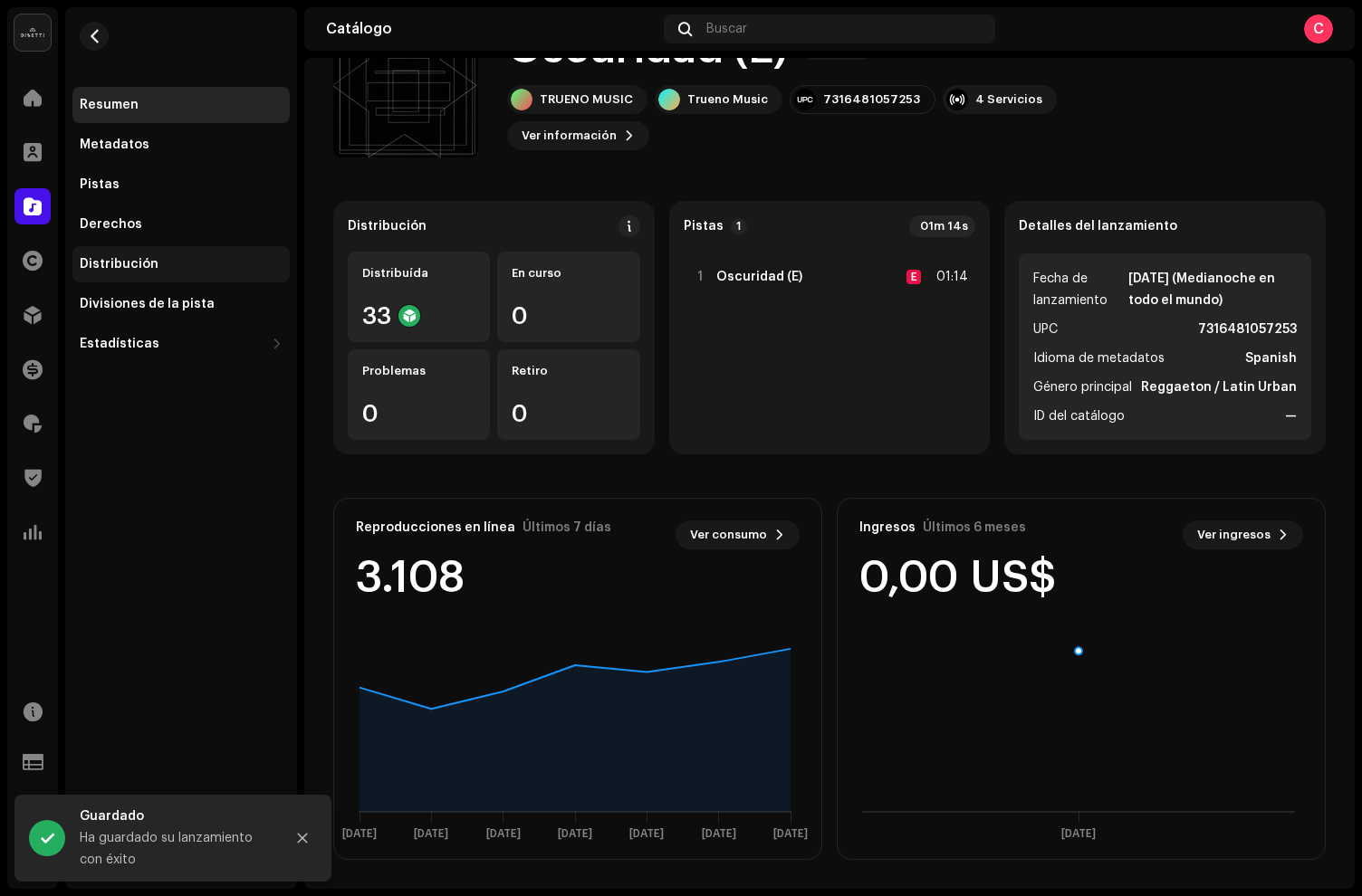
click at [182, 270] on div "Distribución" at bounding box center [181, 264] width 203 height 15
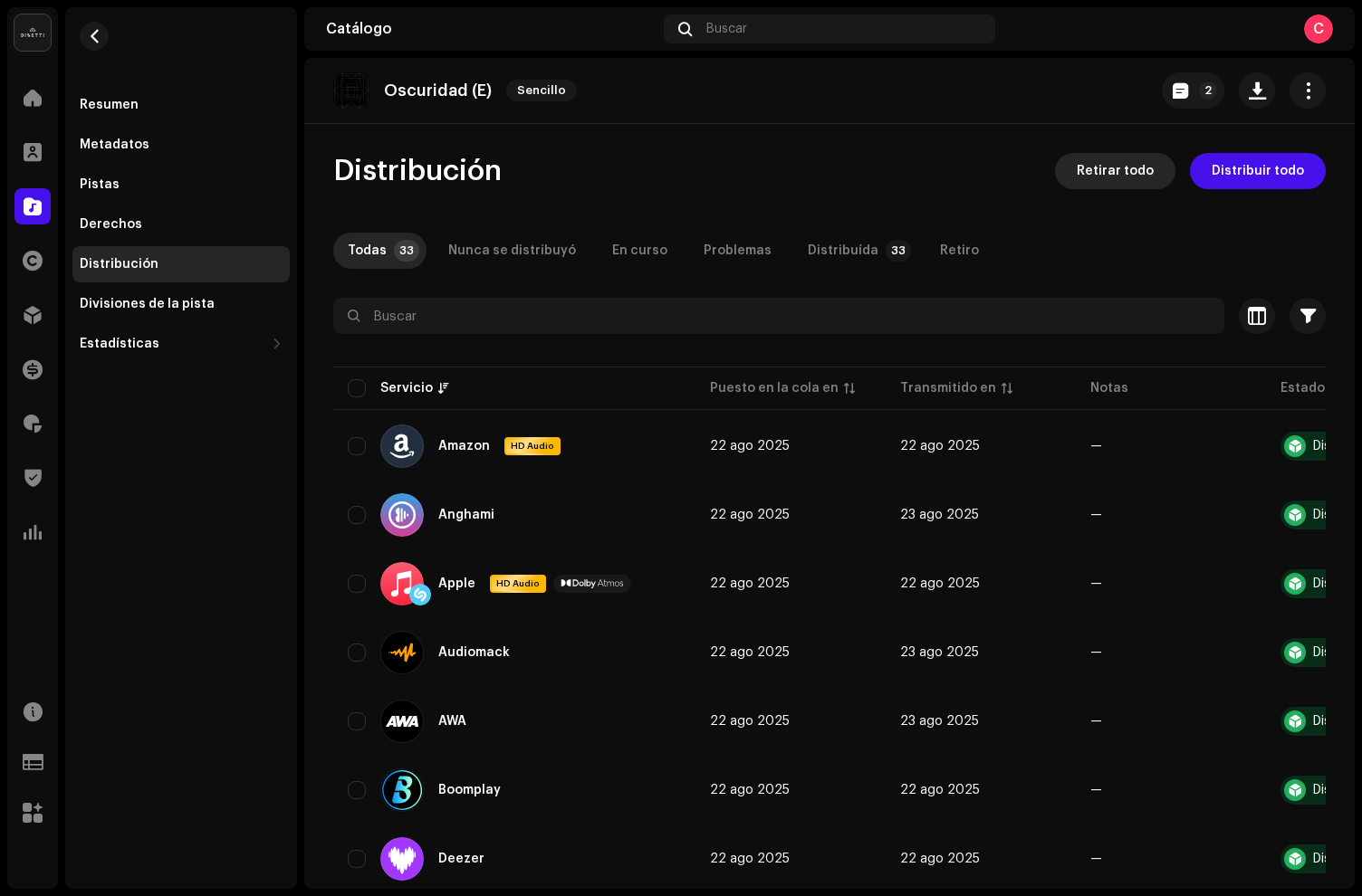
click at [1098, 182] on span "Retirar todo" at bounding box center [1116, 171] width 77 height 36
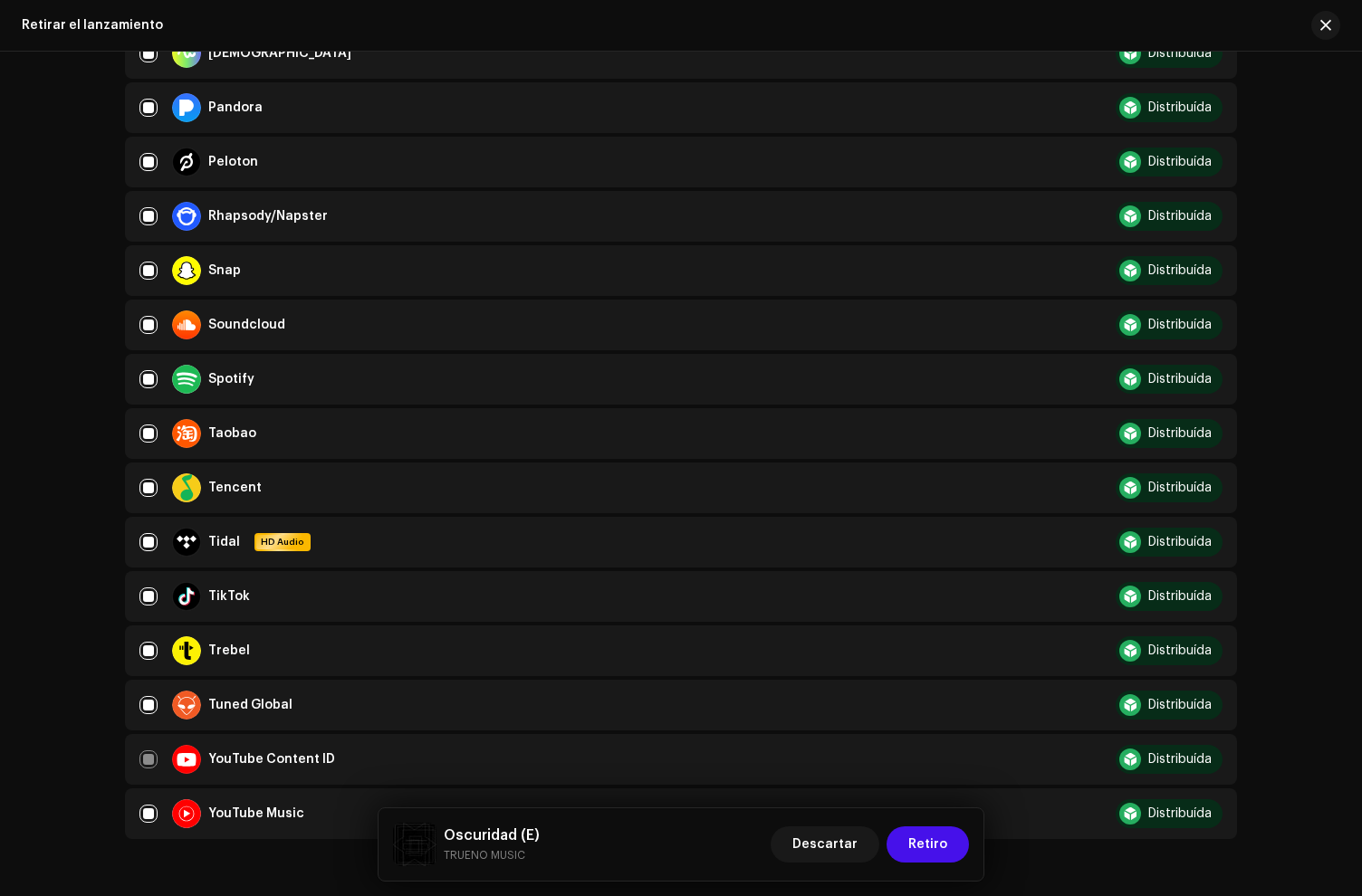
scroll to position [1500, 0]
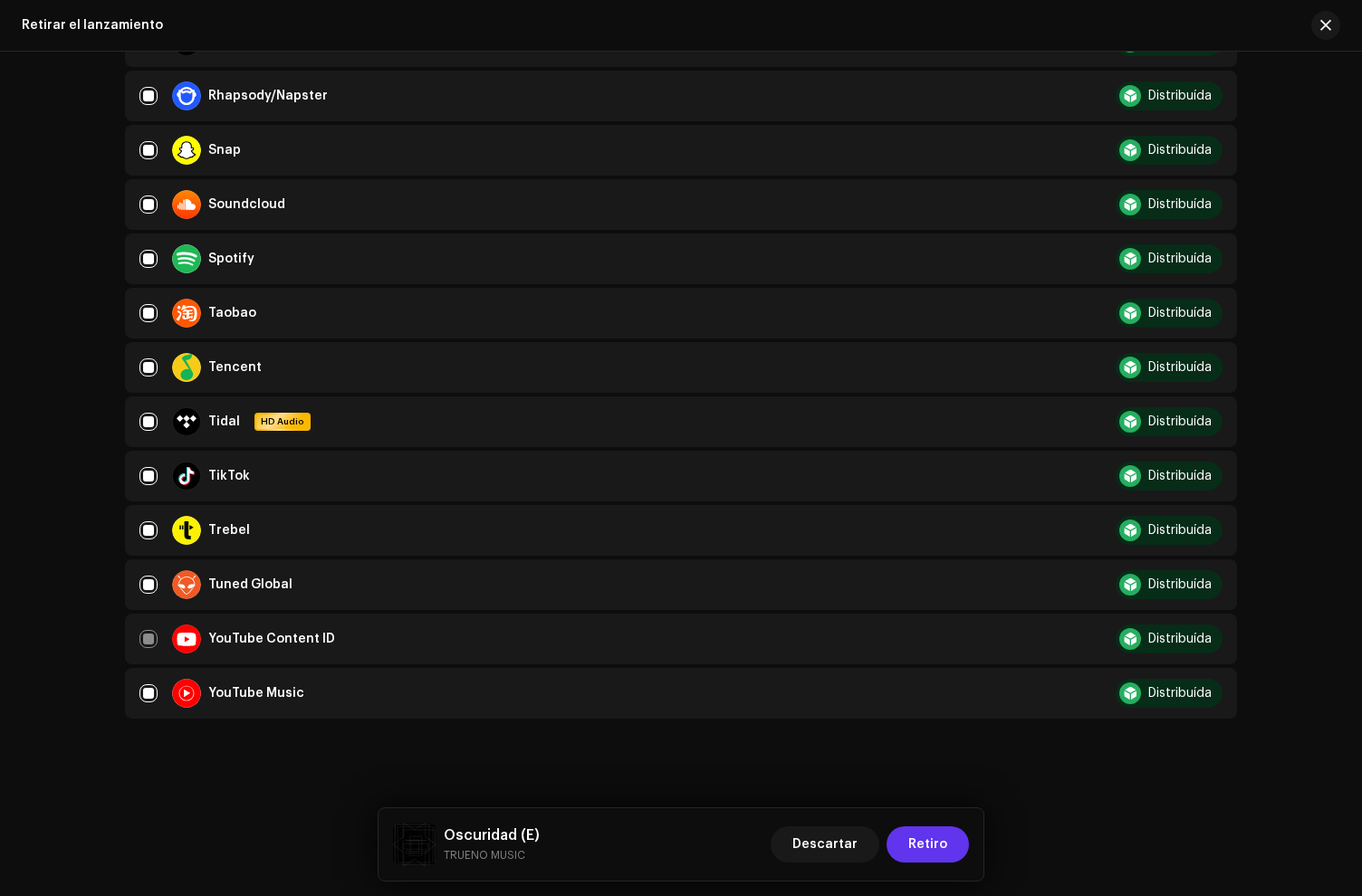
click at [933, 840] on span "Retiro" at bounding box center [927, 844] width 39 height 36
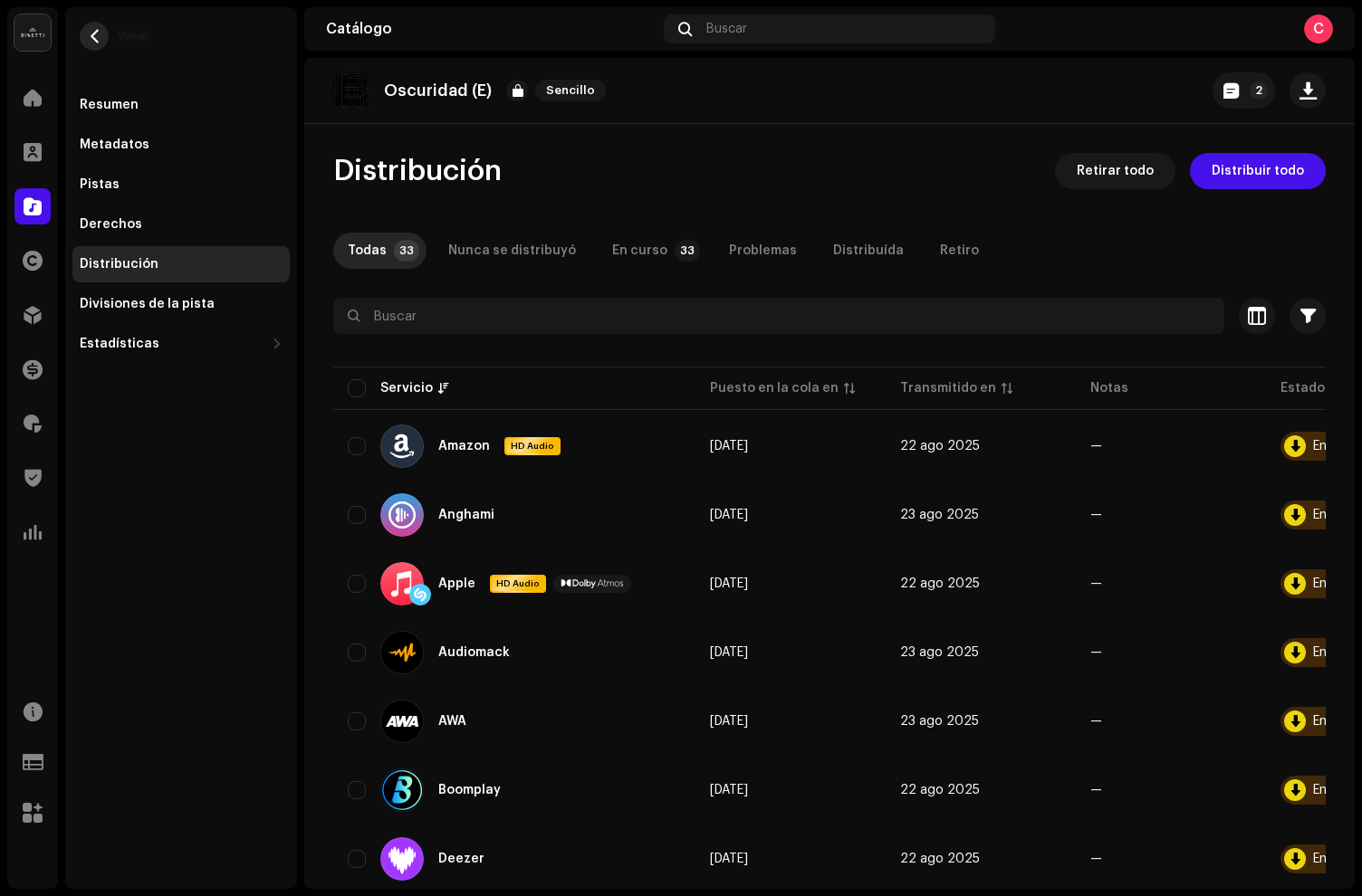
click at [90, 40] on span "button" at bounding box center [94, 36] width 14 height 15
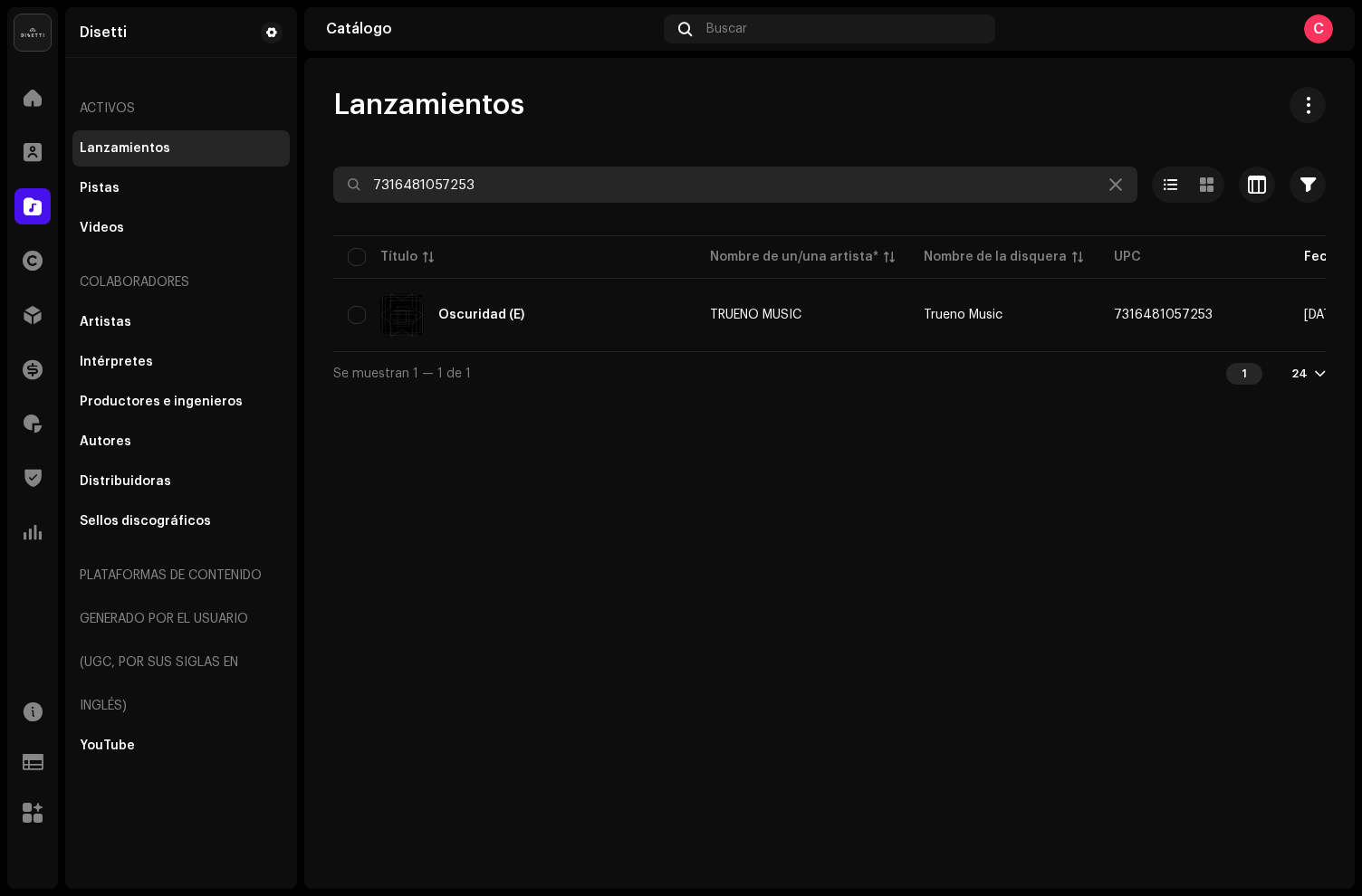
drag, startPoint x: 539, startPoint y: 177, endPoint x: 201, endPoint y: 167, distance: 338.1
click at [201, 167] on div "Disetti Inicio Clientes Catálogo Derechos Distribución Financiar Regalías Trust…" at bounding box center [681, 448] width 1362 height 896
drag, startPoint x: 525, startPoint y: 186, endPoint x: 0, endPoint y: 131, distance: 527.9
click at [60, 146] on div "Disetti Inicio Clientes Catálogo Derechos Distribución Financiar Regalías Trust…" at bounding box center [681, 448] width 1362 height 896
paste input "7316481058014"
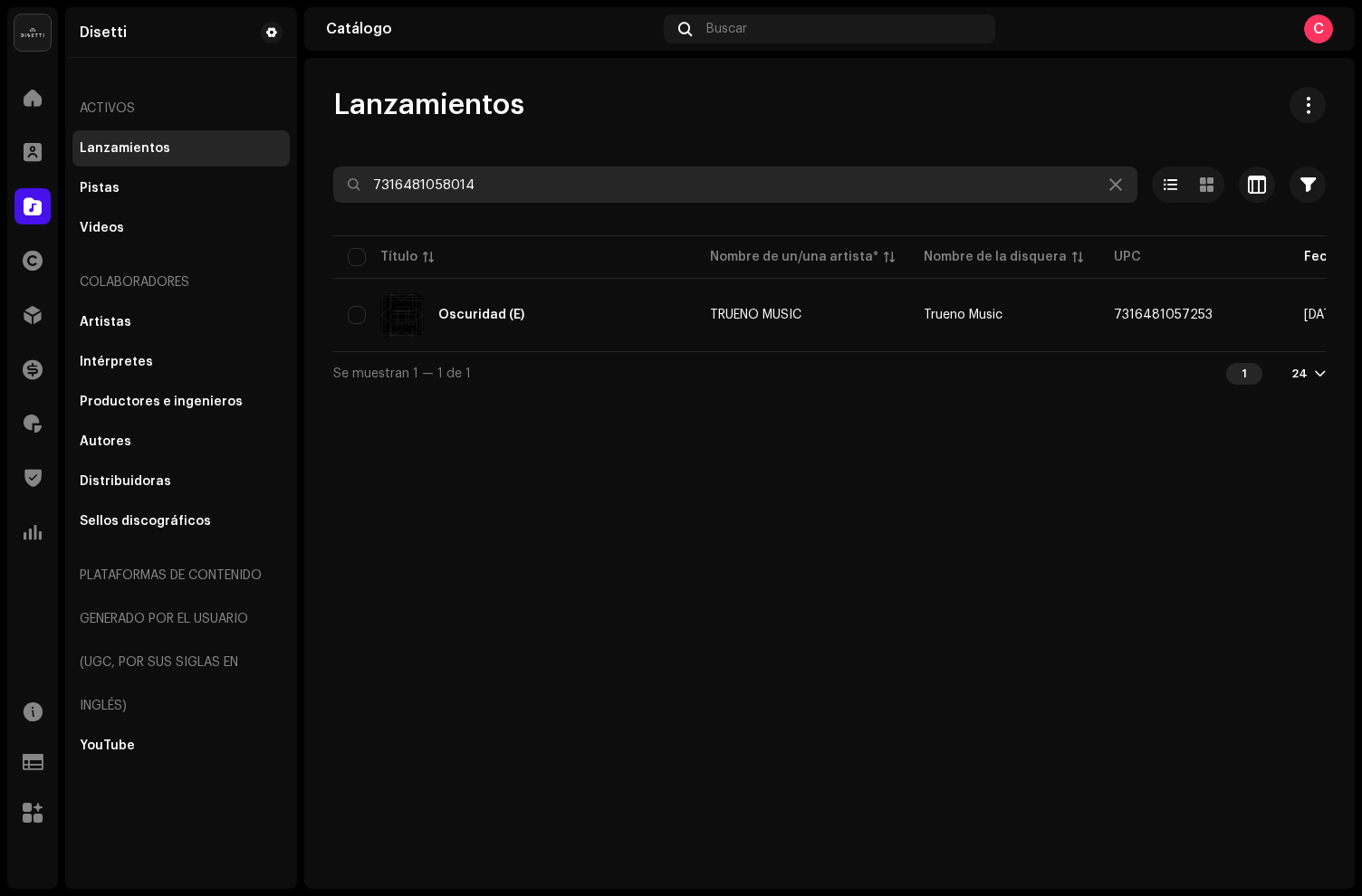
type input "7316481058014"
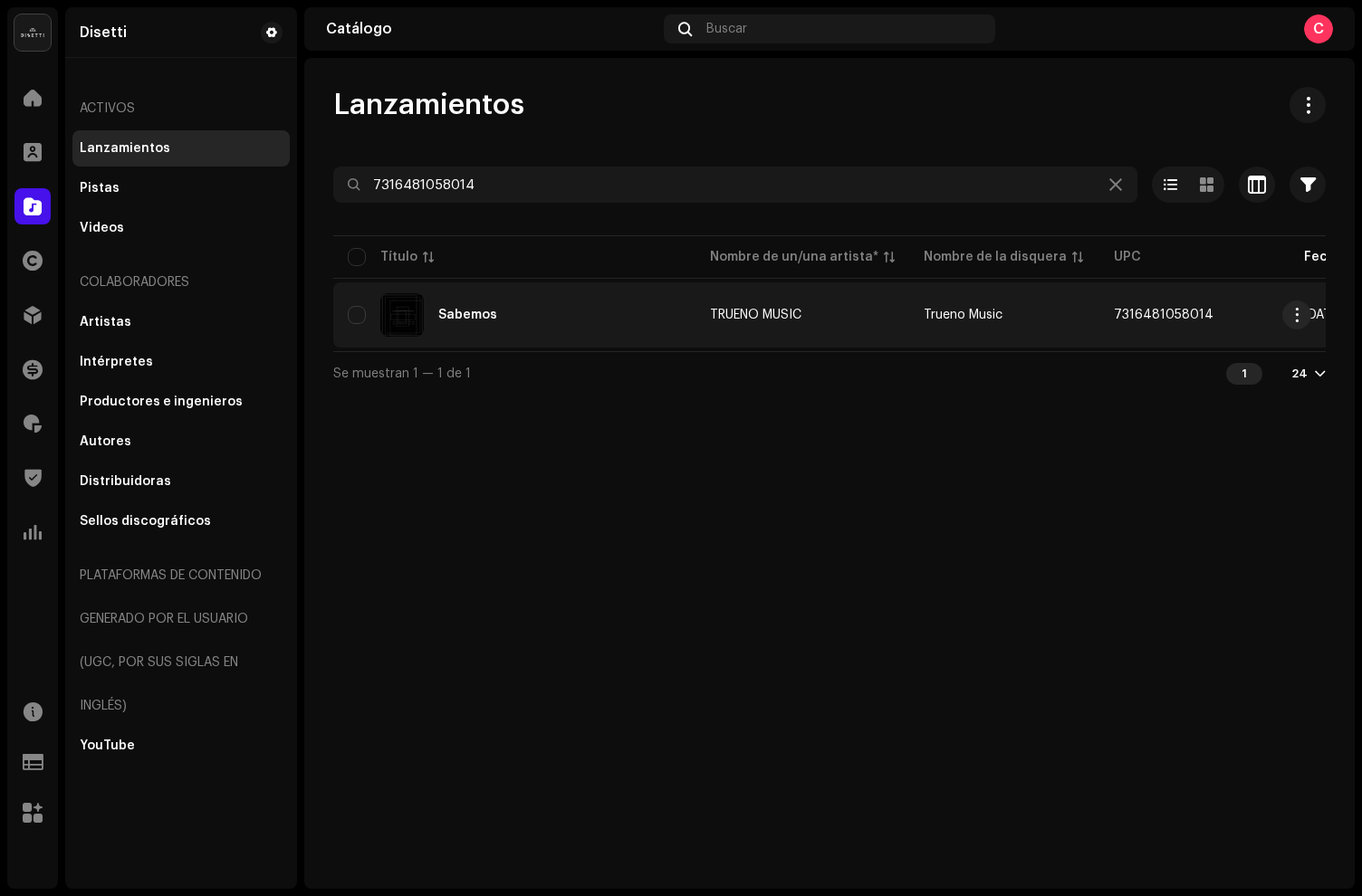
click at [562, 306] on div "Sabemos" at bounding box center [514, 316] width 334 height 44
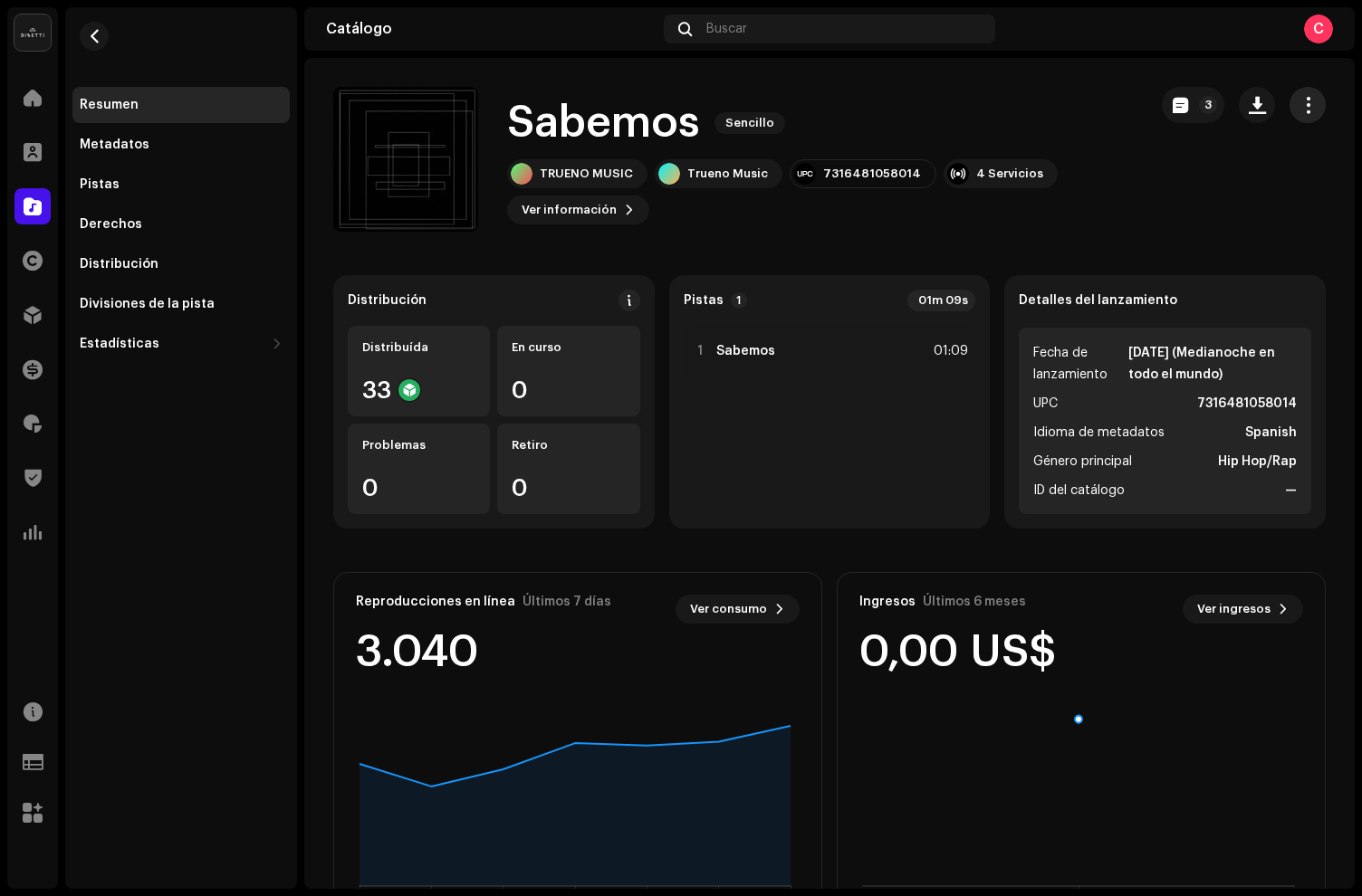
click at [1299, 112] on span "button" at bounding box center [1307, 105] width 17 height 15
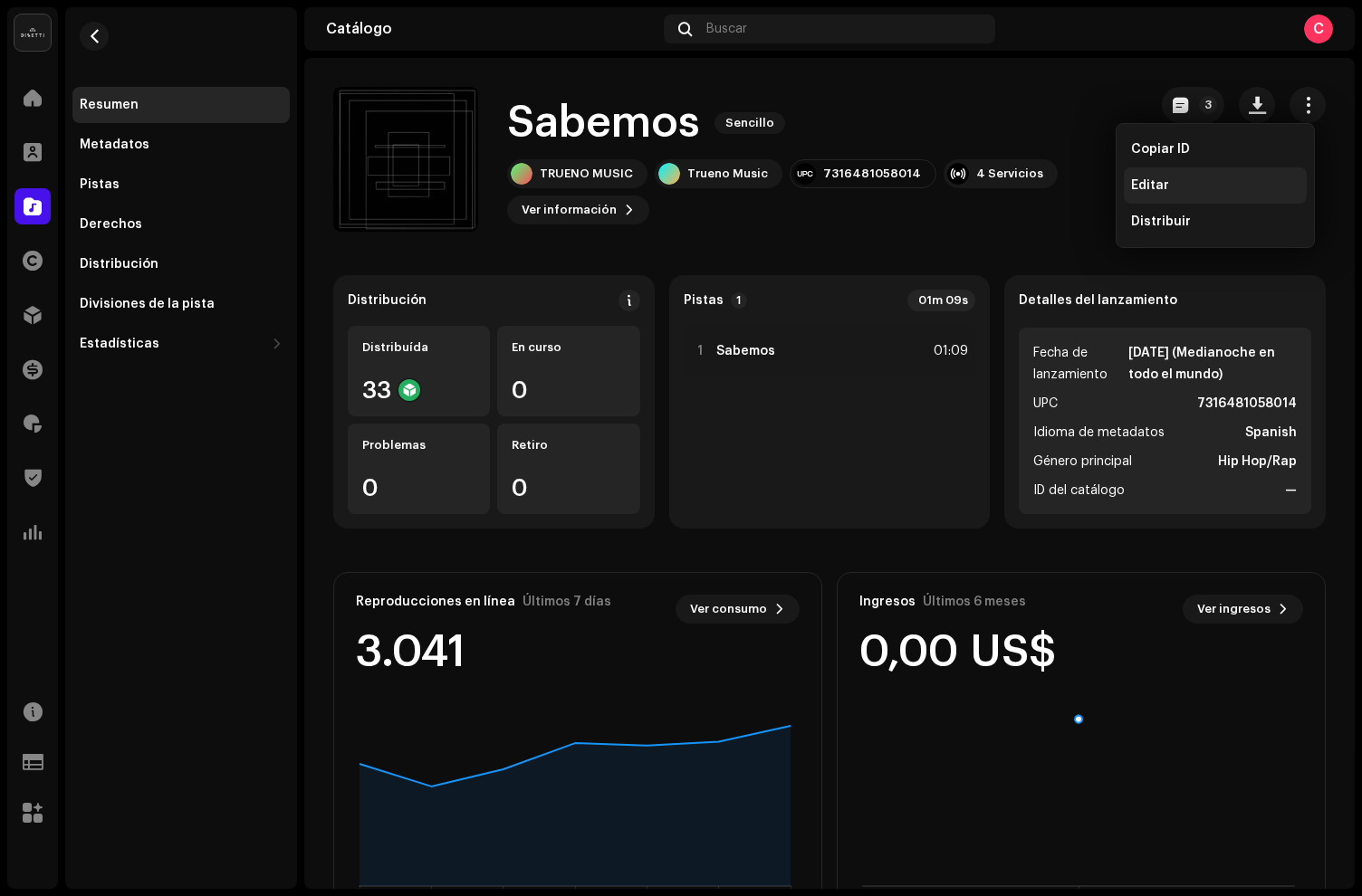
click at [1129, 183] on div "Editar" at bounding box center [1215, 186] width 183 height 36
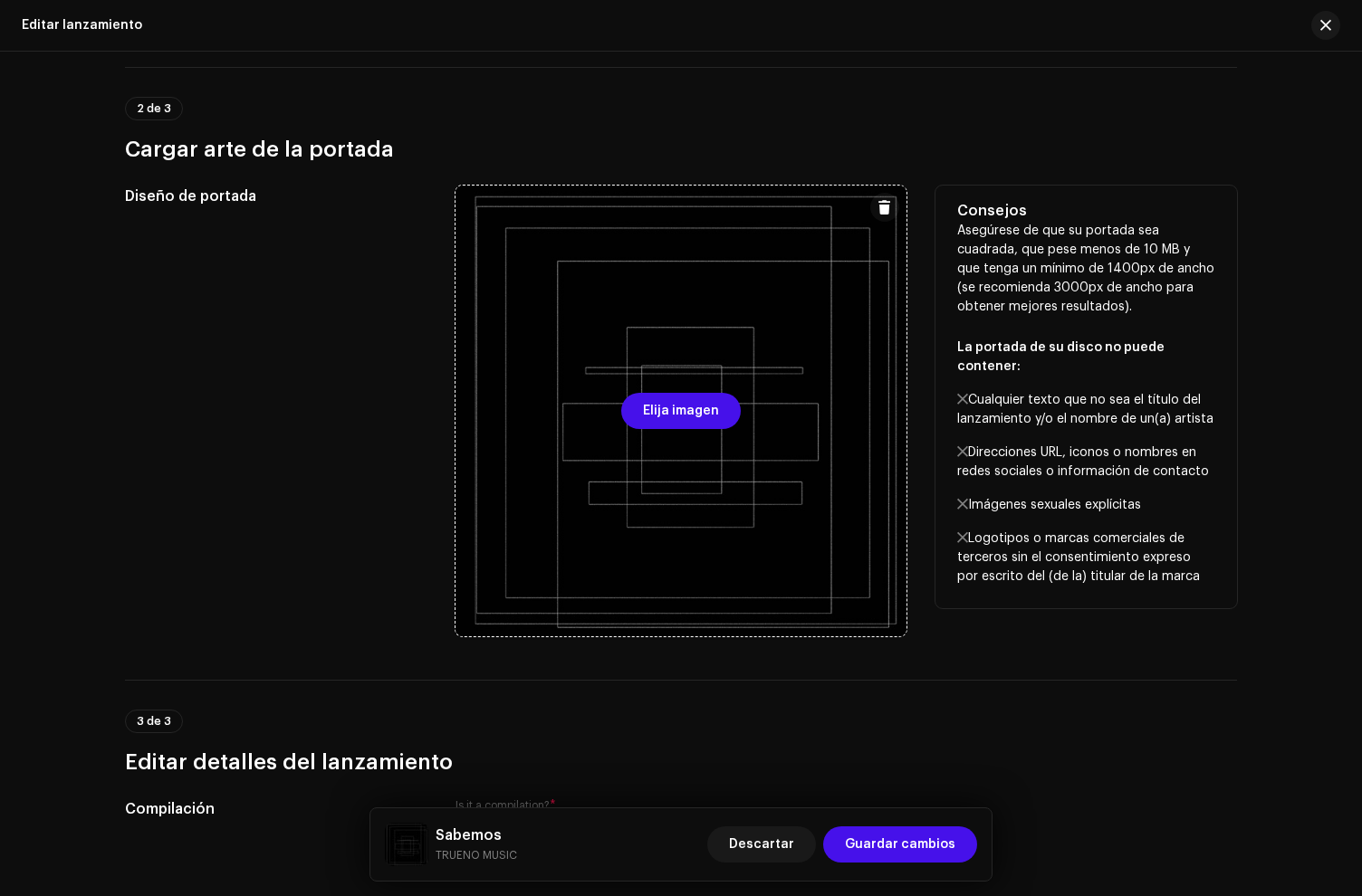
scroll to position [1101, 0]
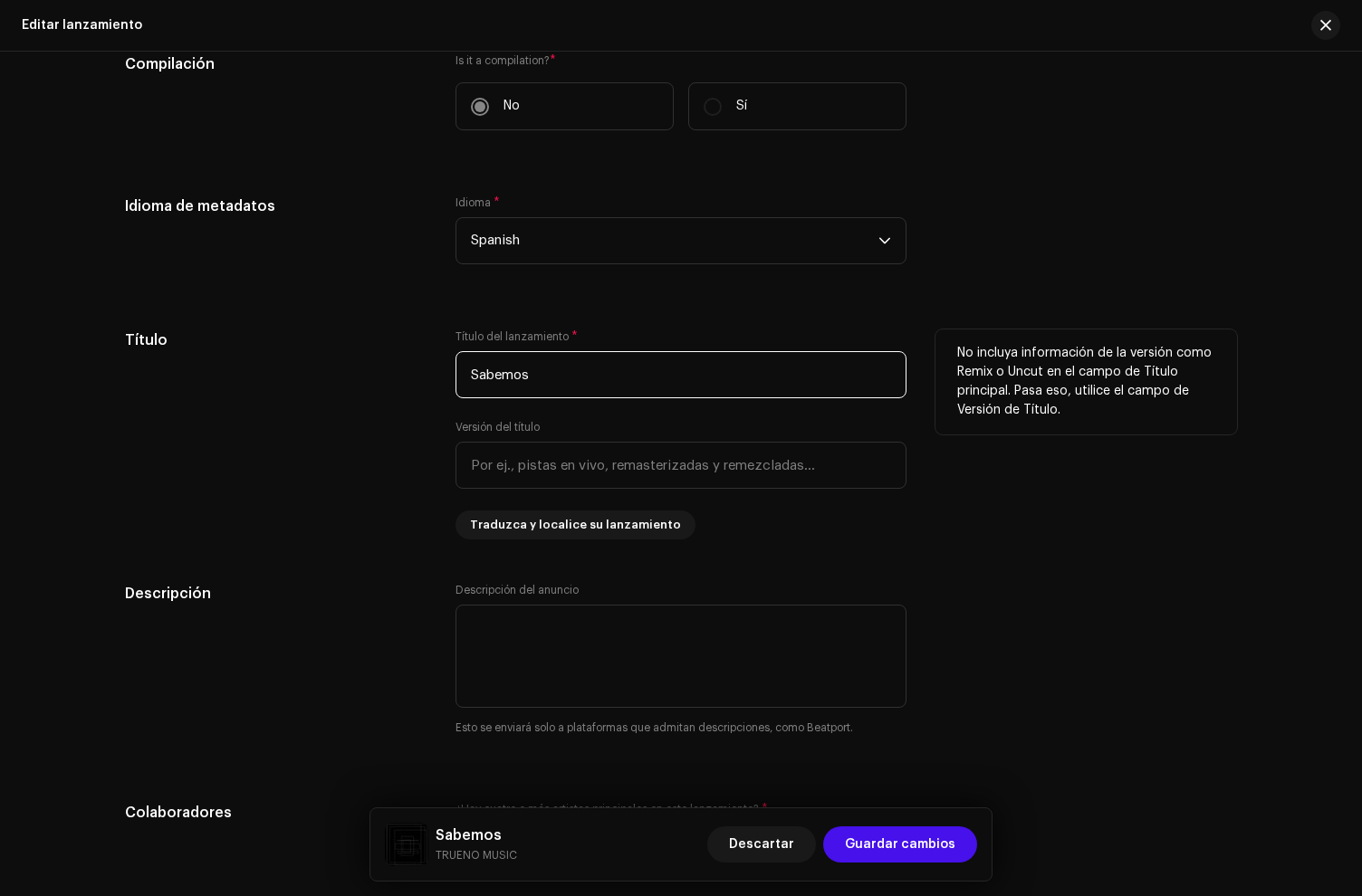
click at [572, 373] on input "Sabemos" at bounding box center [681, 374] width 451 height 47
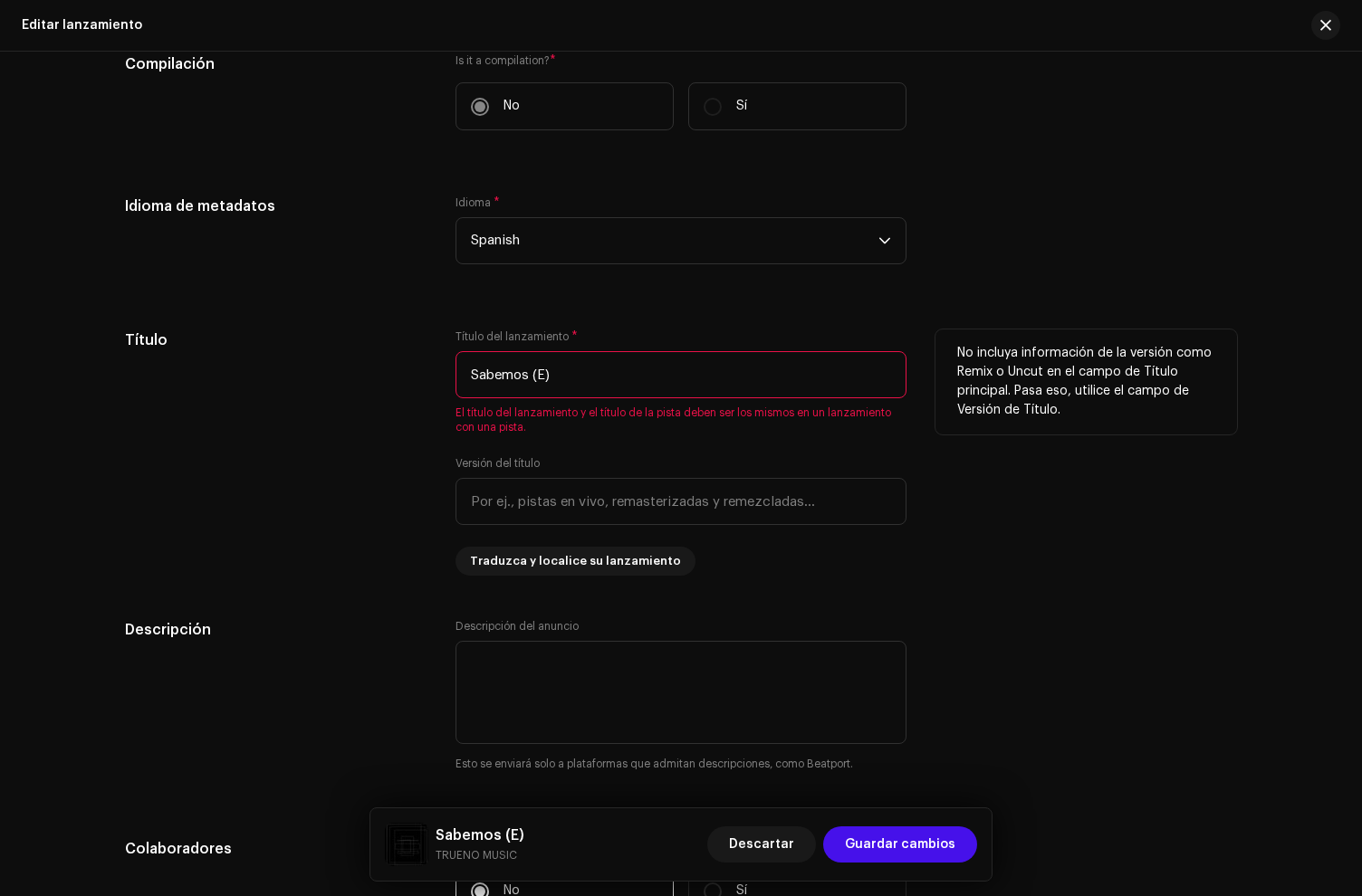
click at [487, 367] on input "Sabemos (E)" at bounding box center [681, 374] width 451 height 47
type input "Sabemos (E)"
click at [349, 372] on div "Título" at bounding box center [276, 452] width 302 height 246
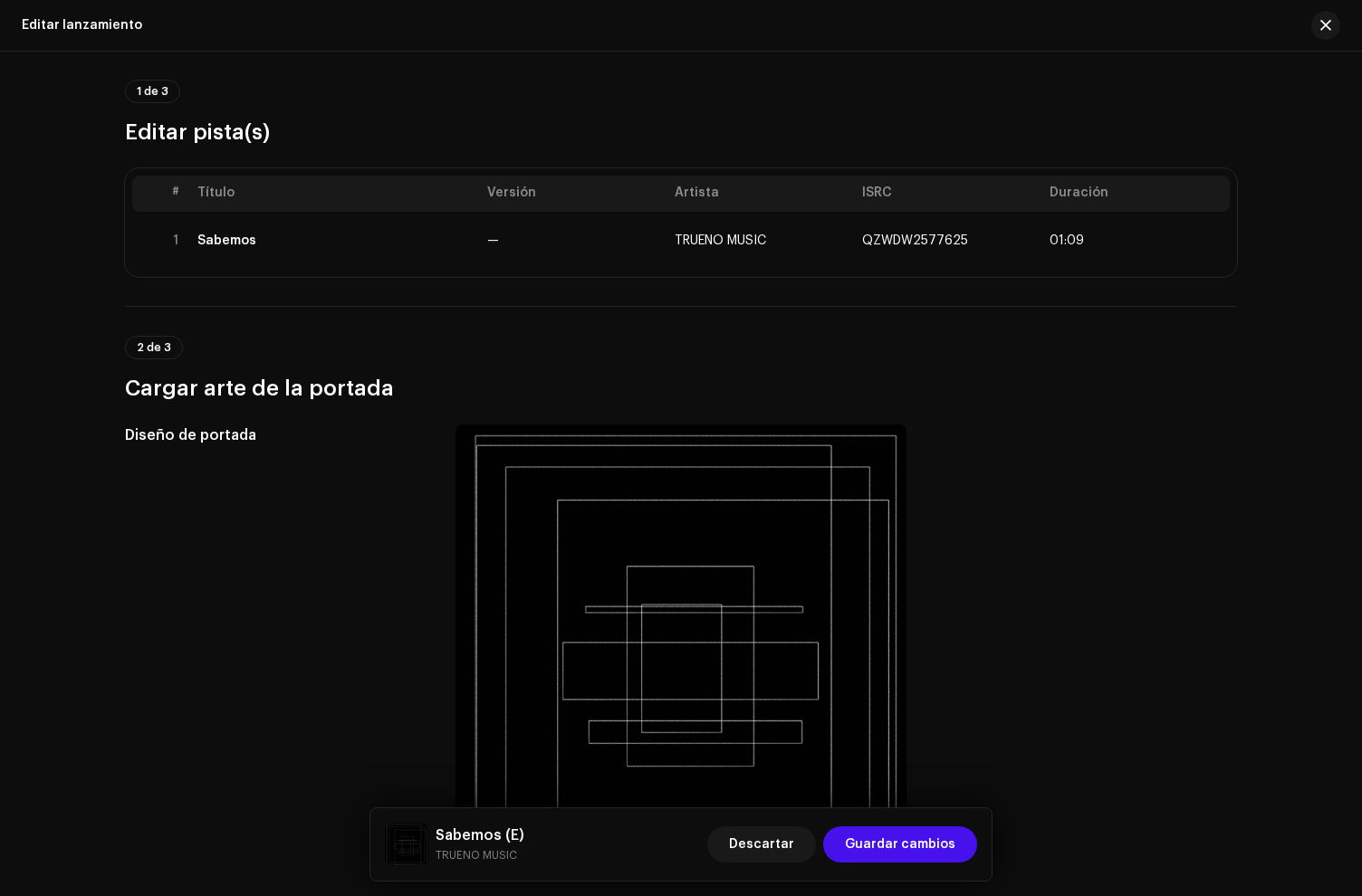
scroll to position [0, 0]
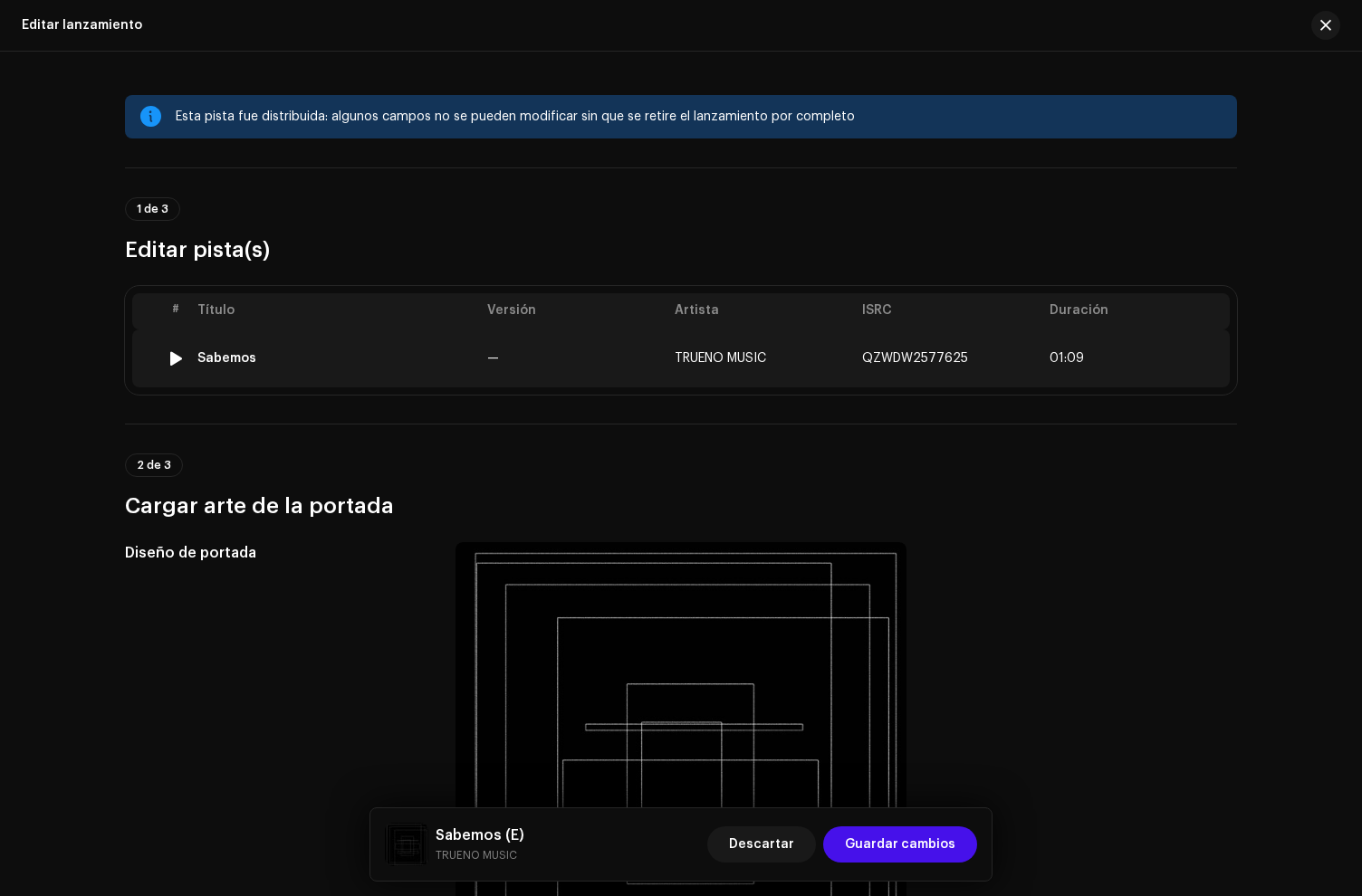
click at [353, 387] on td "Sabemos" at bounding box center [336, 358] width 290 height 58
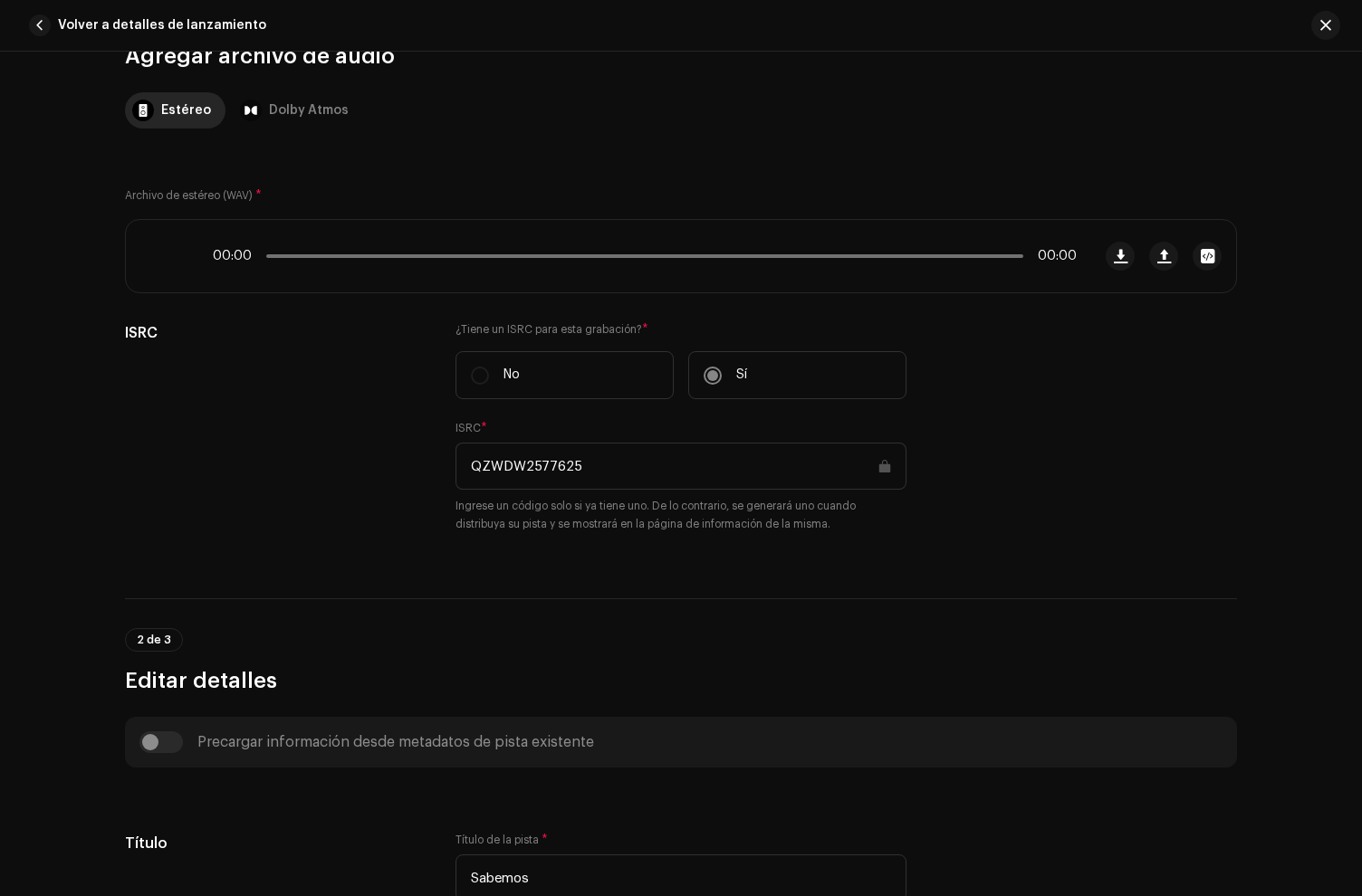
scroll to position [442, 0]
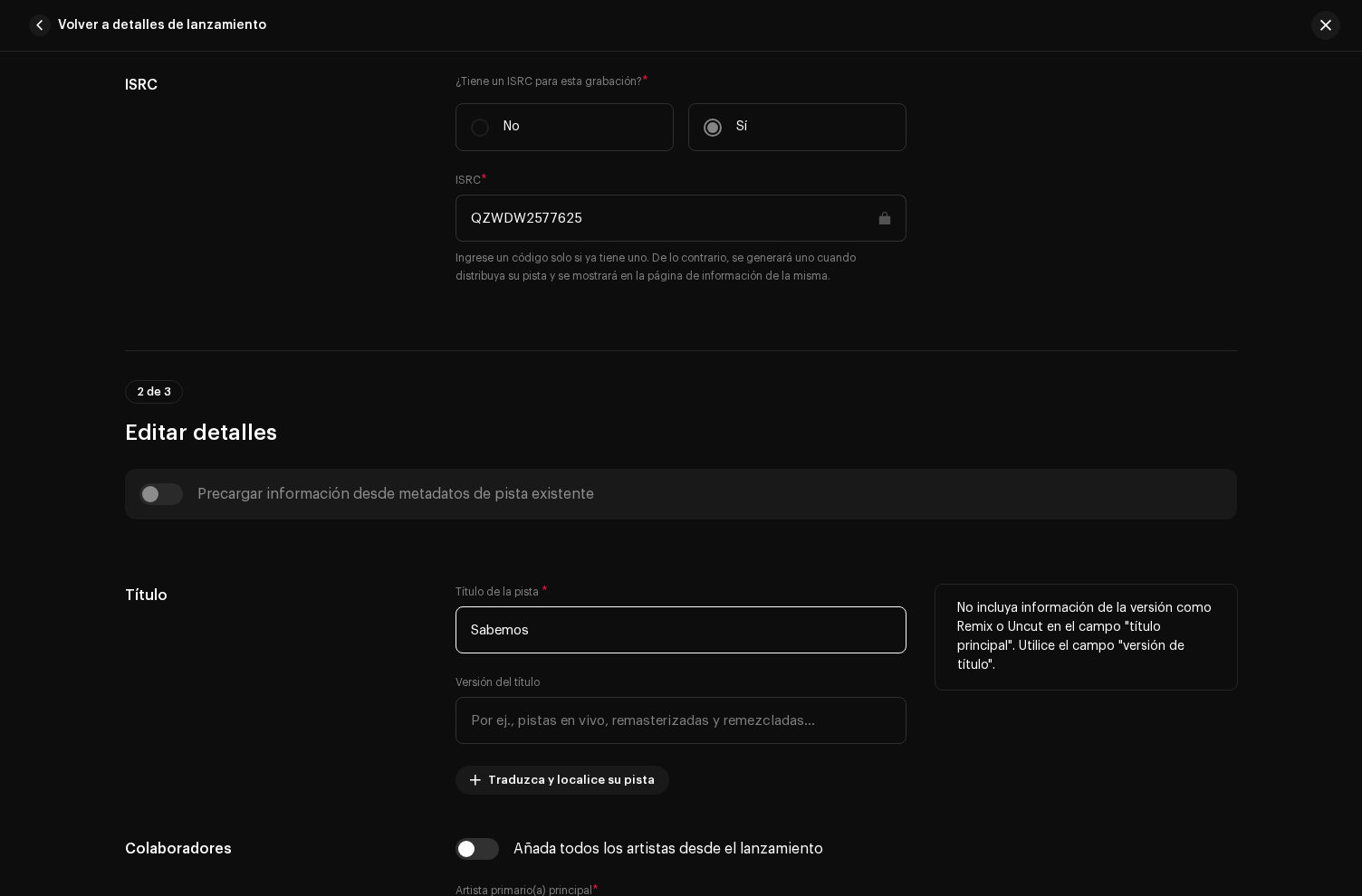
click at [578, 635] on input "Sabemos" at bounding box center [681, 629] width 451 height 47
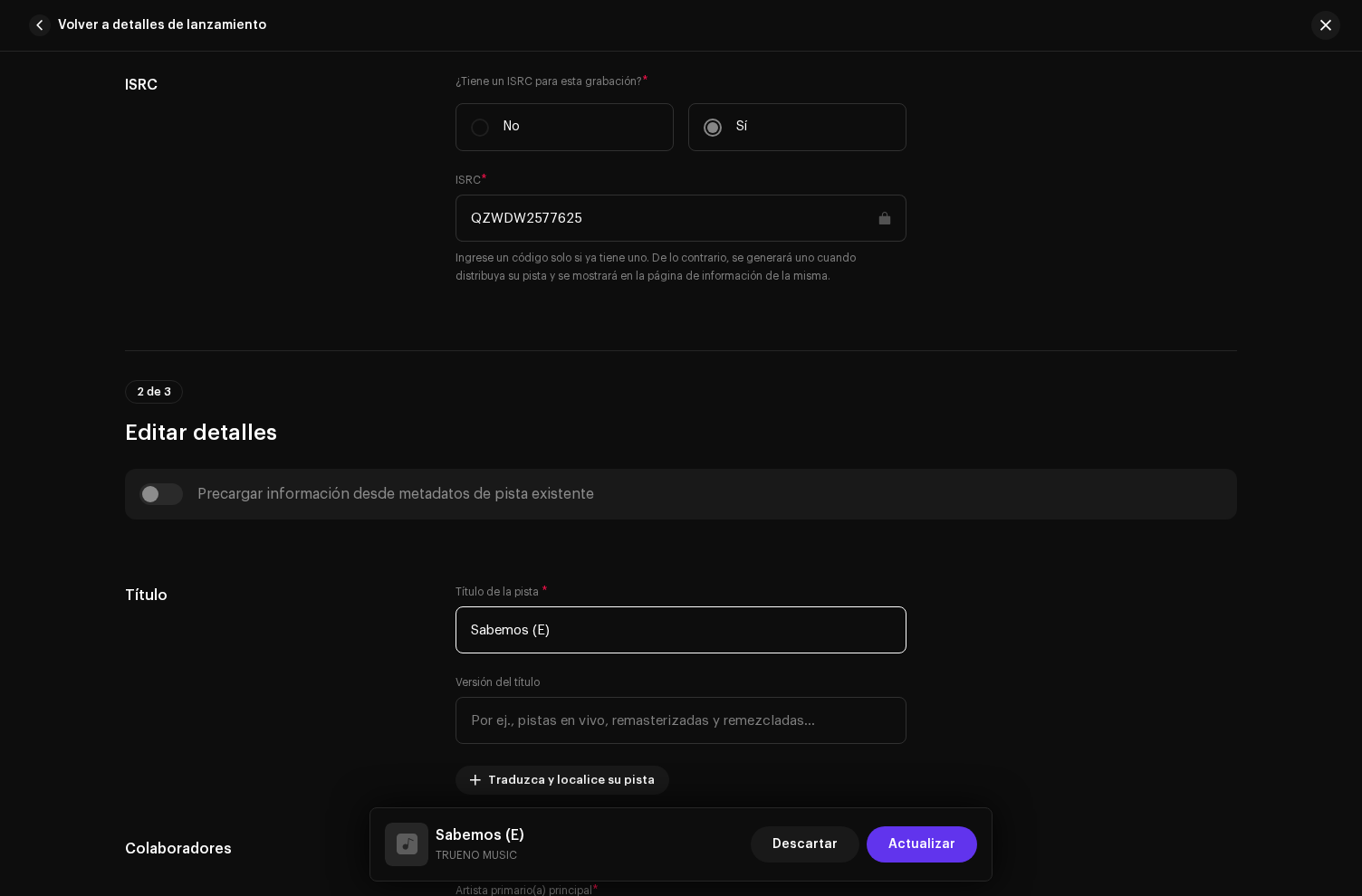
type input "Sabemos (E)"
click at [964, 849] on button "Actualizar" at bounding box center [921, 844] width 110 height 36
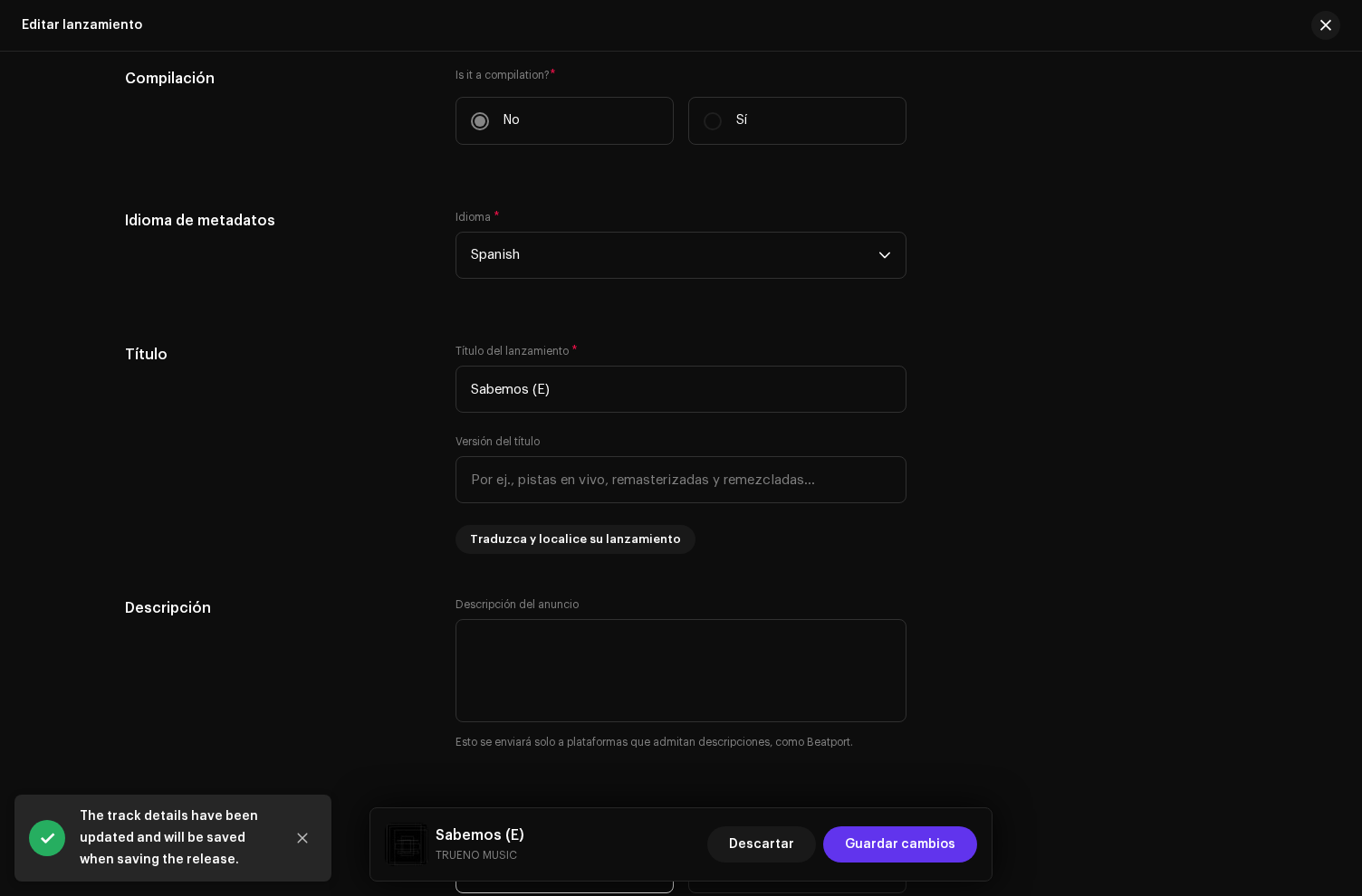
scroll to position [1101, 0]
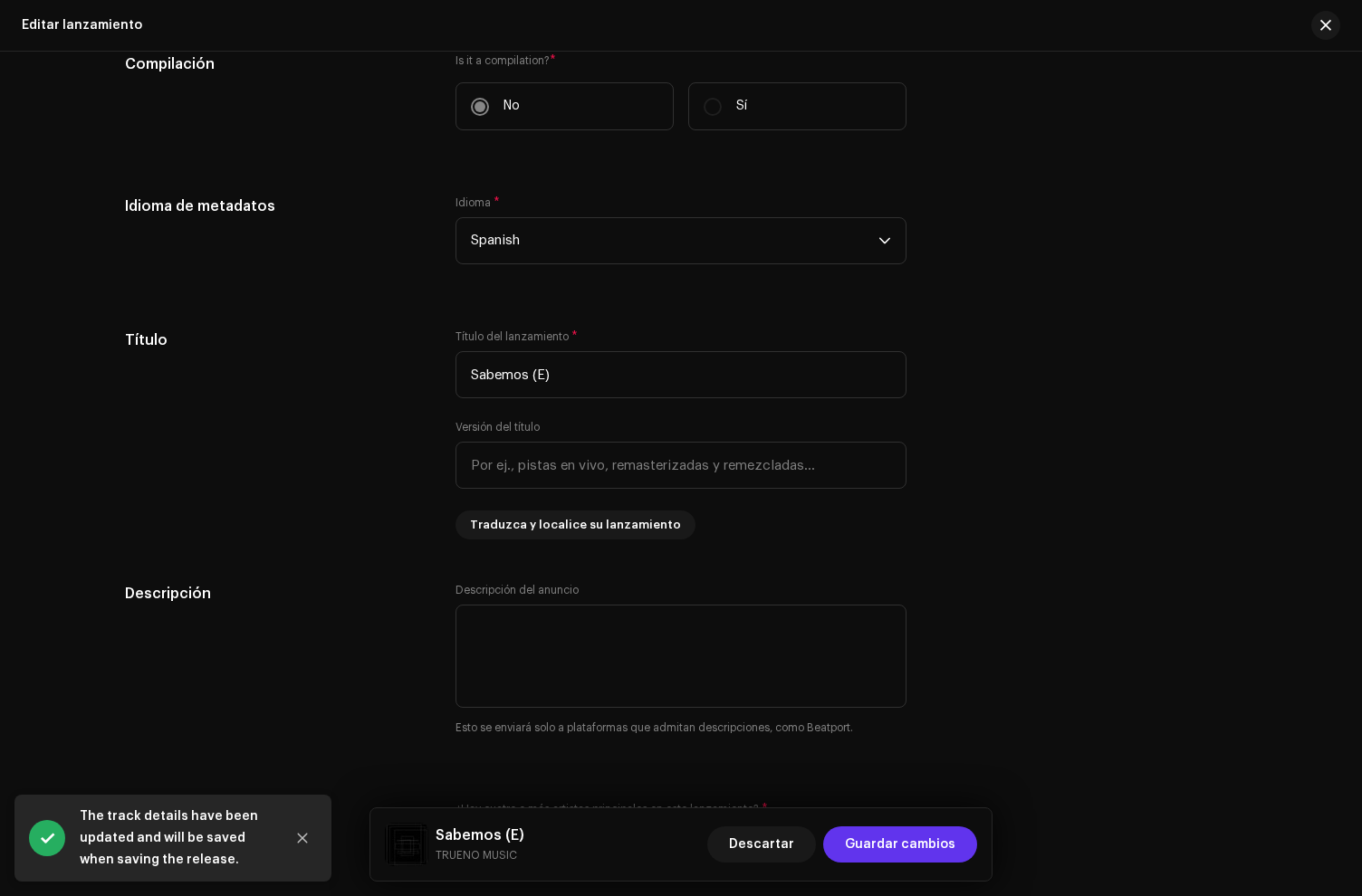
click at [943, 833] on span "Guardar cambios" at bounding box center [899, 844] width 110 height 36
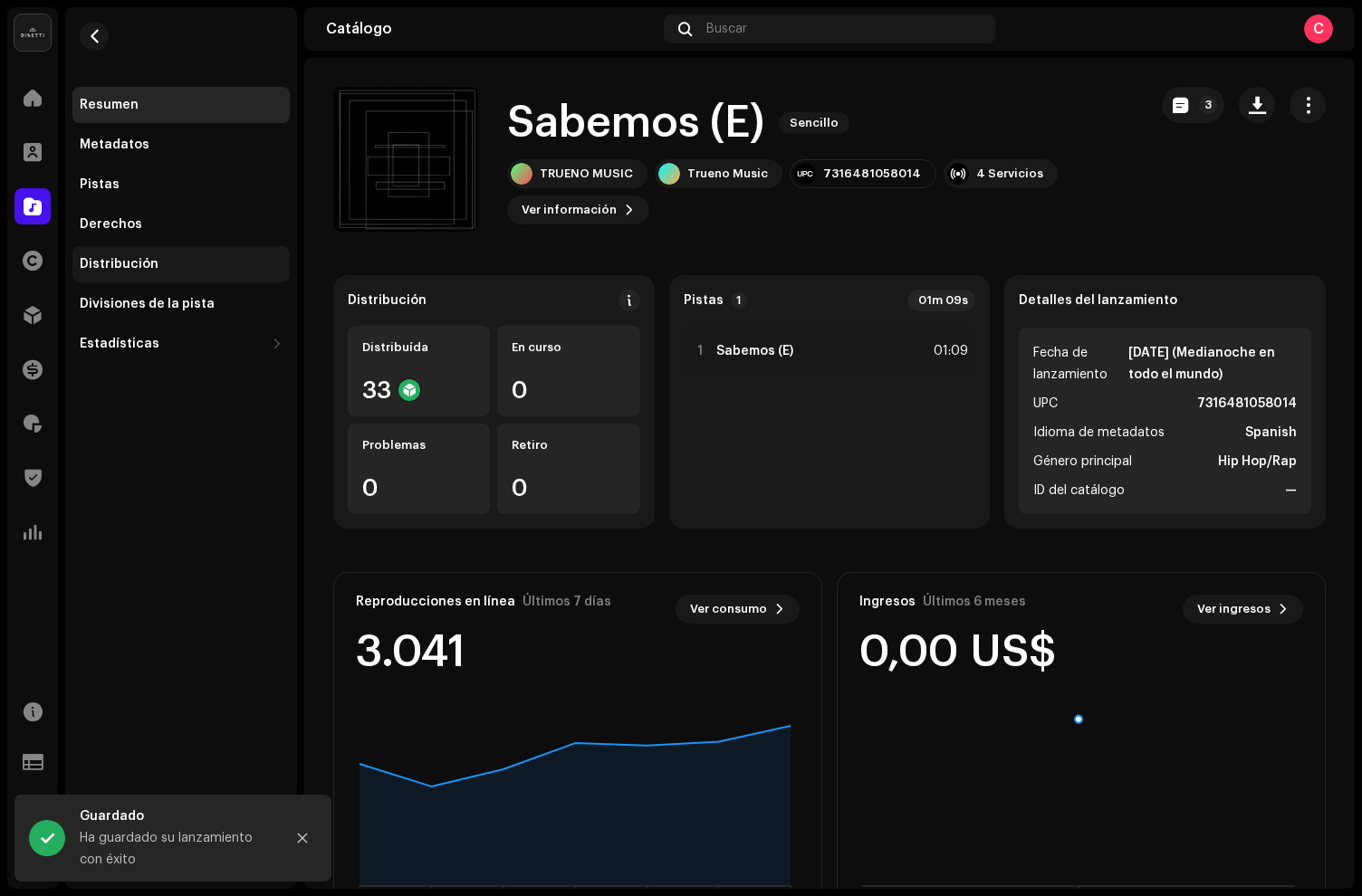
click at [128, 260] on div "Distribución" at bounding box center [118, 264] width 78 height 15
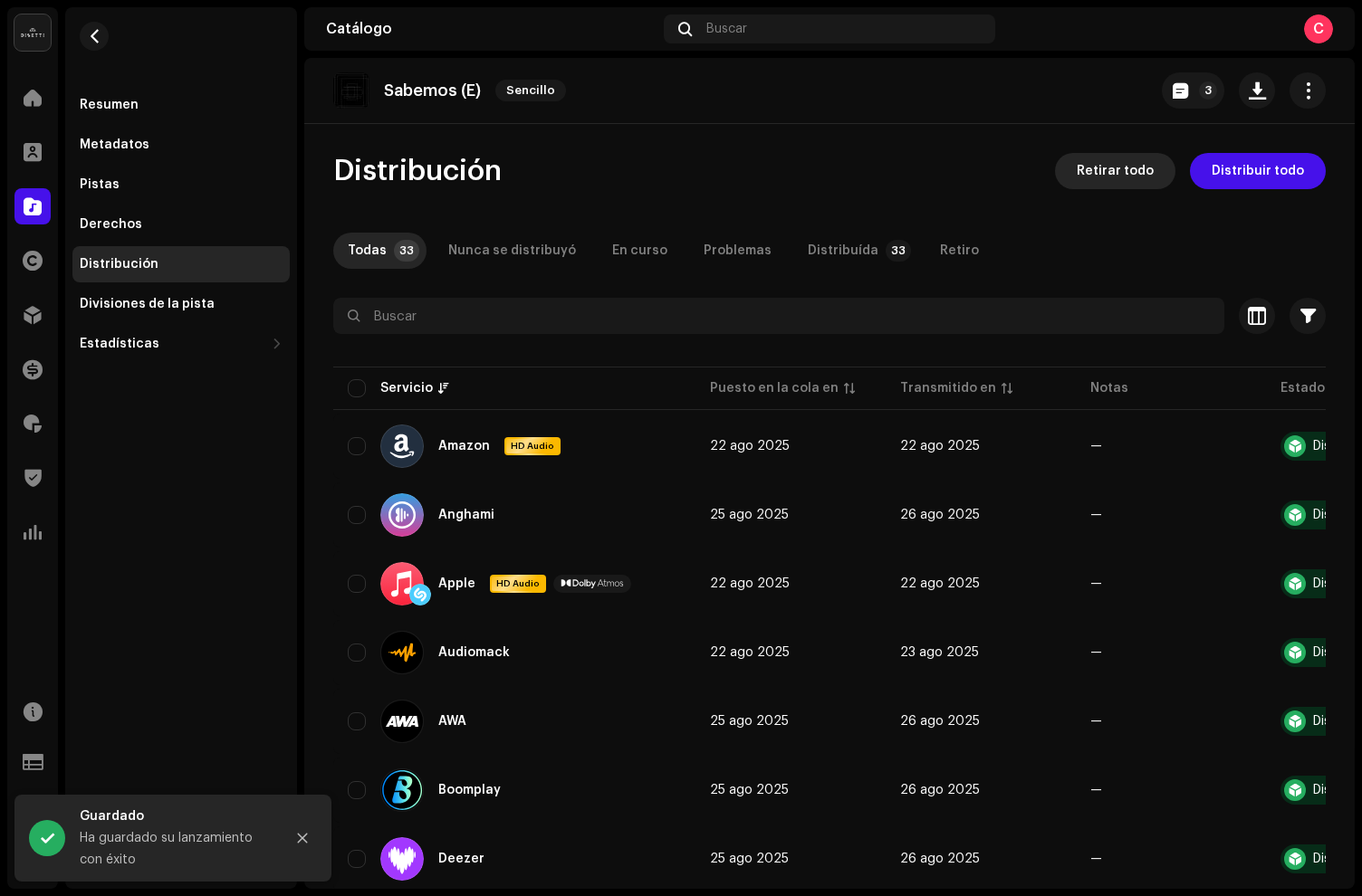
click at [1129, 178] on span "Retirar todo" at bounding box center [1116, 171] width 77 height 36
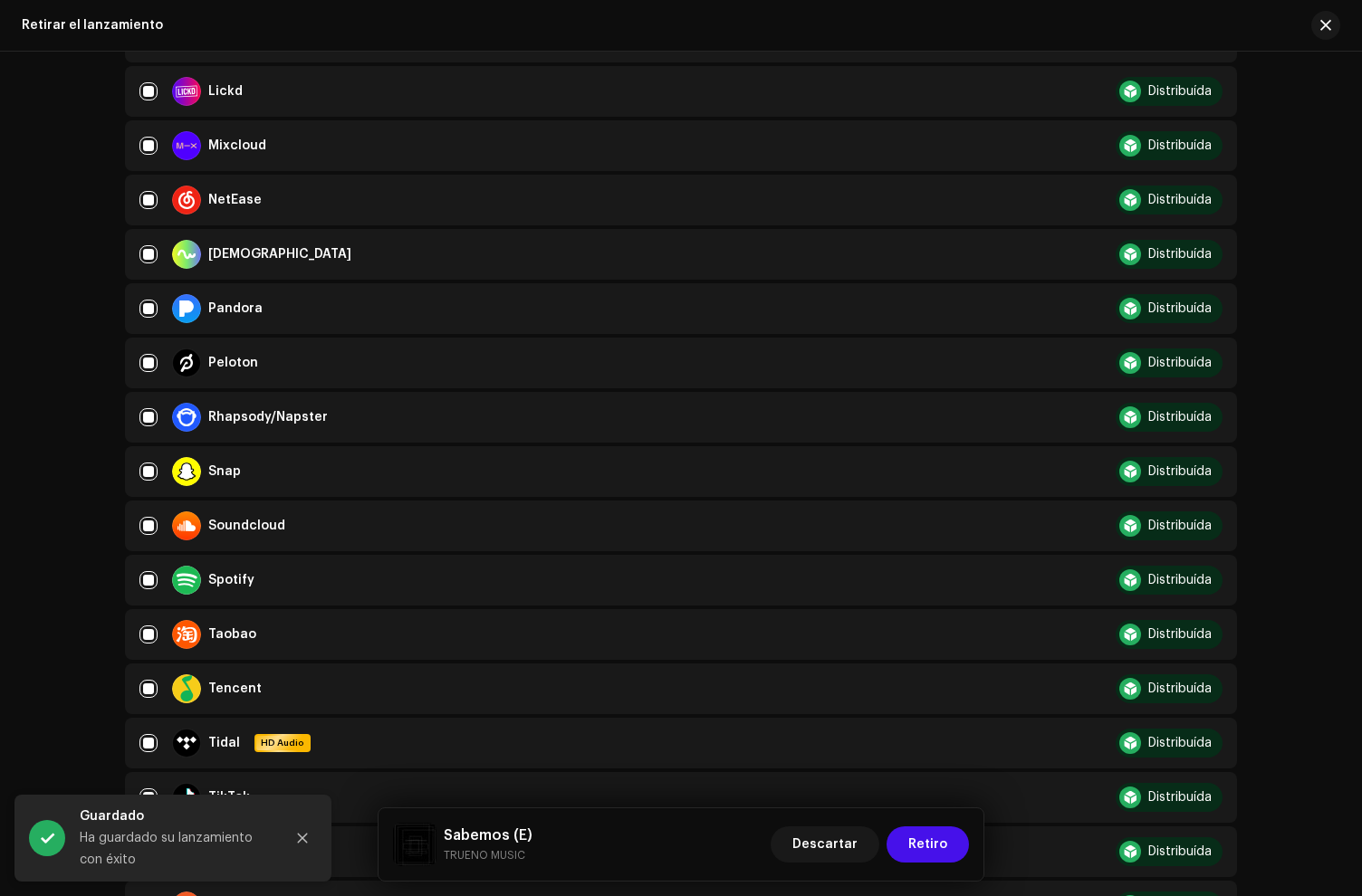
scroll to position [1500, 0]
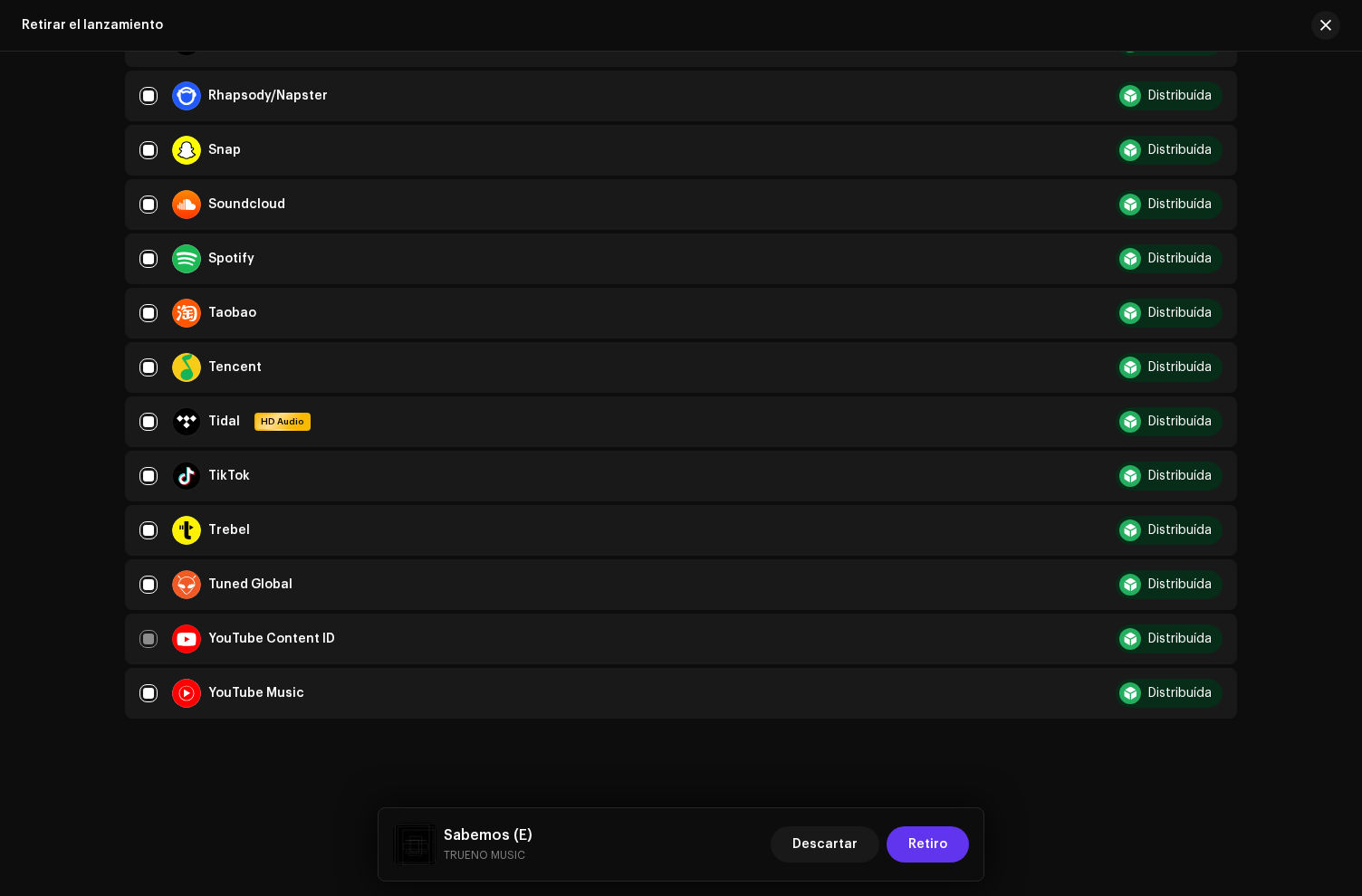
click at [925, 857] on span "Retiro" at bounding box center [927, 844] width 39 height 36
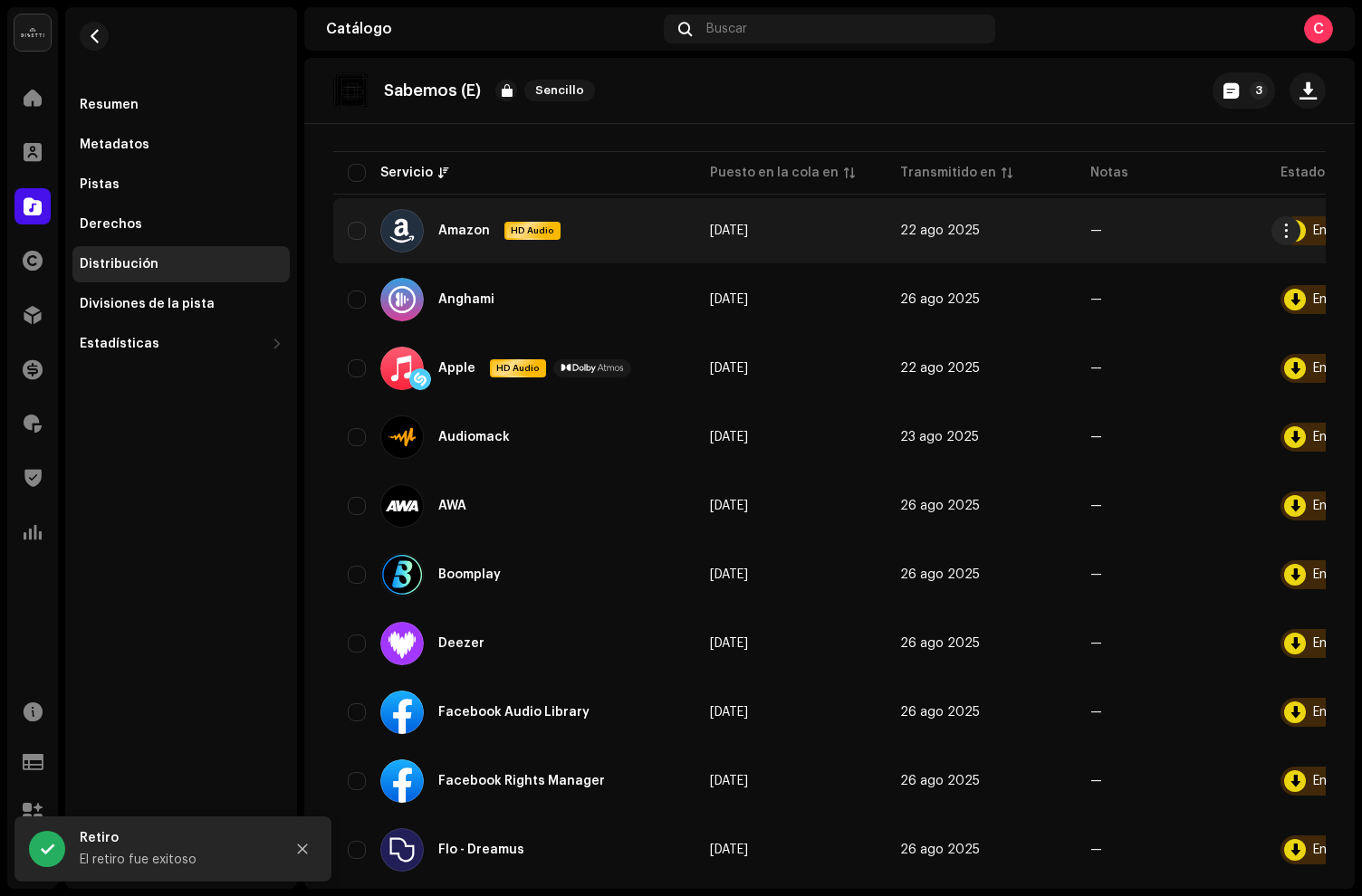
scroll to position [0, 0]
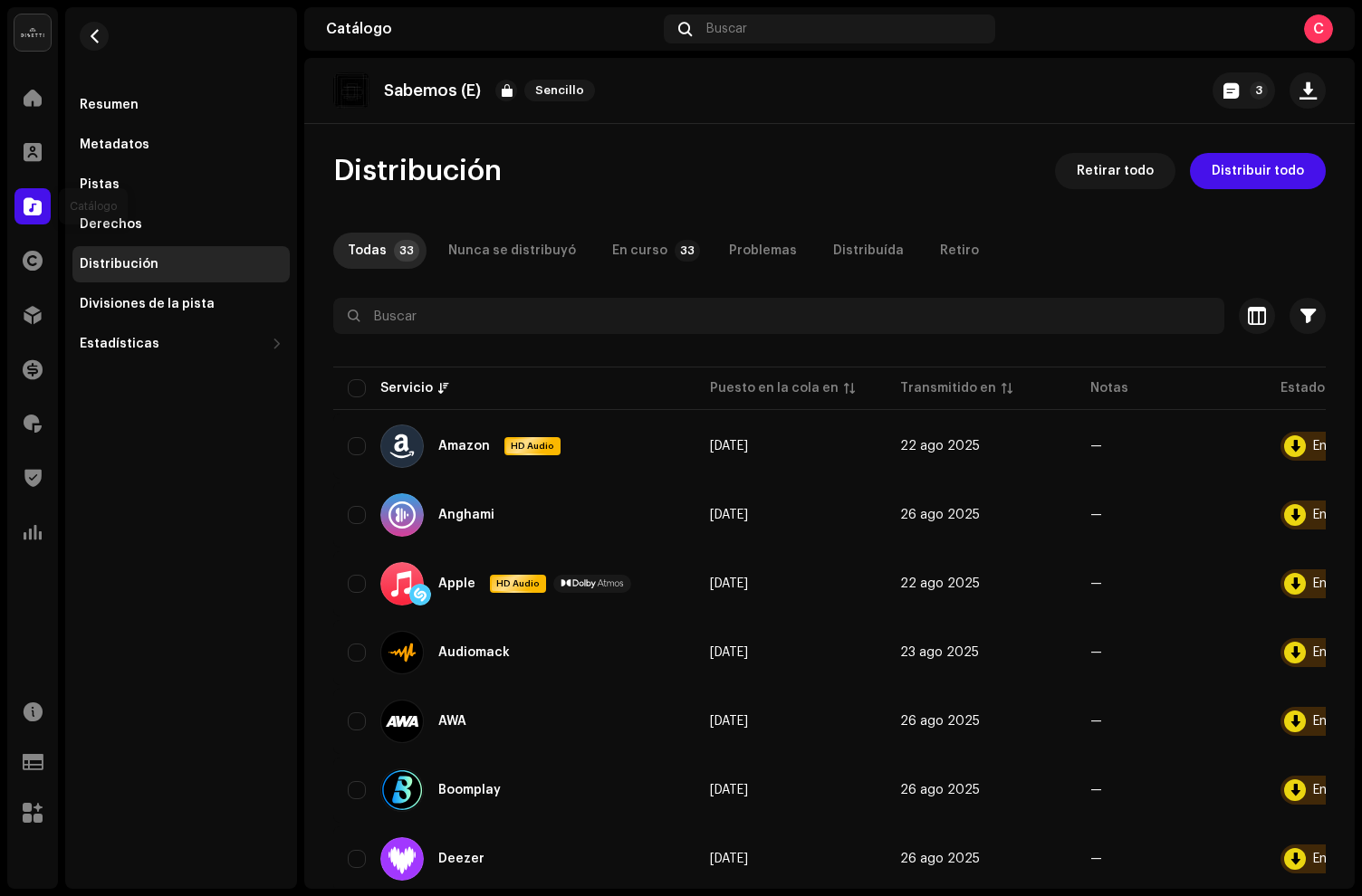
click at [34, 202] on span at bounding box center [33, 206] width 18 height 15
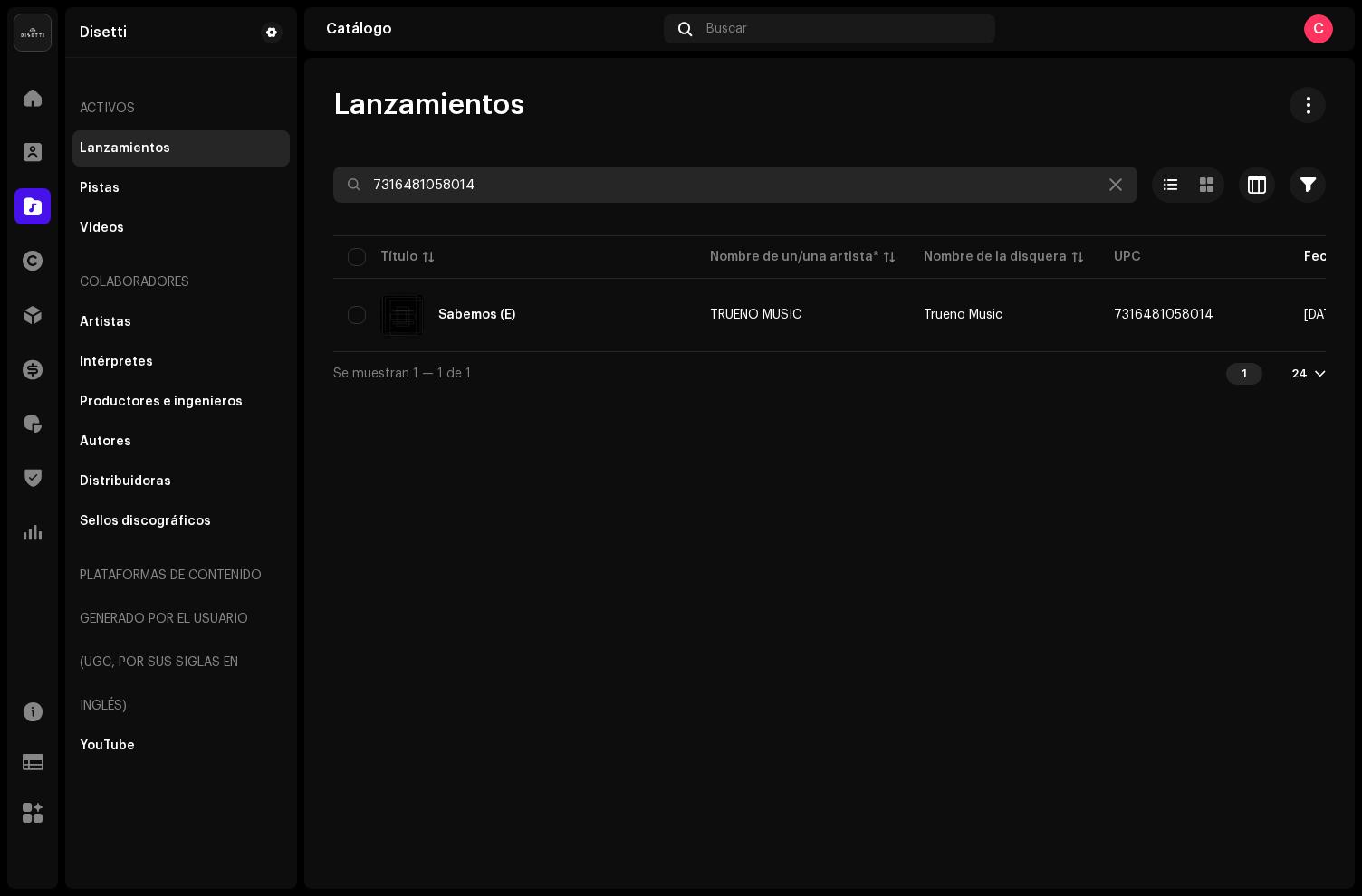
drag, startPoint x: 653, startPoint y: 185, endPoint x: 299, endPoint y: 194, distance: 354.1
click at [299, 194] on div "Disetti Inicio Clientes Catálogo Derechos Distribución Financiar Regalías Trust…" at bounding box center [681, 448] width 1362 height 896
drag, startPoint x: 524, startPoint y: 188, endPoint x: 144, endPoint y: 141, distance: 382.9
click at [153, 141] on div "Disetti Inicio Clientes Catálogo Derechos Distribución Financiar Regalías Trust…" at bounding box center [681, 448] width 1362 height 896
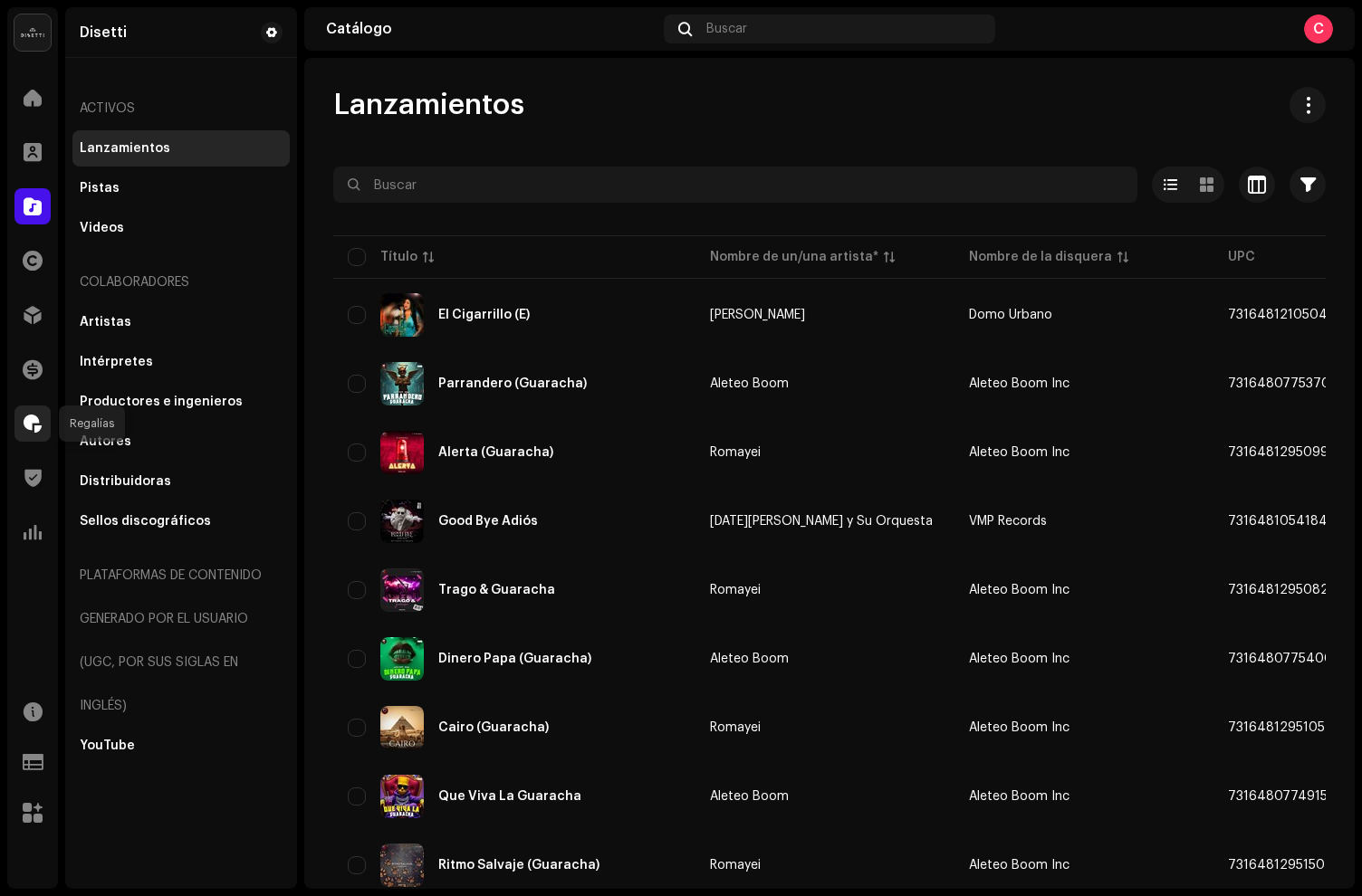
click at [27, 418] on span at bounding box center [33, 424] width 18 height 15
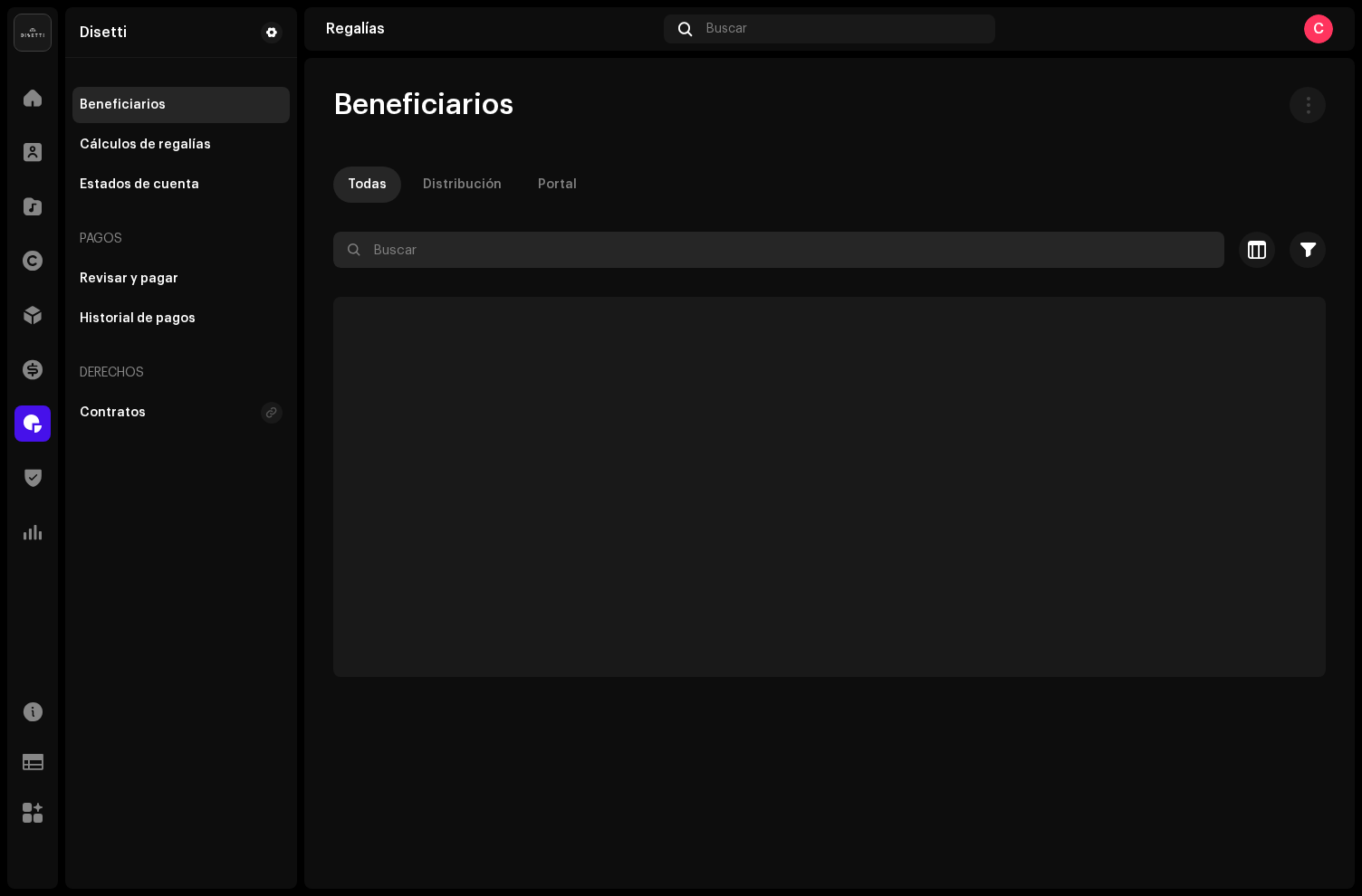
click at [409, 233] on input "text" at bounding box center [779, 250] width 891 height 36
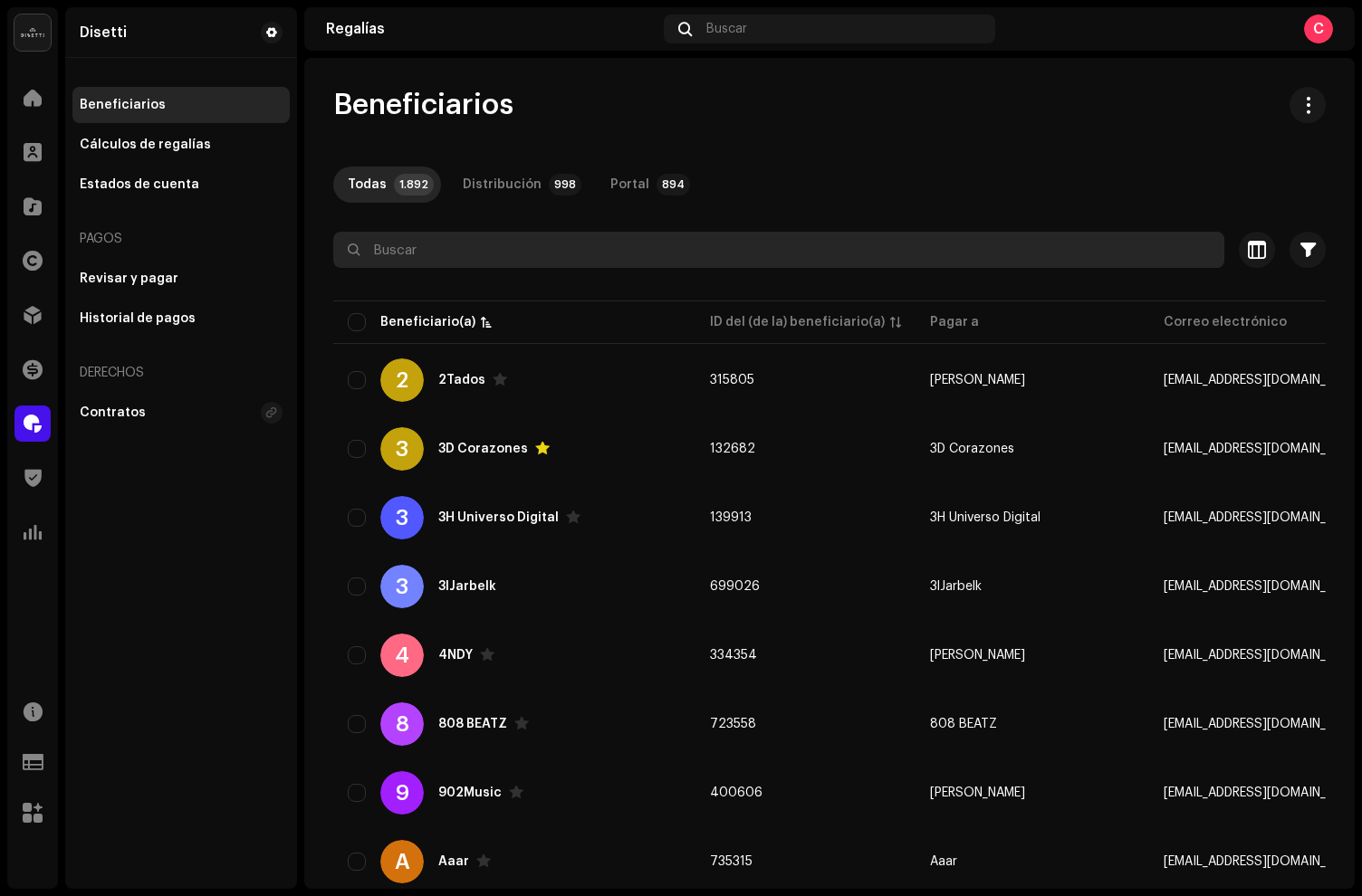
paste input "CUMBIA KALLE"
type input "CUMBIA KALLE"
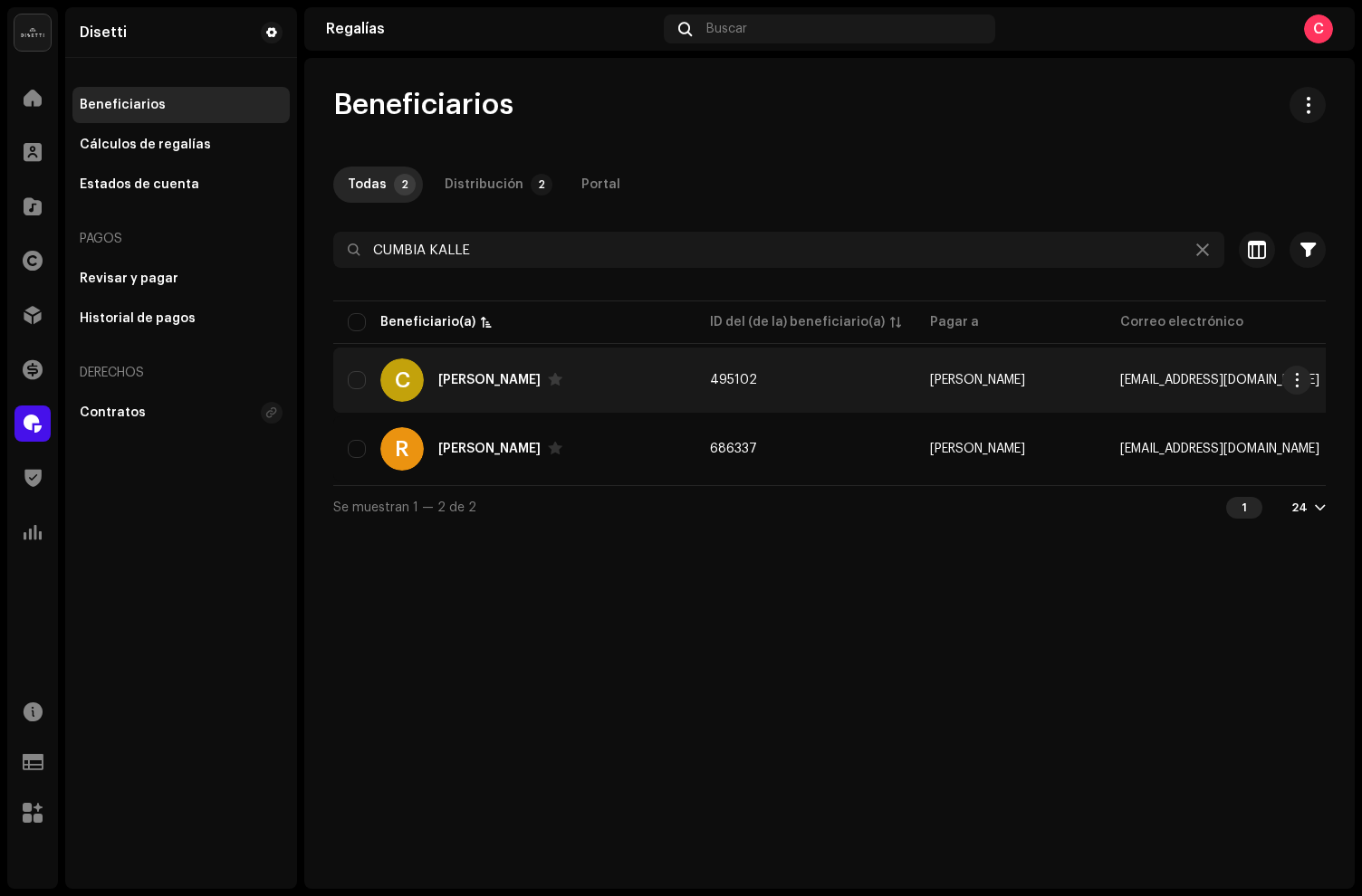
click at [571, 384] on div "C Cumbia Kalle" at bounding box center [514, 380] width 334 height 44
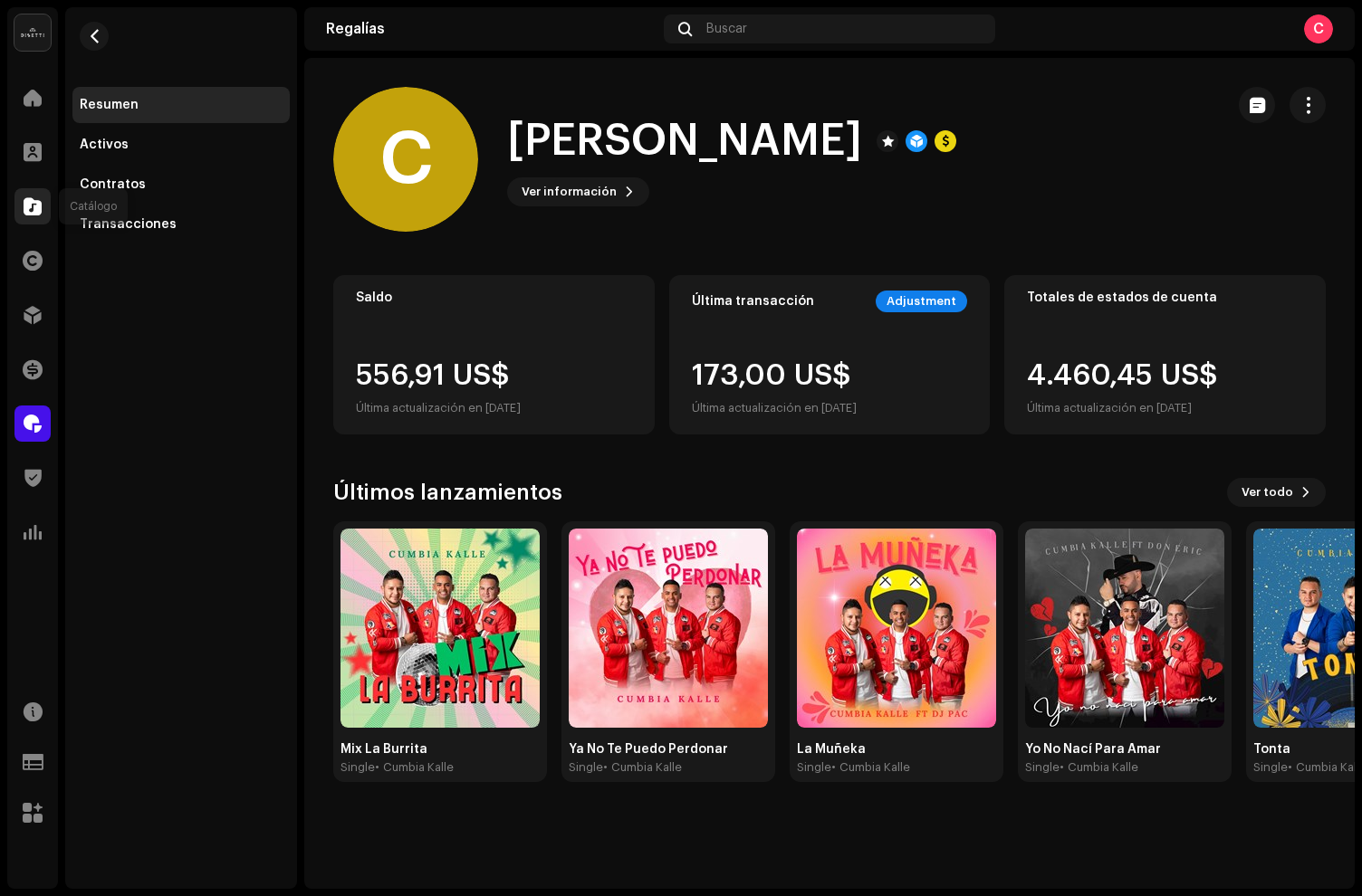
click at [33, 212] on span at bounding box center [33, 206] width 18 height 15
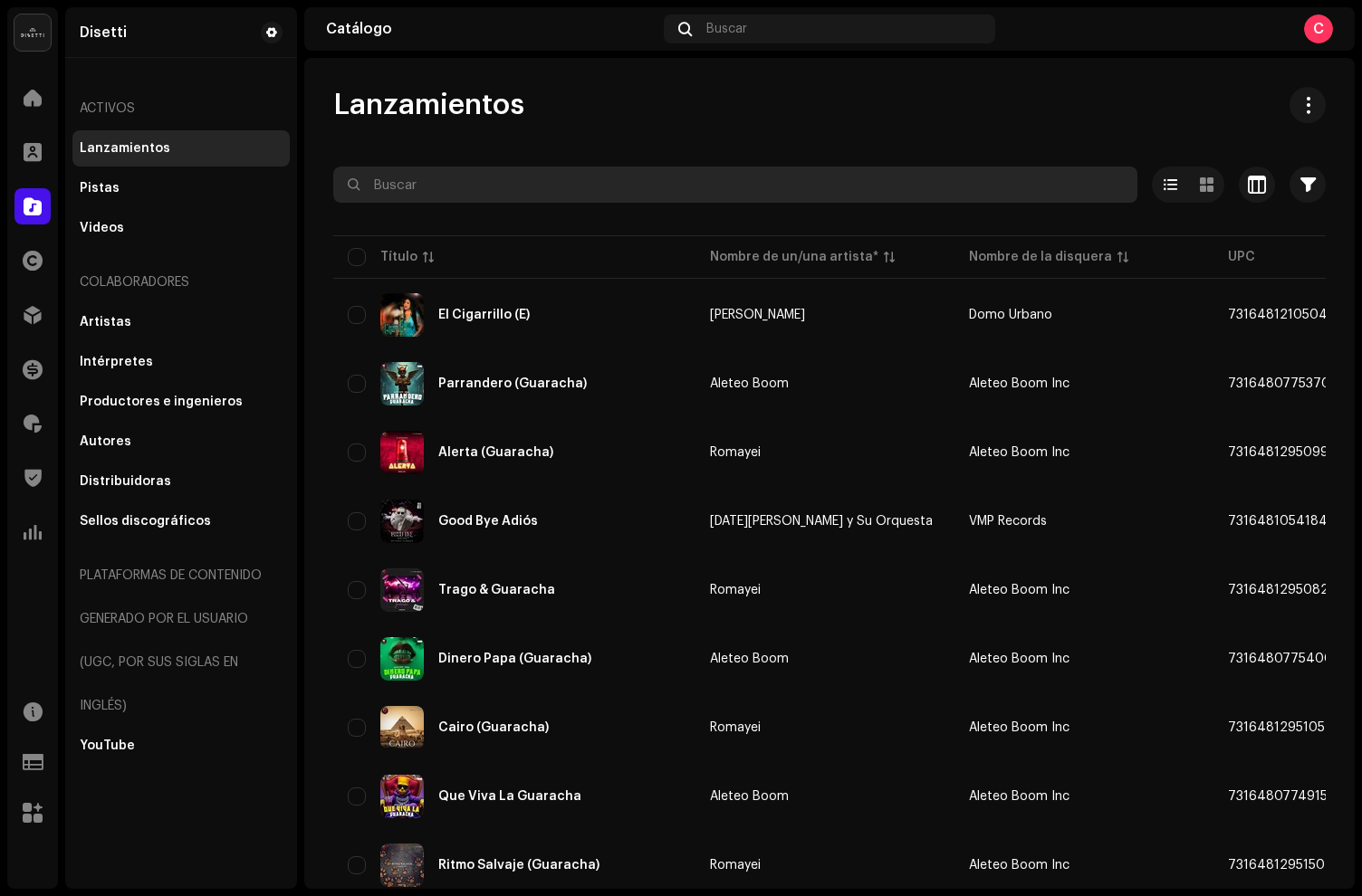
click at [531, 190] on input "text" at bounding box center [736, 185] width 804 height 36
type input "atlas"
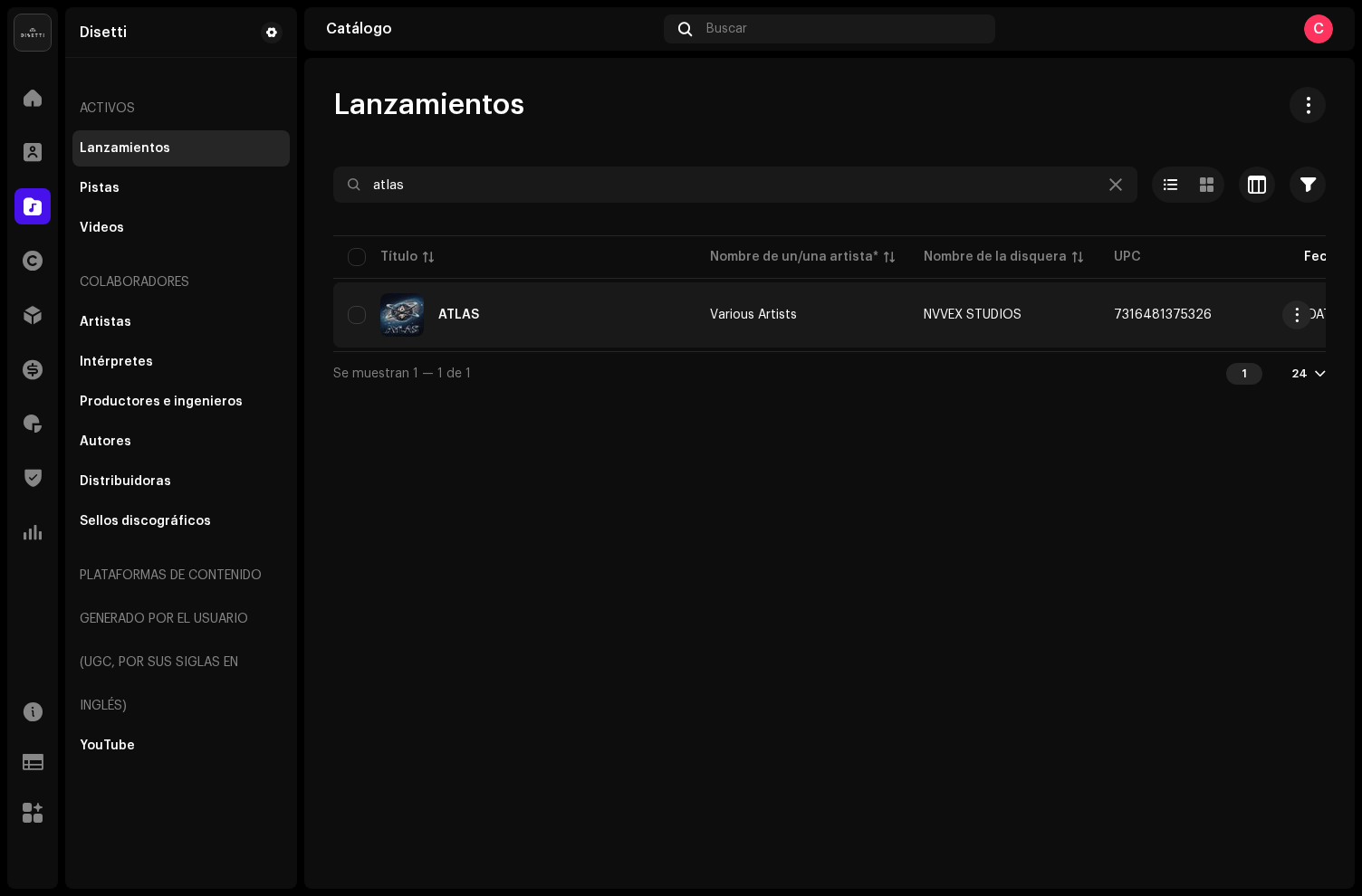
click at [556, 295] on div "ATLAS" at bounding box center [514, 316] width 334 height 44
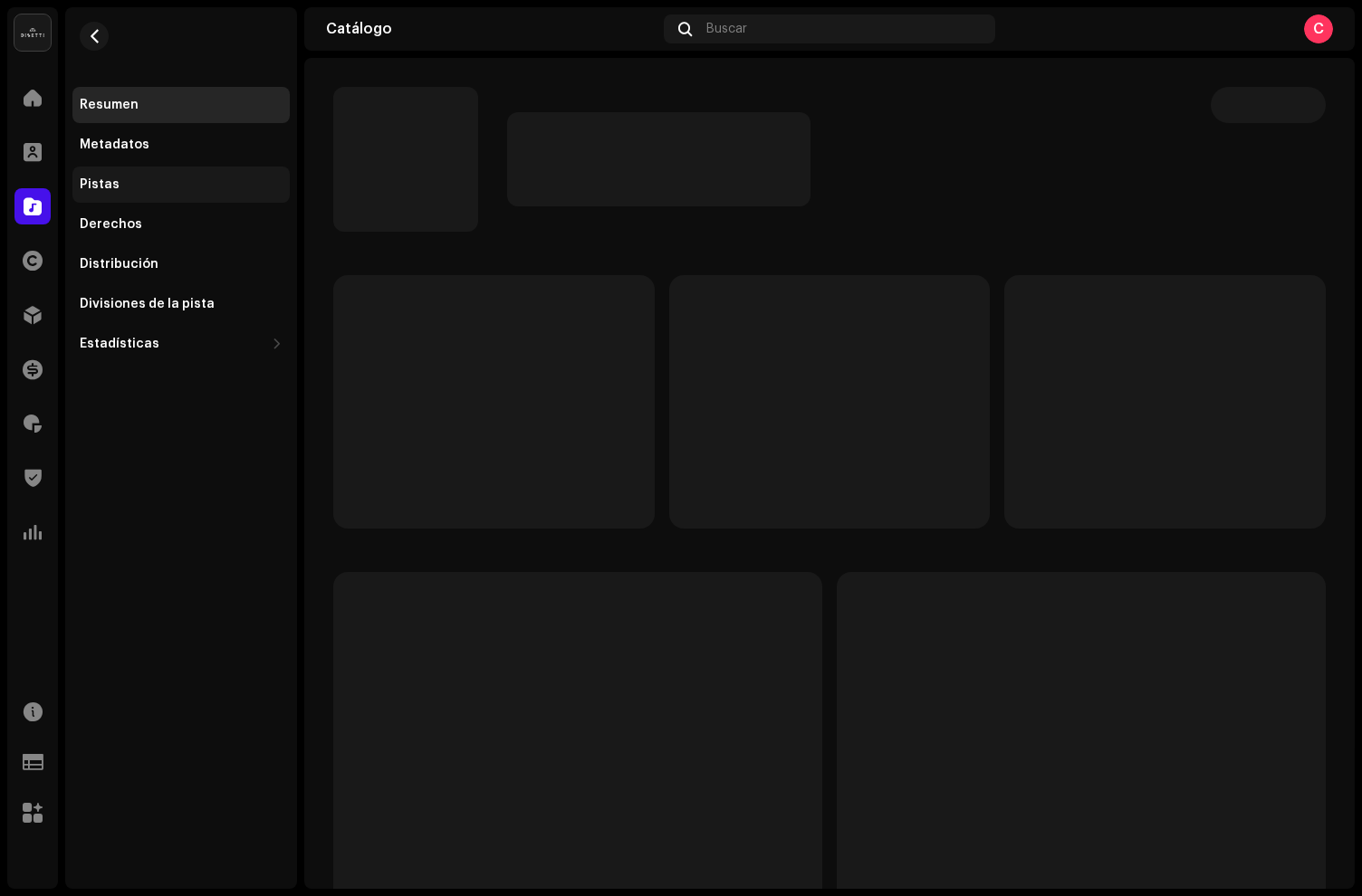
click at [132, 187] on div "Pistas" at bounding box center [181, 185] width 203 height 15
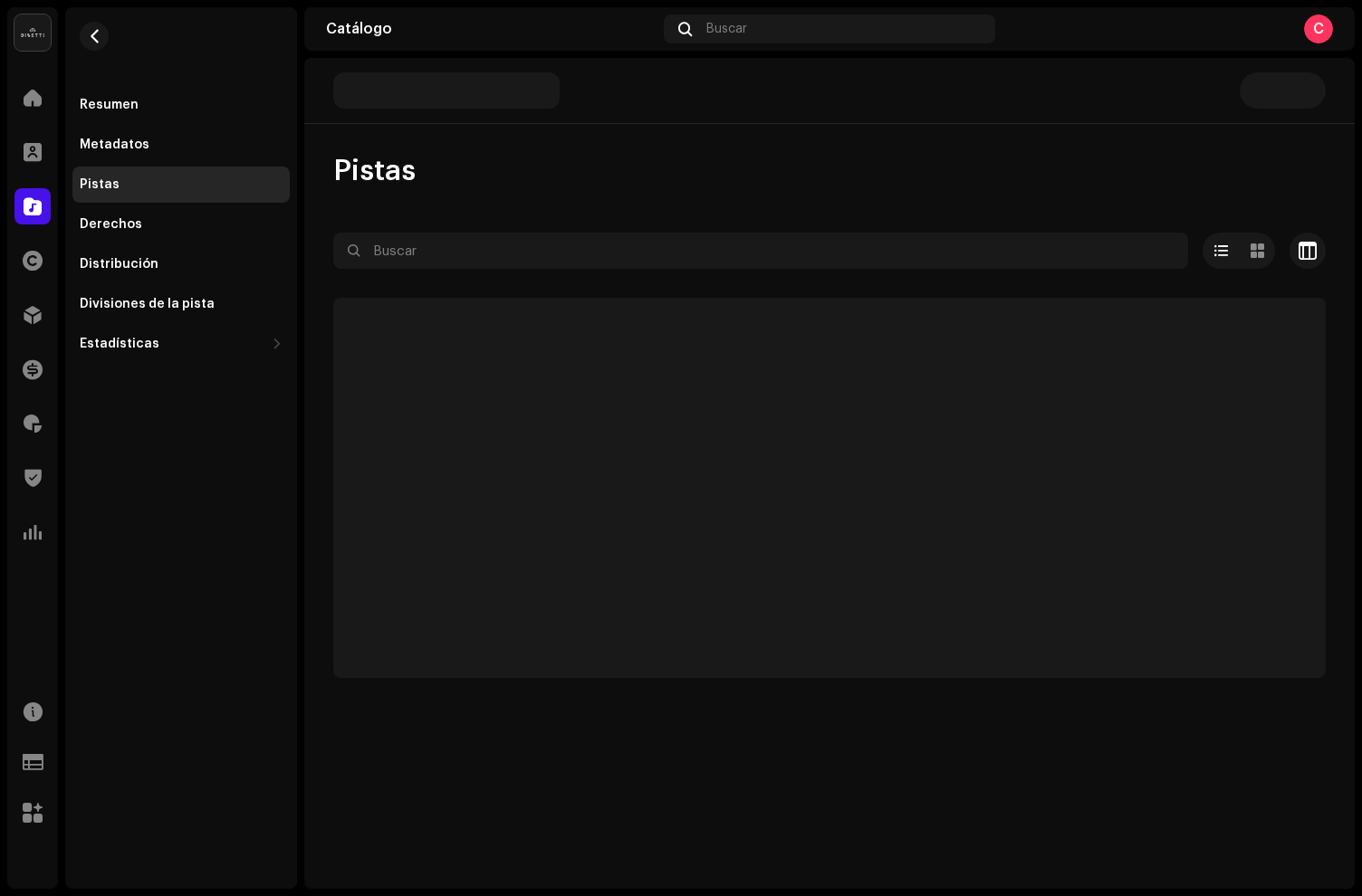
click at [192, 186] on div "Pistas" at bounding box center [181, 185] width 203 height 15
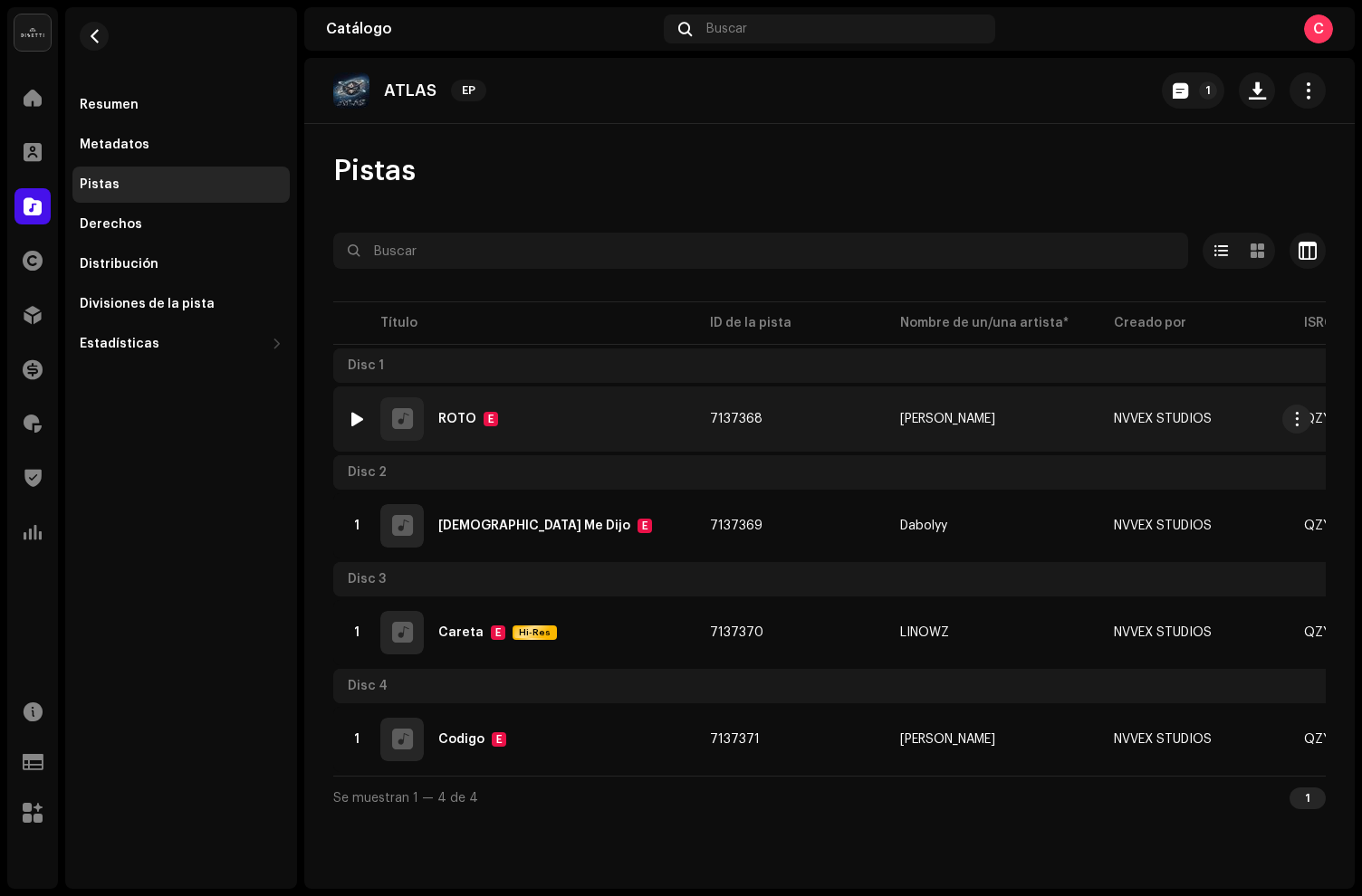
click at [570, 421] on div "1 ROTO E" at bounding box center [514, 419] width 334 height 44
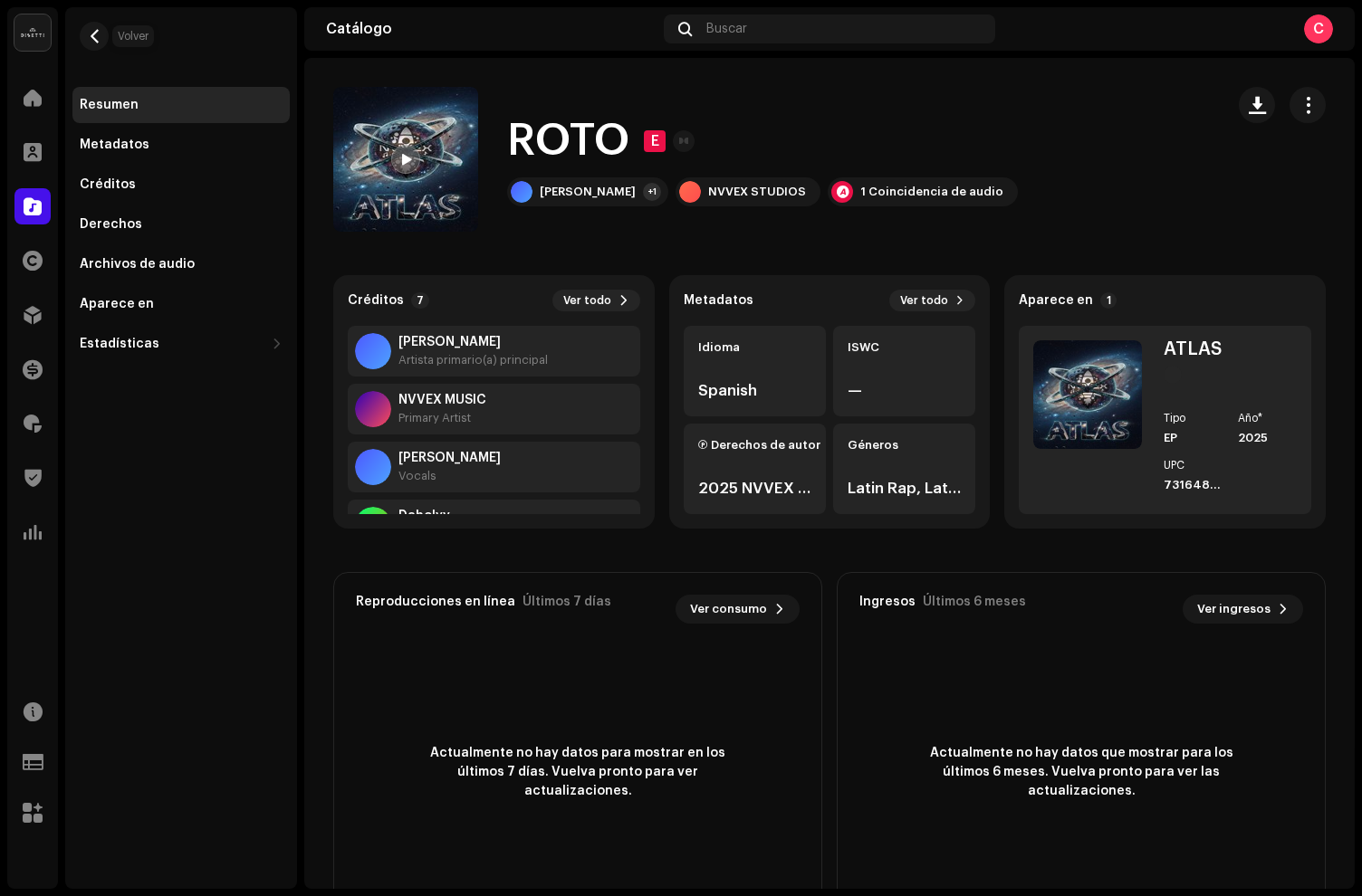
drag, startPoint x: 88, startPoint y: 36, endPoint x: 159, endPoint y: 84, distance: 85.7
click at [89, 36] on span "button" at bounding box center [94, 36] width 14 height 15
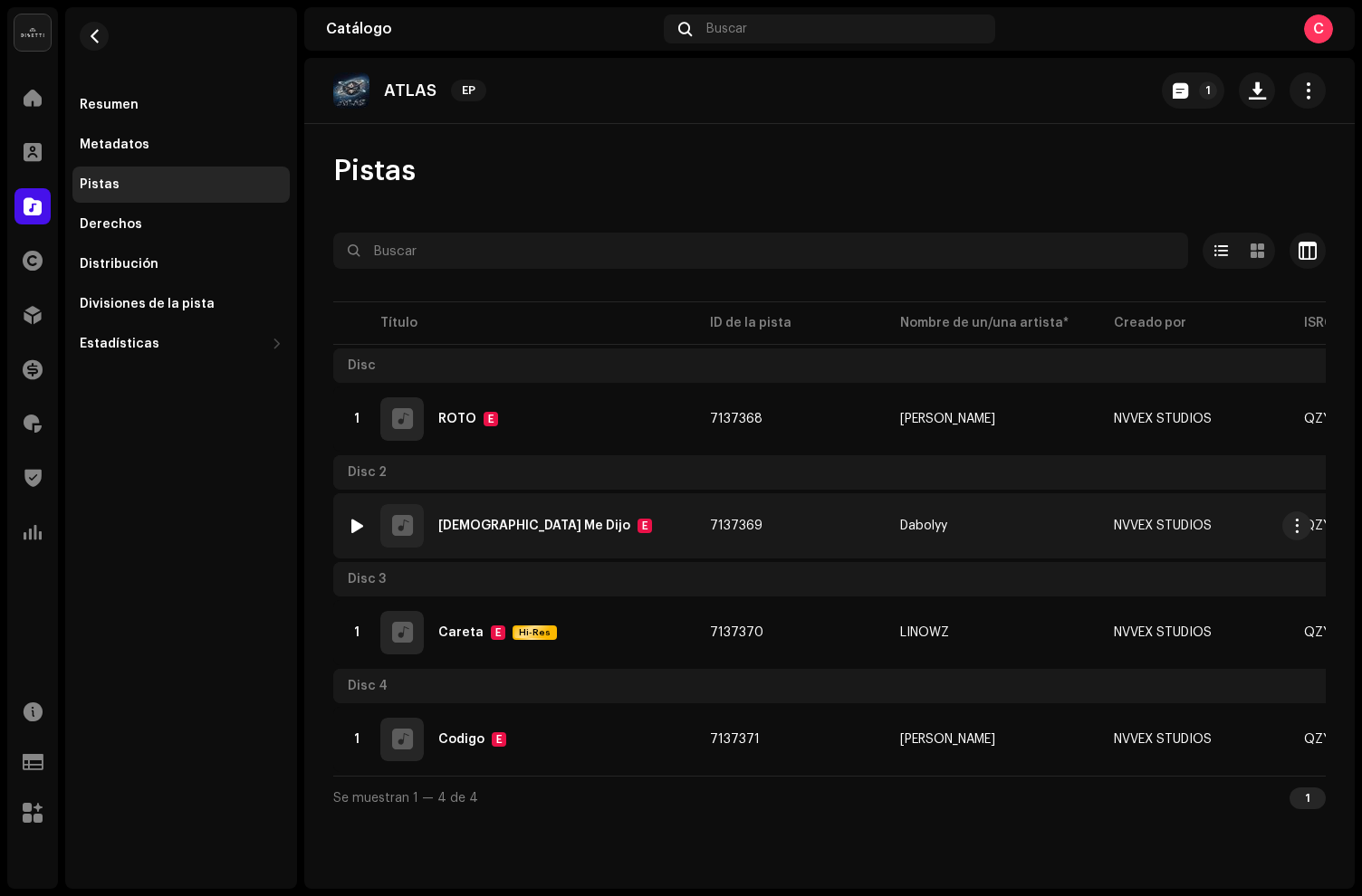
click at [569, 507] on div "1 Dios Me Dijo E" at bounding box center [514, 526] width 334 height 44
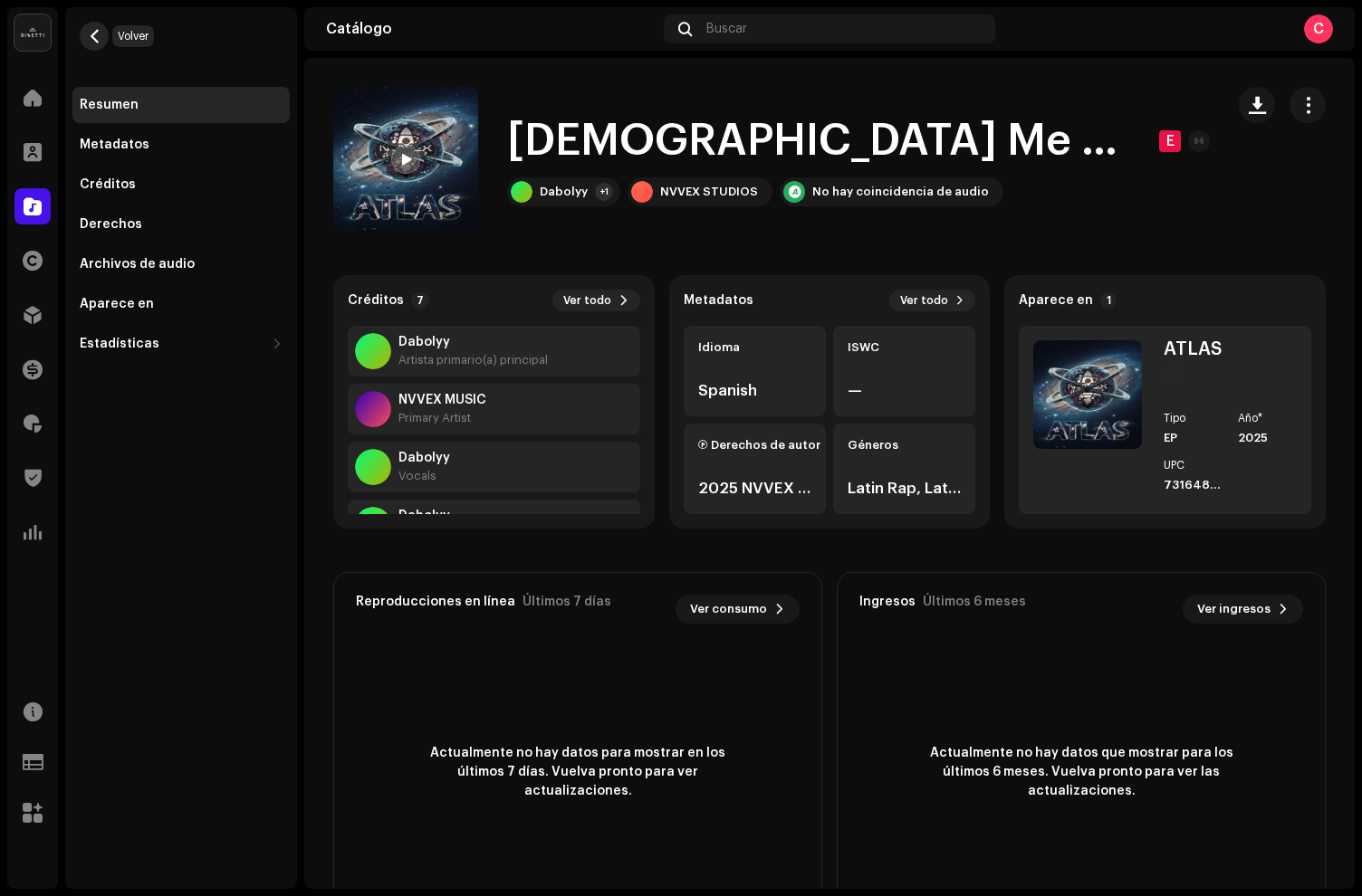
click at [97, 41] on span "button" at bounding box center [94, 36] width 14 height 15
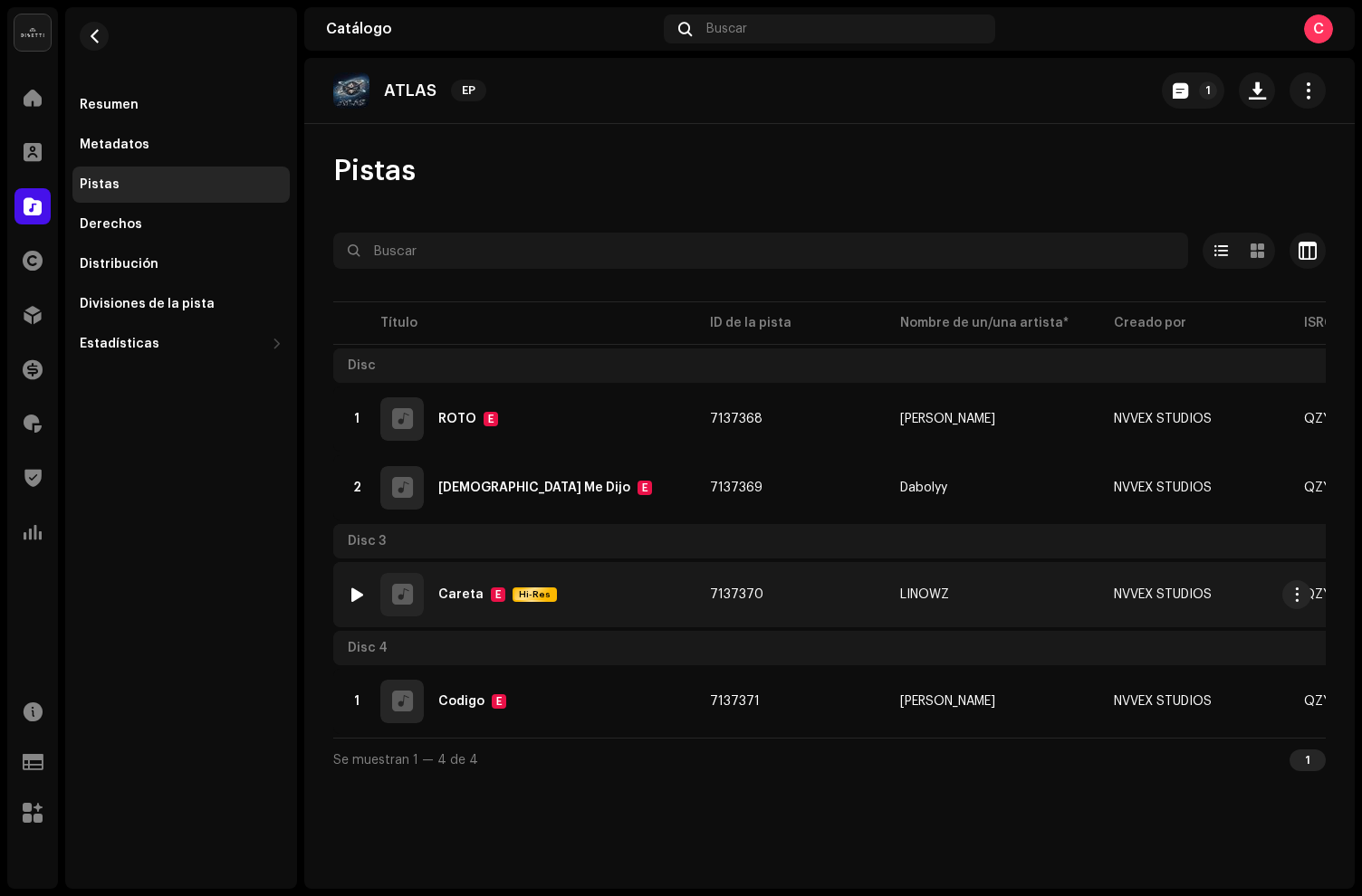
click at [570, 576] on div "1 Careta E Hi-Res" at bounding box center [514, 594] width 334 height 44
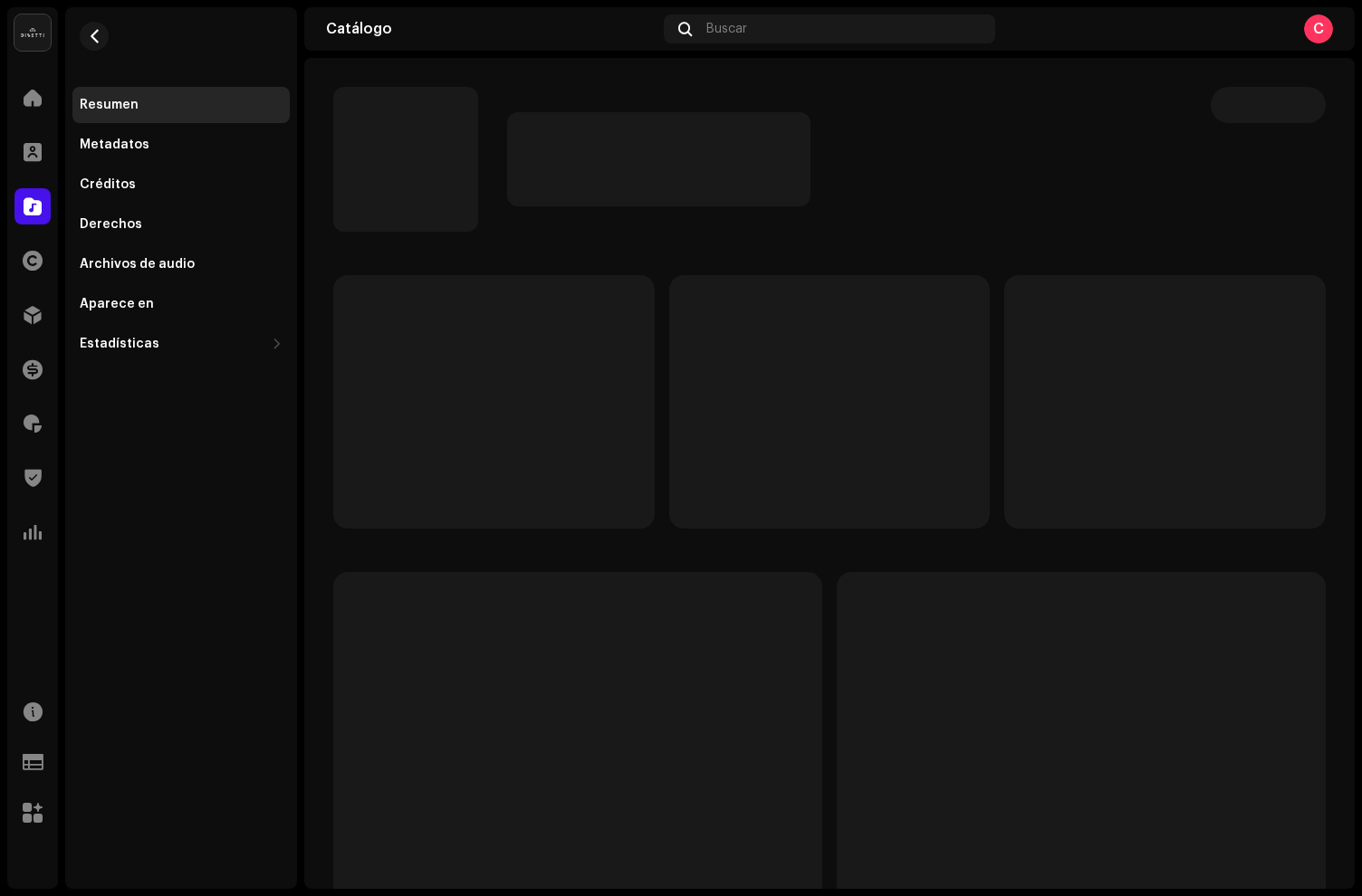
scroll to position [1, 0]
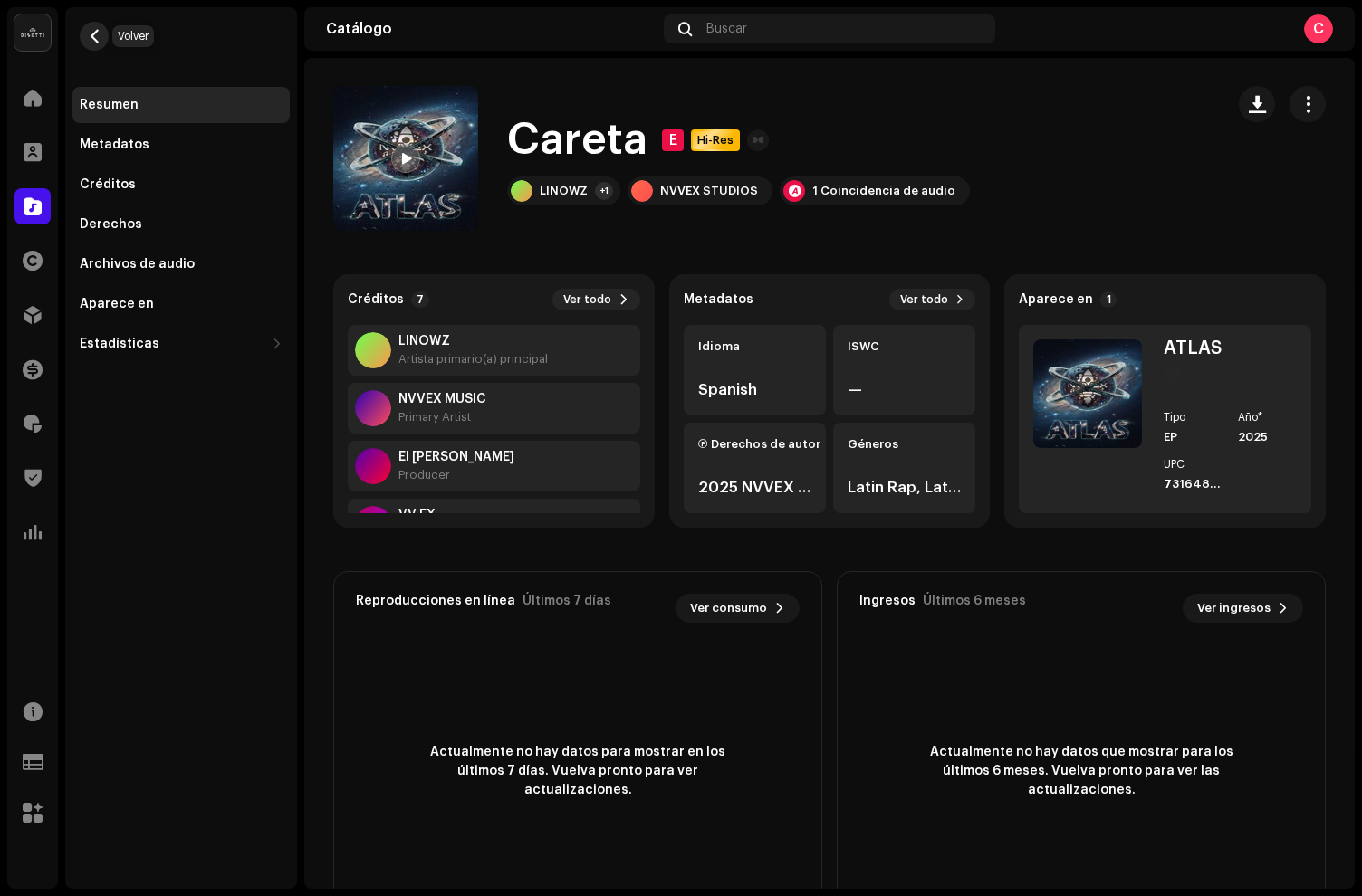
click at [90, 35] on span "button" at bounding box center [94, 36] width 14 height 15
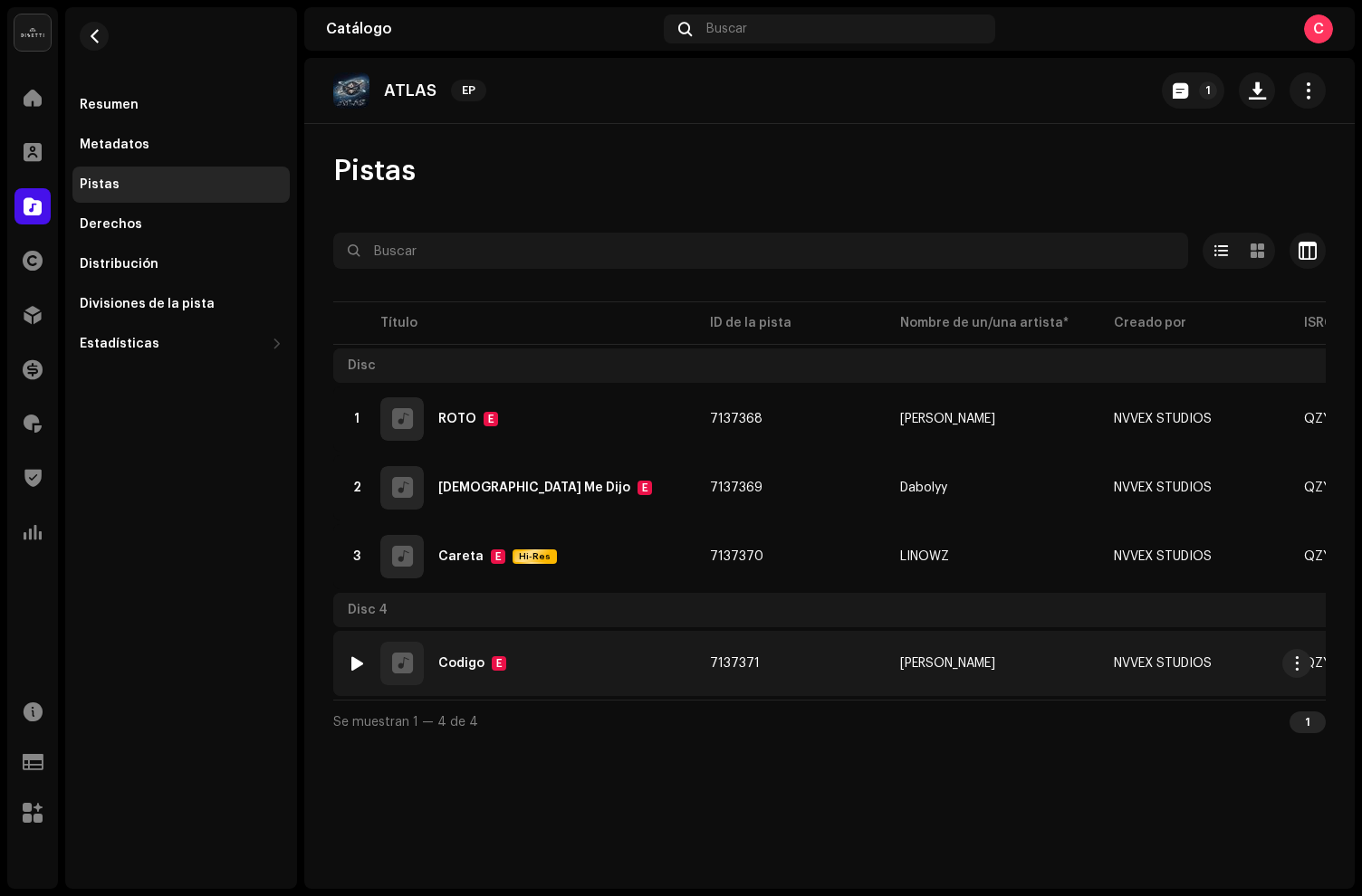
click at [606, 660] on div "1 Codigo E" at bounding box center [514, 664] width 334 height 44
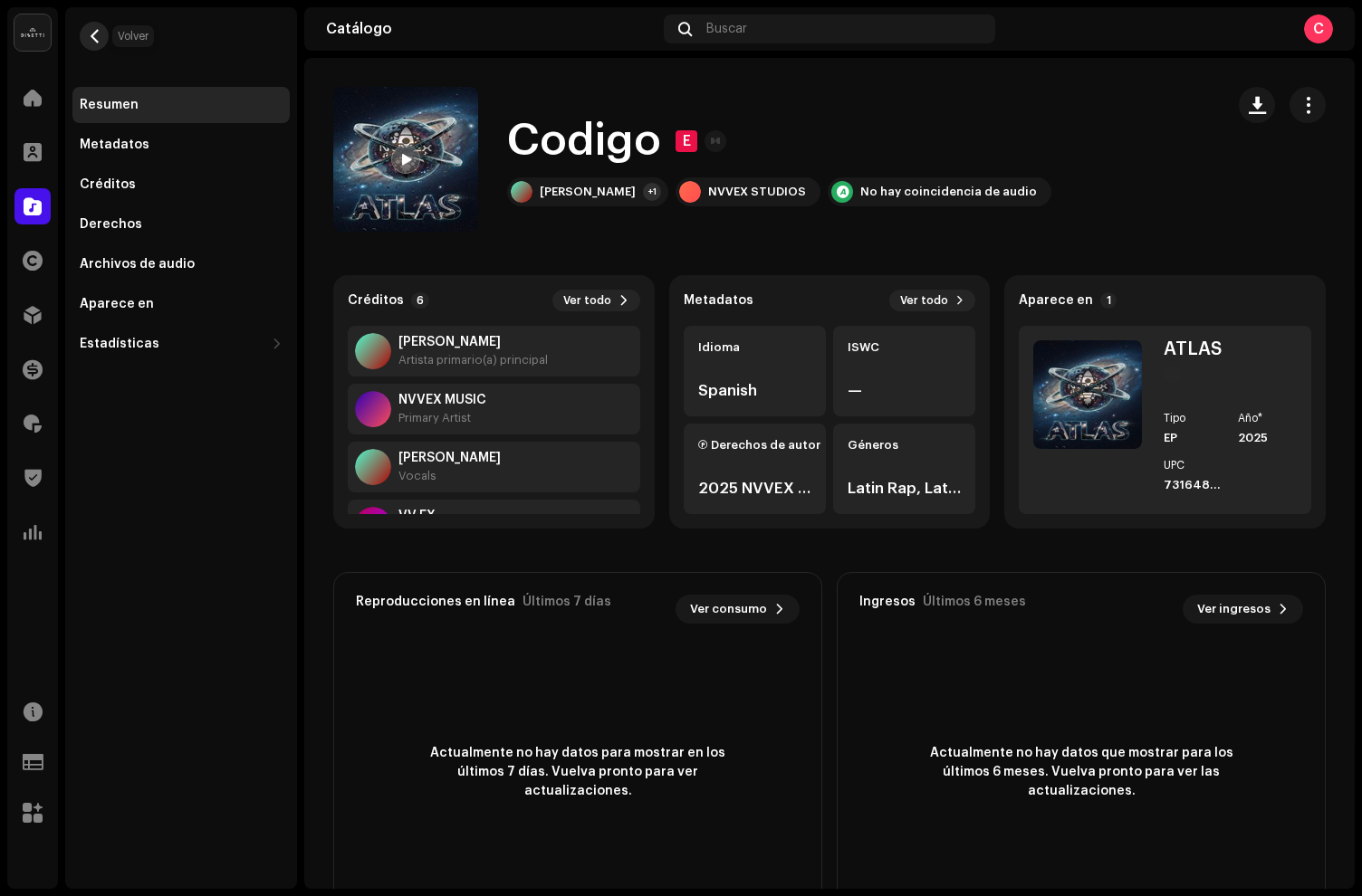
click at [102, 41] on button "button" at bounding box center [93, 36] width 29 height 29
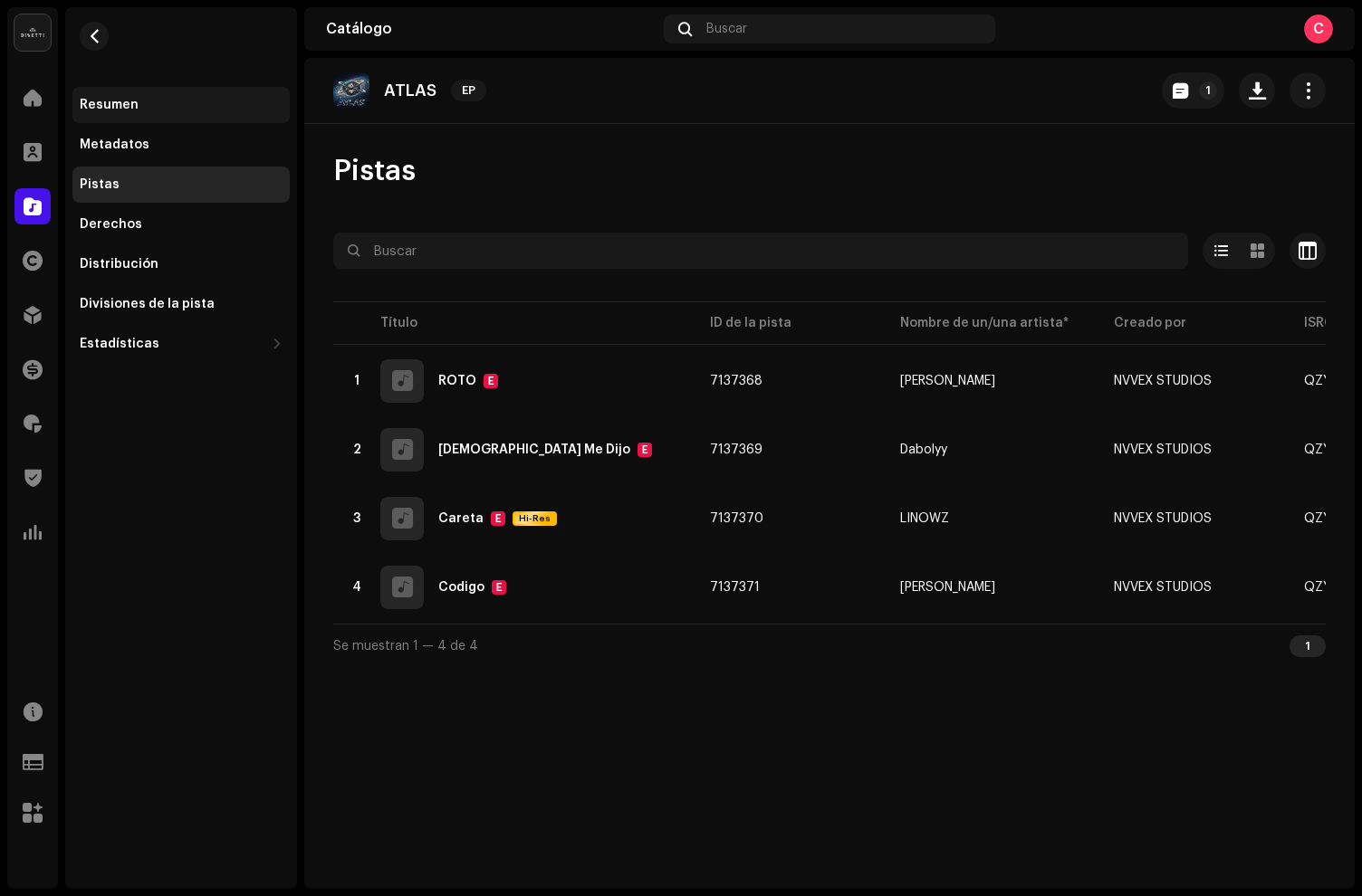
click at [139, 106] on div "Resumen" at bounding box center [181, 105] width 203 height 15
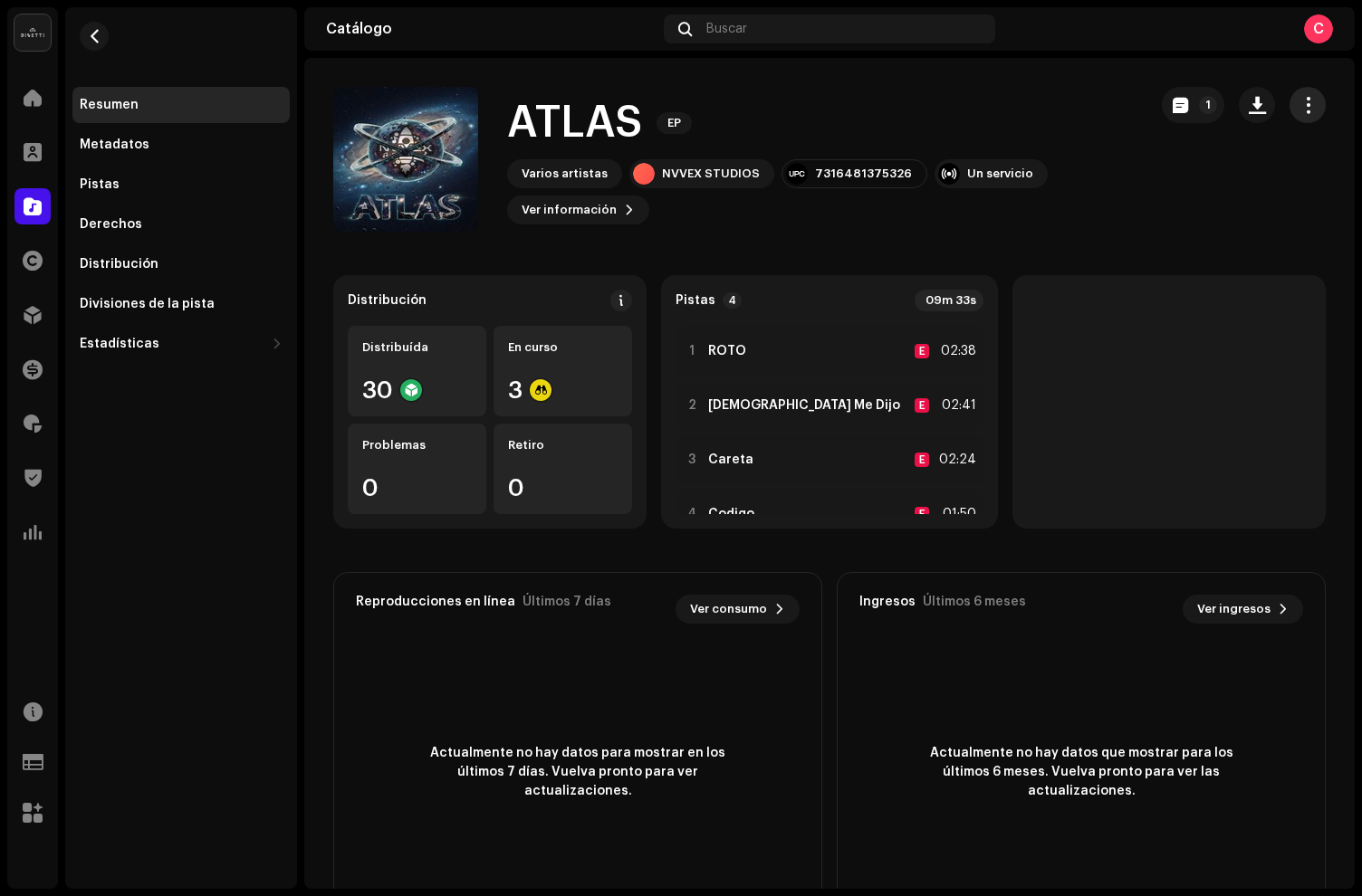
click at [1303, 116] on button "button" at bounding box center [1307, 105] width 36 height 36
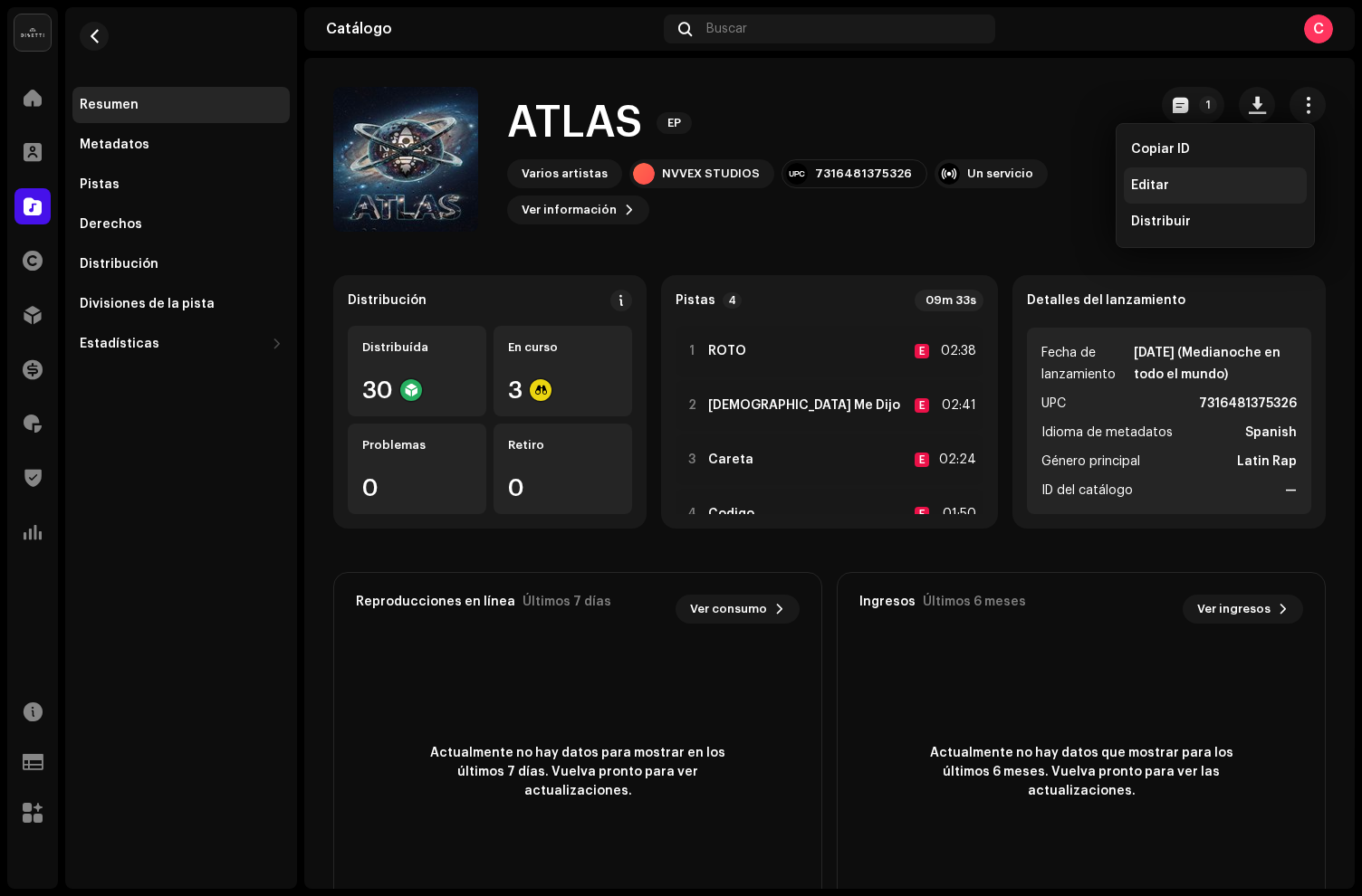
click at [1160, 190] on span "Editar" at bounding box center [1150, 186] width 38 height 15
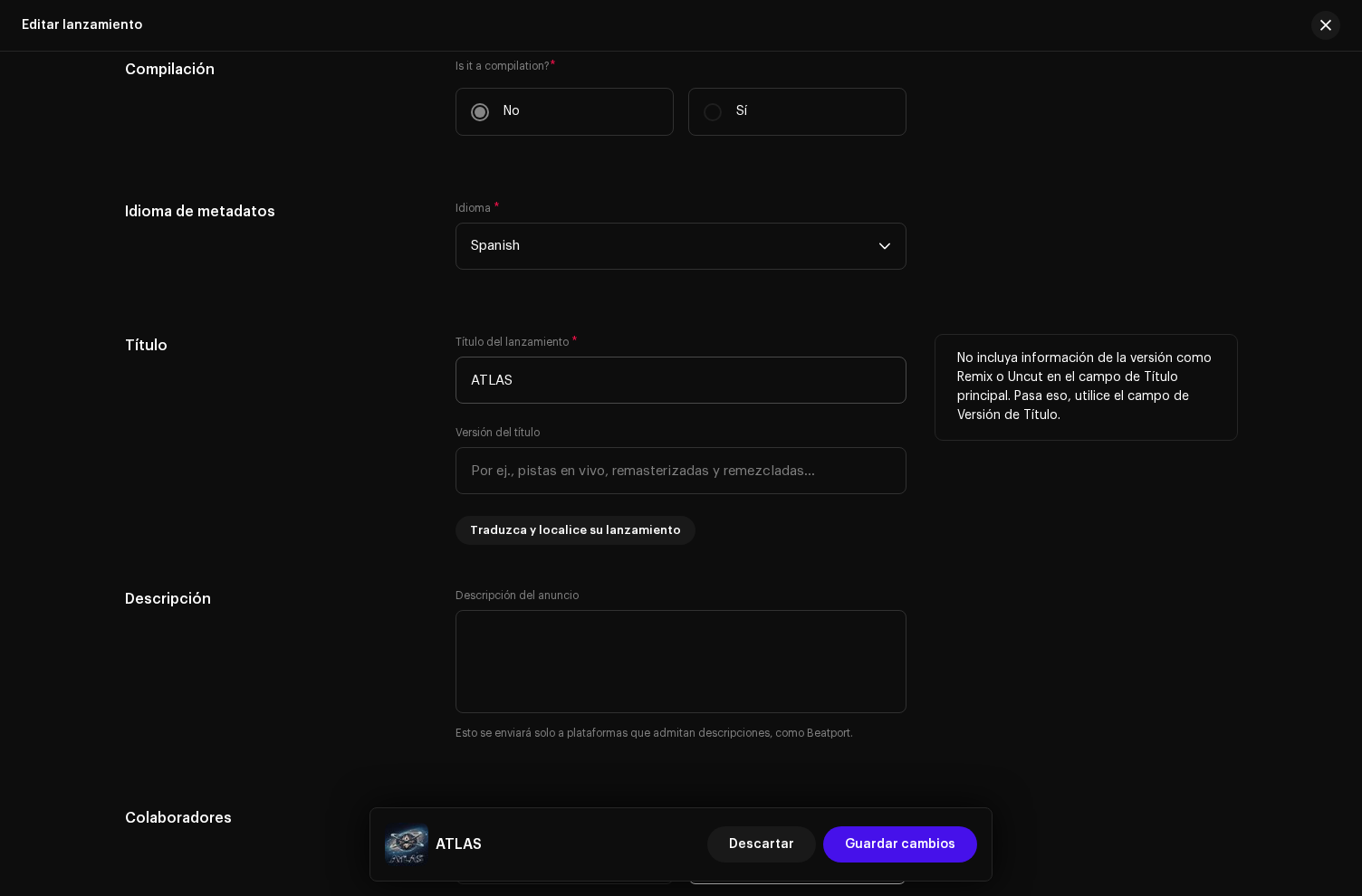
scroll to position [1106, 0]
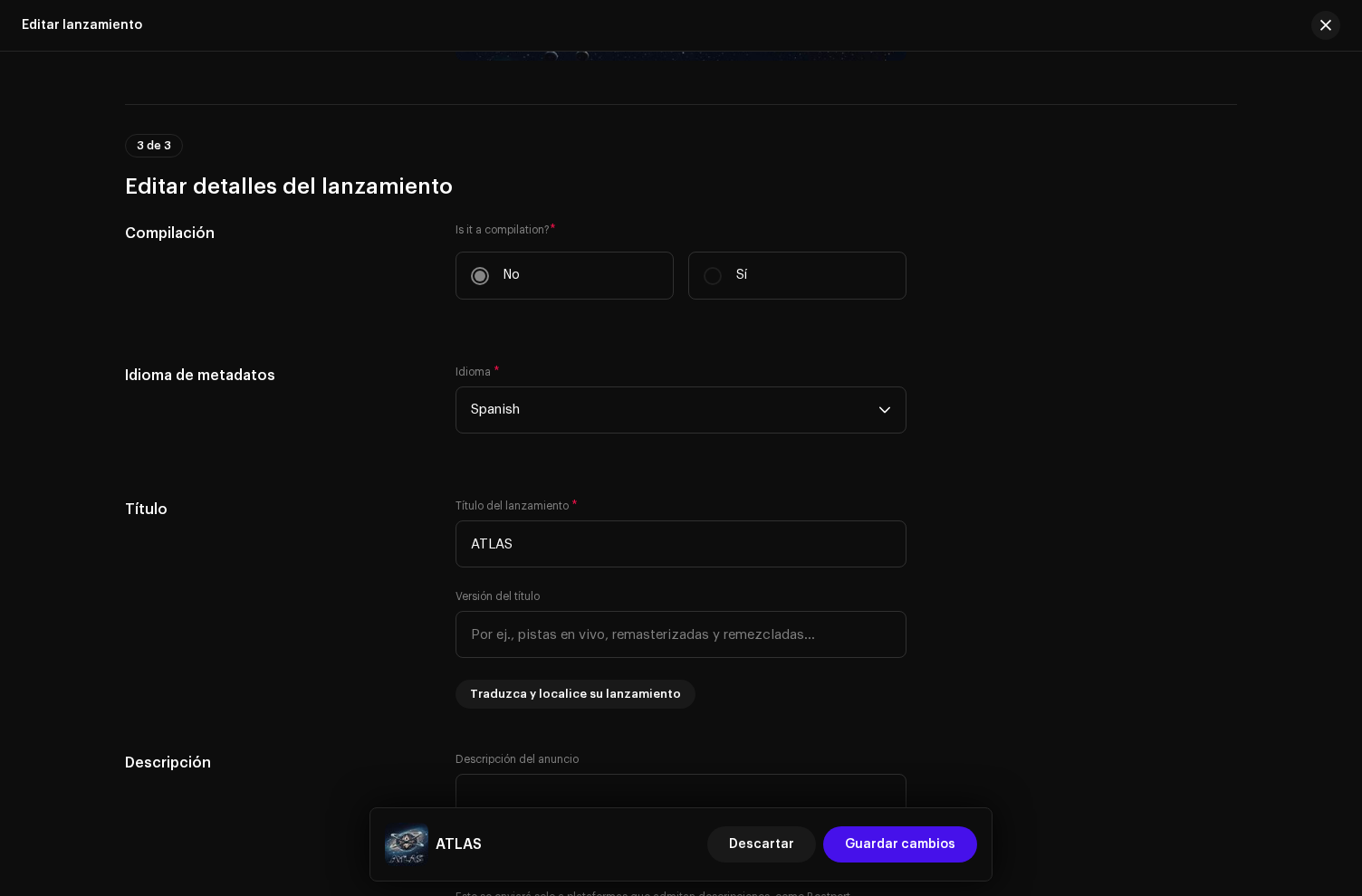
click at [561, 281] on label "No" at bounding box center [565, 276] width 218 height 48
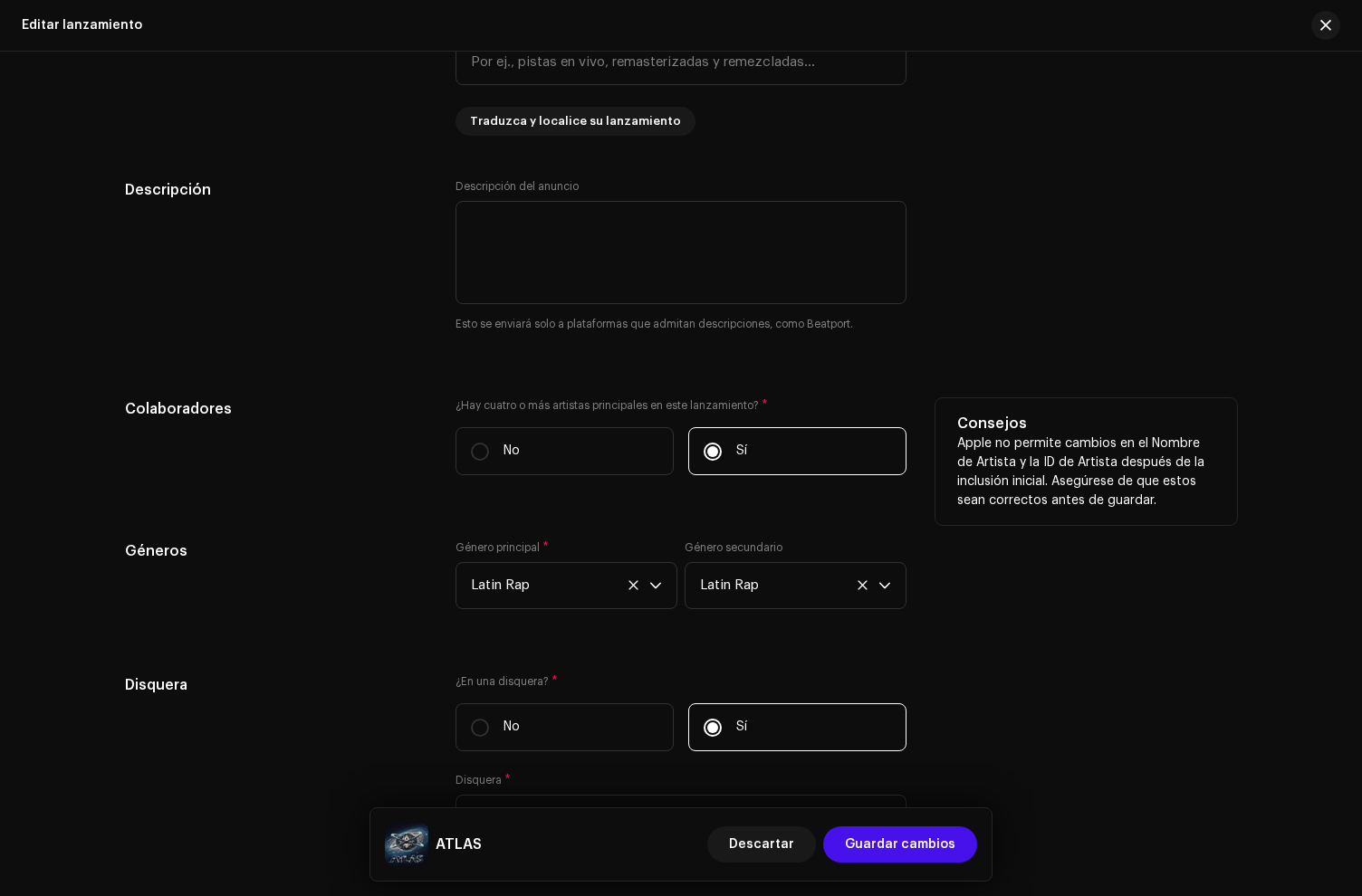
scroll to position [1682, 0]
click at [495, 446] on label "No" at bounding box center [565, 448] width 218 height 48
click at [489, 446] on input "No" at bounding box center [479, 448] width 18 height 18
radio input "true"
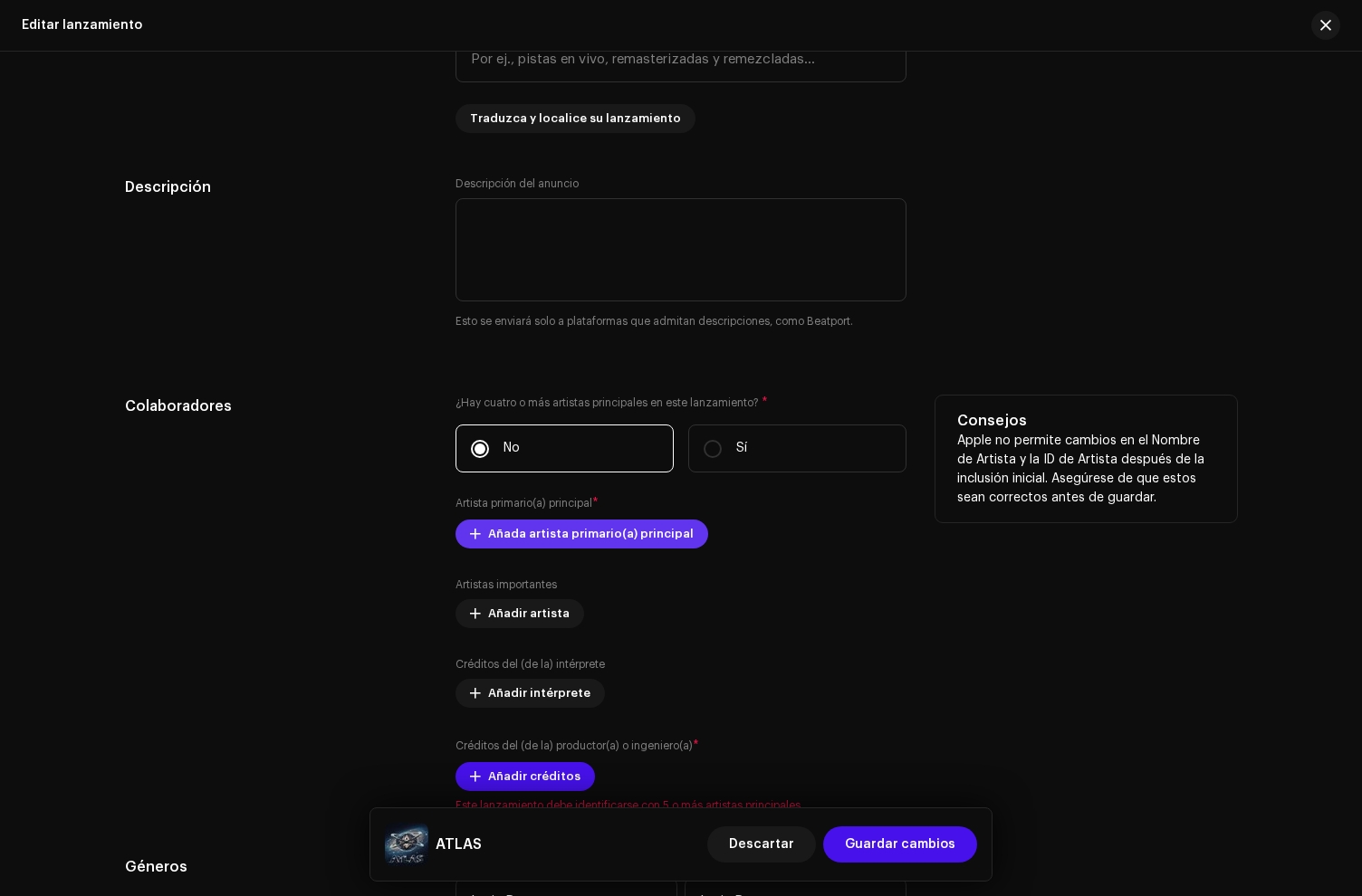
click at [517, 547] on span "Añada artista primario(a) principal" at bounding box center [591, 534] width 205 height 36
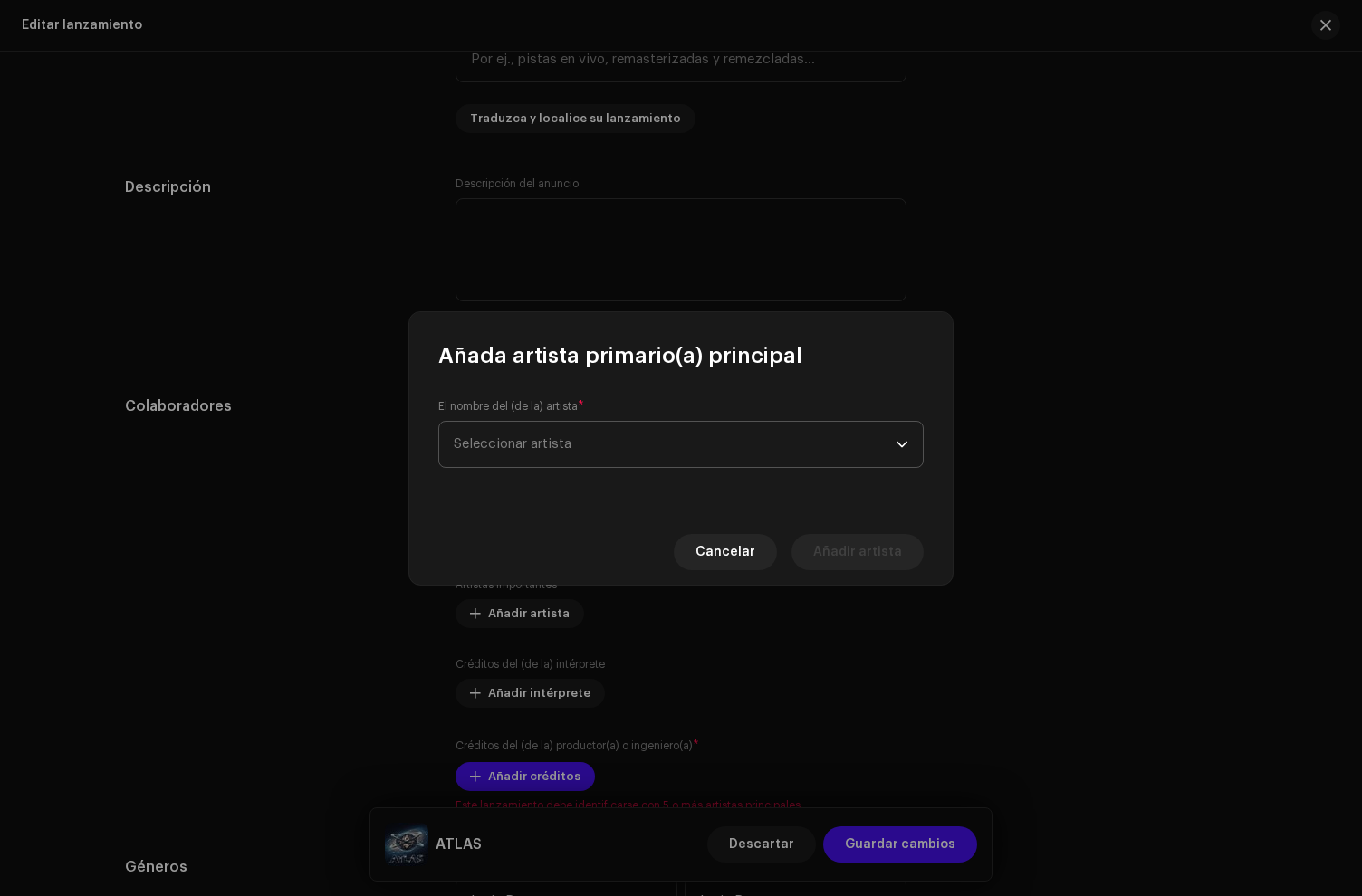
click at [491, 461] on span "Seleccionar artista" at bounding box center [674, 445] width 442 height 46
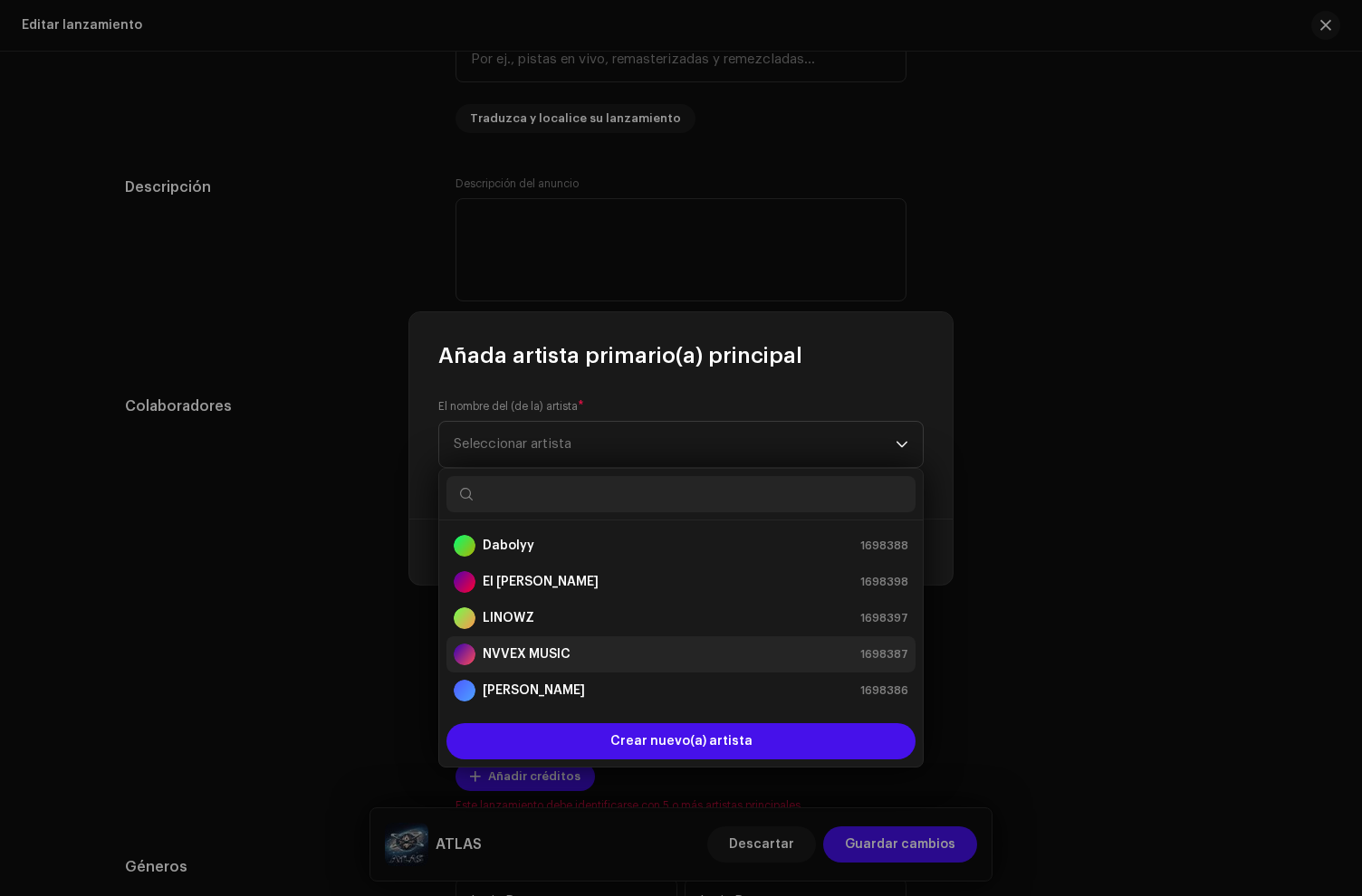
click at [550, 651] on strong "NVVEX MUSIC" at bounding box center [526, 654] width 87 height 18
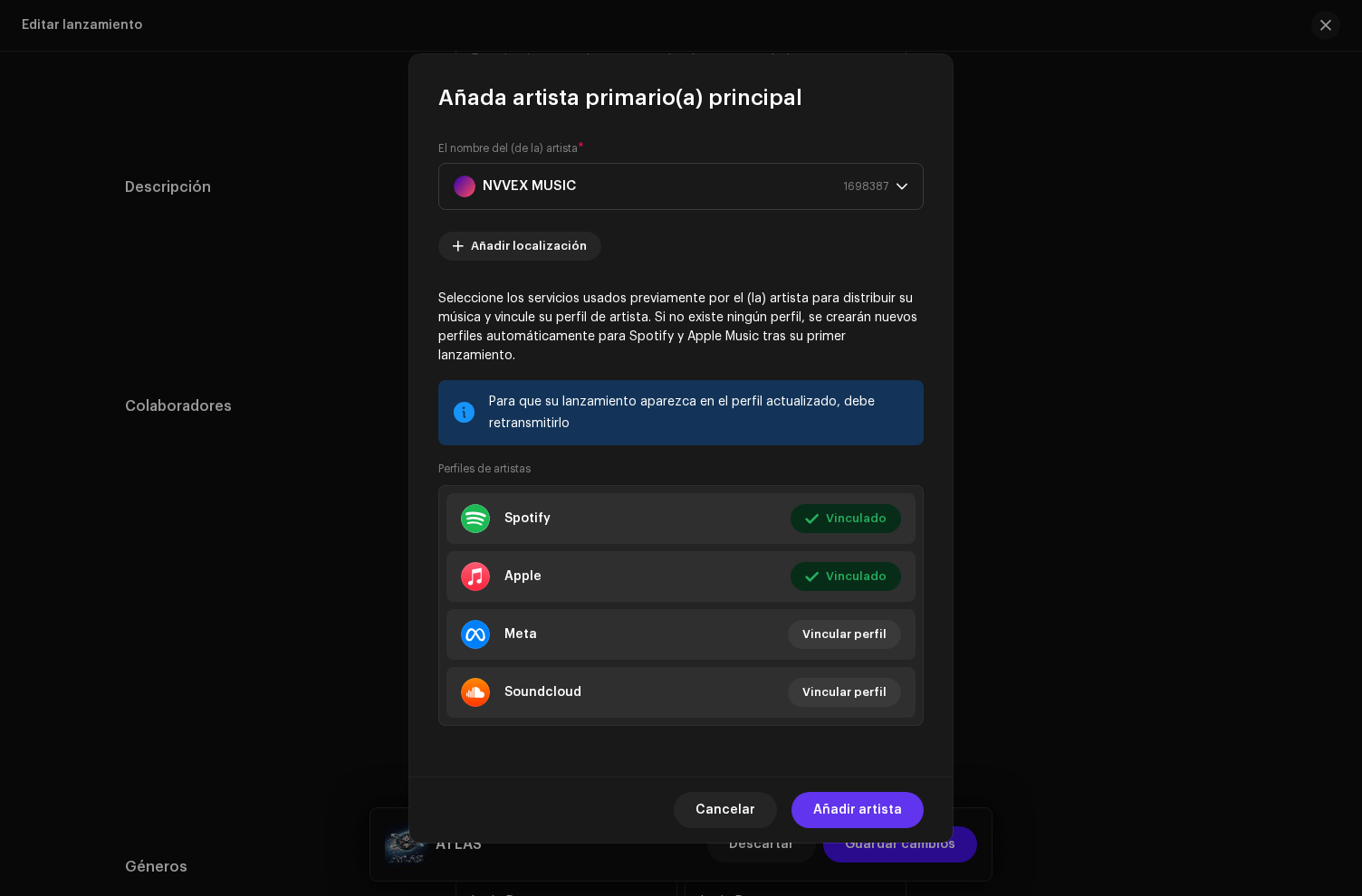
click at [889, 802] on span "Añadir artista" at bounding box center [857, 810] width 88 height 36
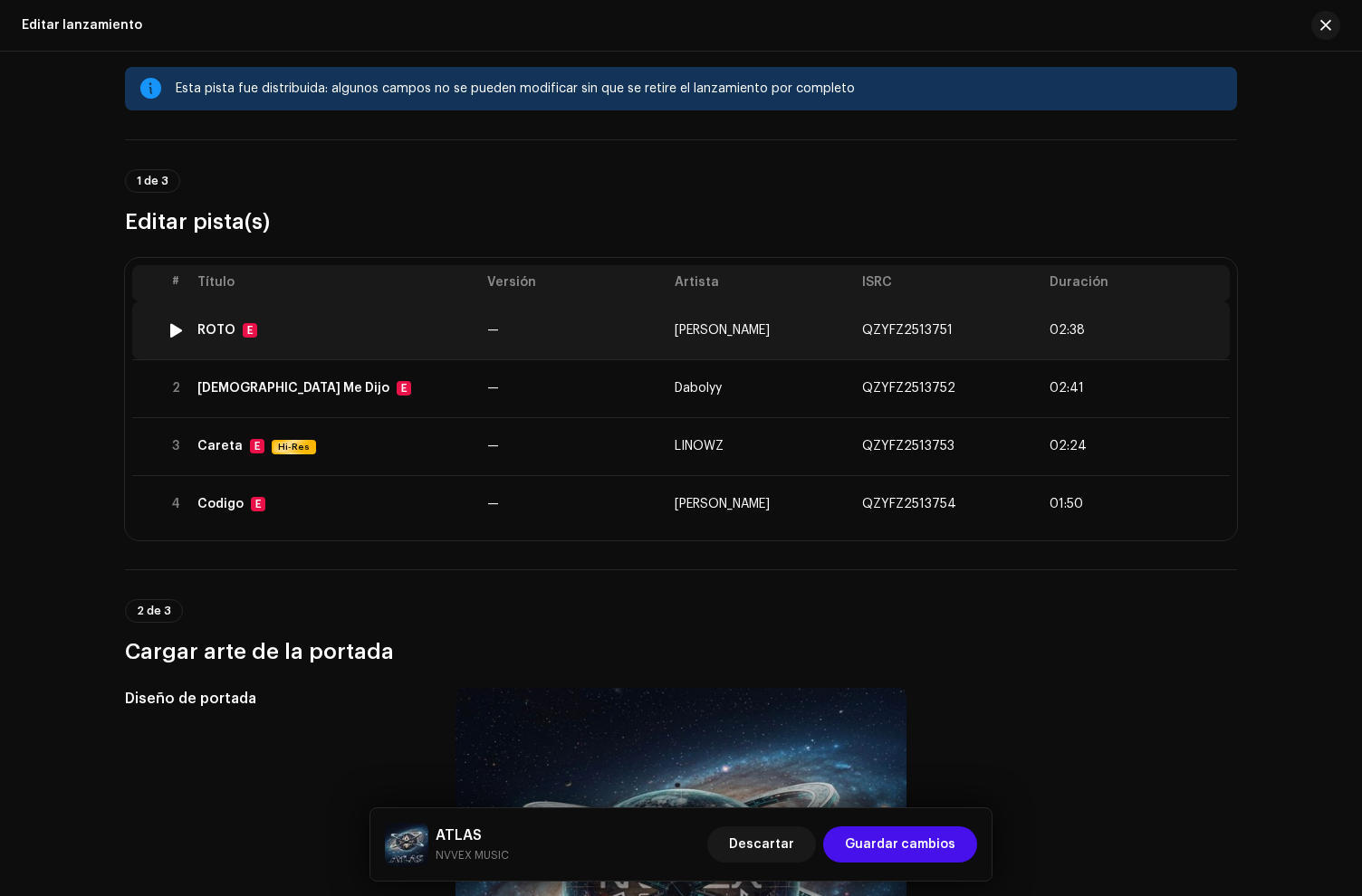
scroll to position [16, 0]
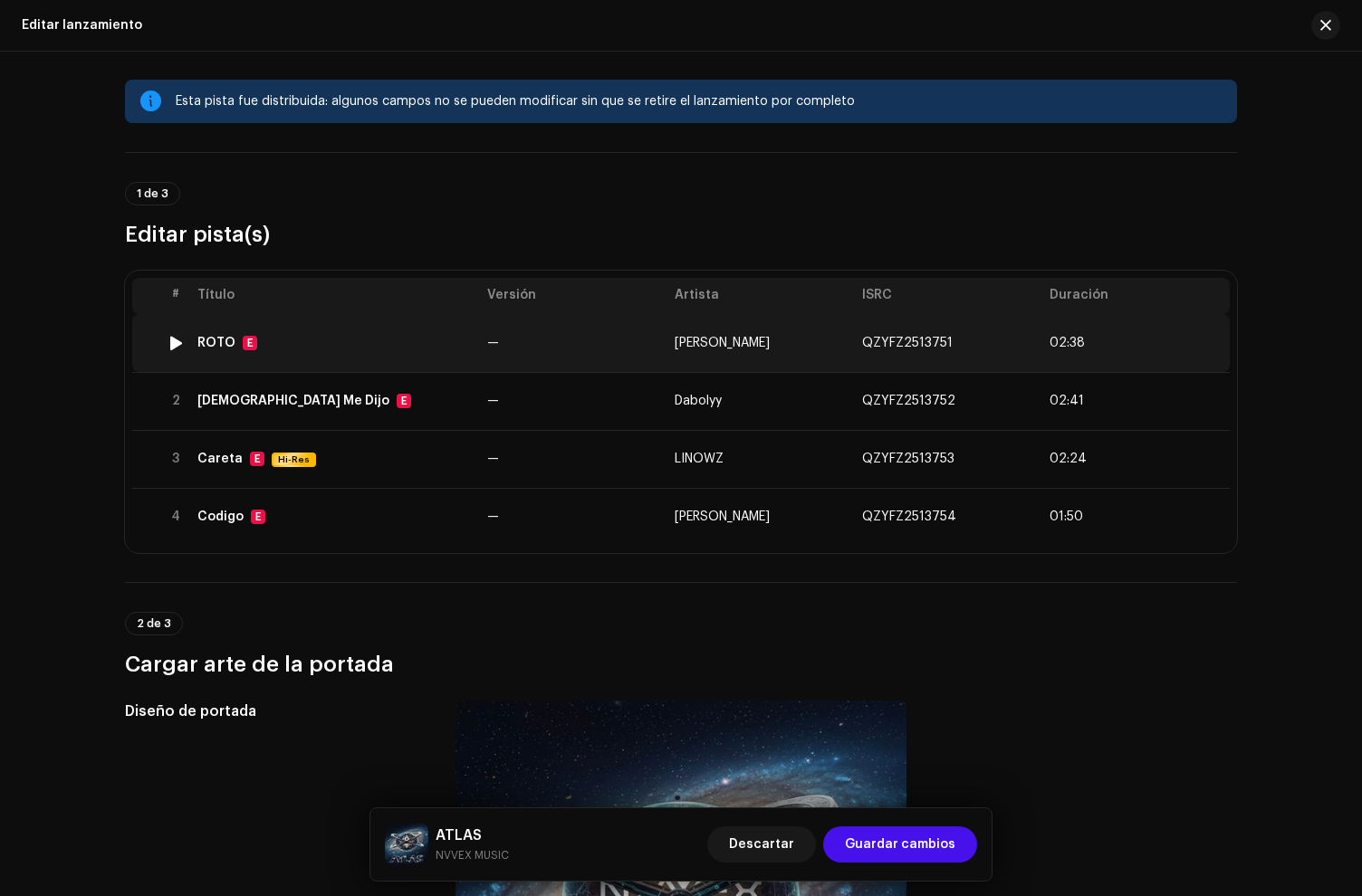
click at [381, 334] on td "ROTO E" at bounding box center [336, 343] width 290 height 58
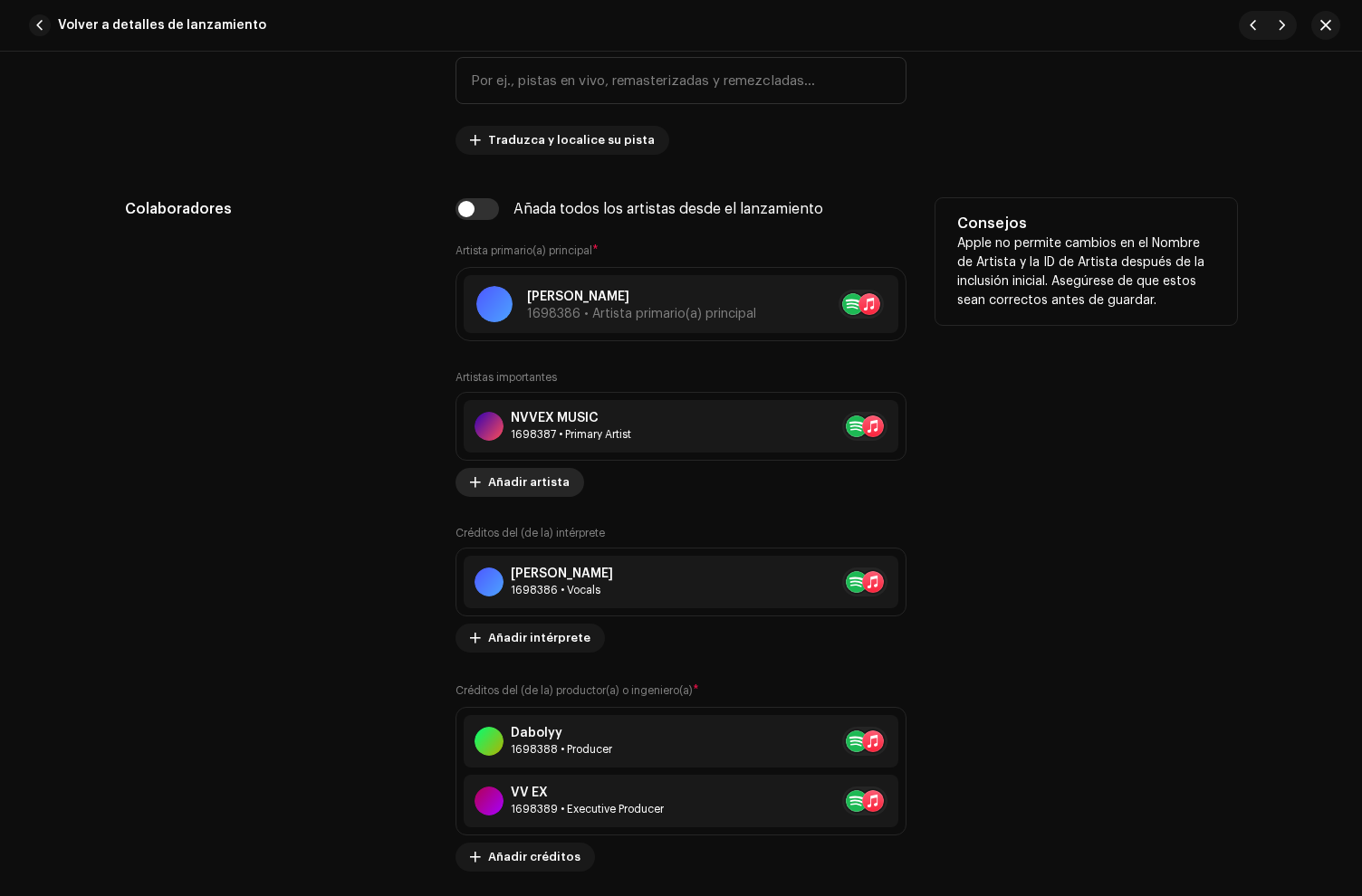
scroll to position [1055, 0]
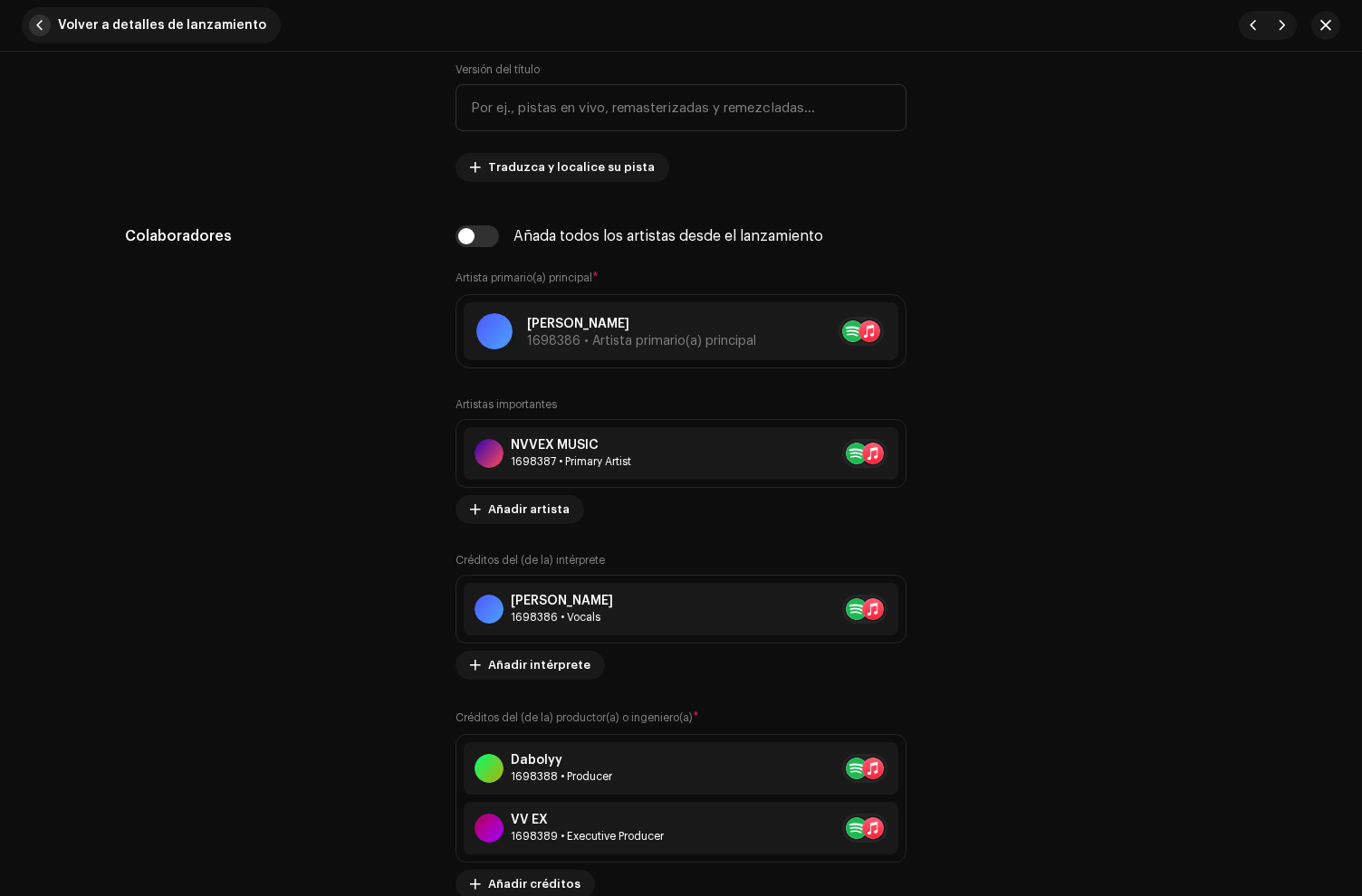
click at [42, 25] on span "button" at bounding box center [40, 26] width 22 height 22
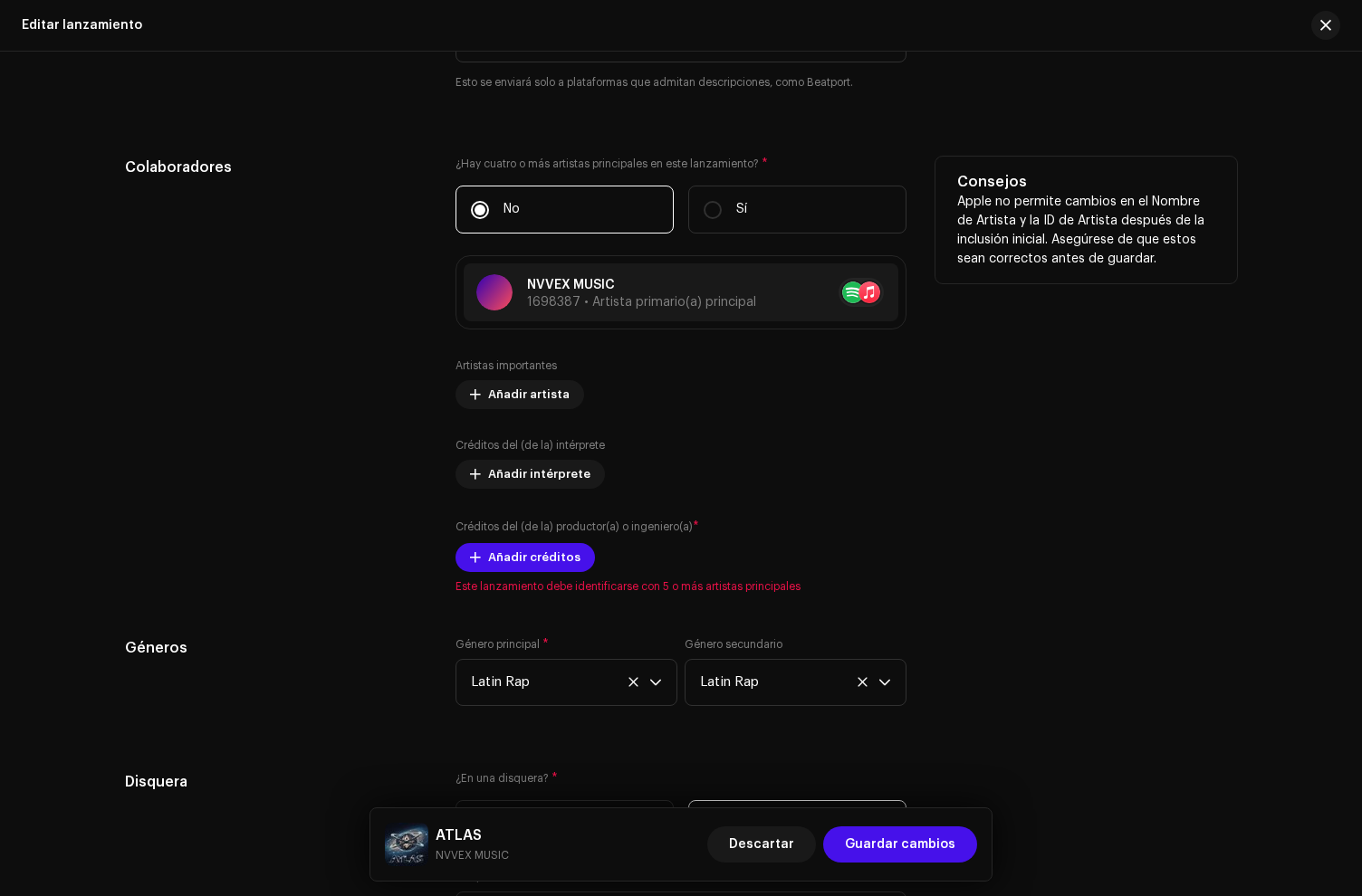
scroll to position [1924, 0]
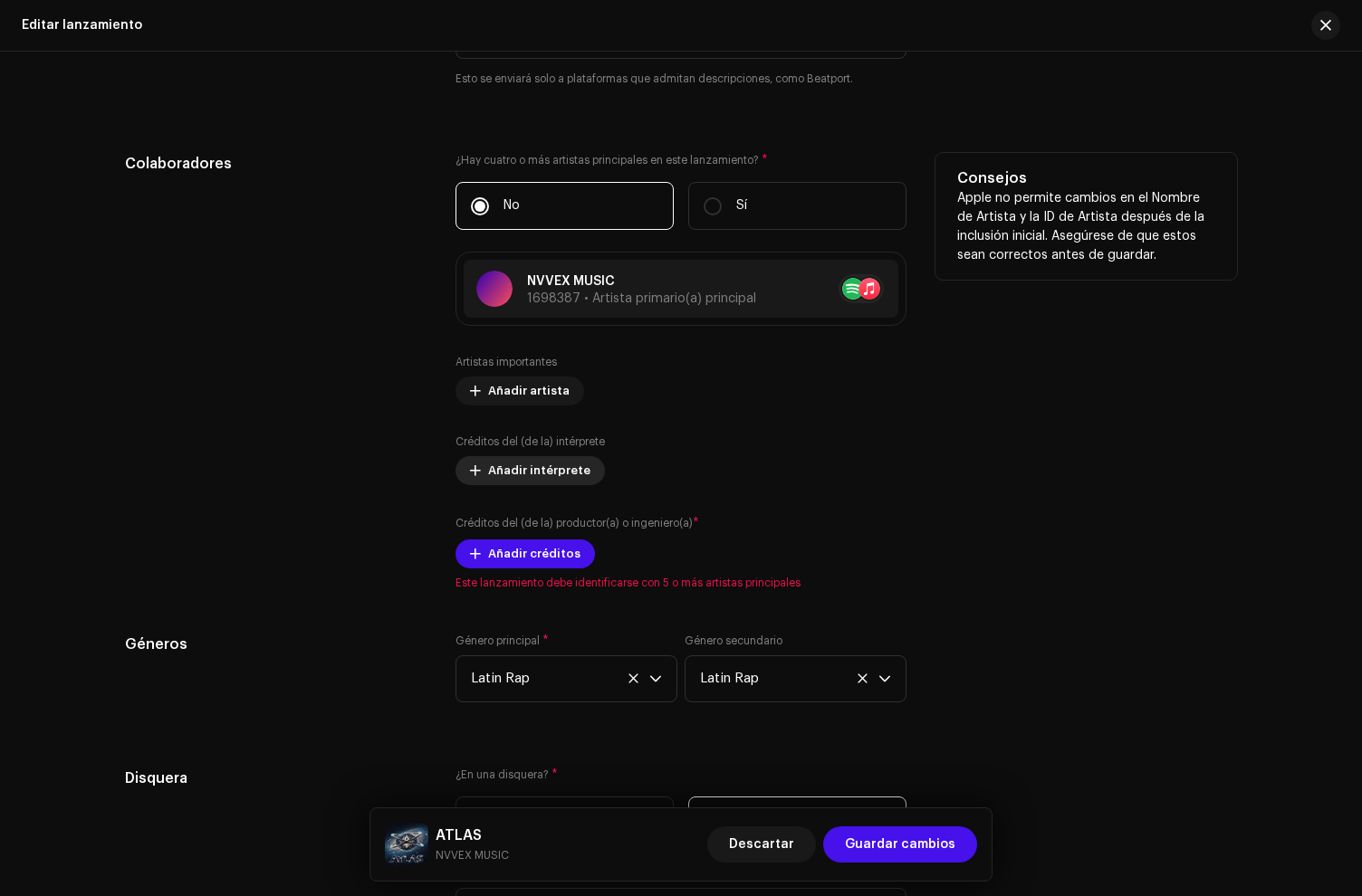
click at [528, 472] on span "Añadir intérprete" at bounding box center [539, 470] width 102 height 36
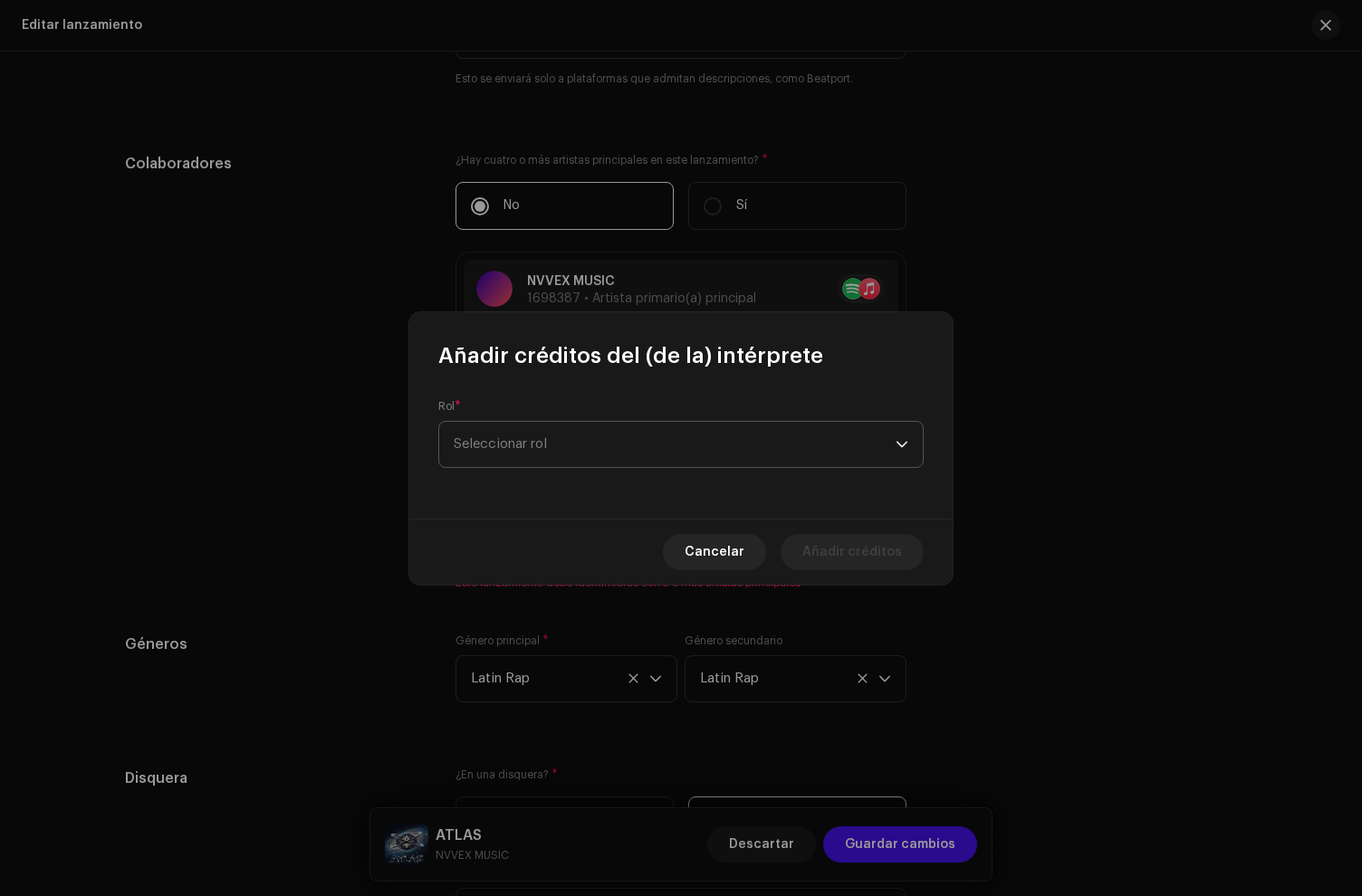
click at [542, 457] on span "Seleccionar rol" at bounding box center [674, 445] width 442 height 46
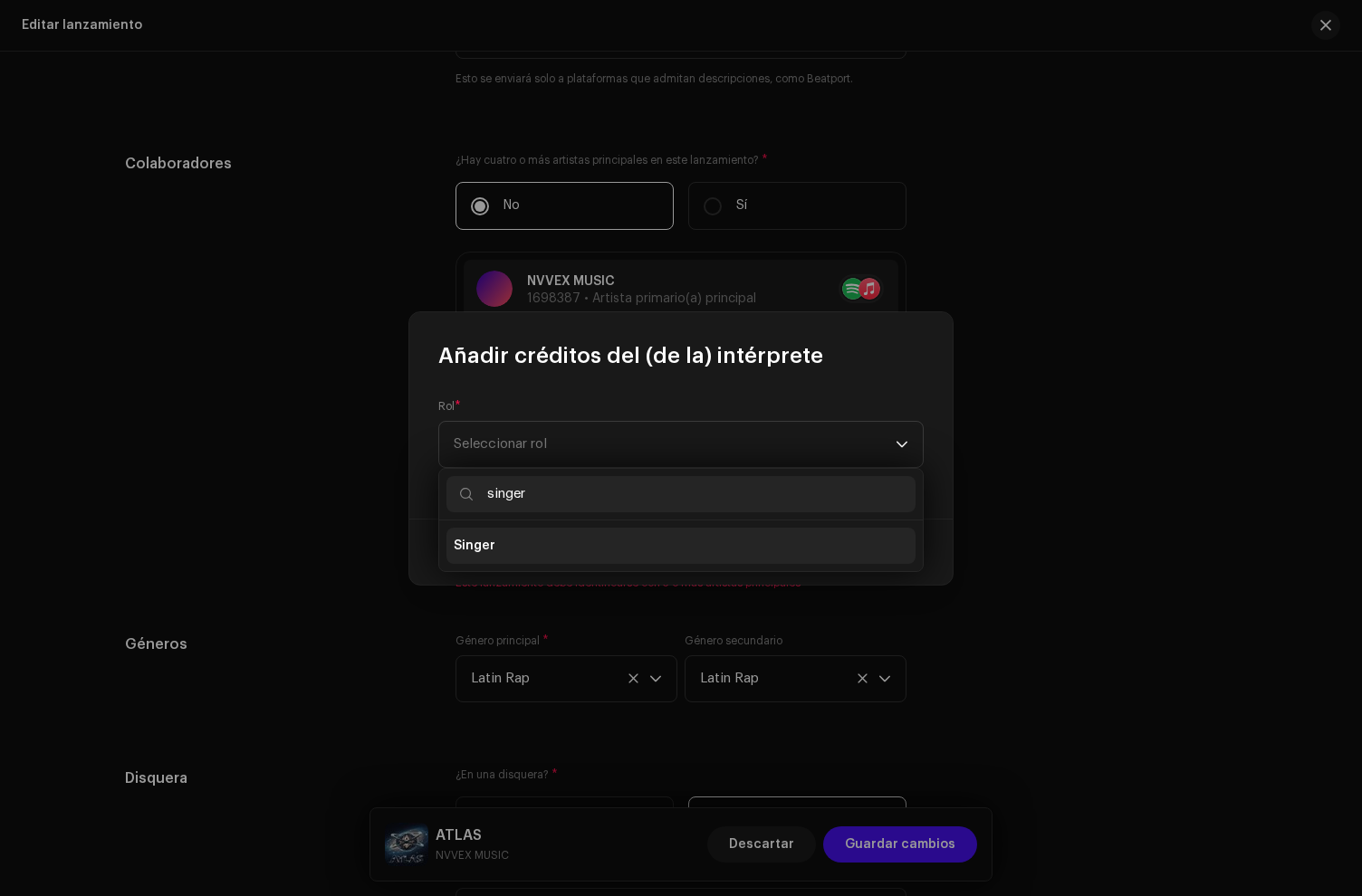
type input "singer"
click at [530, 549] on li "Singer" at bounding box center [681, 546] width 470 height 36
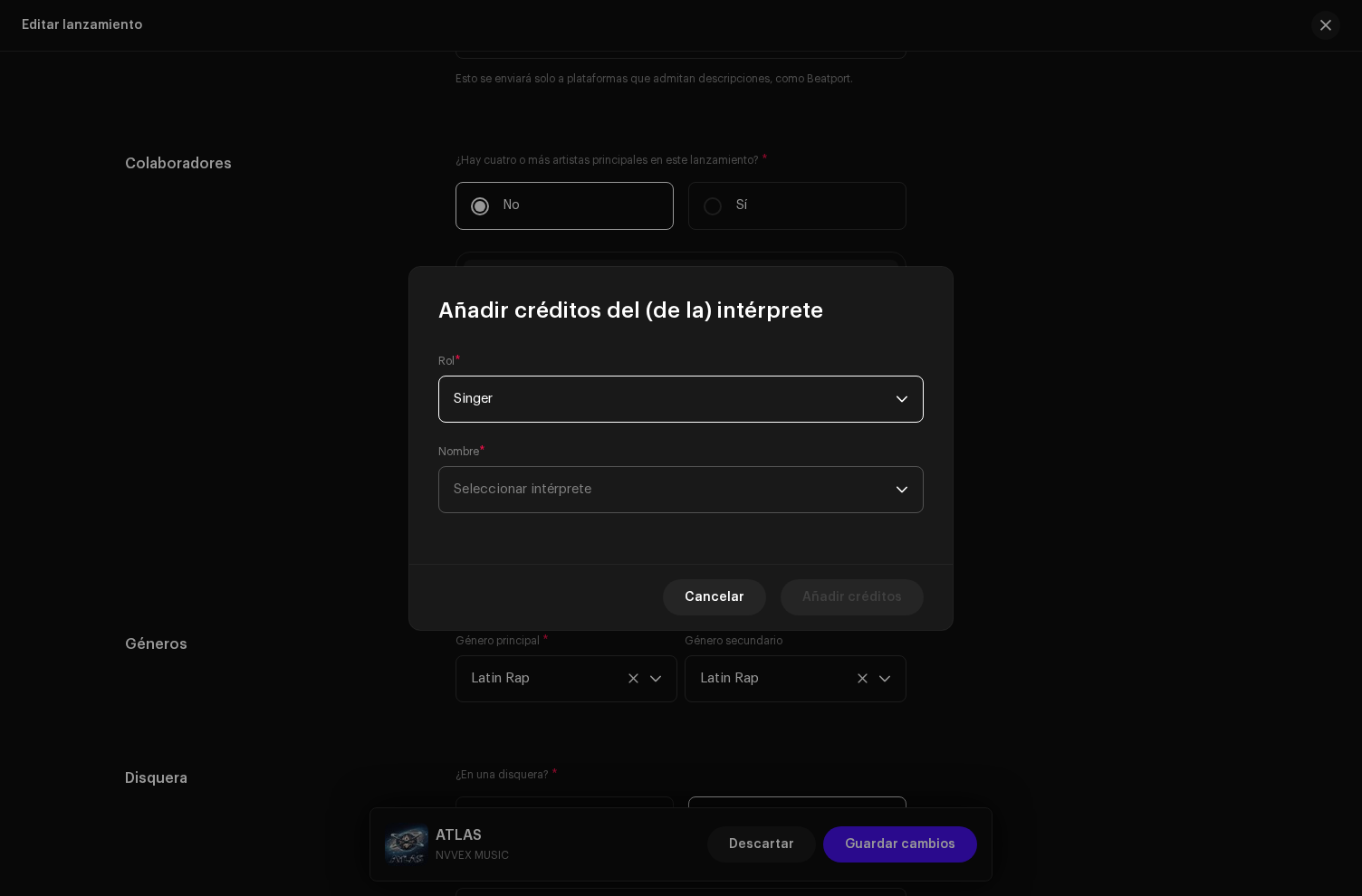
click at [528, 479] on span "Seleccionar intérprete" at bounding box center [674, 490] width 442 height 46
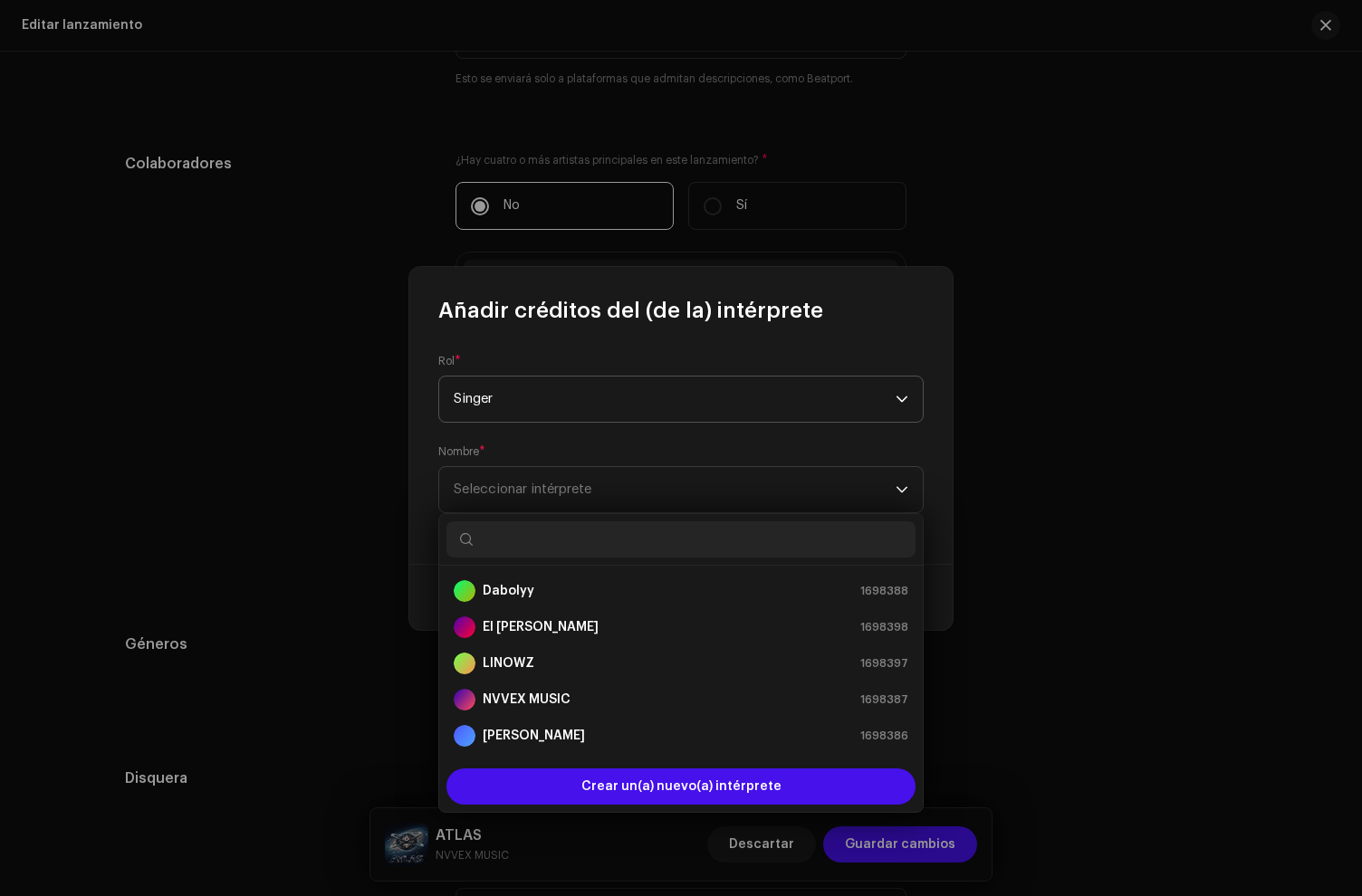
click at [511, 402] on span "Singer" at bounding box center [674, 399] width 442 height 46
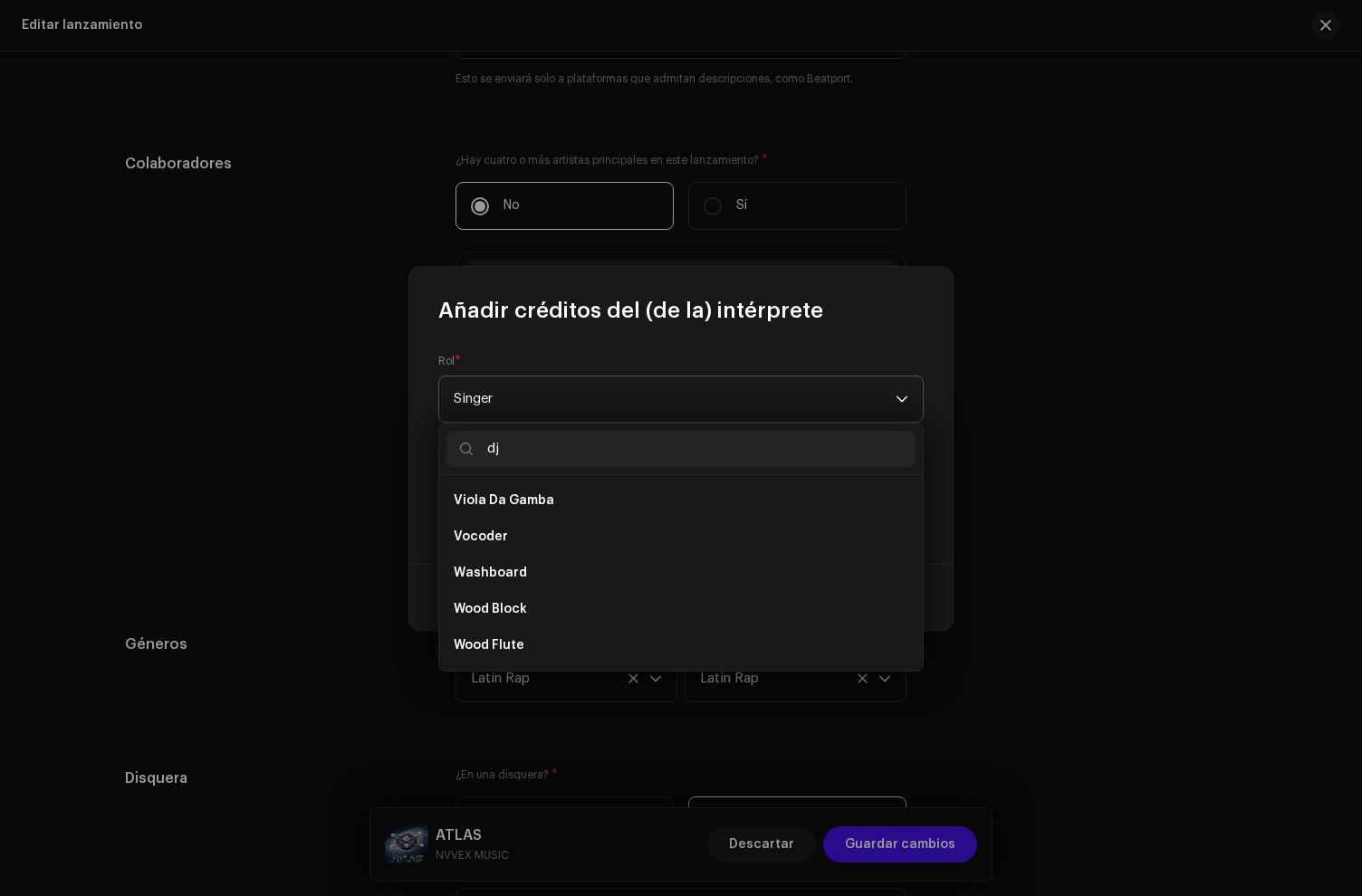
scroll to position [0, 0]
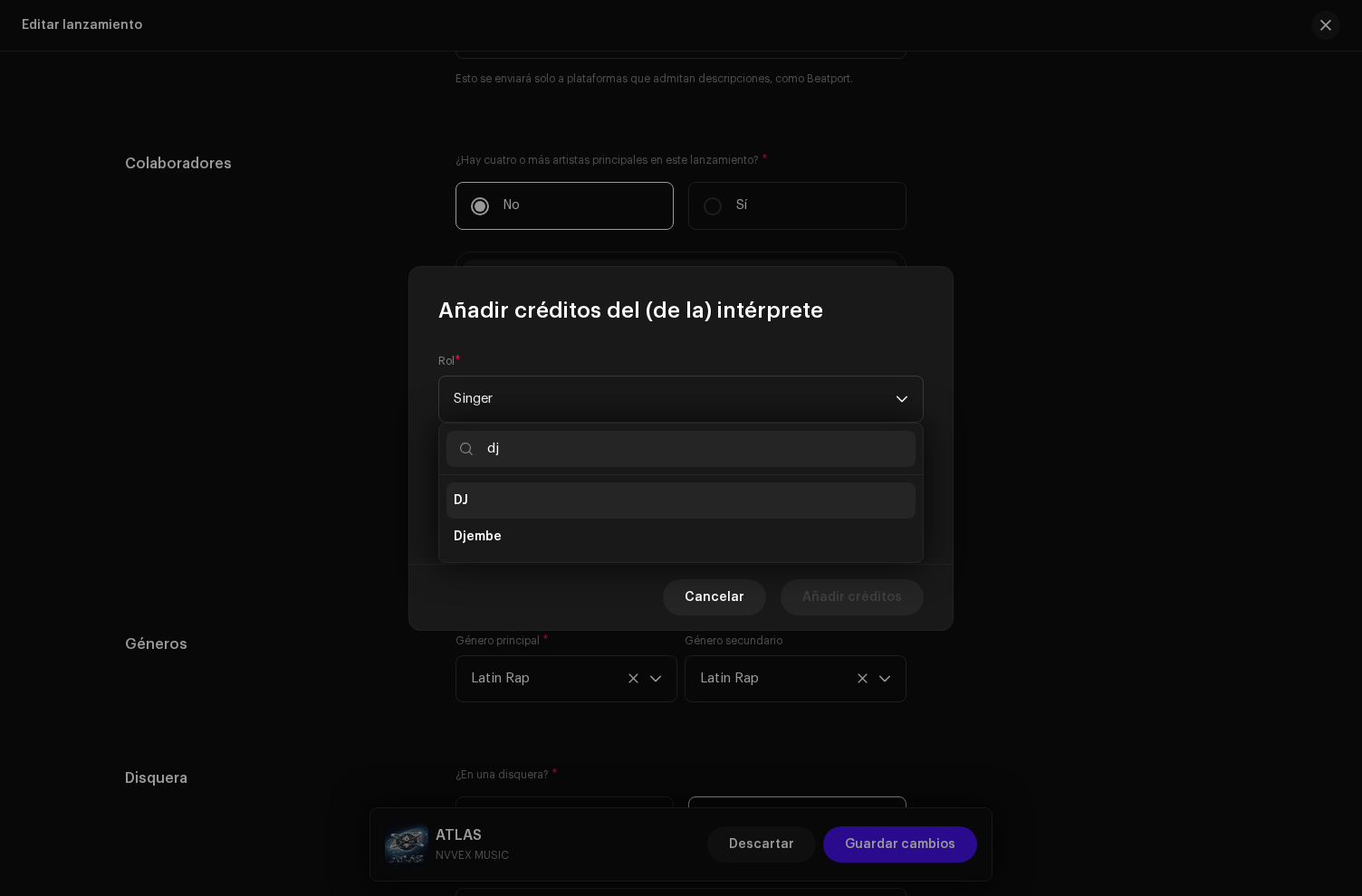
type input "dj"
drag, startPoint x: 531, startPoint y: 489, endPoint x: 541, endPoint y: 489, distance: 10.0
click at [541, 489] on li "DJ" at bounding box center [681, 500] width 470 height 36
click at [693, 491] on span "Seleccionar intérprete" at bounding box center [674, 490] width 442 height 46
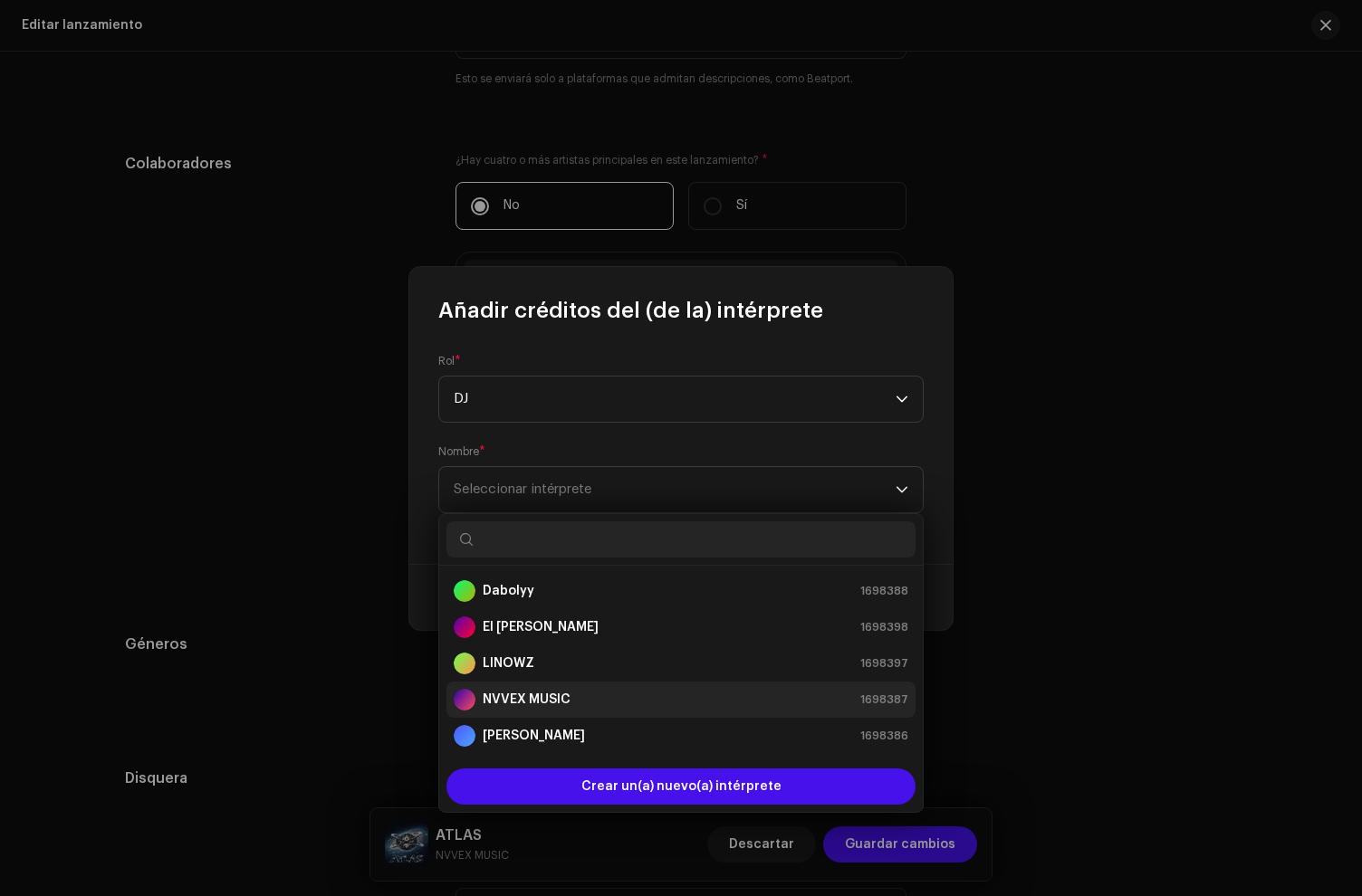
click at [591, 693] on div "NVVEX MUSIC 1698387" at bounding box center [681, 700] width 455 height 22
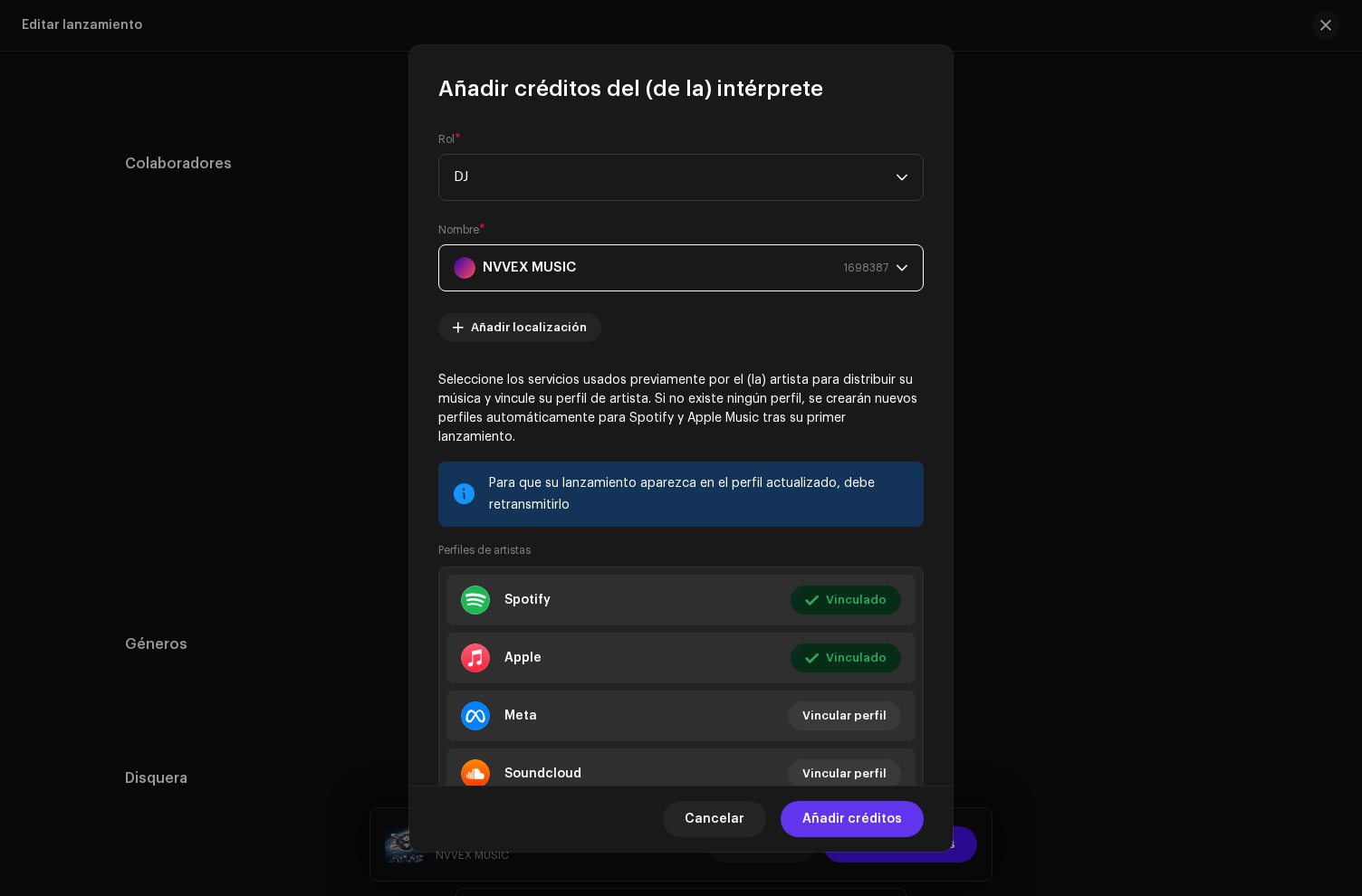
click at [858, 820] on span "Añadir créditos" at bounding box center [852, 819] width 99 height 36
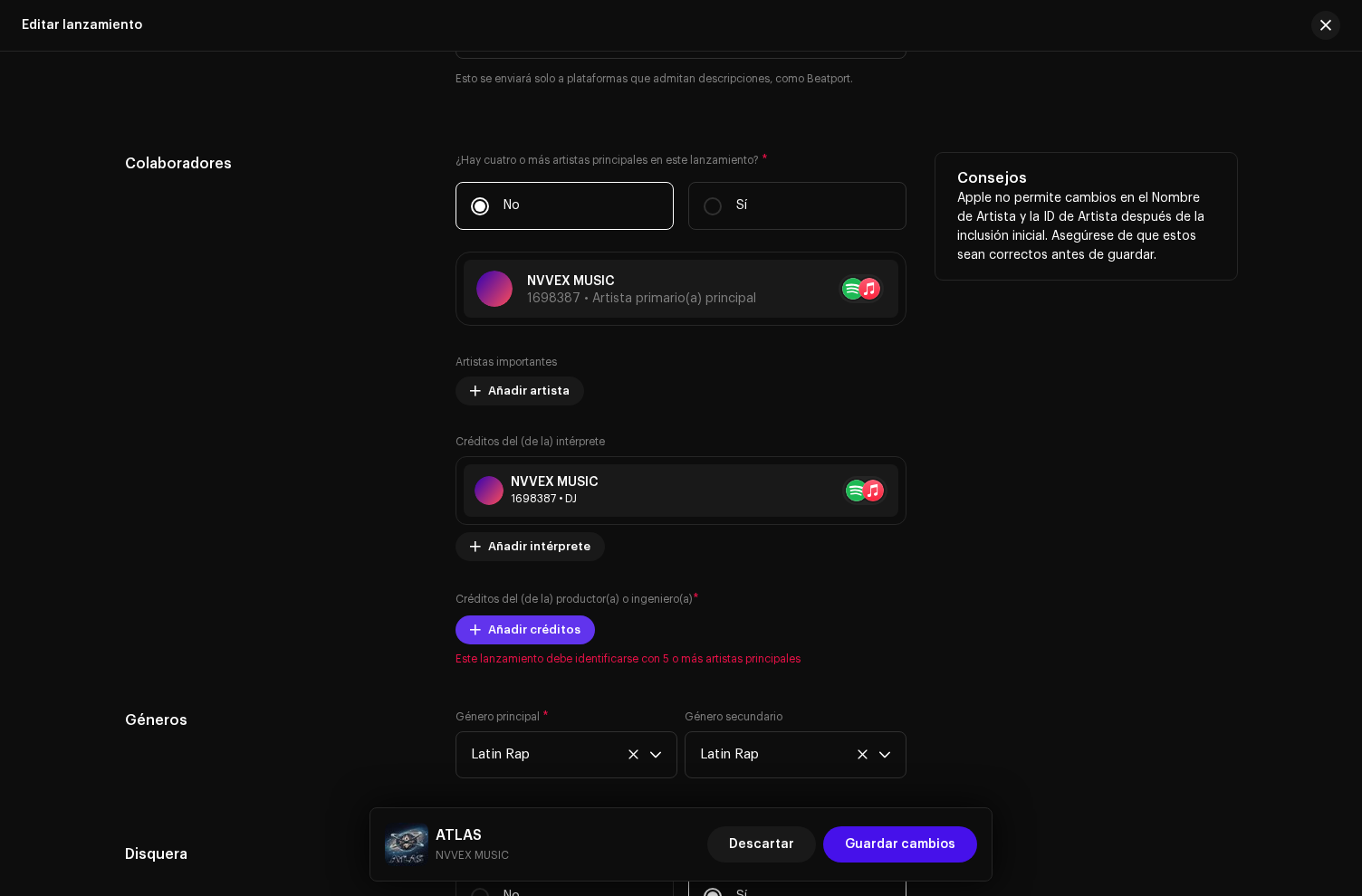
click at [510, 623] on span "Añadir créditos" at bounding box center [534, 630] width 92 height 36
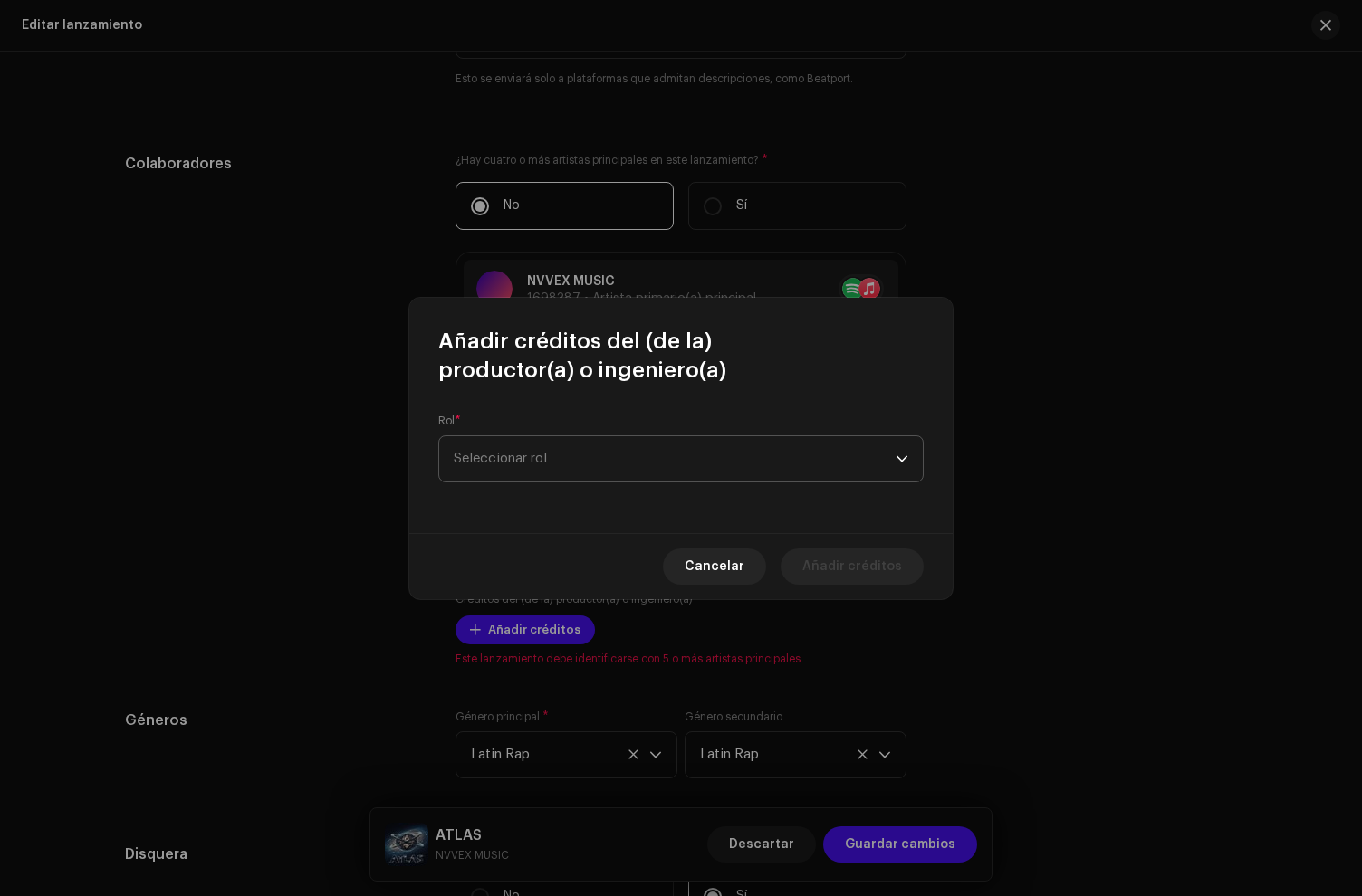
click at [525, 468] on span "Seleccionar rol" at bounding box center [674, 459] width 442 height 46
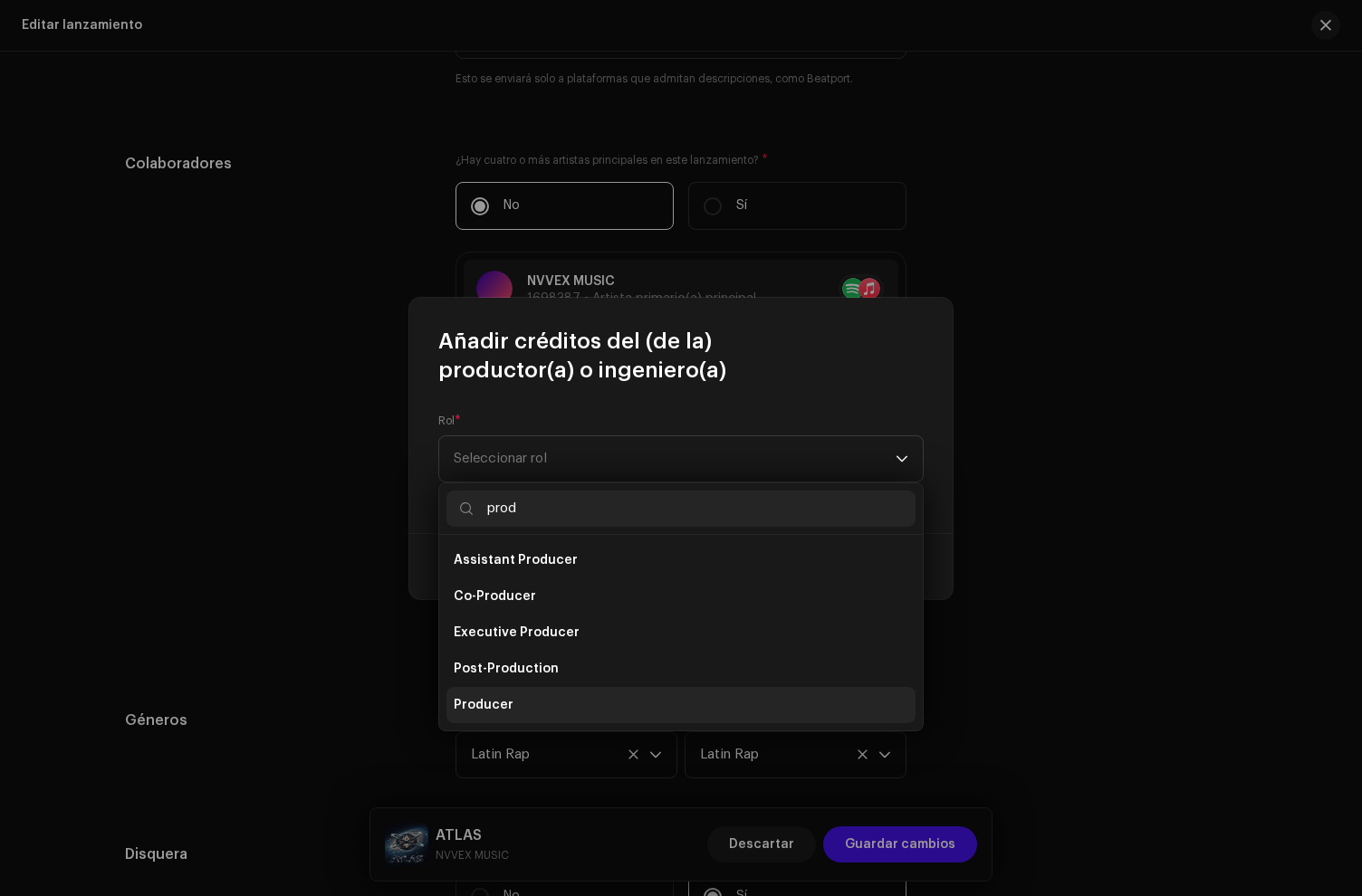
type input "prod"
click at [504, 699] on span "Producer" at bounding box center [483, 704] width 60 height 18
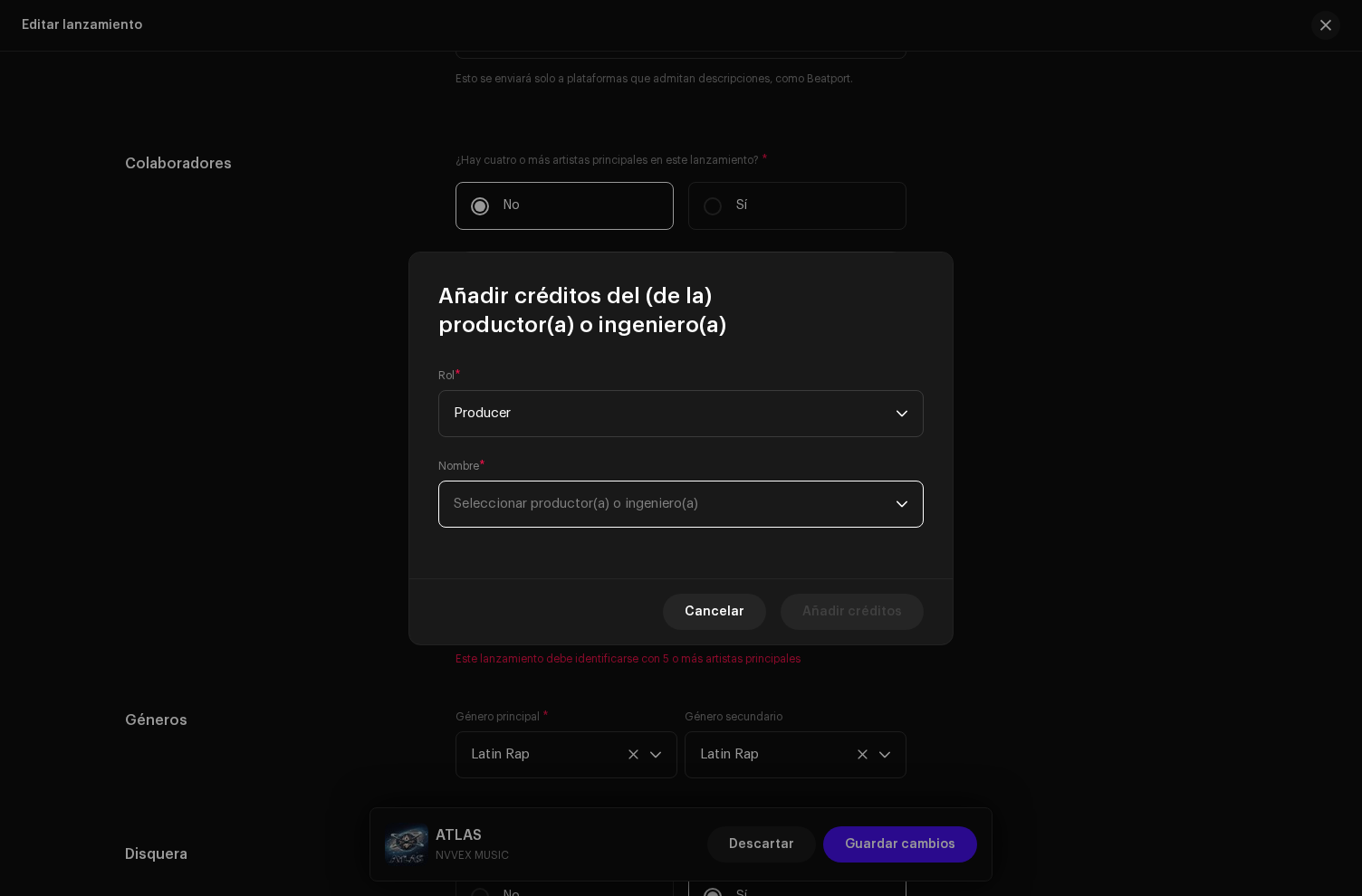
click at [531, 508] on span "Seleccionar productor(a) o ingeniero(a)" at bounding box center [576, 504] width 244 height 14
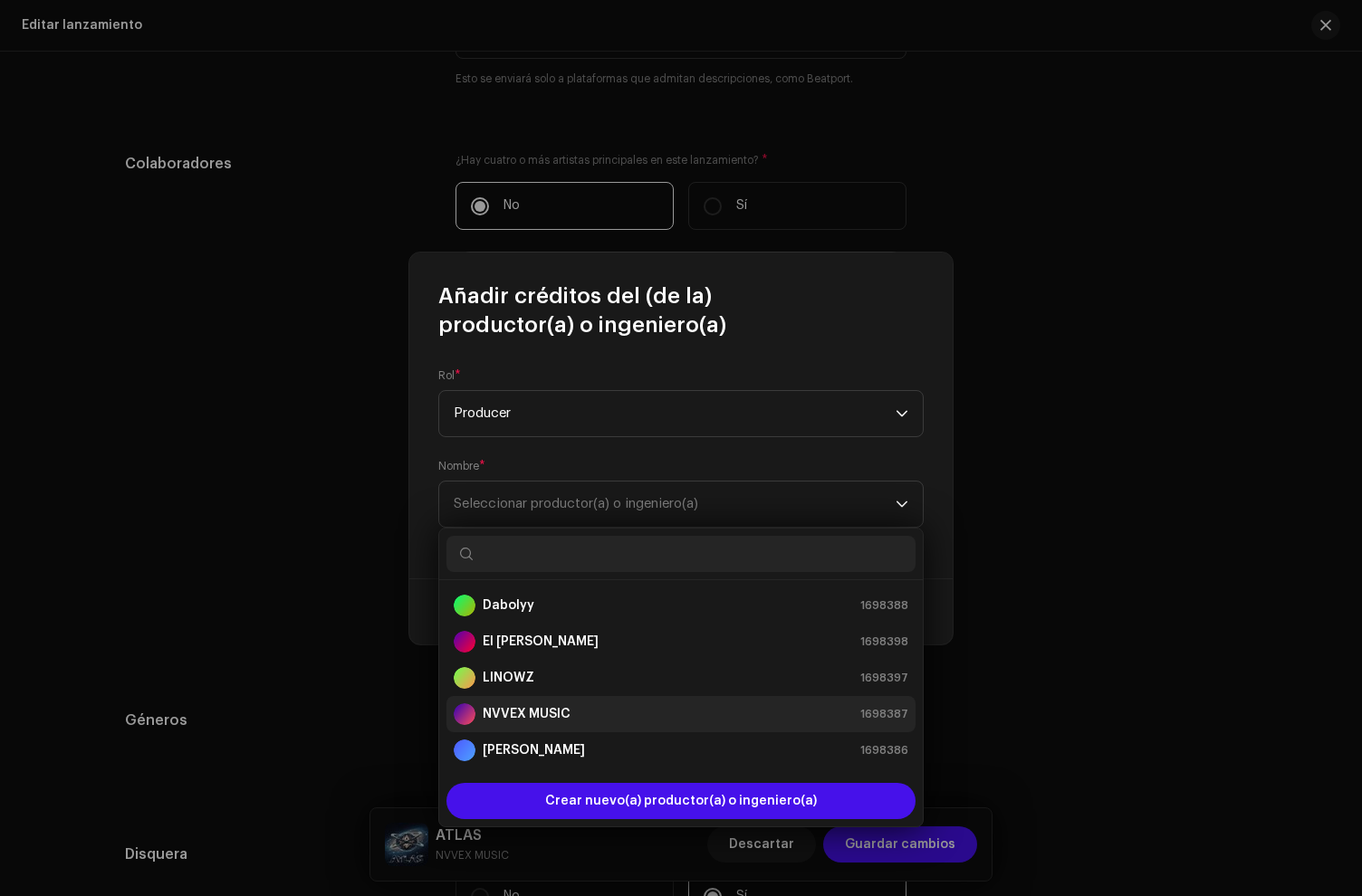
click at [539, 708] on strong "NVVEX MUSIC" at bounding box center [526, 714] width 87 height 18
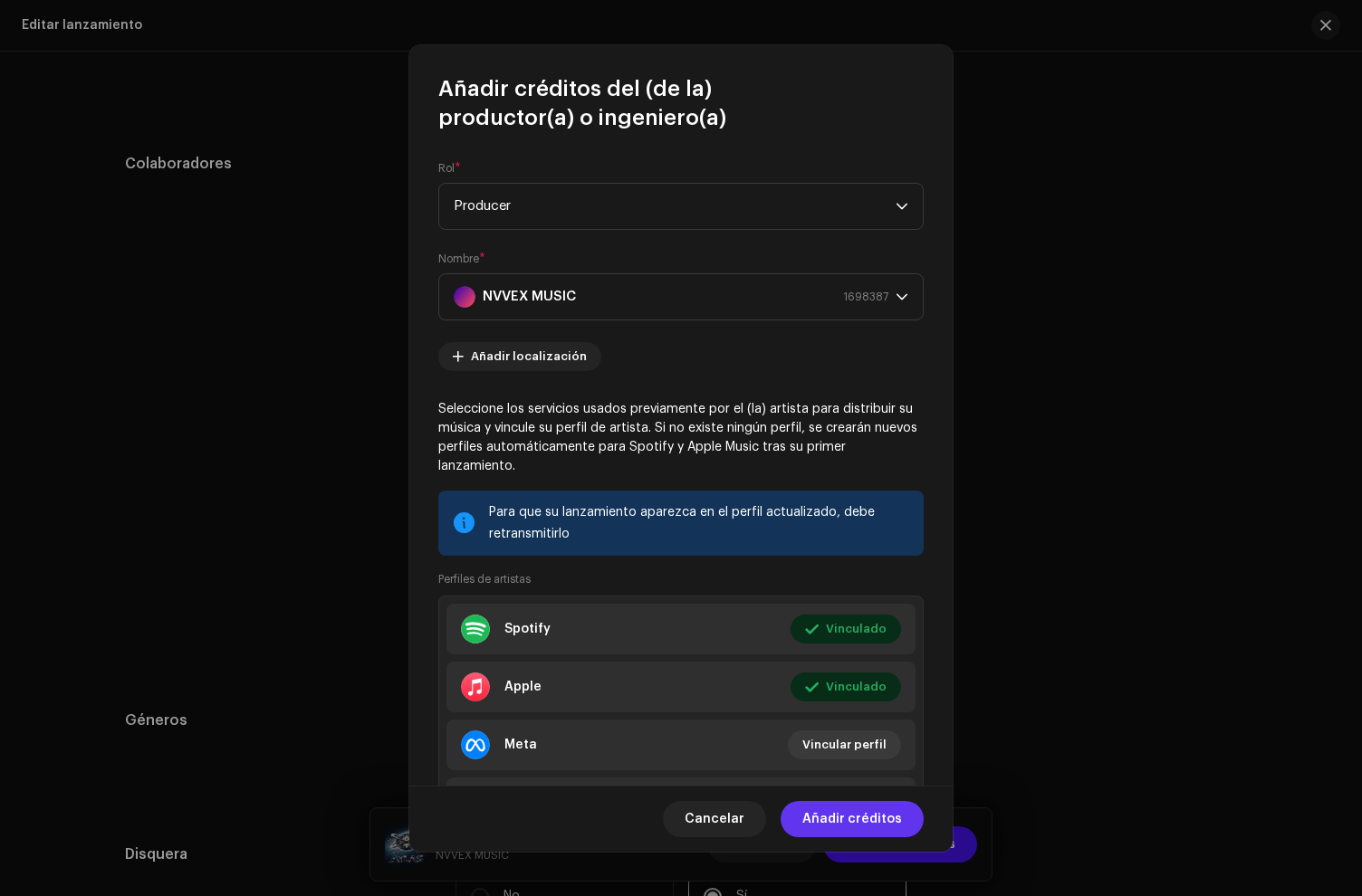
click at [854, 820] on span "Añadir créditos" at bounding box center [852, 819] width 99 height 36
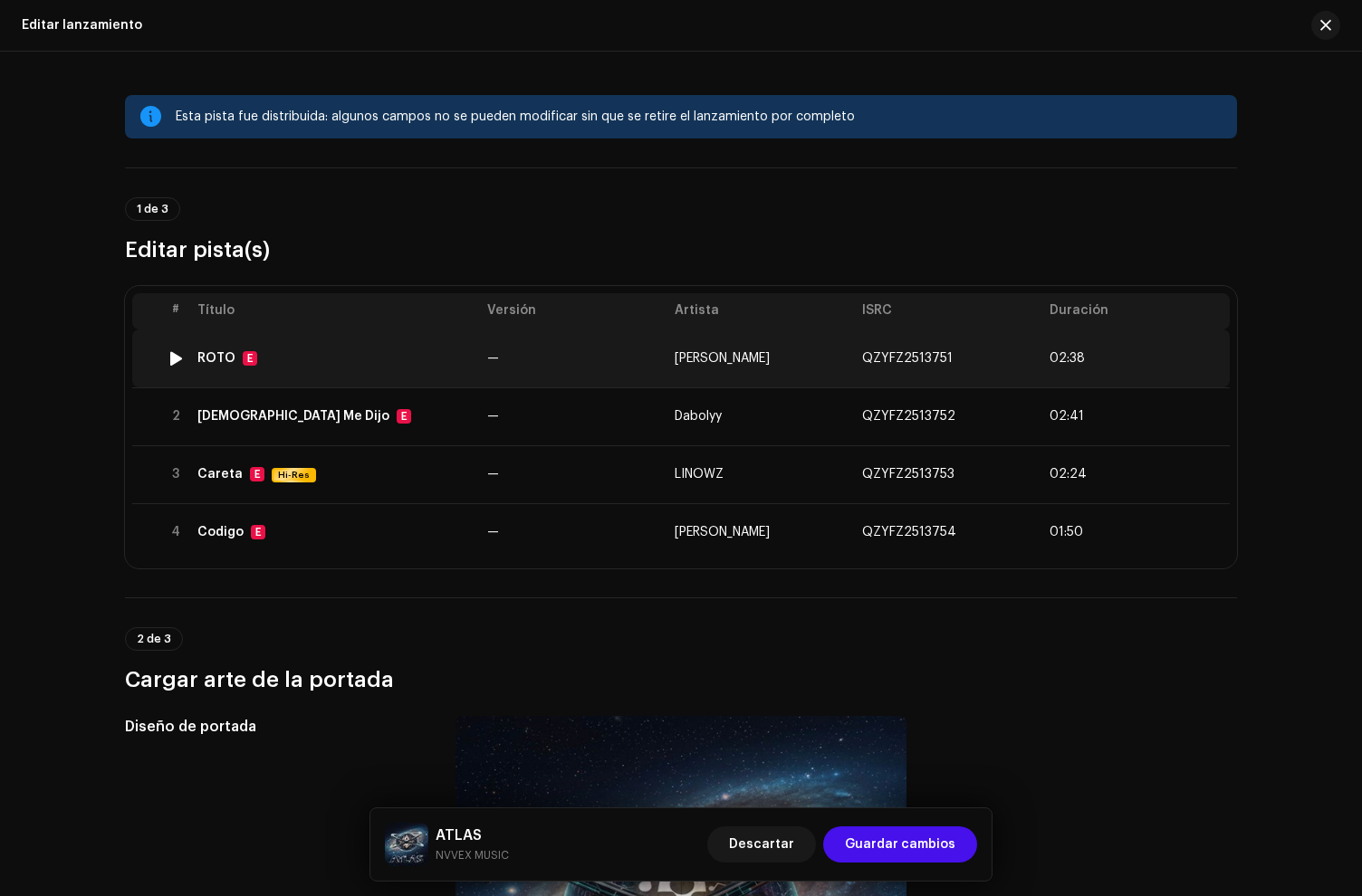
click at [355, 351] on div "ROTO E" at bounding box center [335, 358] width 275 height 15
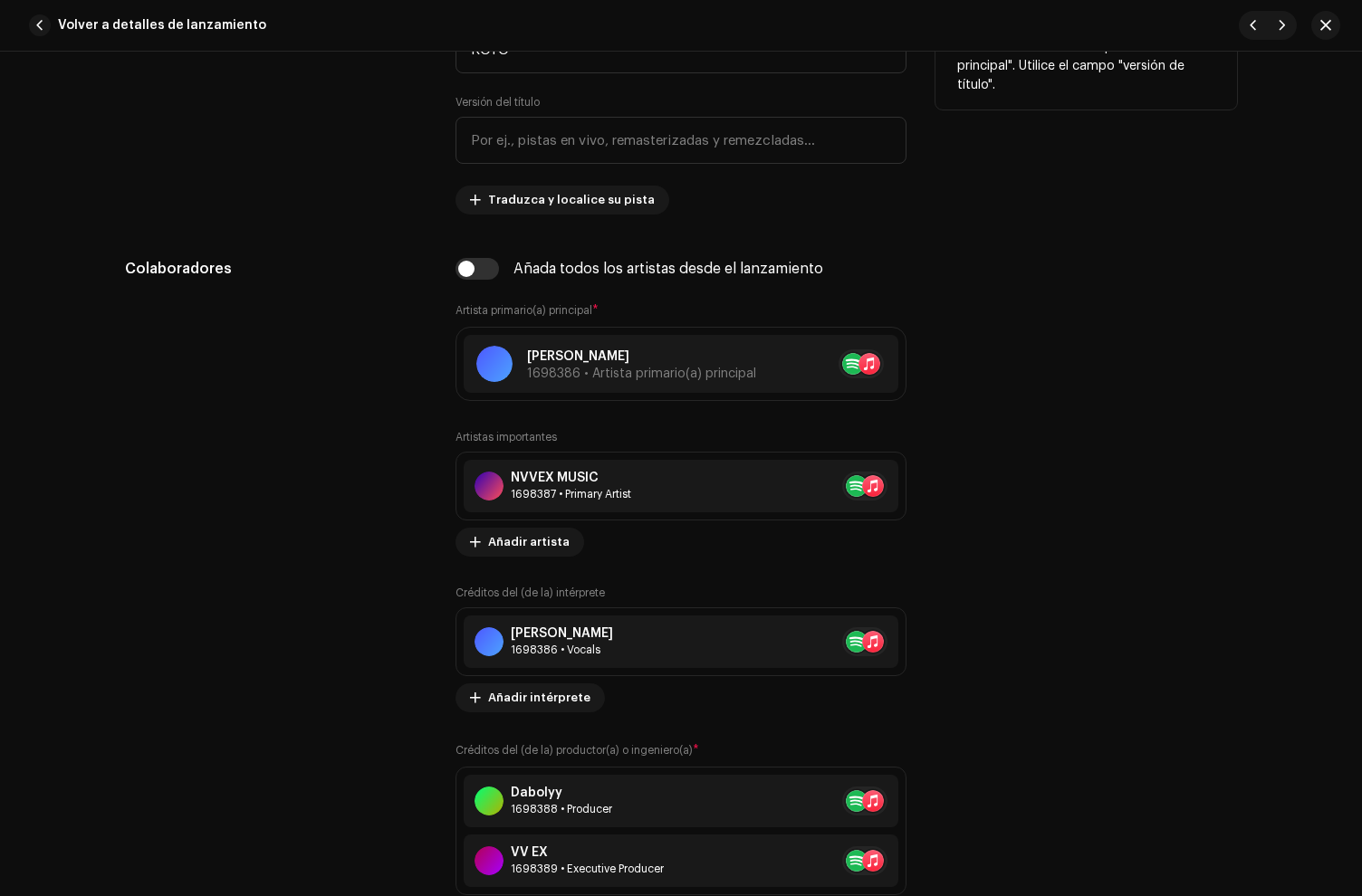
scroll to position [1020, 0]
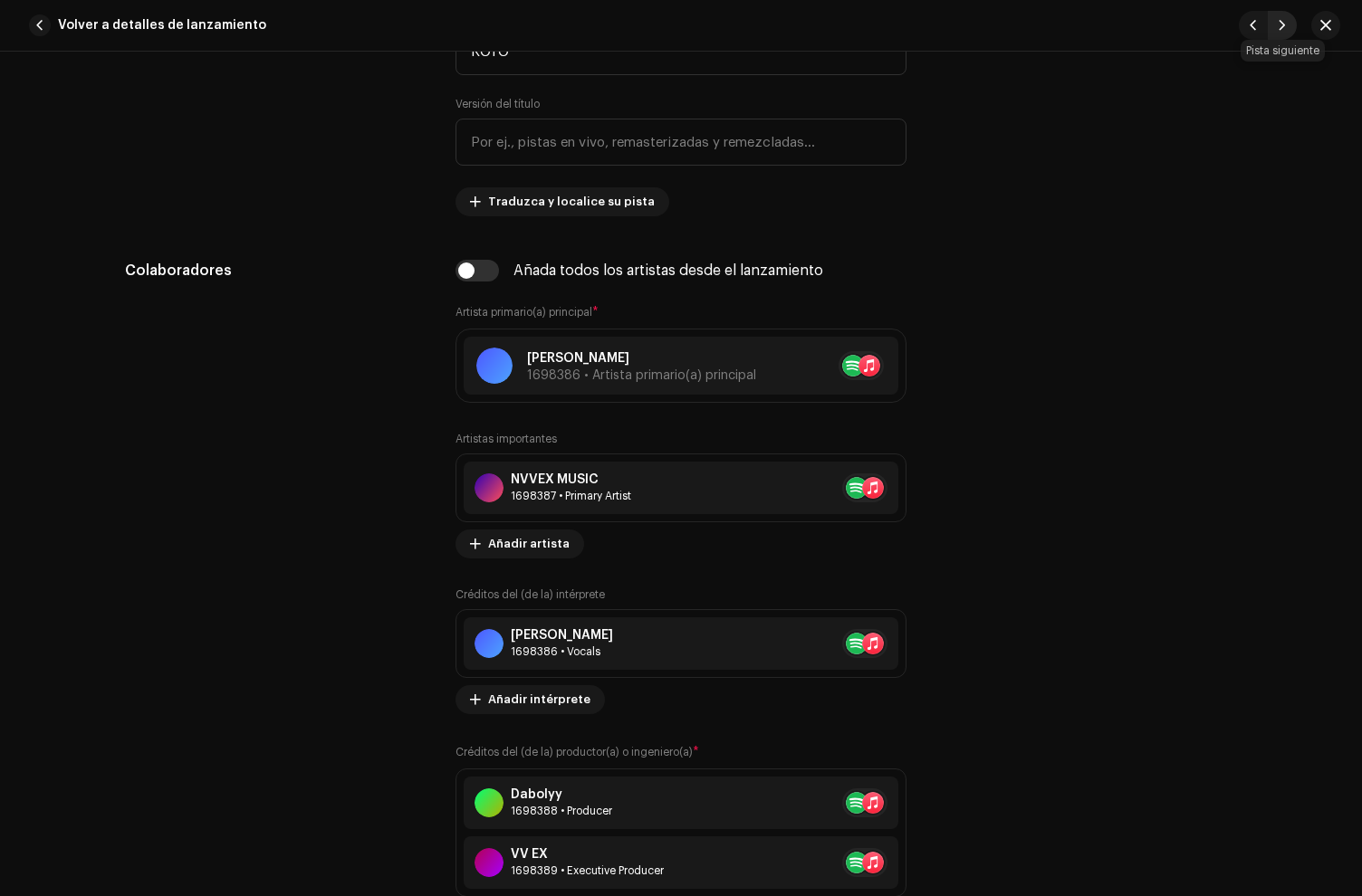
click at [1285, 28] on span "button" at bounding box center [1282, 25] width 11 height 15
type input "QZYFZ2513752"
type input "Dios Me Dijo"
type input "00:15"
click at [1285, 28] on span "button" at bounding box center [1282, 25] width 11 height 15
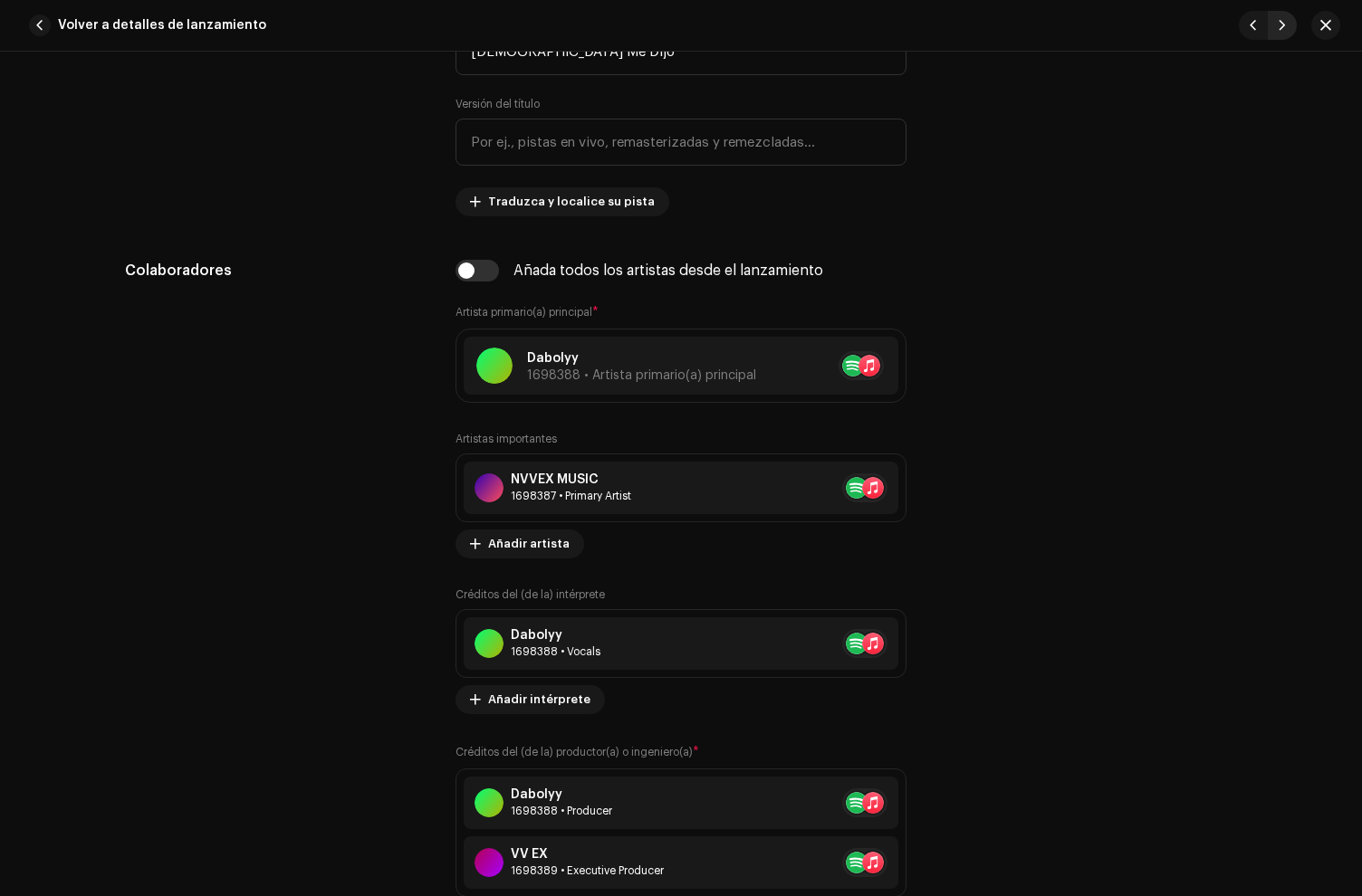
type input "QZYFZ2513753"
type input "Careta"
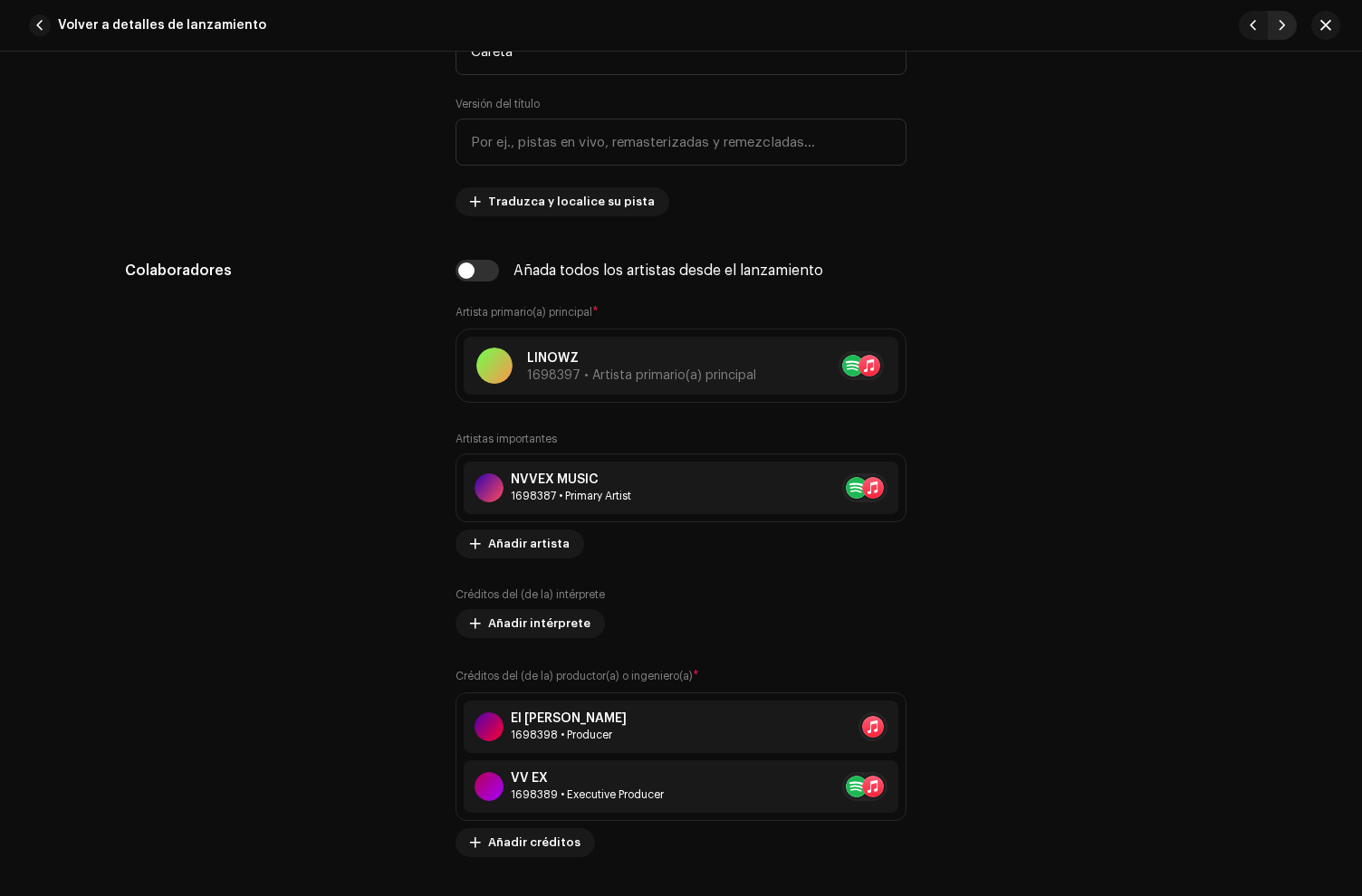
click at [1285, 28] on span "button" at bounding box center [1282, 25] width 11 height 15
type input "QZYFZ2513754"
type input "Codigo"
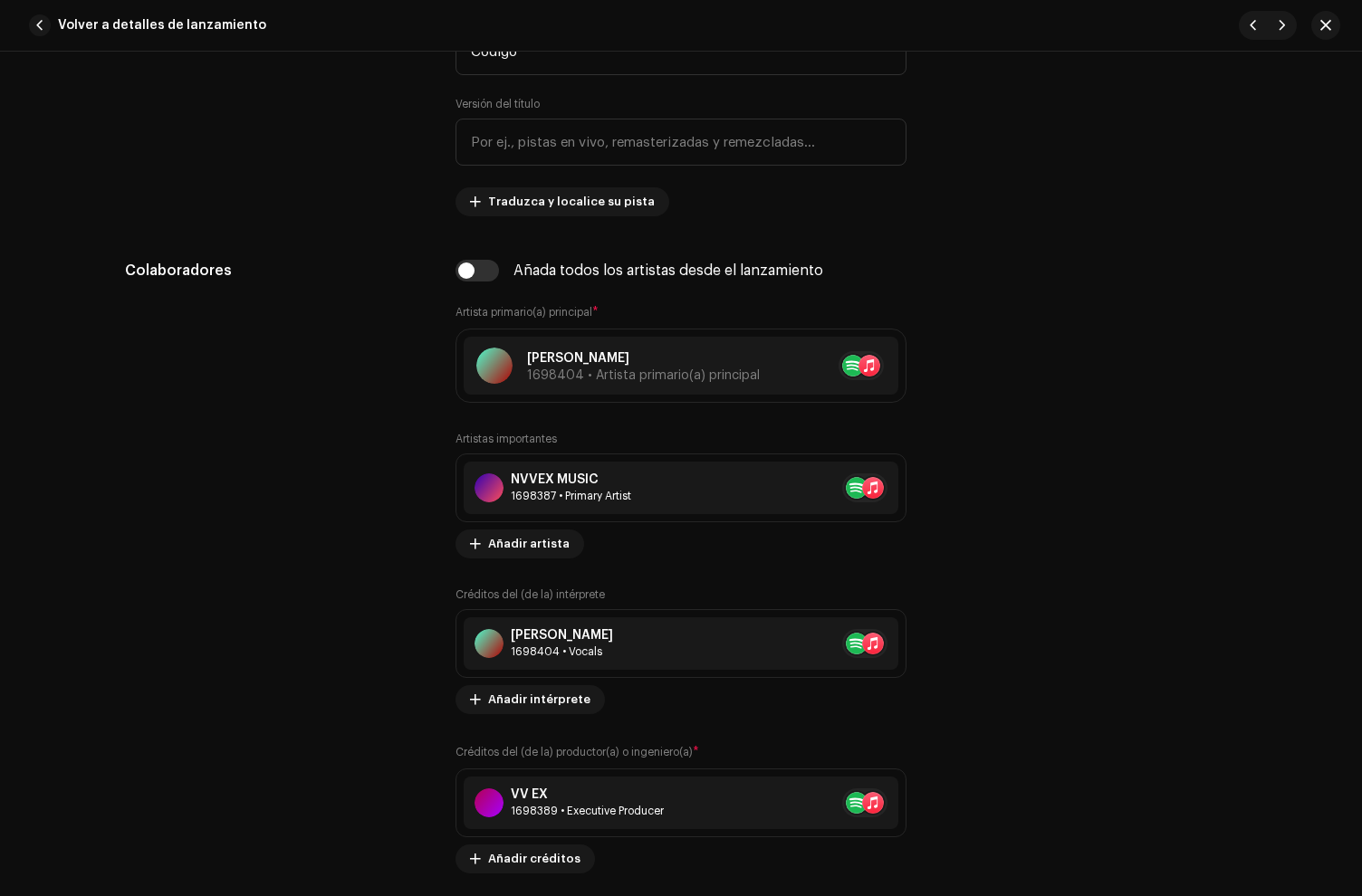
click at [45, 28] on span "button" at bounding box center [40, 26] width 22 height 22
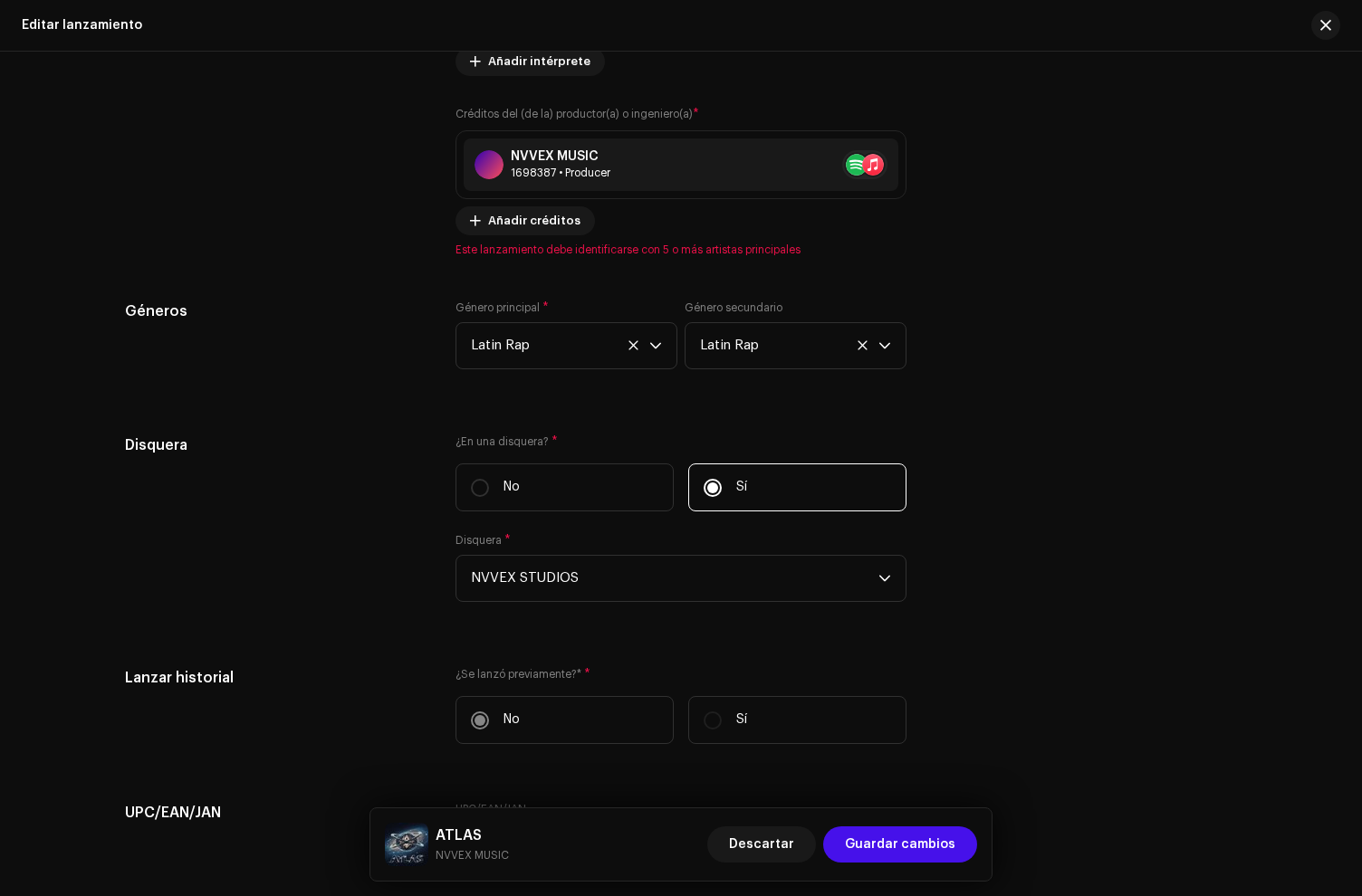
scroll to position [2943, 0]
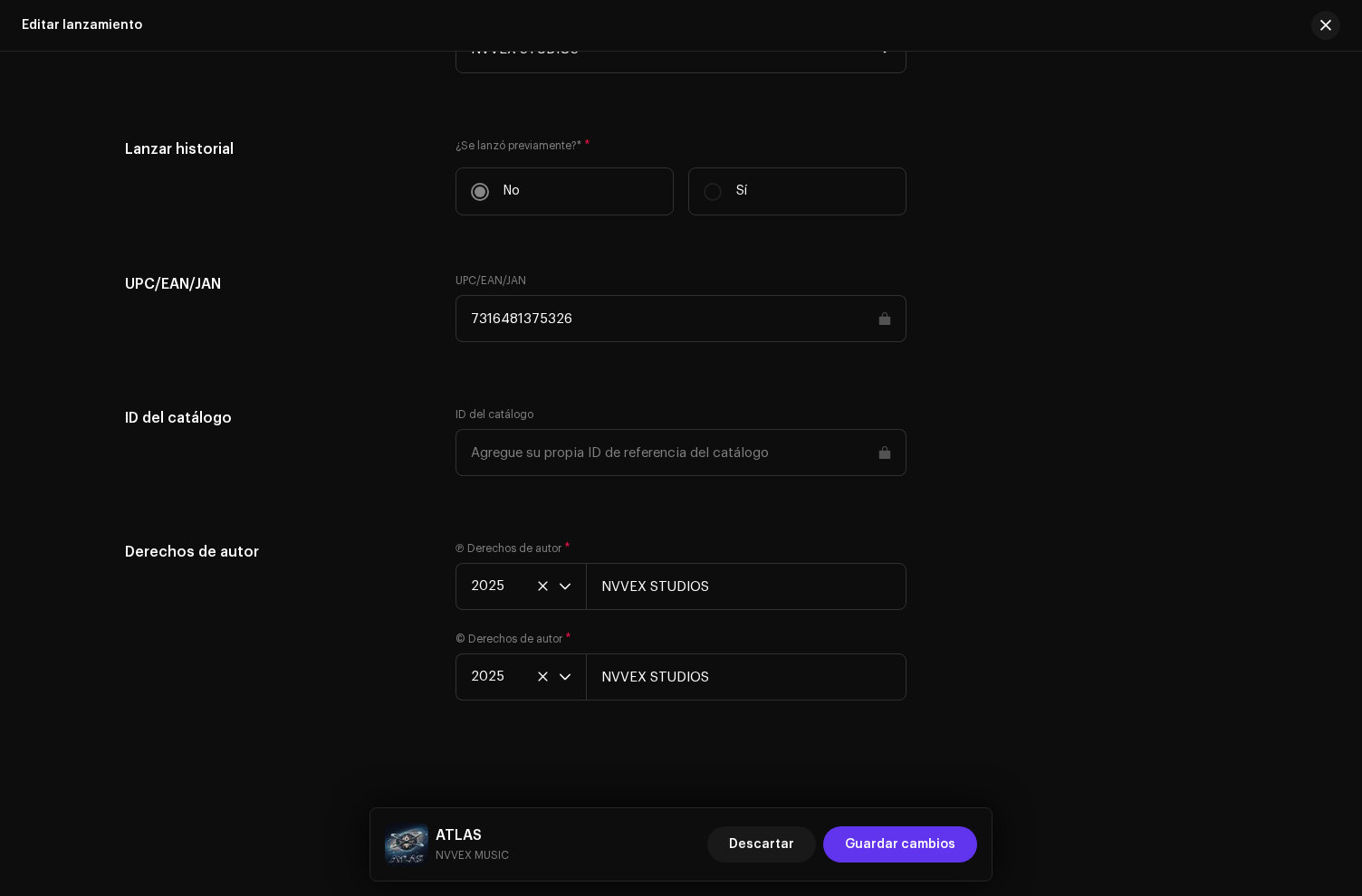
click at [902, 831] on span "Guardar cambios" at bounding box center [899, 844] width 110 height 36
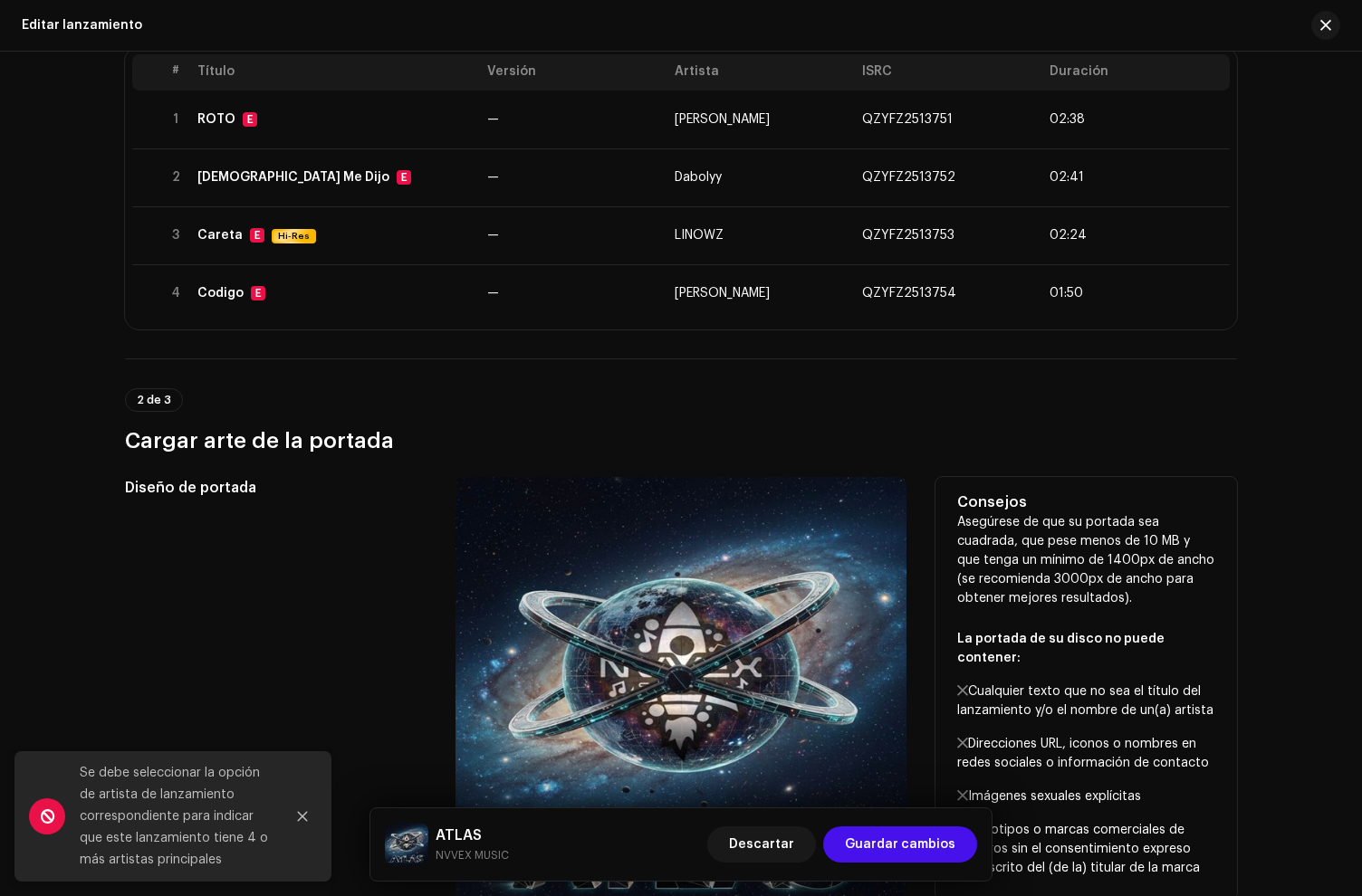
scroll to position [0, 0]
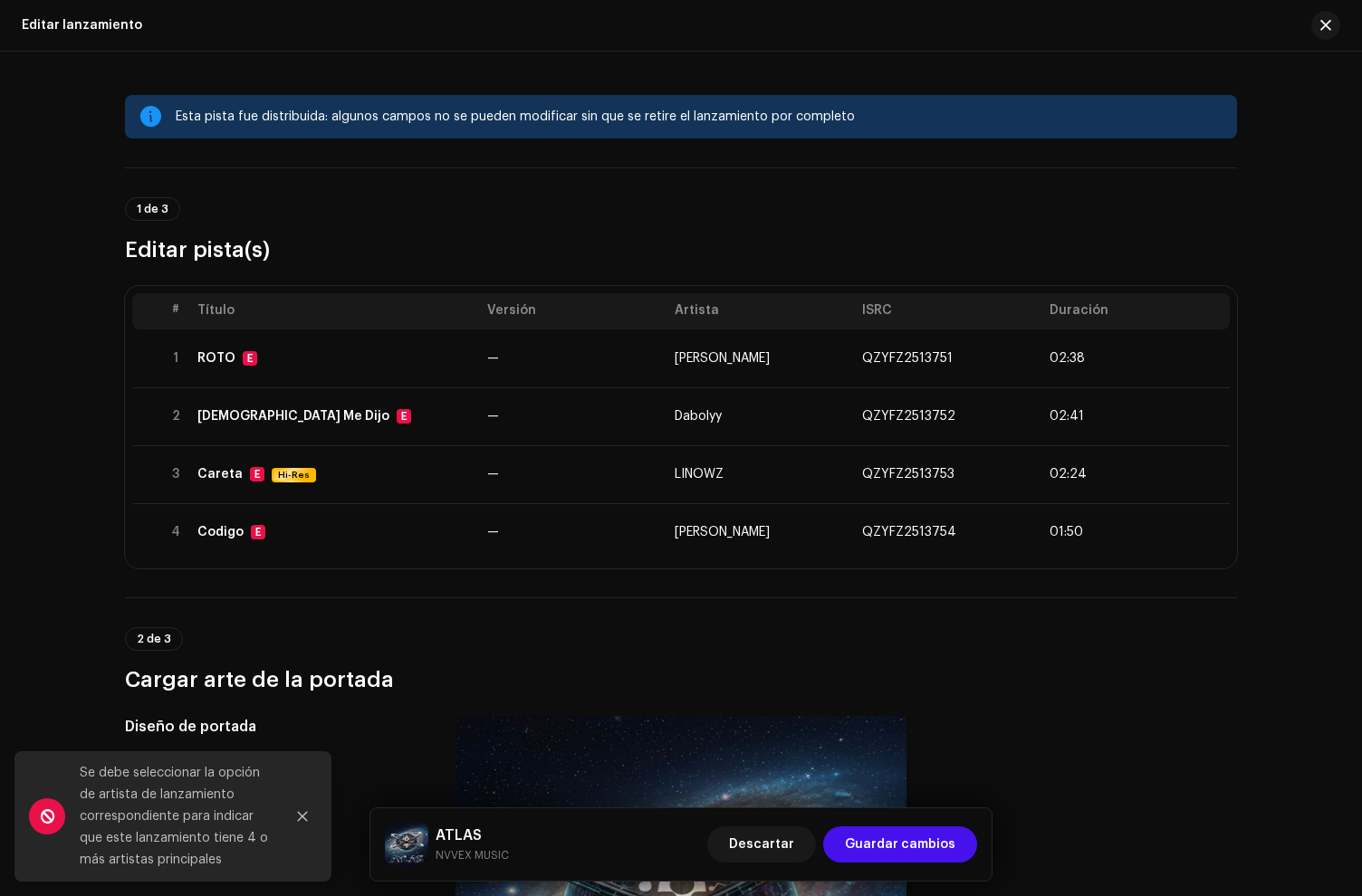
click at [309, 817] on button "Close" at bounding box center [302, 817] width 36 height 36
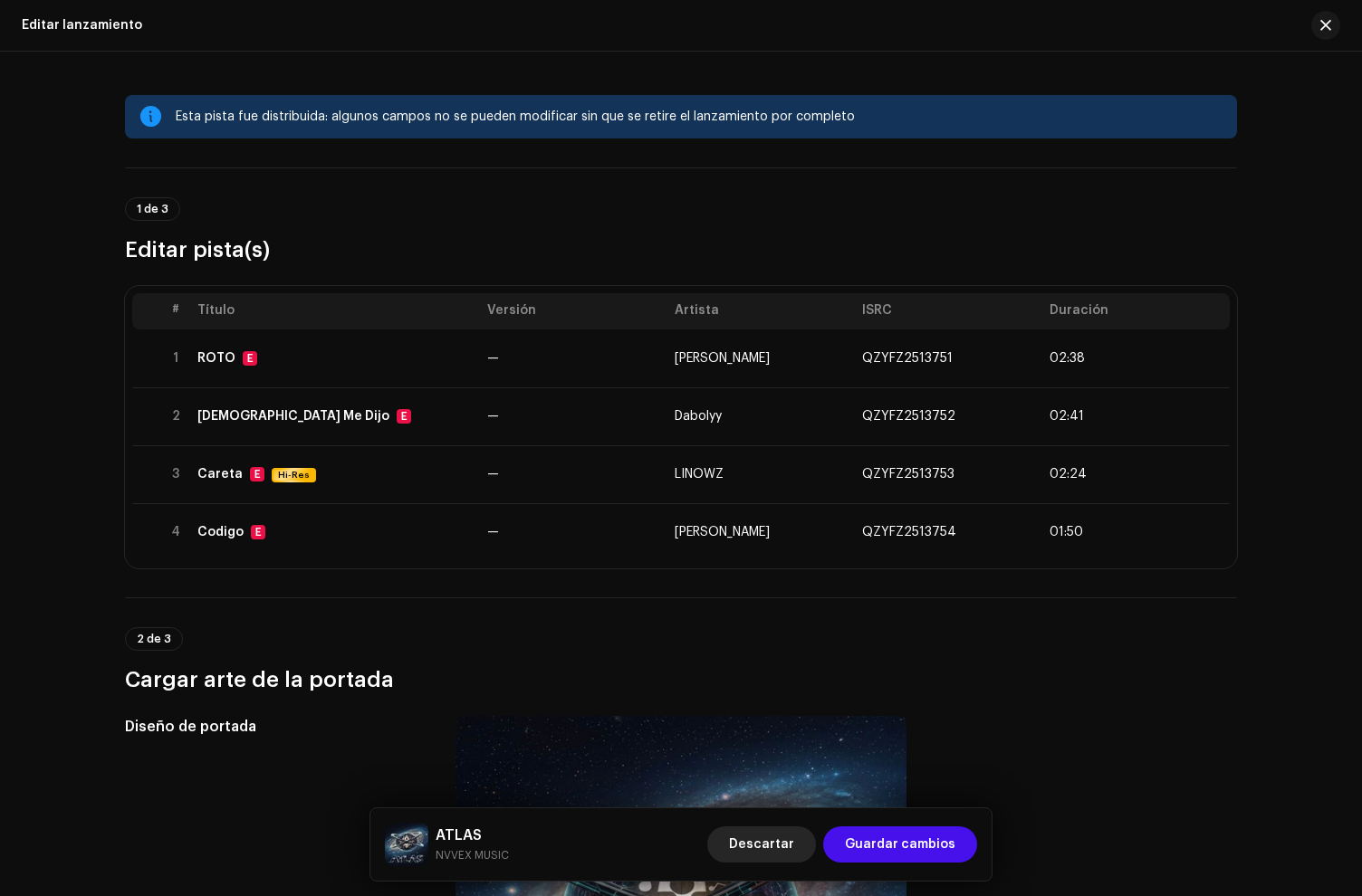
click at [750, 850] on span "Descartar" at bounding box center [761, 844] width 66 height 36
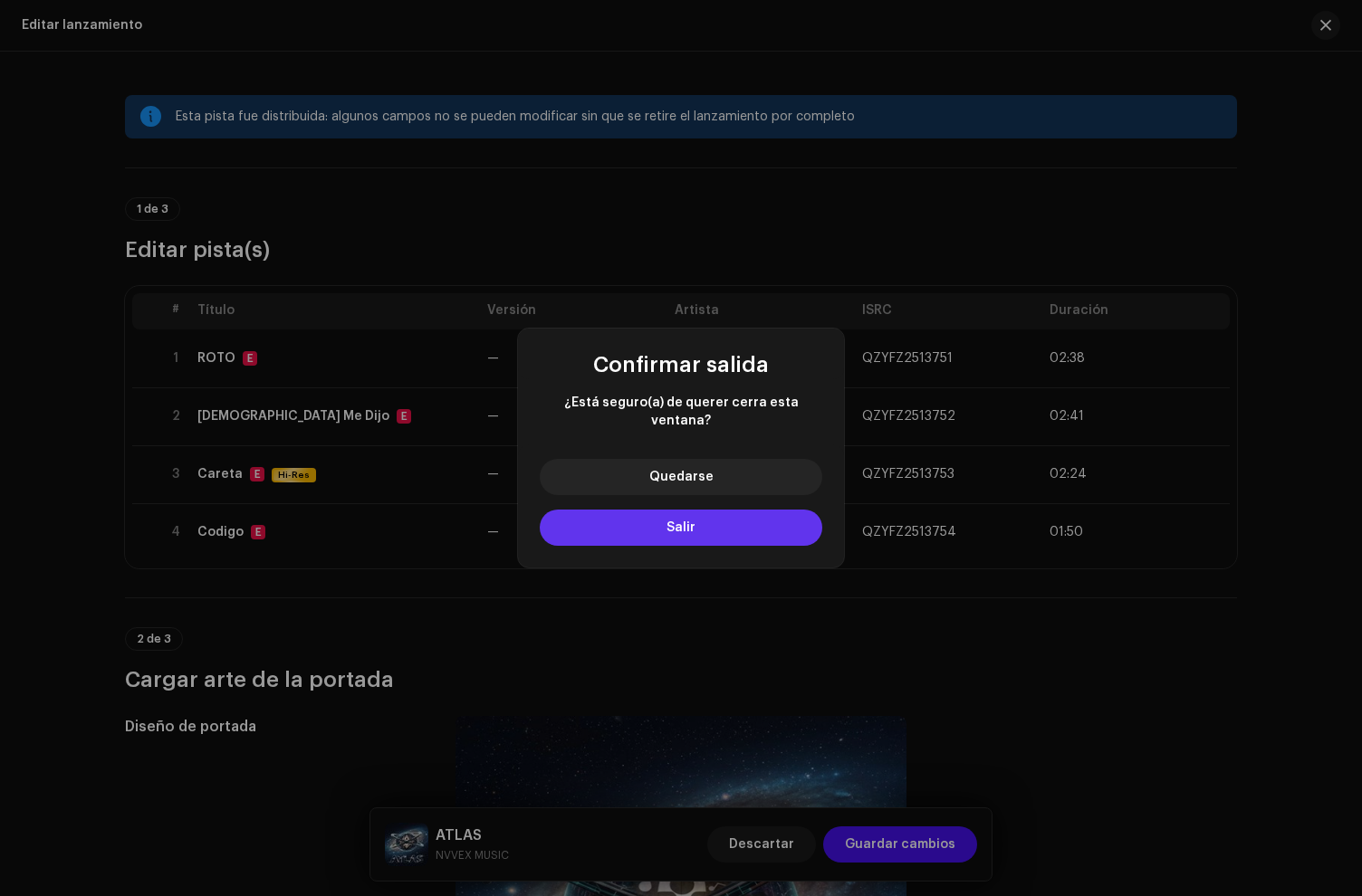
click at [740, 524] on button "Salir" at bounding box center [681, 528] width 283 height 36
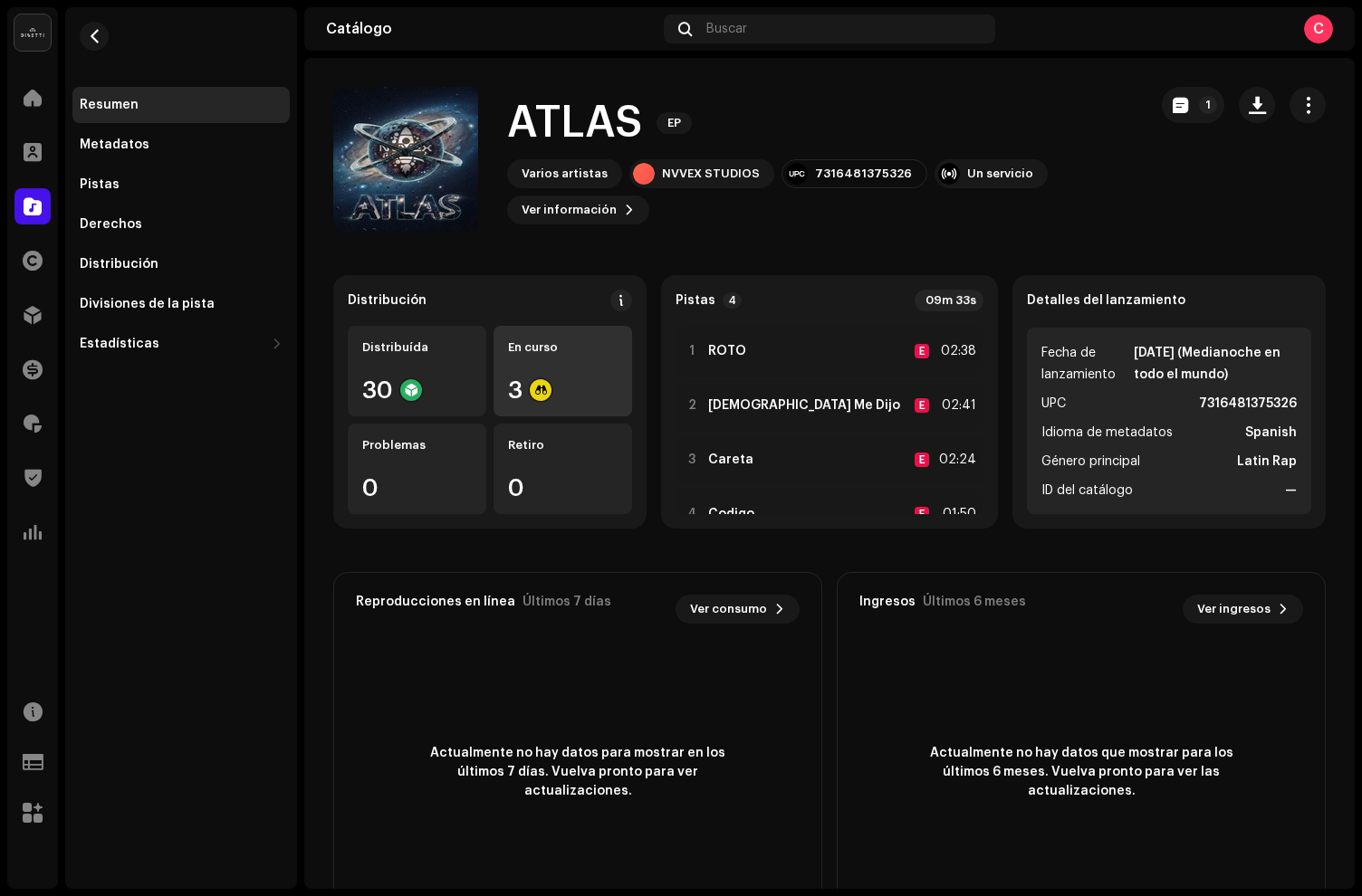
click at [521, 369] on div "En curso 3" at bounding box center [563, 370] width 139 height 90
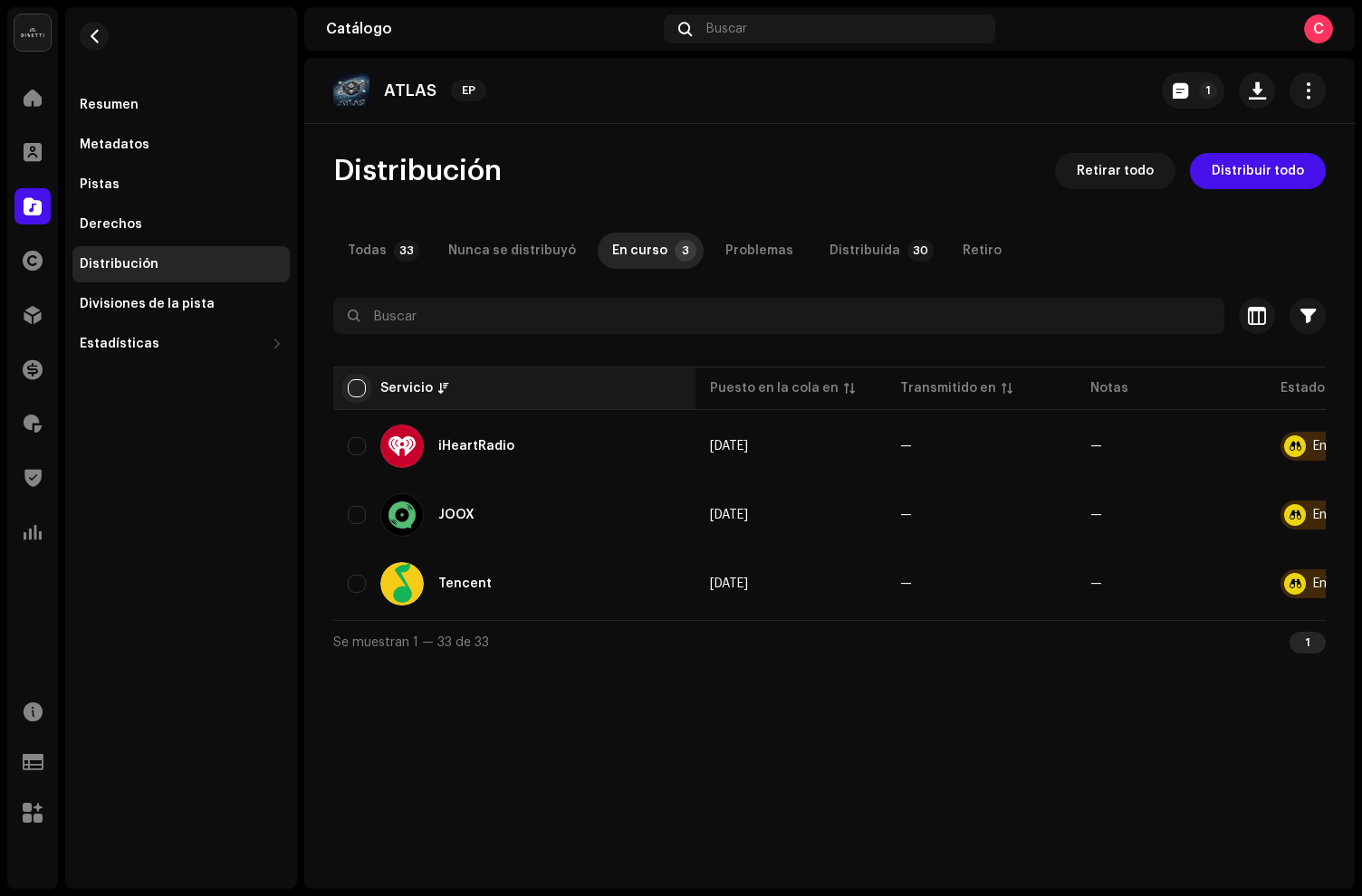
click at [361, 380] on input "checkbox" at bounding box center [356, 388] width 18 height 18
checkbox input "true"
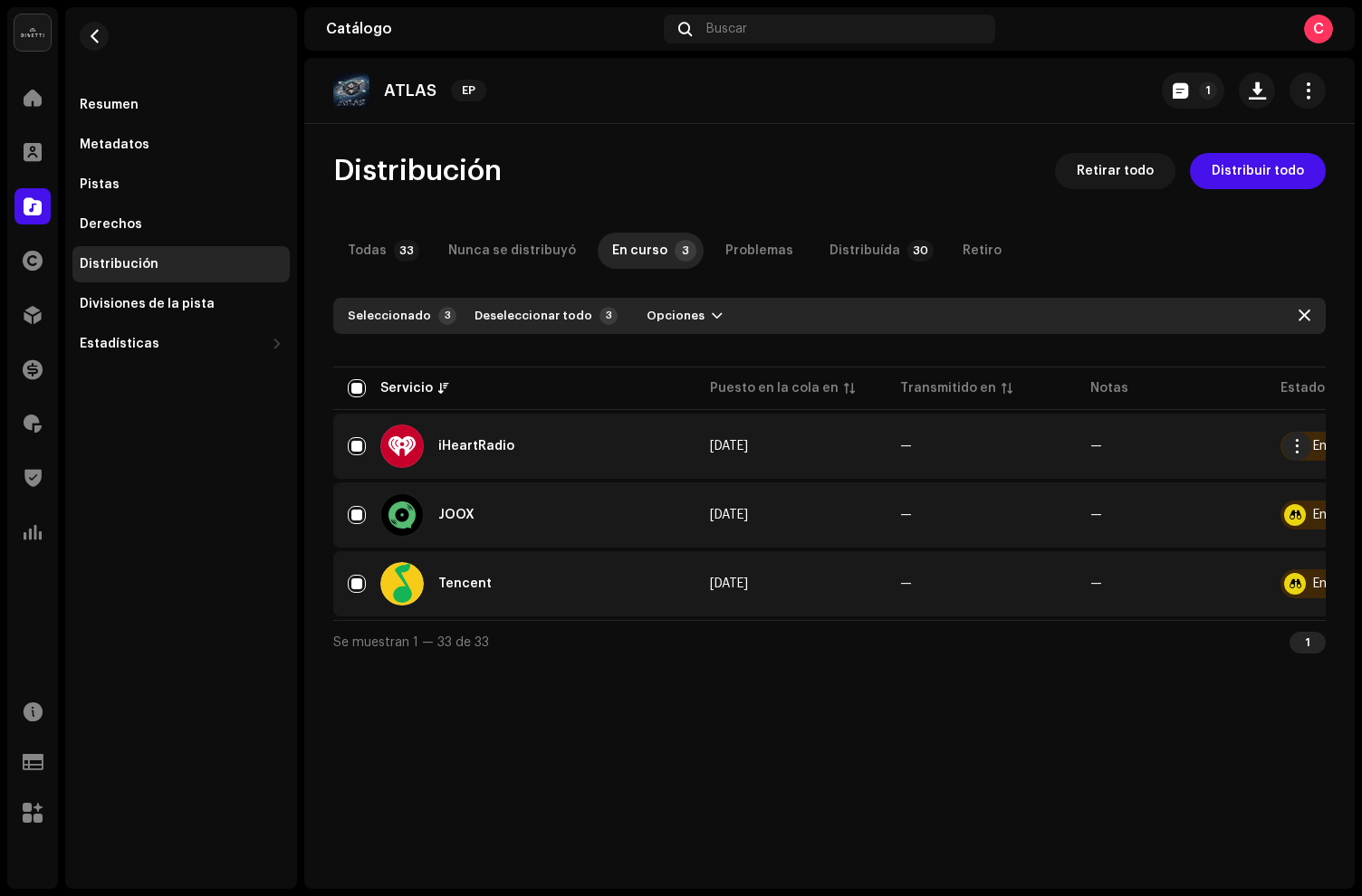
scroll to position [0, 16]
click at [712, 315] on span "button" at bounding box center [717, 316] width 11 height 15
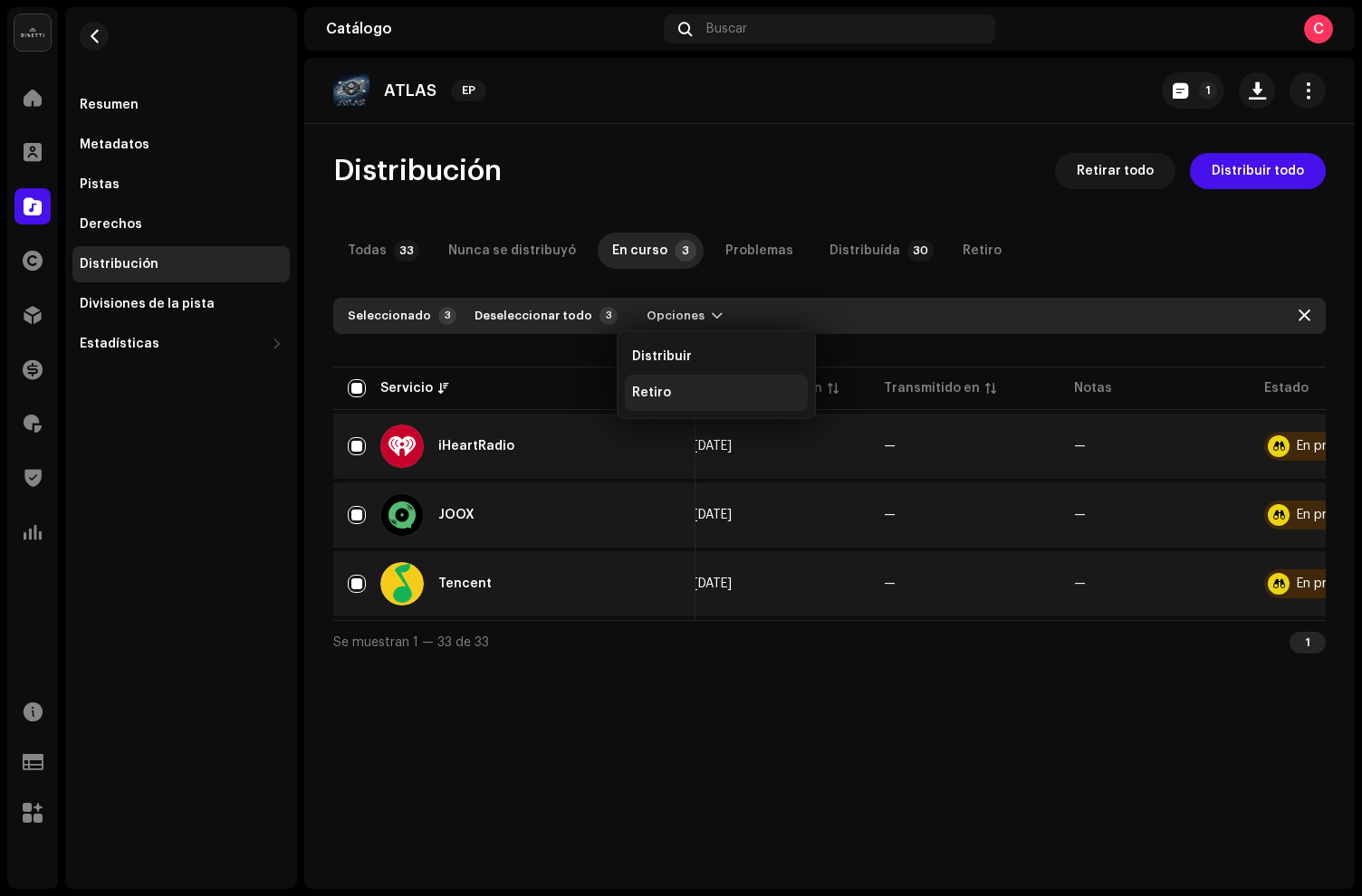
click at [650, 389] on span "Retiro" at bounding box center [651, 393] width 39 height 15
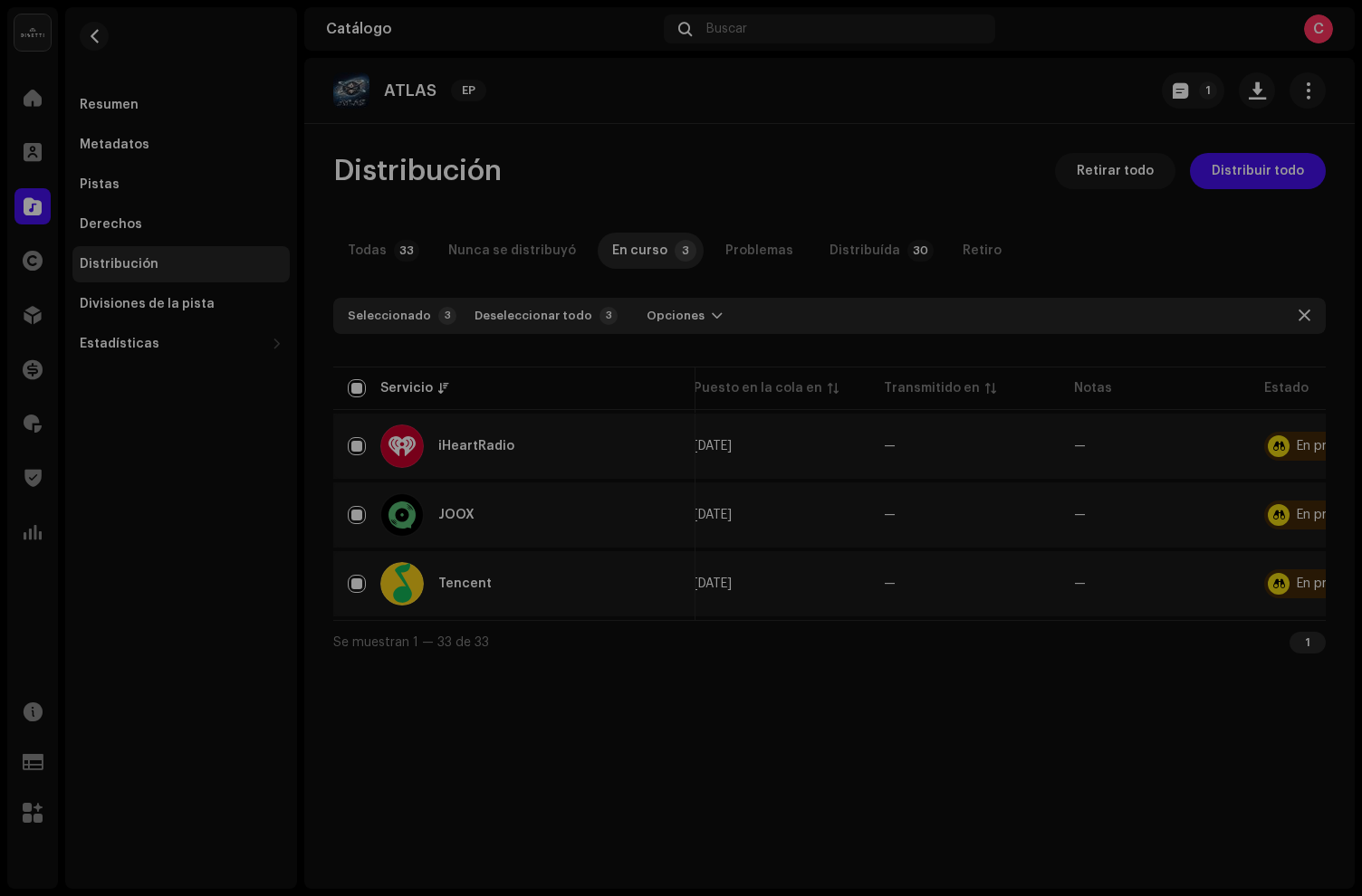
click at [887, 315] on div "No elegible para retiro No se puede continuar con el proceso de retiro porque a…" at bounding box center [681, 448] width 1362 height 896
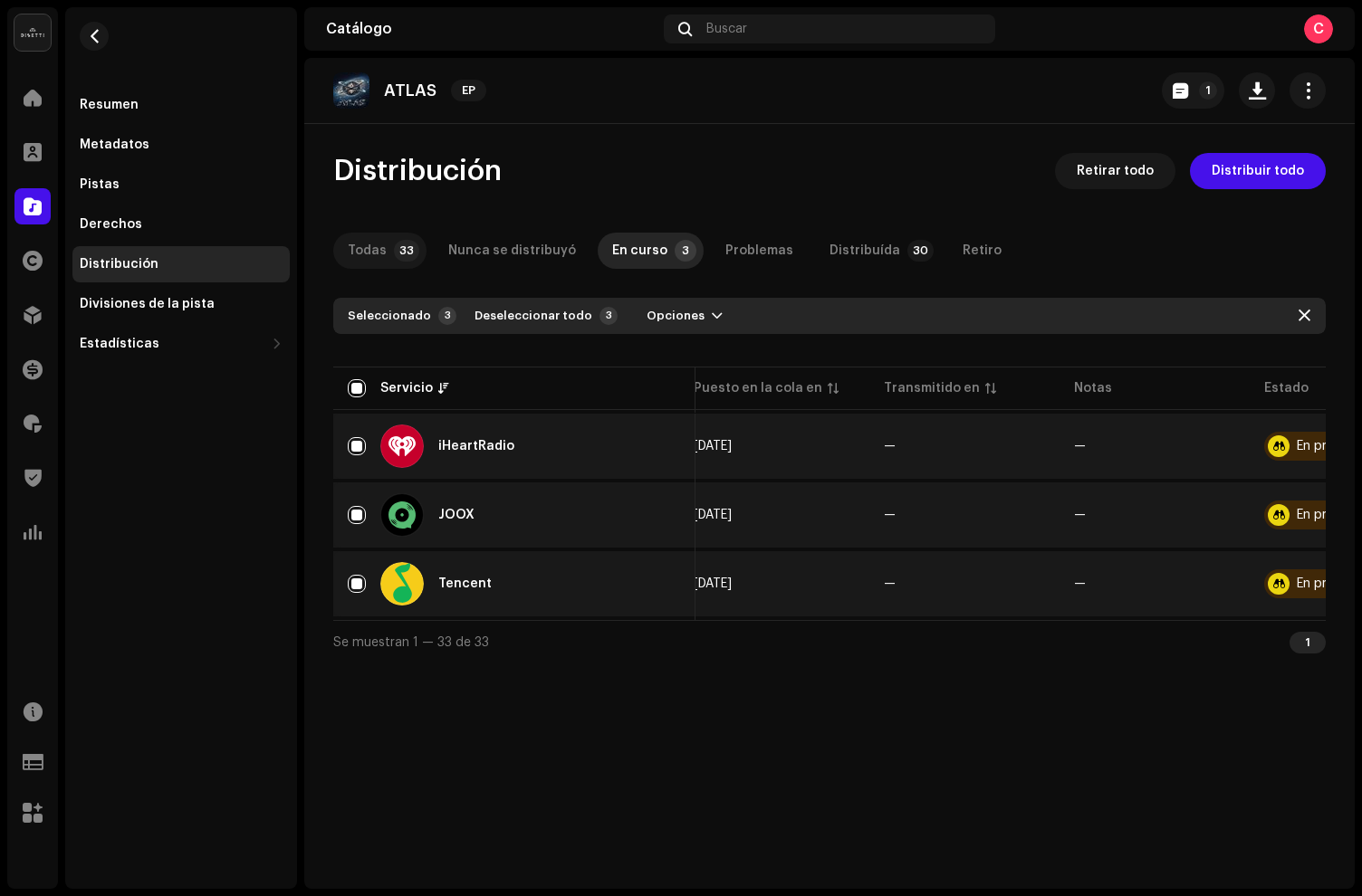
click at [397, 242] on p-badge "33" at bounding box center [407, 251] width 26 height 22
checkbox input "false"
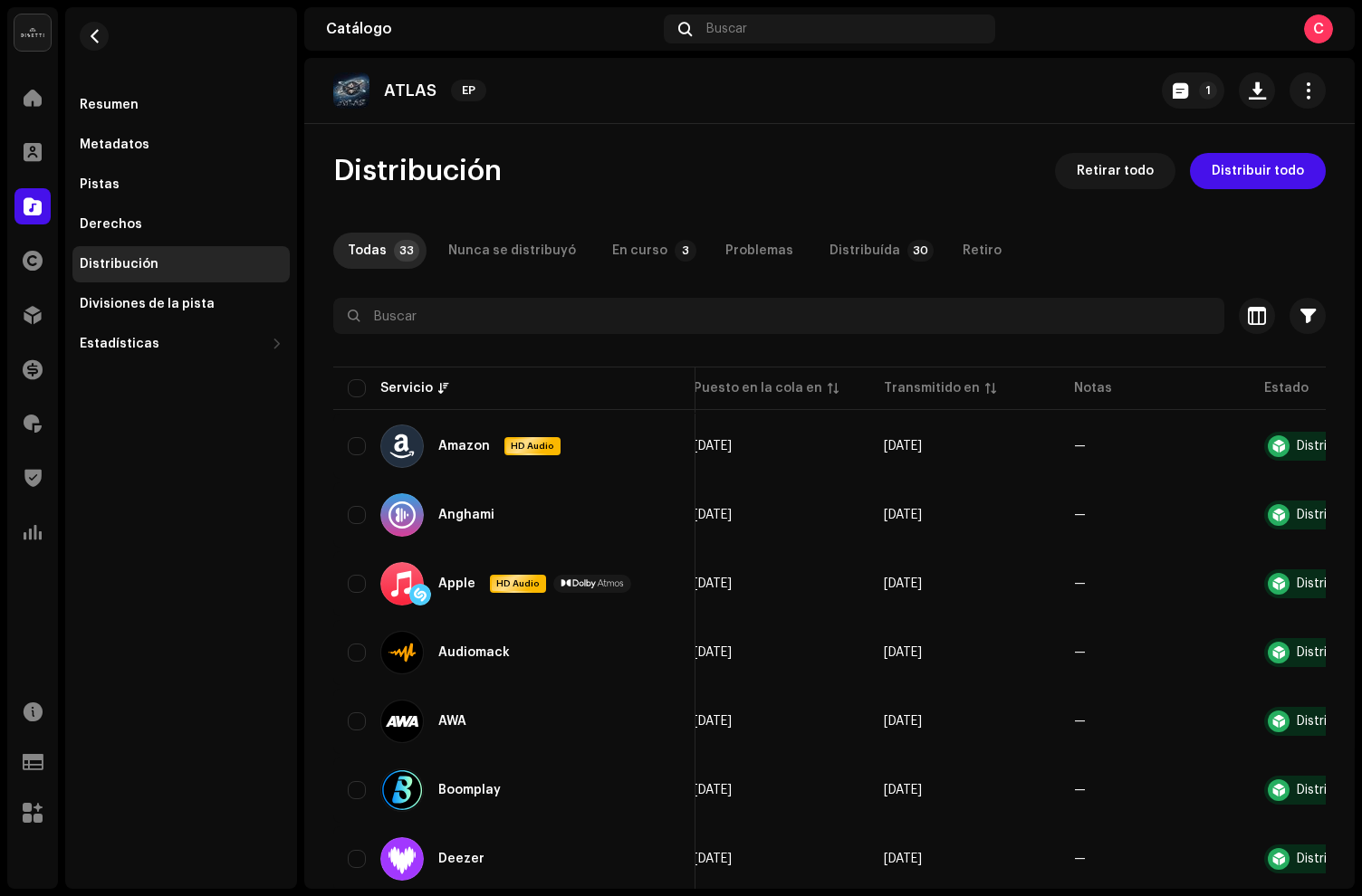
click at [1274, 110] on div "ATLAS EP 1" at bounding box center [829, 90] width 1050 height 66
click at [1299, 97] on span "button" at bounding box center [1307, 90] width 17 height 15
click at [885, 108] on div "ATLAS EP 1" at bounding box center [829, 90] width 1050 height 66
click at [77, 36] on re-m-nav-back at bounding box center [94, 47] width 44 height 79
click at [93, 37] on span "button" at bounding box center [94, 36] width 14 height 15
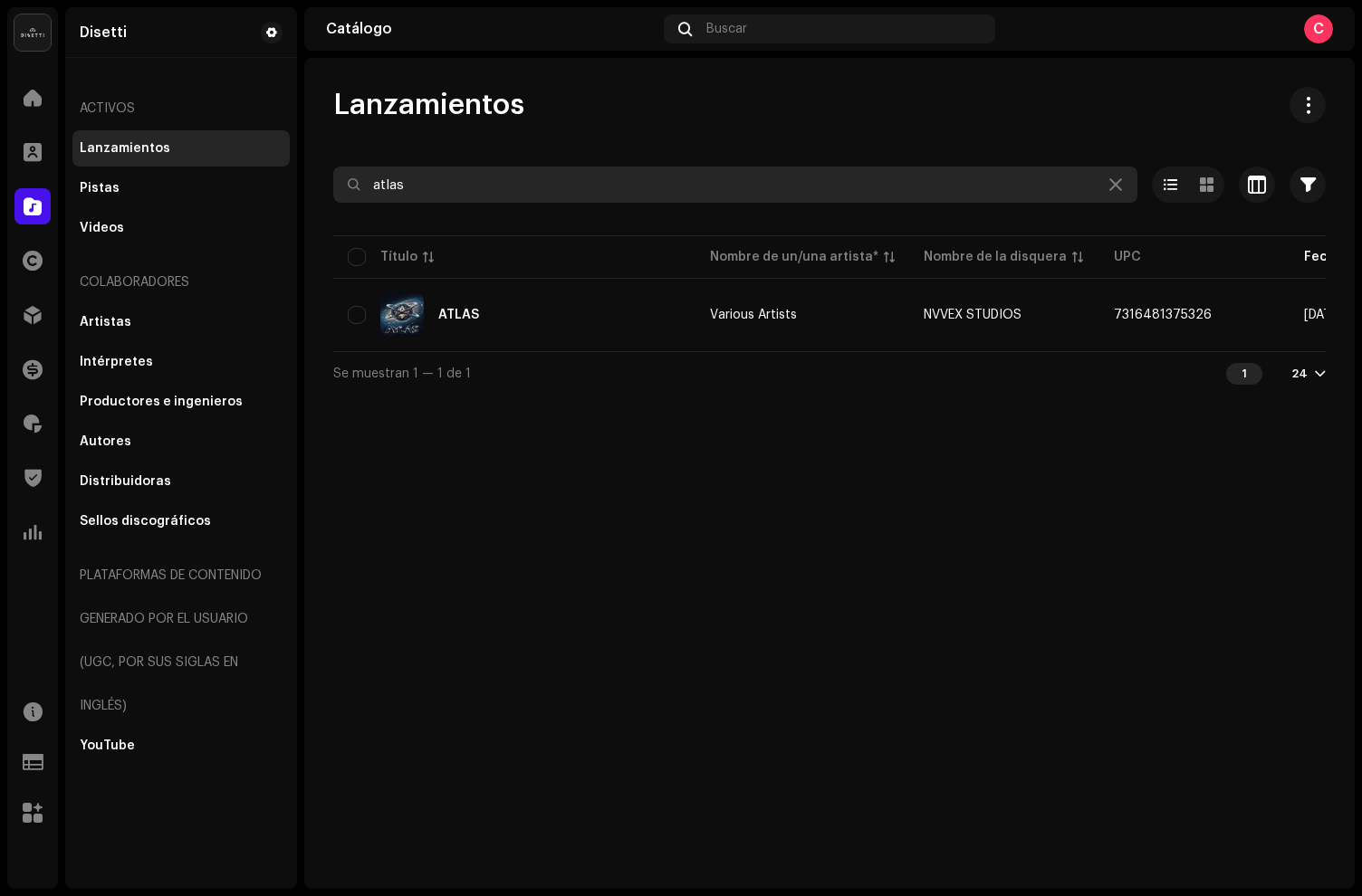
drag, startPoint x: 480, startPoint y: 185, endPoint x: 261, endPoint y: 167, distance: 219.7
click at [261, 167] on div "Disetti Inicio Clientes Catálogo Derechos Distribución Financiar Regalías Trust…" at bounding box center [681, 448] width 1362 height 896
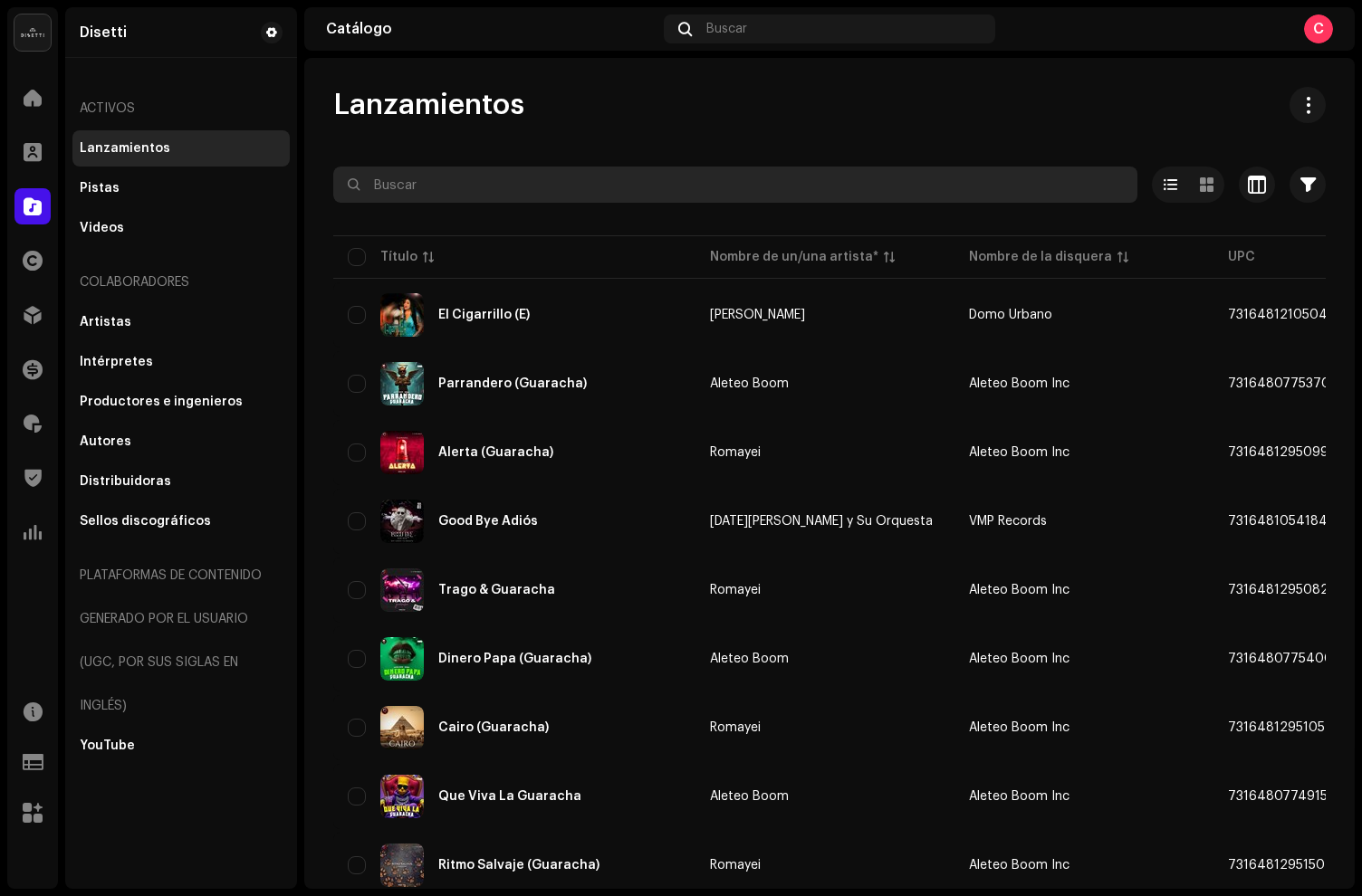
click at [454, 192] on input "text" at bounding box center [736, 185] width 804 height 36
click at [463, 197] on input "text" at bounding box center [736, 185] width 804 height 36
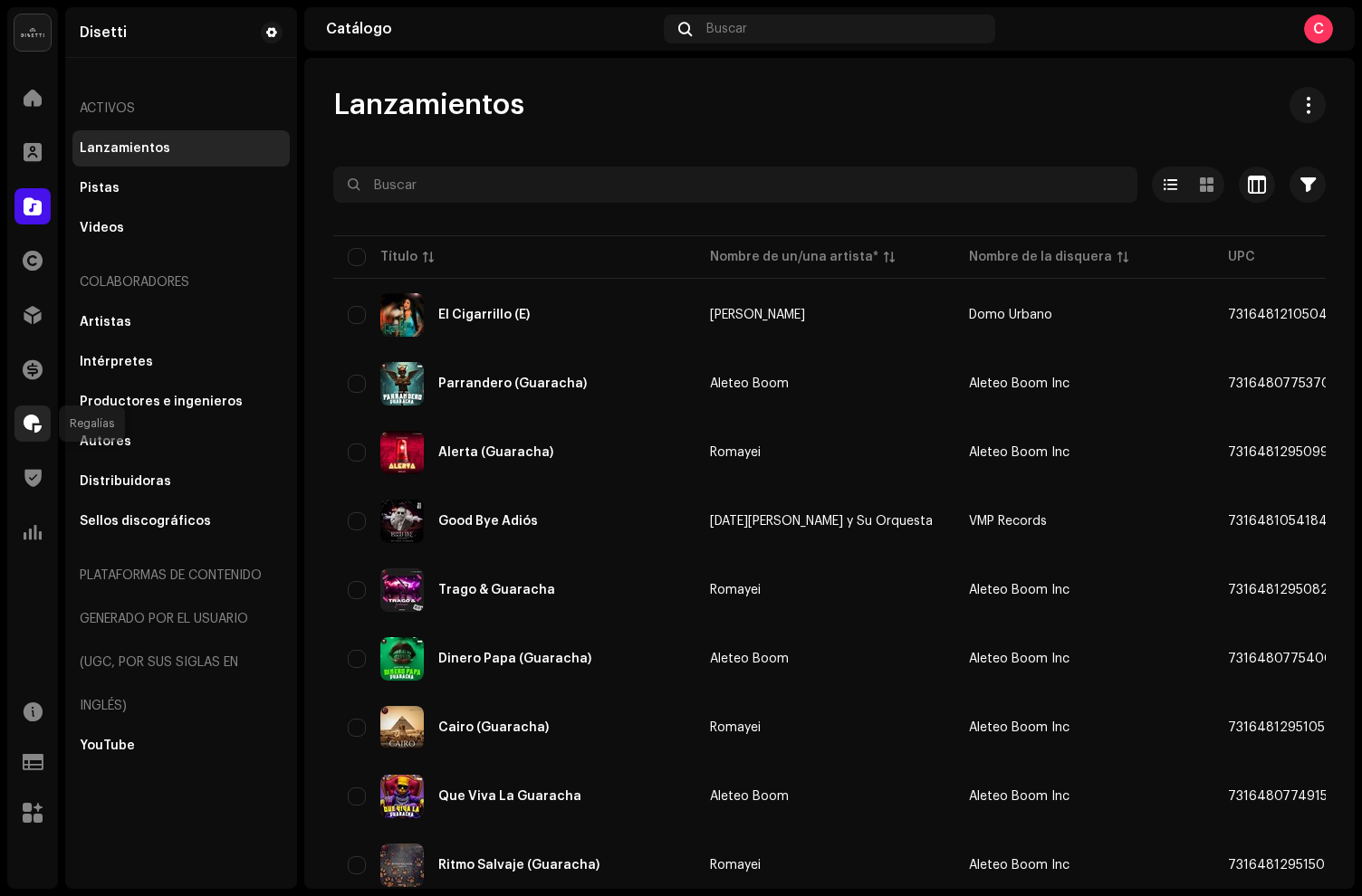
click at [19, 432] on div at bounding box center [33, 424] width 36 height 36
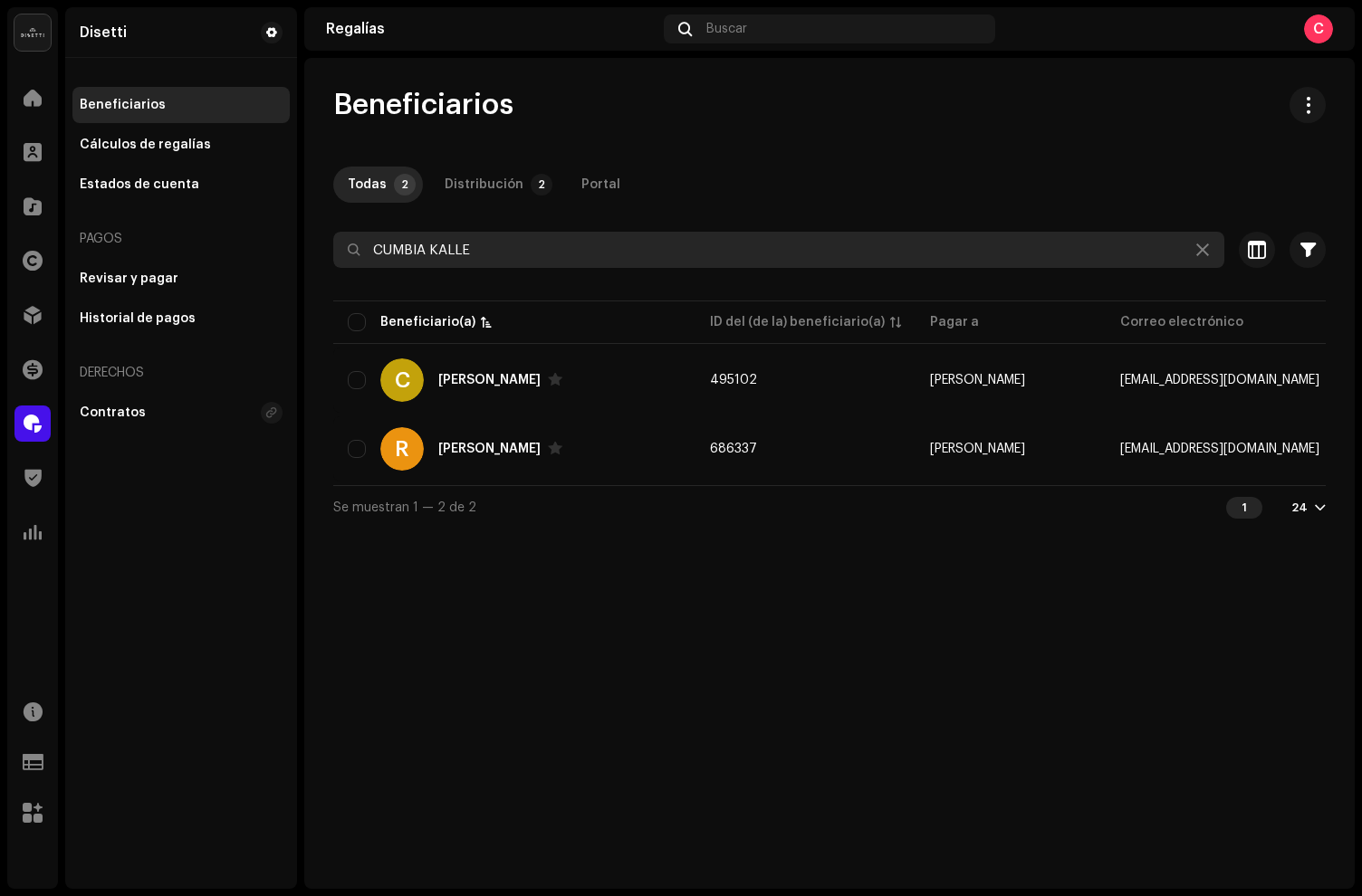
click at [521, 244] on input "CUMBIA KALLE" at bounding box center [779, 250] width 891 height 36
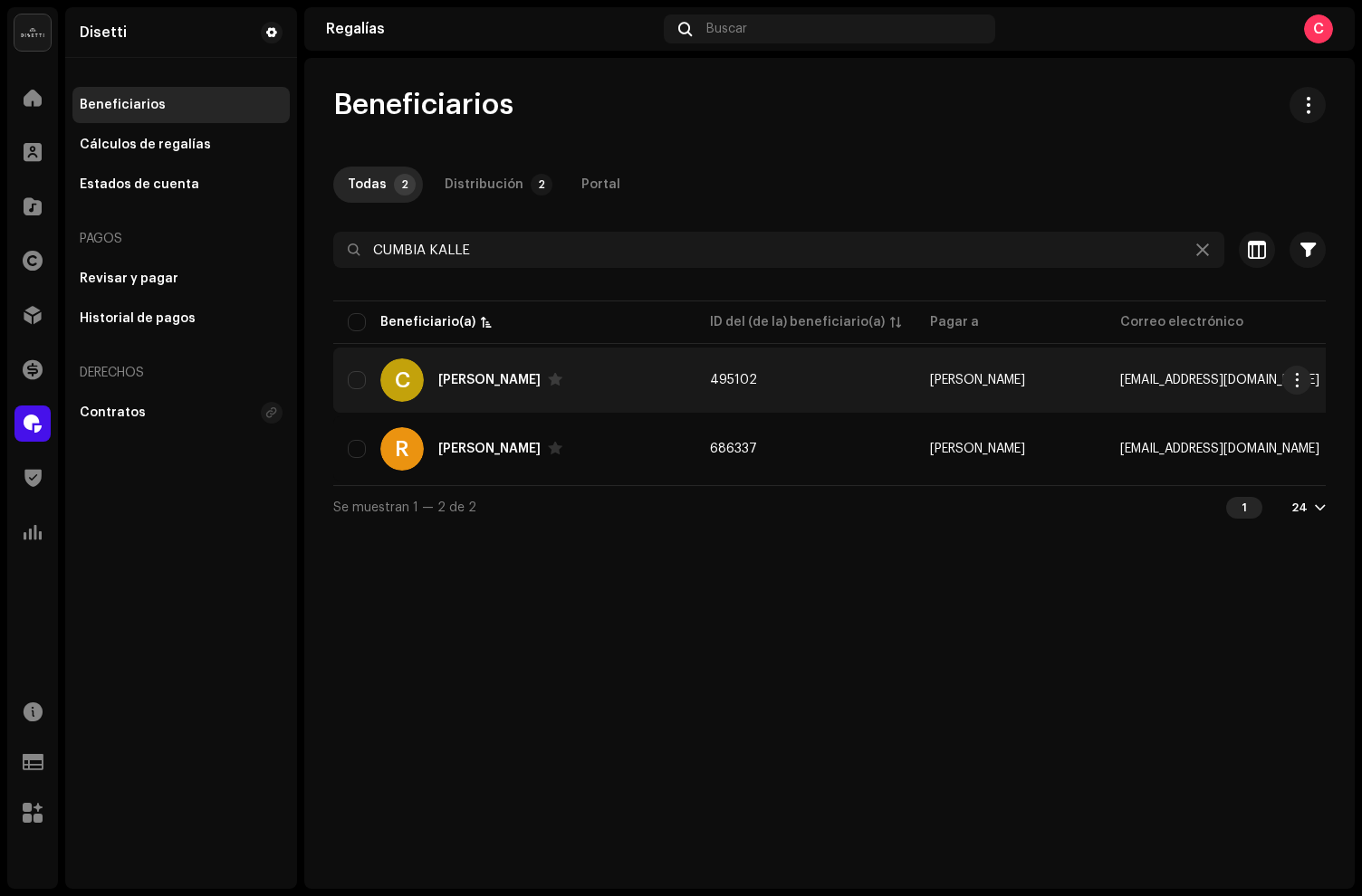
click at [613, 384] on div "C Cumbia Kalle" at bounding box center [514, 380] width 334 height 44
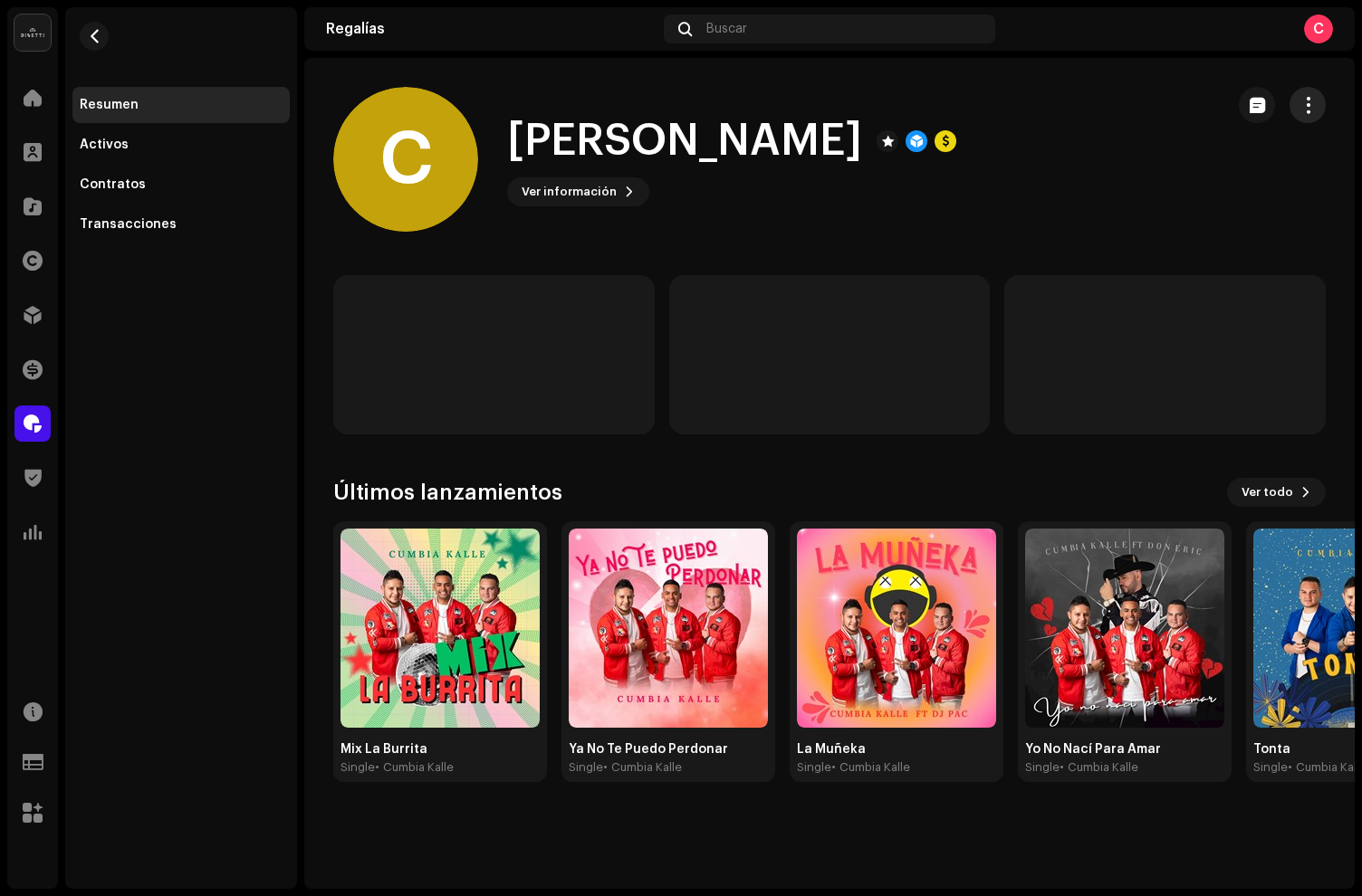
click at [1315, 105] on span "button" at bounding box center [1307, 105] width 17 height 15
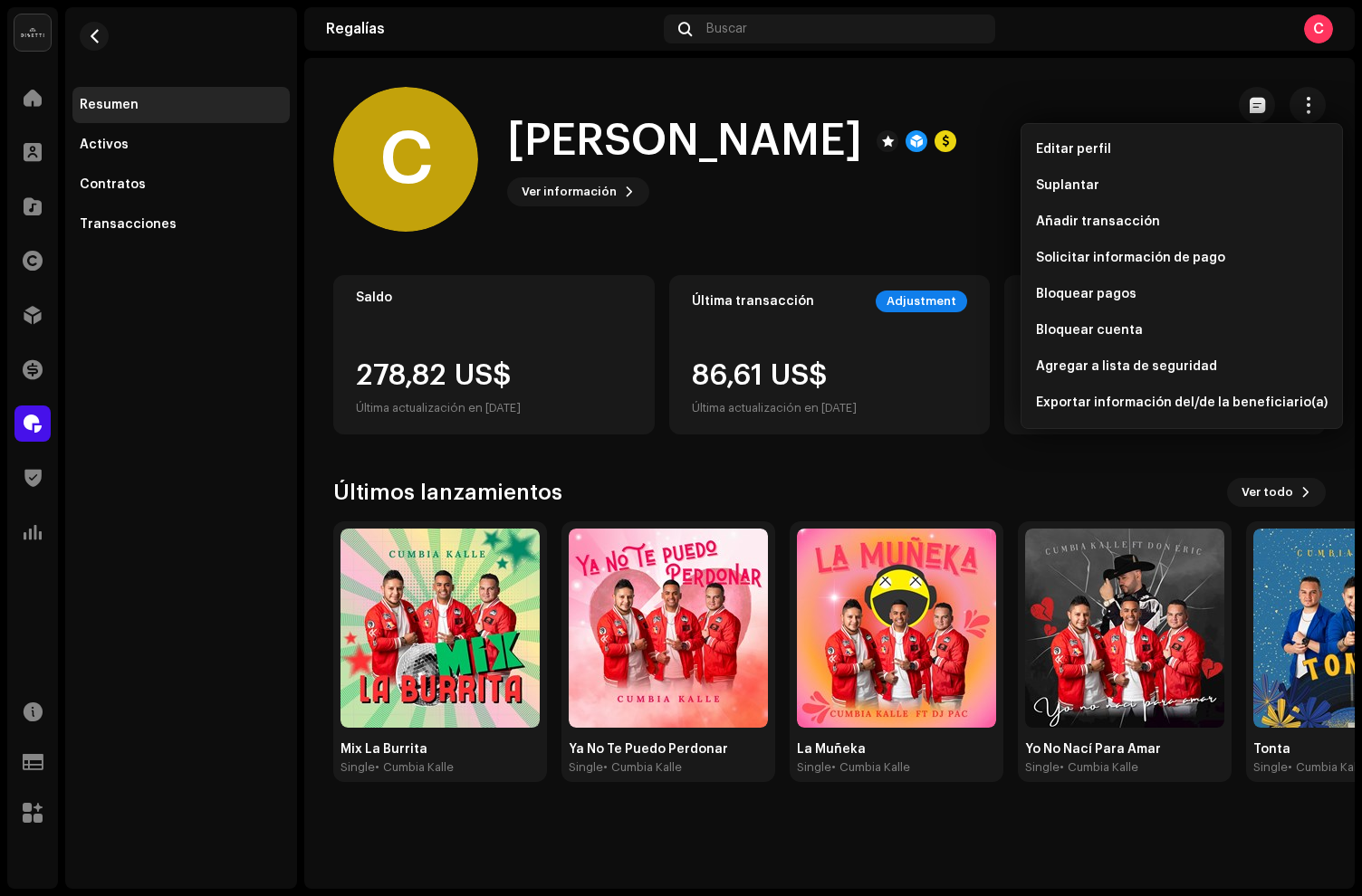
drag, startPoint x: 1081, startPoint y: 186, endPoint x: 954, endPoint y: 394, distance: 243.7
click at [1081, 187] on span "Suplantar" at bounding box center [1068, 186] width 64 height 15
